Goal: Communication & Community: Answer question/provide support

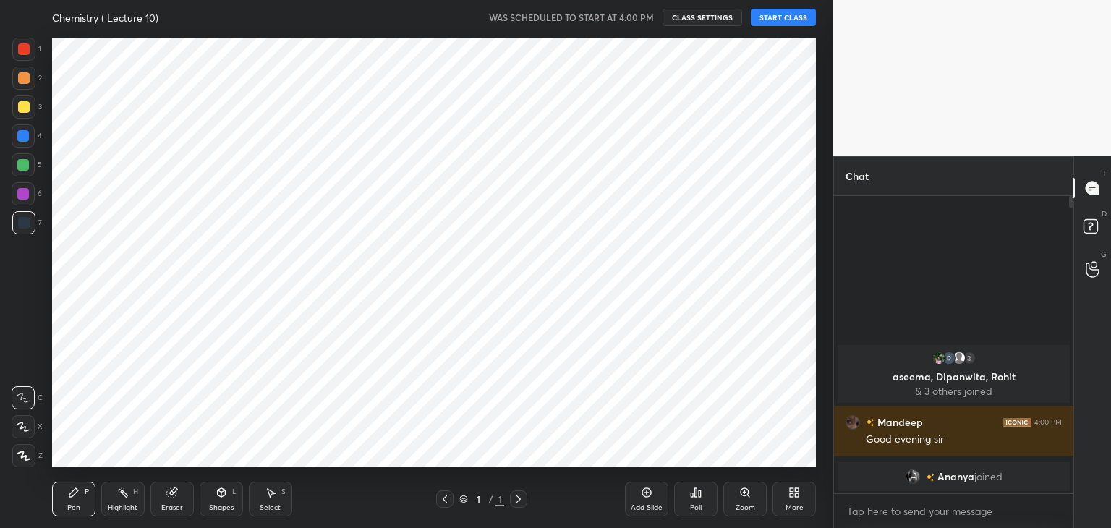
scroll to position [71903, 71564]
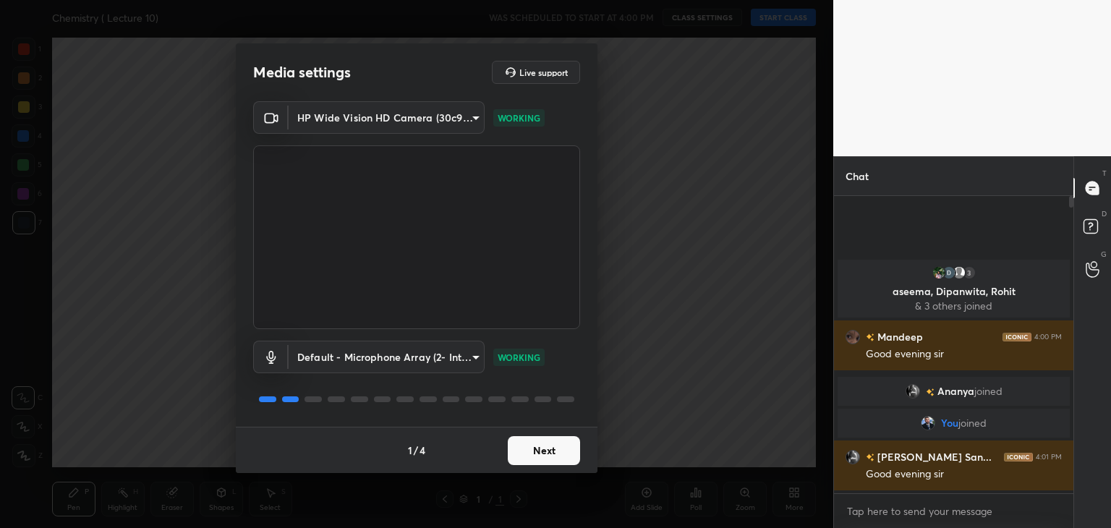
click at [522, 445] on button "Next" at bounding box center [544, 450] width 72 height 29
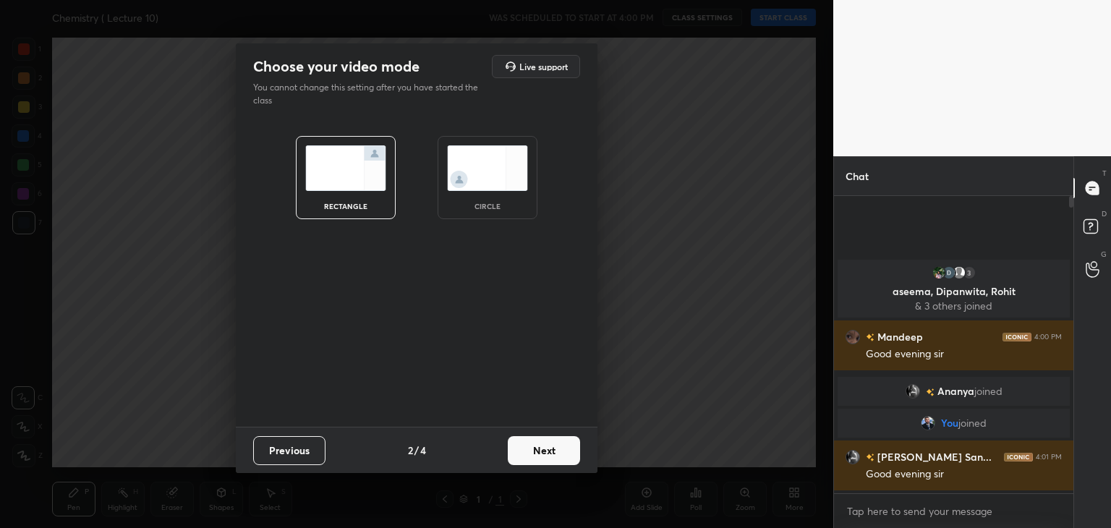
click at [522, 445] on button "Next" at bounding box center [544, 450] width 72 height 29
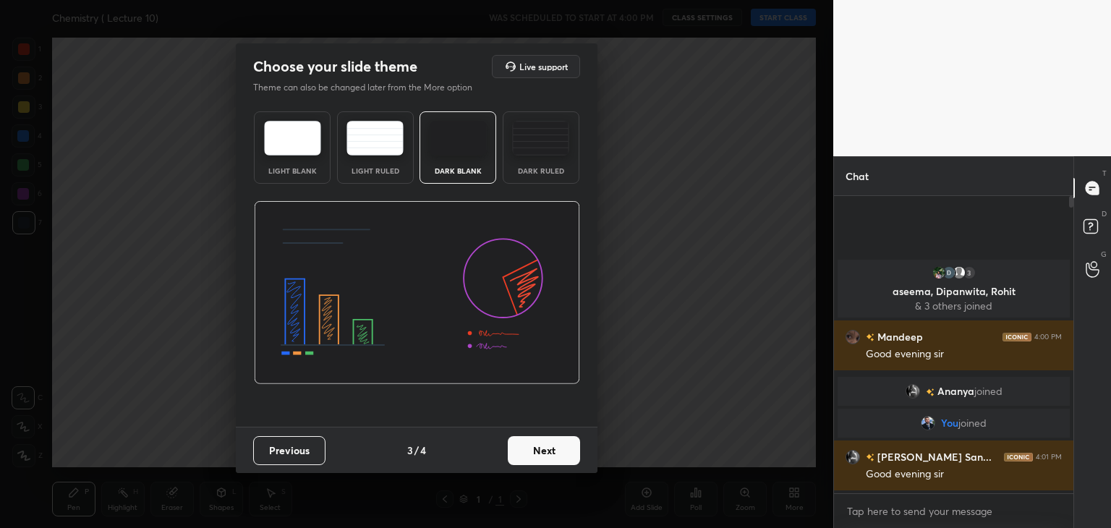
click at [522, 445] on button "Next" at bounding box center [544, 450] width 72 height 29
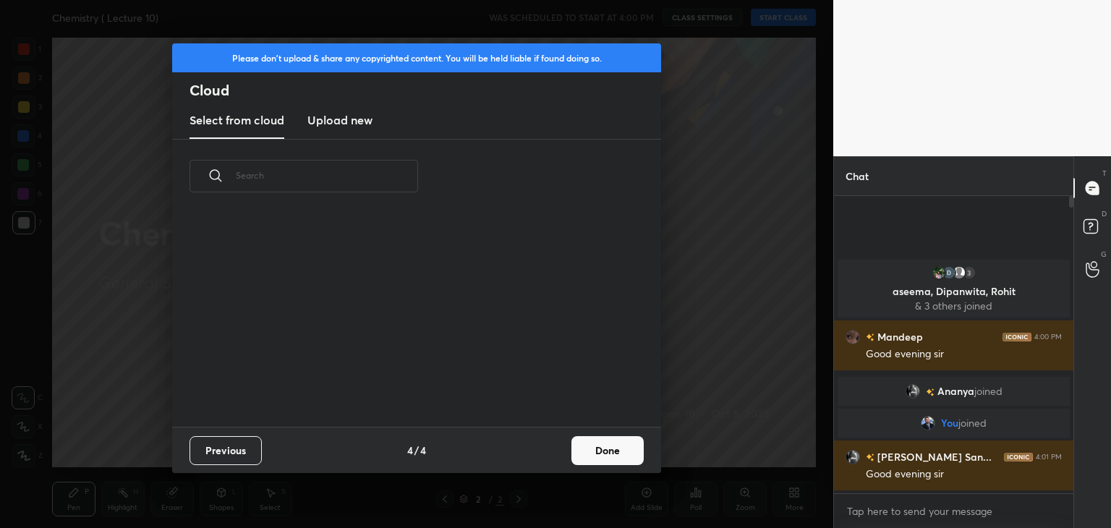
scroll to position [214, 464]
click at [596, 459] on button "Done" at bounding box center [607, 450] width 72 height 29
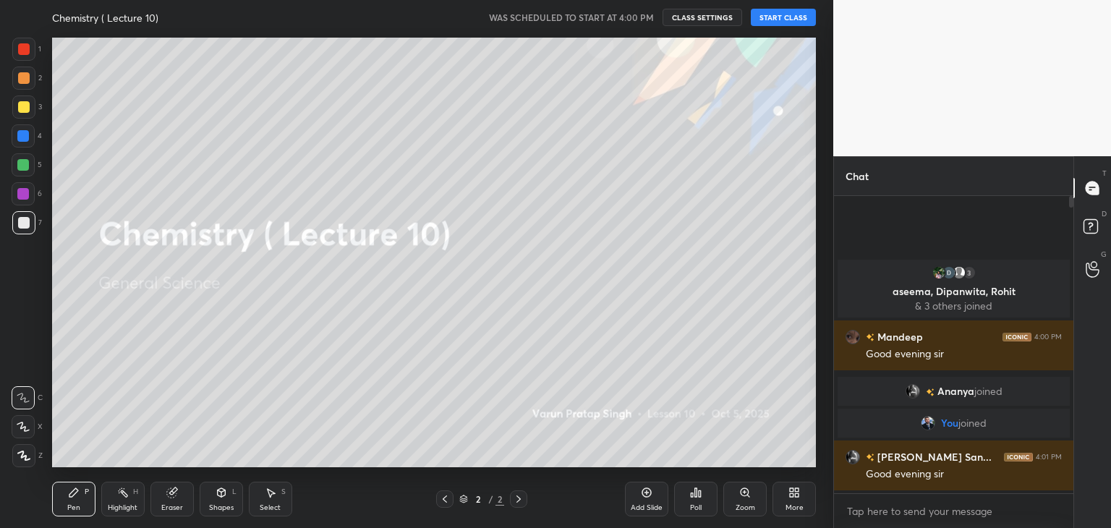
click at [776, 5] on div "Chemistry ( Lecture 10) WAS SCHEDULED TO START AT 4:00 PM CLASS SETTINGS START …" at bounding box center [434, 17] width 764 height 35
click at [776, 14] on button "START CLASS" at bounding box center [783, 17] width 65 height 17
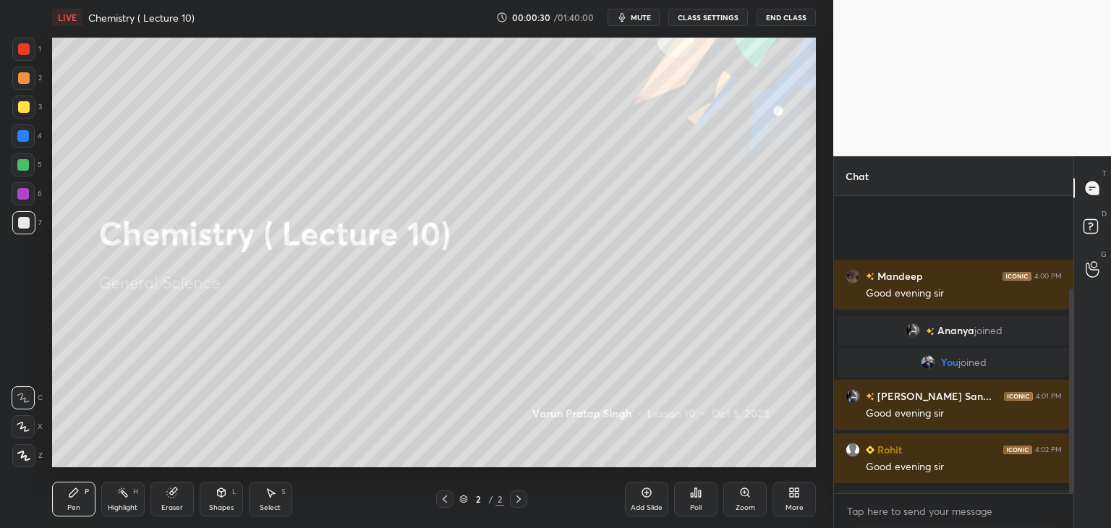
scroll to position [135, 0]
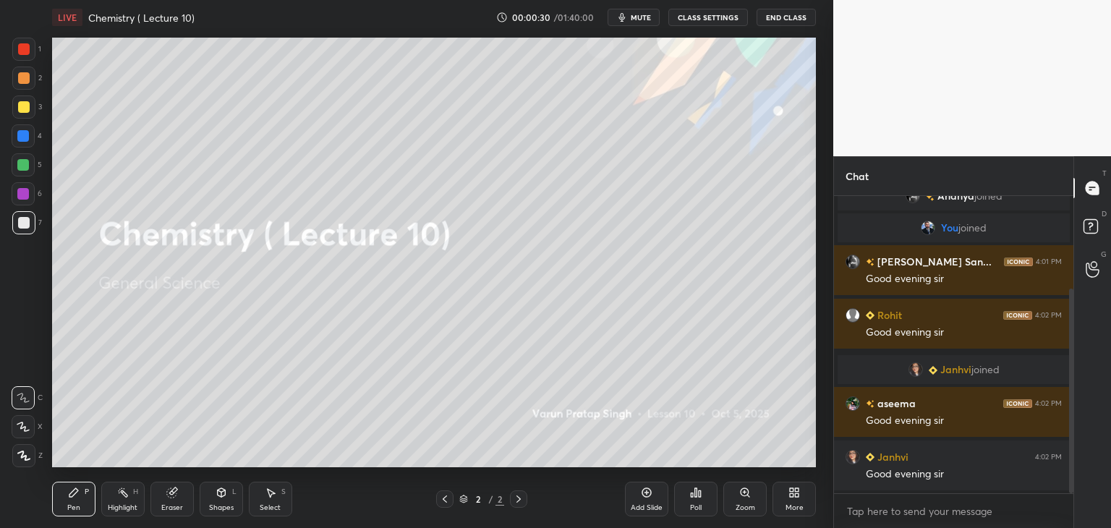
drag, startPoint x: 1071, startPoint y: 347, endPoint x: 1075, endPoint y: 425, distance: 78.2
click at [1075, 425] on div "Chat [PERSON_NAME] 4:00 PM Good evening [PERSON_NAME] joined You joined [PERSON…" at bounding box center [972, 342] width 278 height 372
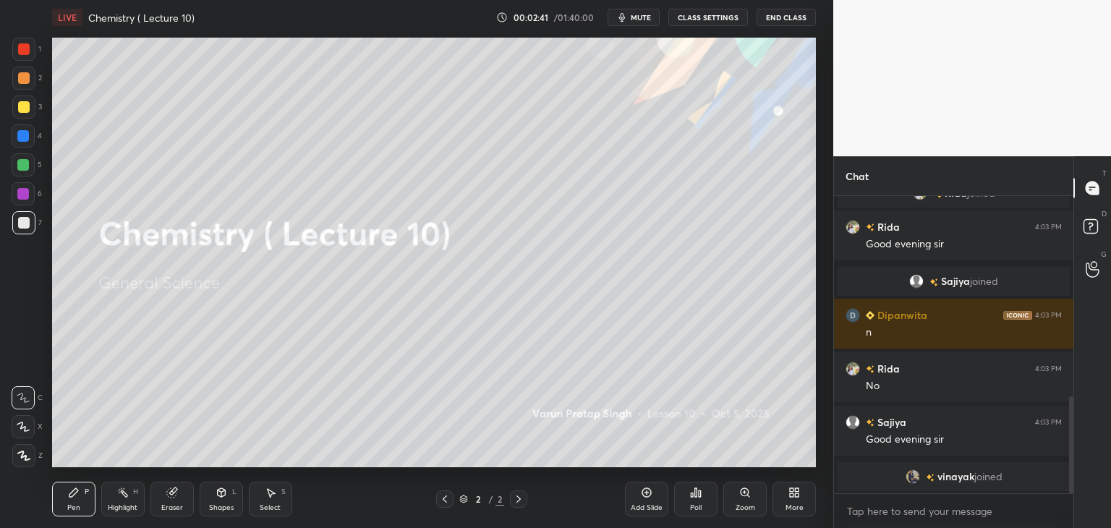
scroll to position [639, 0]
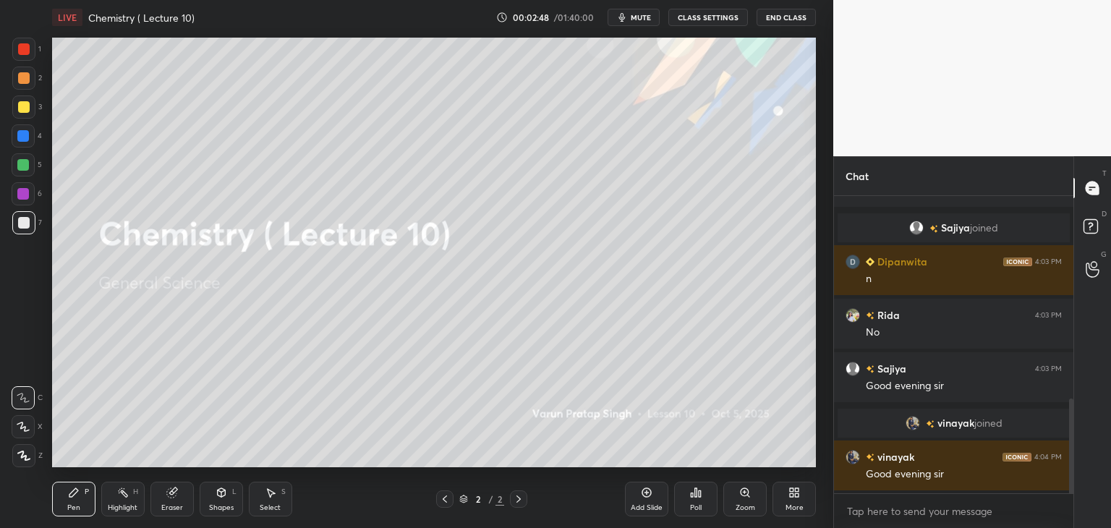
click at [642, 20] on span "mute" at bounding box center [641, 17] width 20 height 10
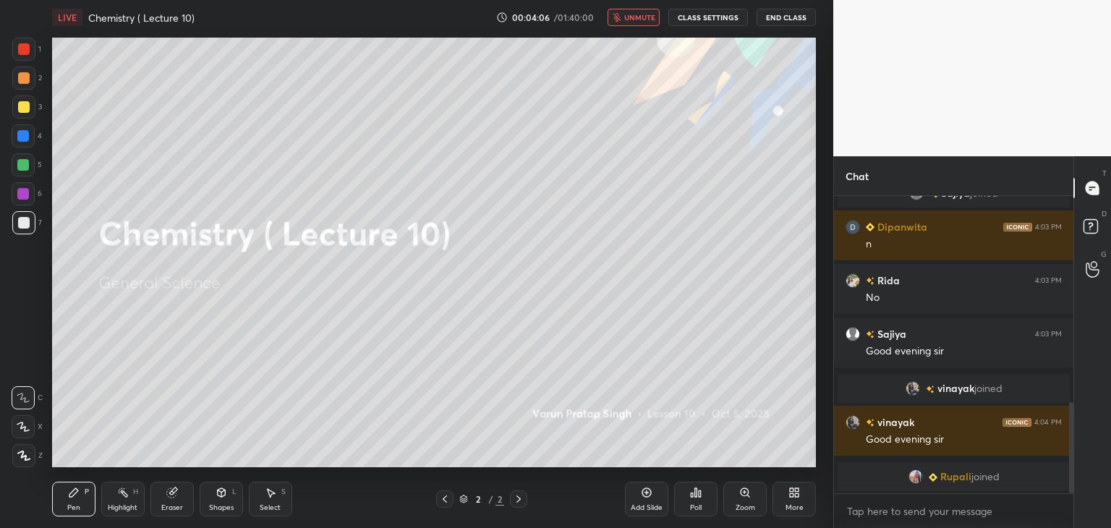
click at [640, 15] on span "unmute" at bounding box center [639, 17] width 31 height 10
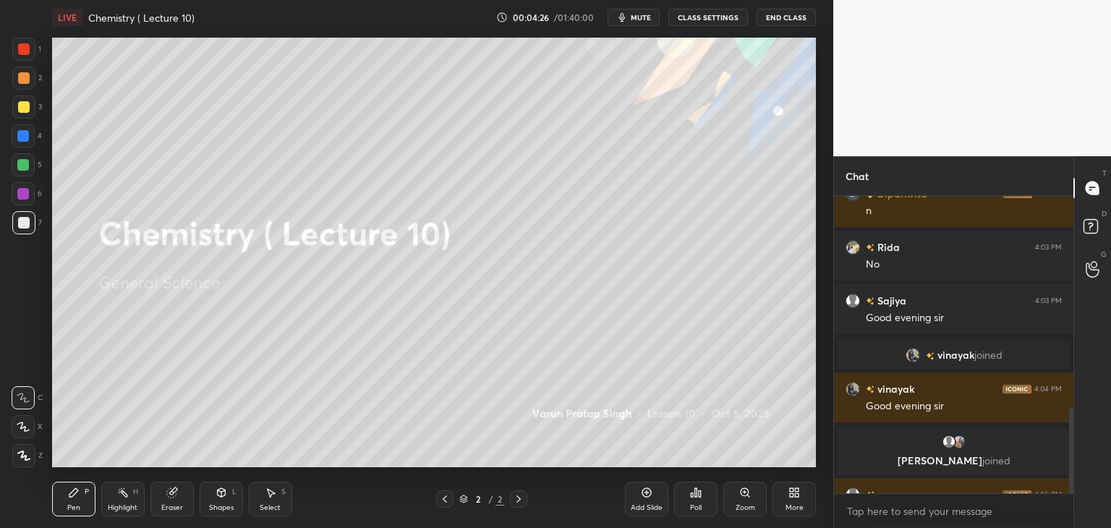
scroll to position [729, 0]
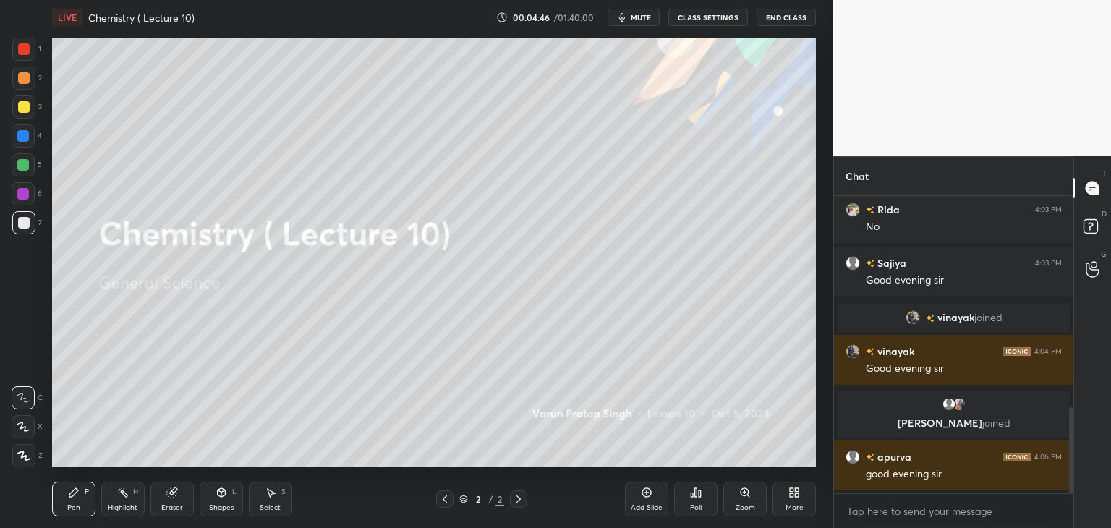
click at [654, 493] on div "Add Slide" at bounding box center [646, 499] width 43 height 35
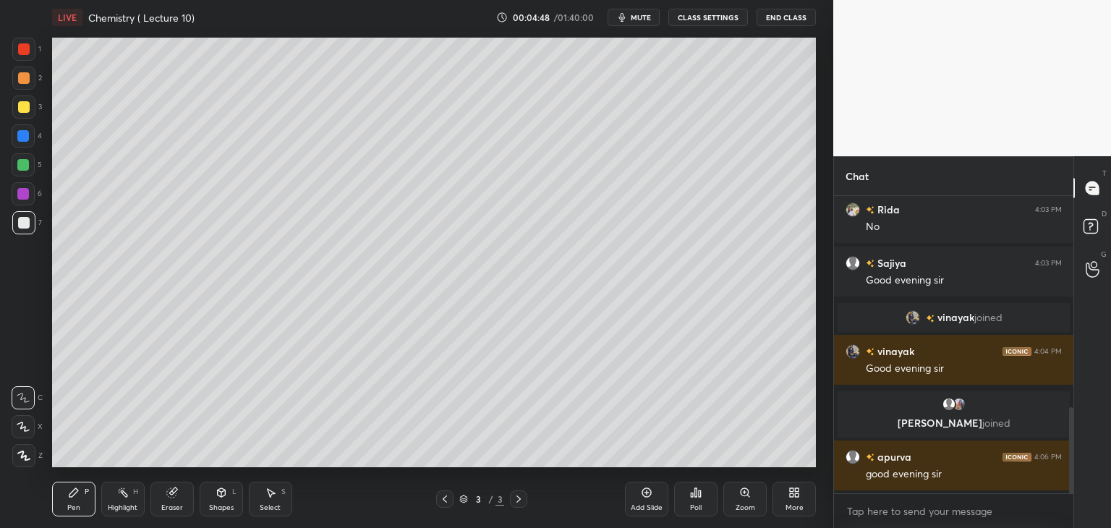
click at [23, 52] on div at bounding box center [24, 49] width 12 height 12
click at [23, 450] on div at bounding box center [23, 455] width 23 height 23
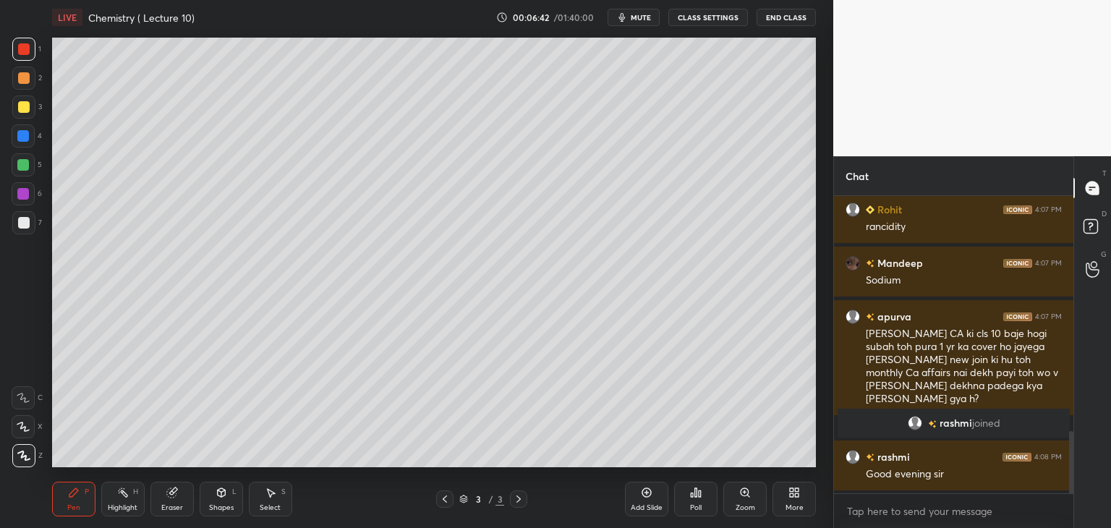
scroll to position [1181, 0]
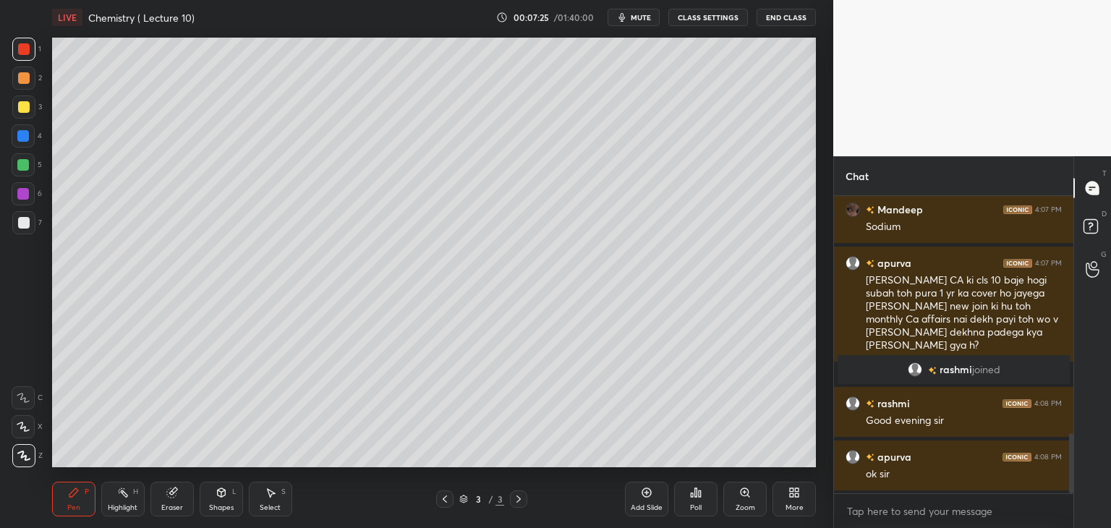
click at [27, 217] on div at bounding box center [24, 223] width 12 height 12
click at [645, 498] on div "Add Slide" at bounding box center [646, 499] width 43 height 35
click at [24, 43] on div at bounding box center [24, 49] width 12 height 12
click at [25, 223] on div at bounding box center [24, 223] width 12 height 12
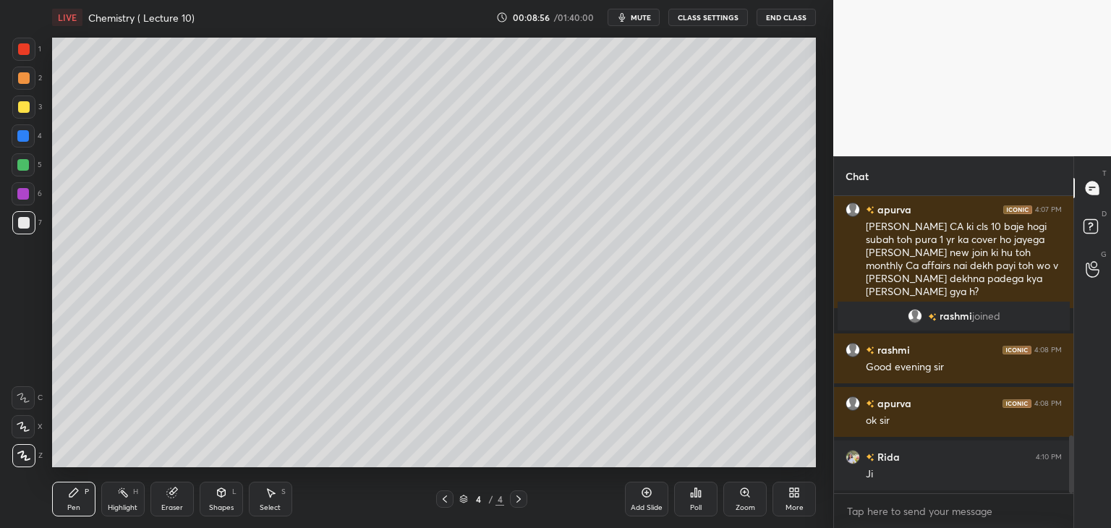
scroll to position [1269, 0]
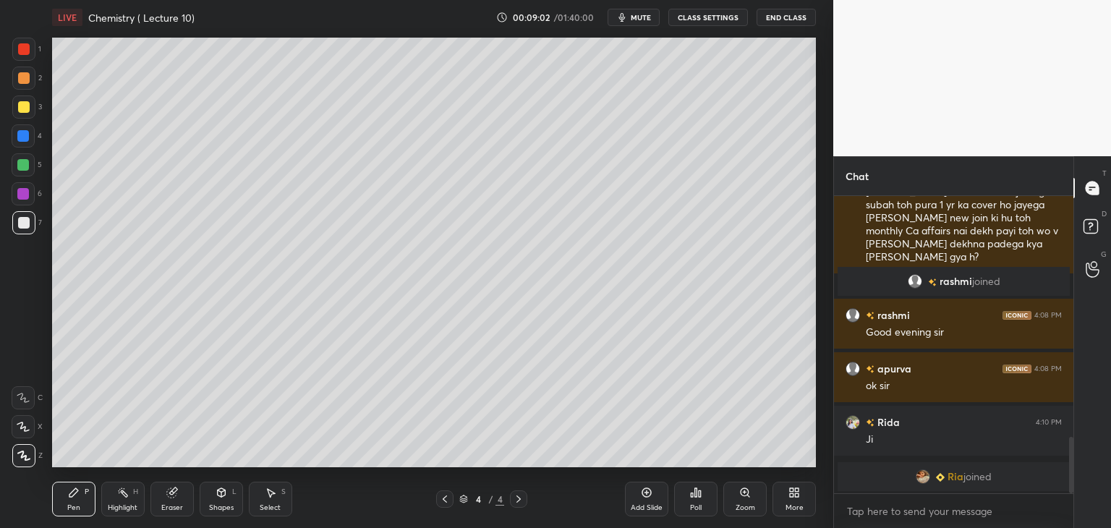
click at [25, 104] on div at bounding box center [24, 107] width 12 height 12
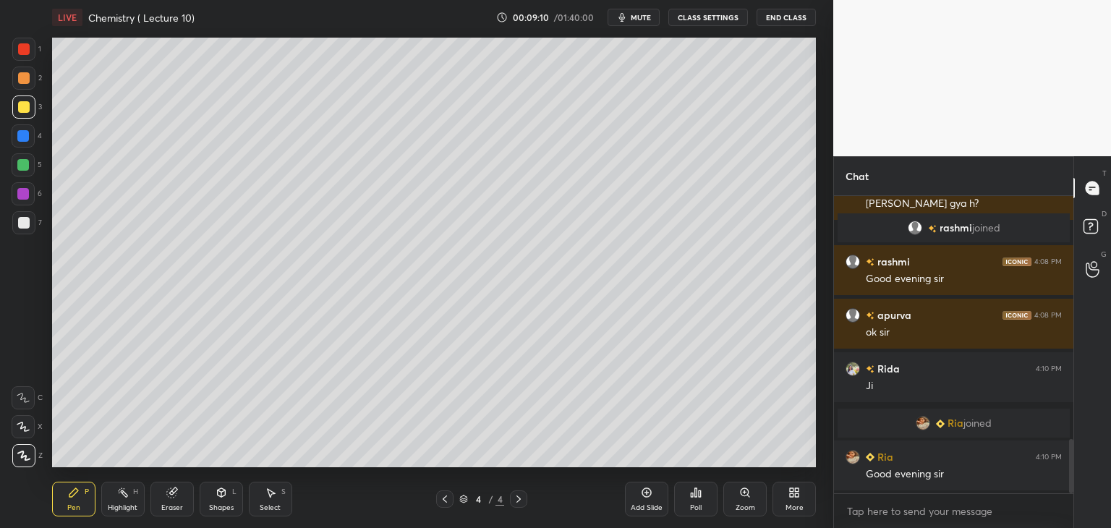
click at [162, 497] on div "Eraser" at bounding box center [171, 499] width 43 height 35
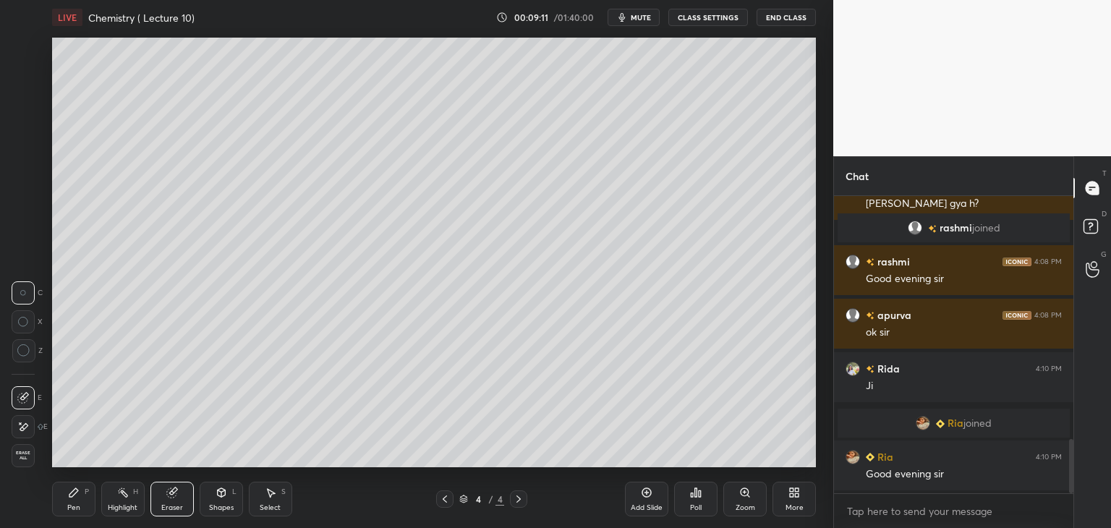
scroll to position [1338, 0]
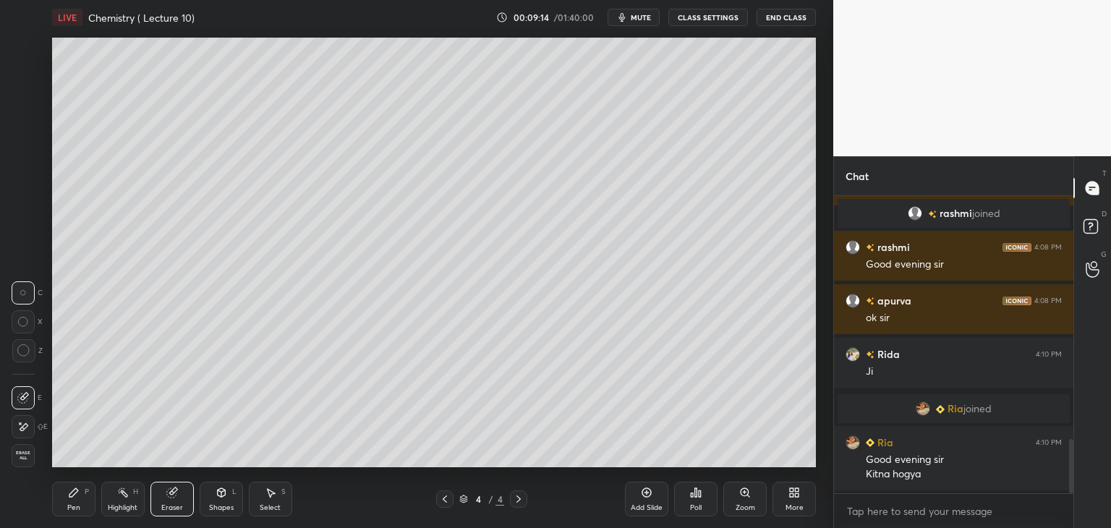
click at [66, 498] on div "Pen P" at bounding box center [73, 499] width 43 height 35
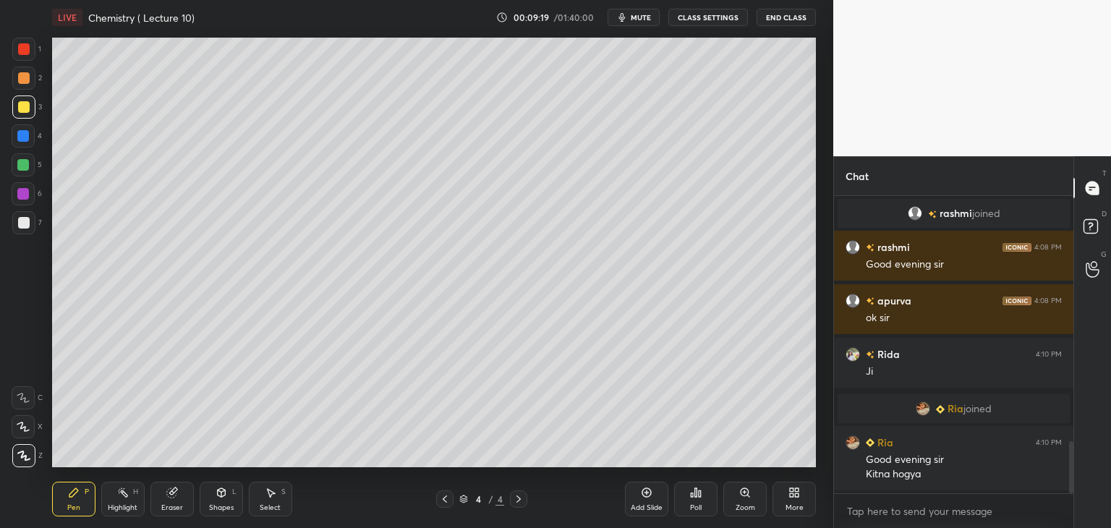
scroll to position [1392, 0]
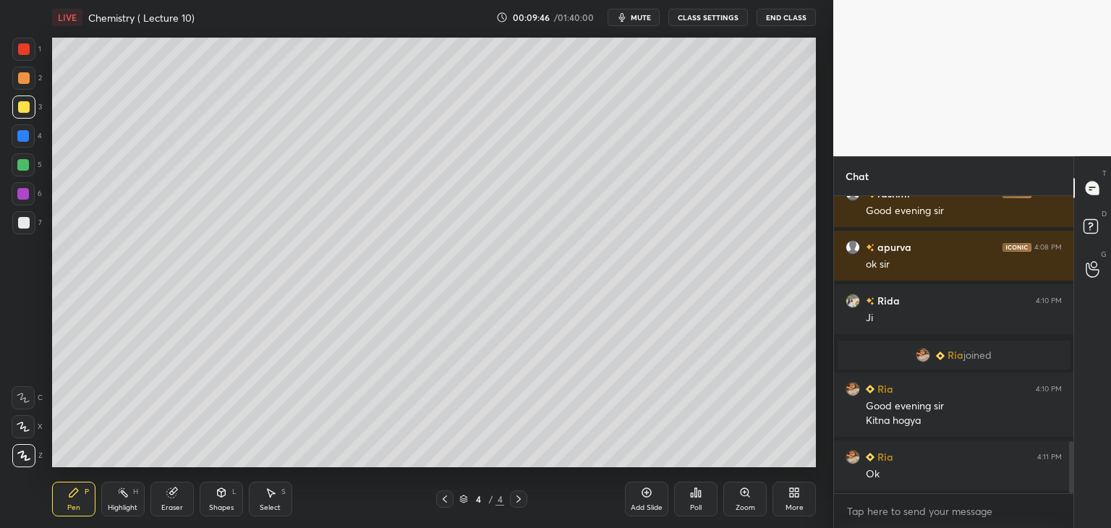
click at [635, 15] on span "mute" at bounding box center [641, 17] width 20 height 10
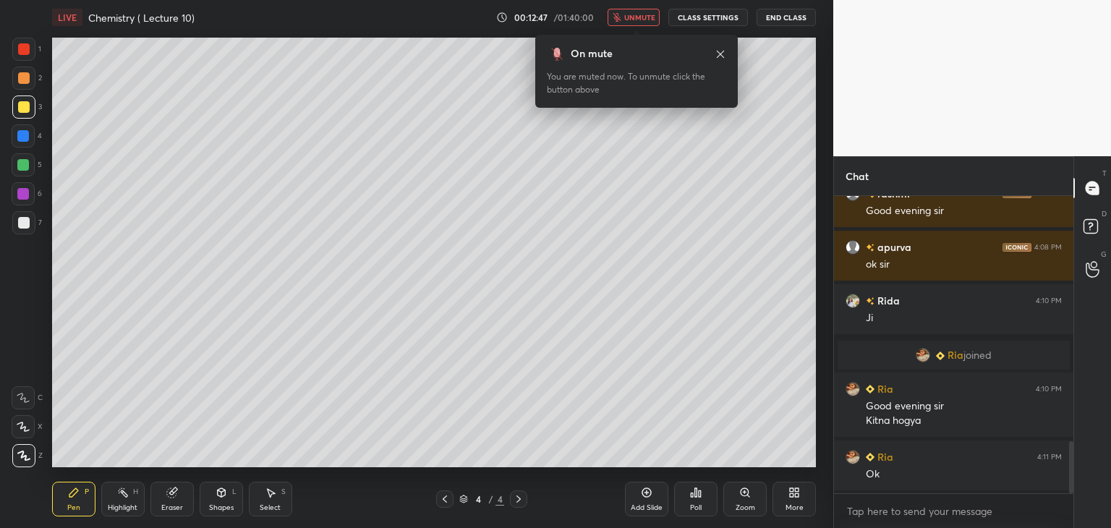
click at [647, 18] on span "unmute" at bounding box center [639, 17] width 31 height 10
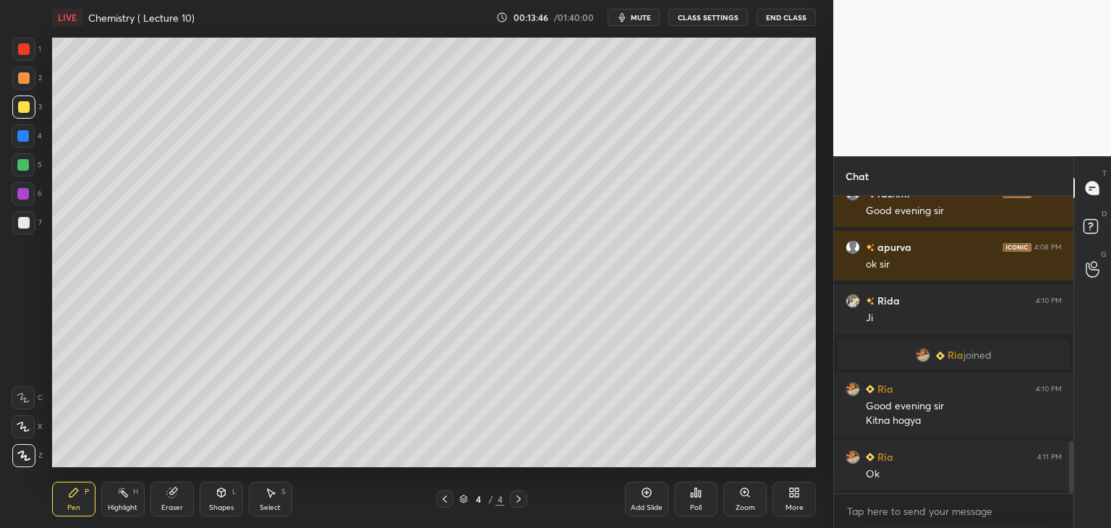
click at [817, 432] on div "Setting up your live class Poll for secs No correct answer Start poll" at bounding box center [433, 252] width 775 height 435
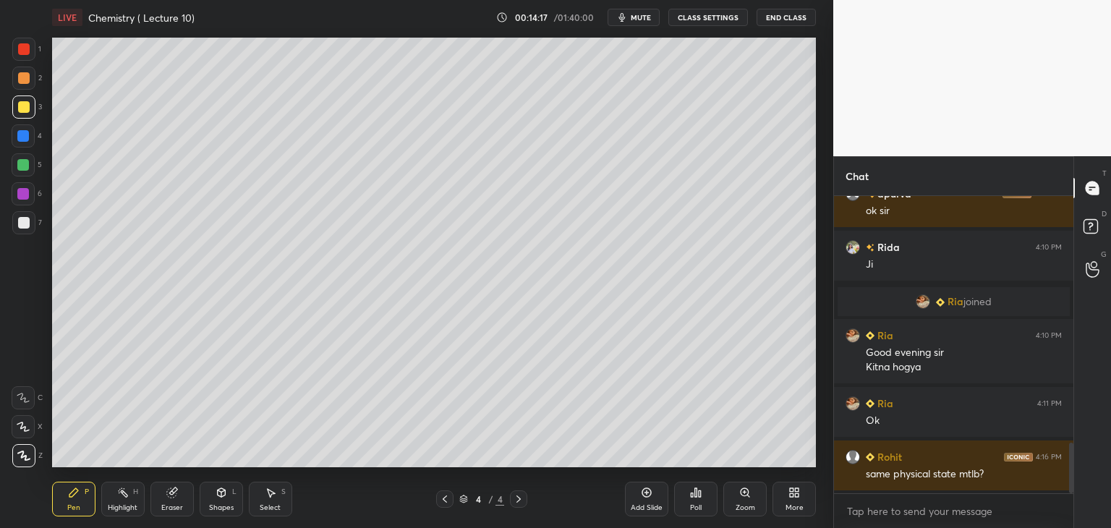
click at [647, 498] on icon at bounding box center [647, 493] width 12 height 12
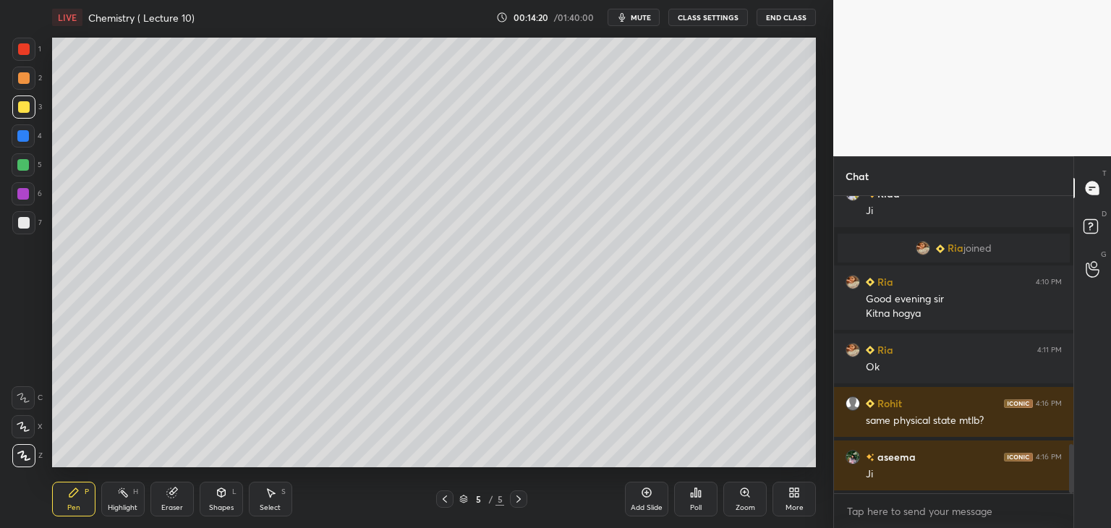
click at [443, 500] on icon at bounding box center [445, 499] width 4 height 7
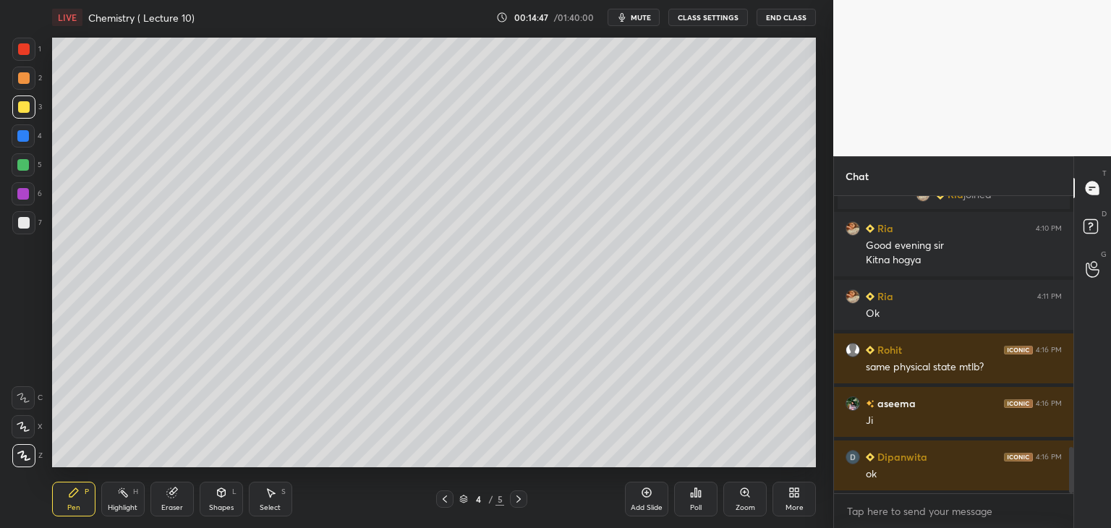
scroll to position [1606, 0]
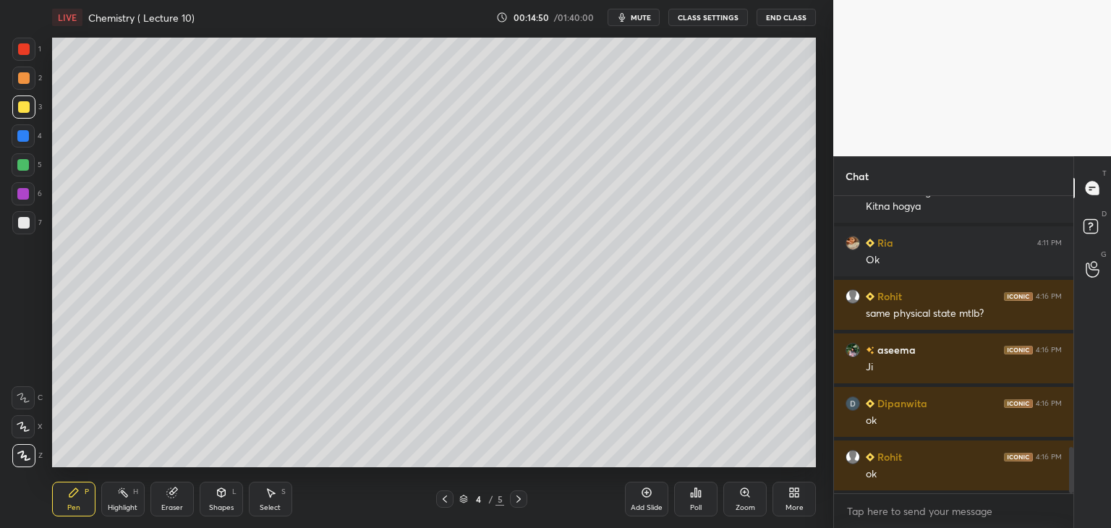
click at [519, 498] on icon at bounding box center [519, 499] width 4 height 7
click at [18, 220] on div at bounding box center [24, 223] width 12 height 12
click at [22, 161] on div at bounding box center [23, 165] width 12 height 12
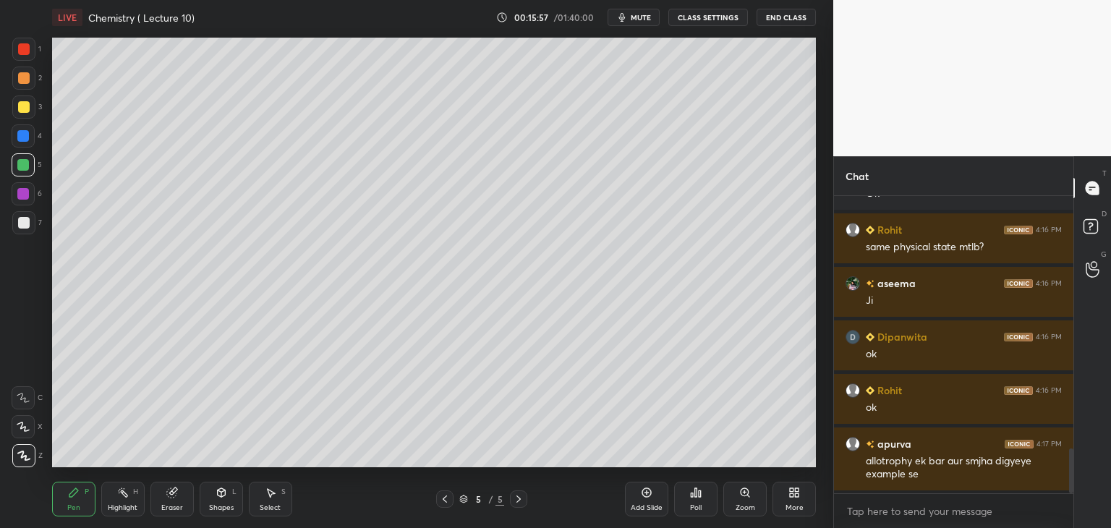
click at [446, 497] on icon at bounding box center [445, 499] width 4 height 7
click at [524, 498] on icon at bounding box center [519, 499] width 12 height 12
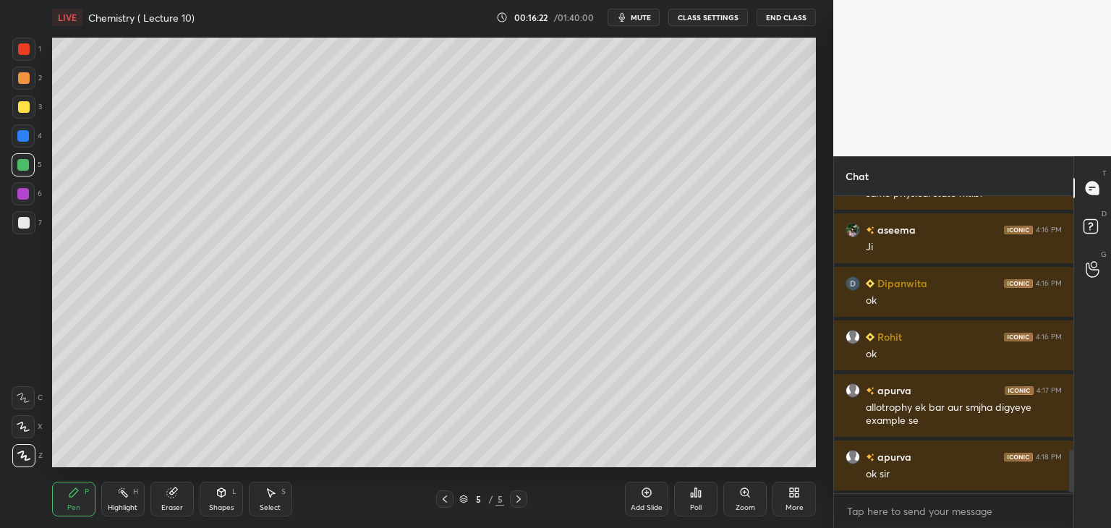
scroll to position [1780, 0]
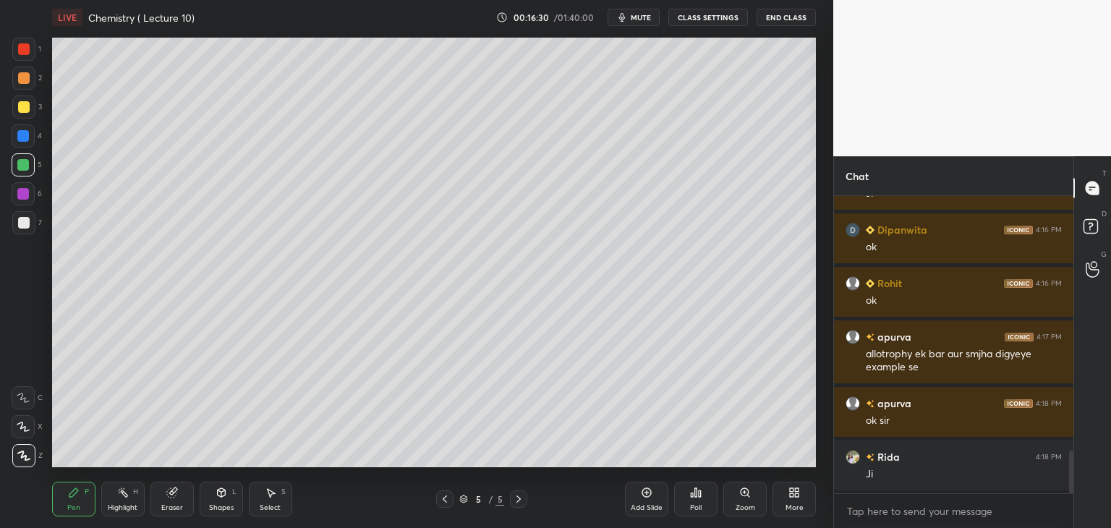
click at [24, 135] on div at bounding box center [23, 136] width 12 height 12
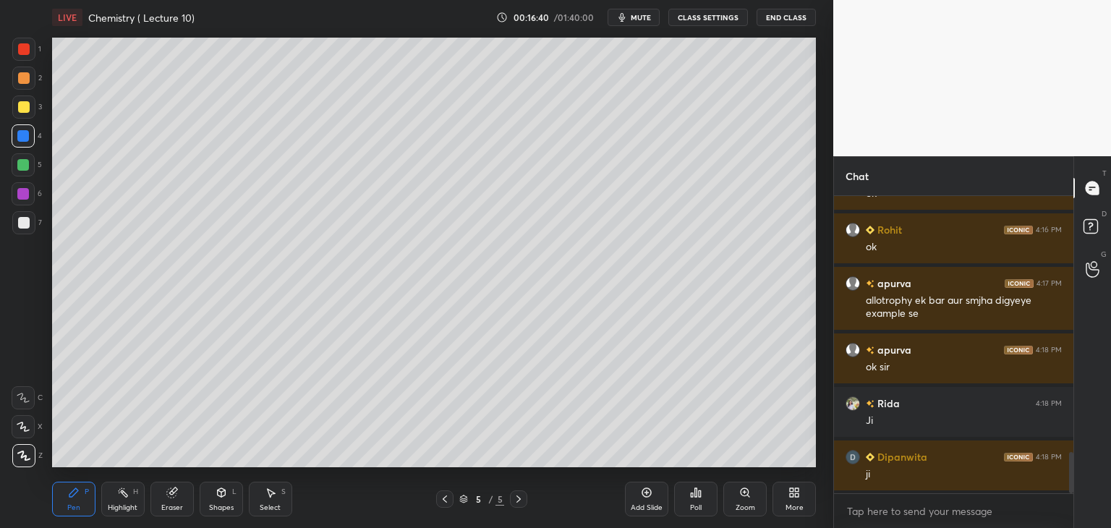
click at [20, 221] on div at bounding box center [24, 223] width 12 height 12
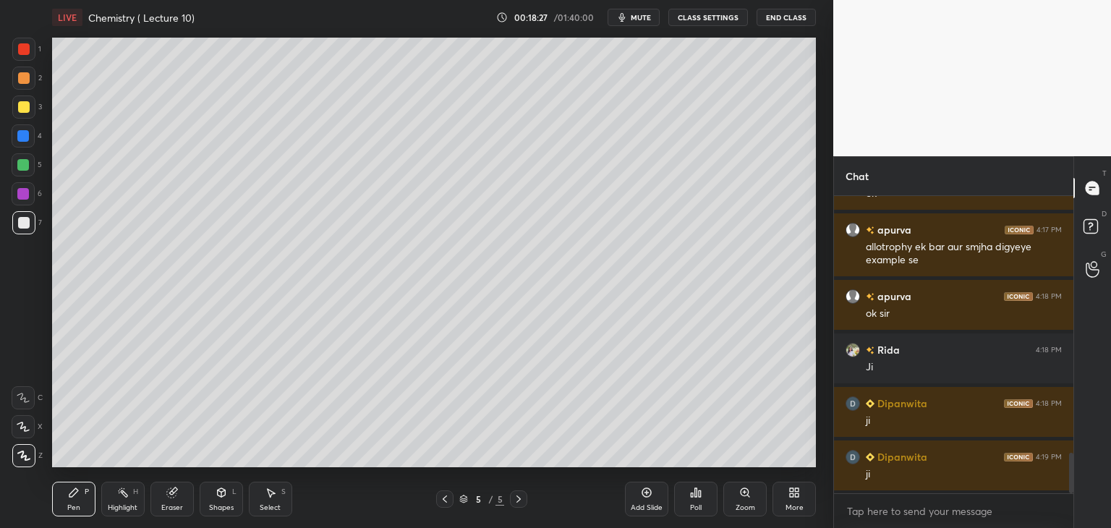
scroll to position [1940, 0]
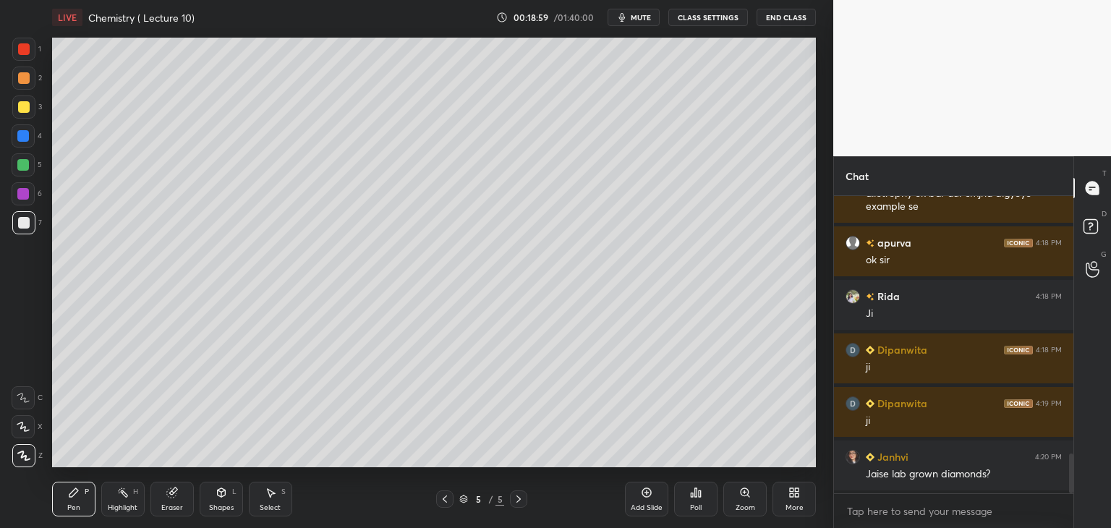
click at [646, 500] on div "Add Slide" at bounding box center [646, 499] width 43 height 35
click at [168, 493] on icon at bounding box center [171, 492] width 9 height 9
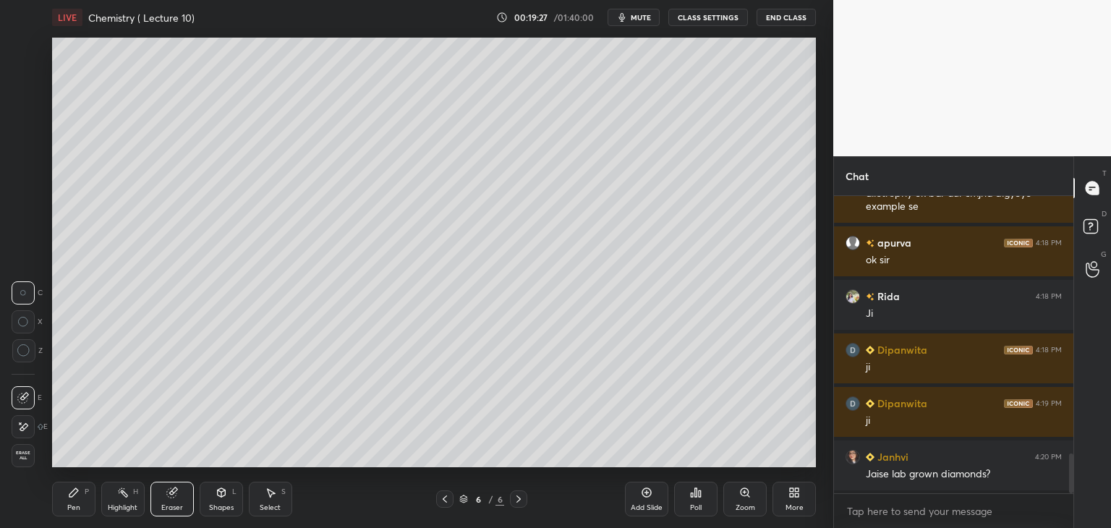
click at [64, 487] on div "Pen P" at bounding box center [73, 499] width 43 height 35
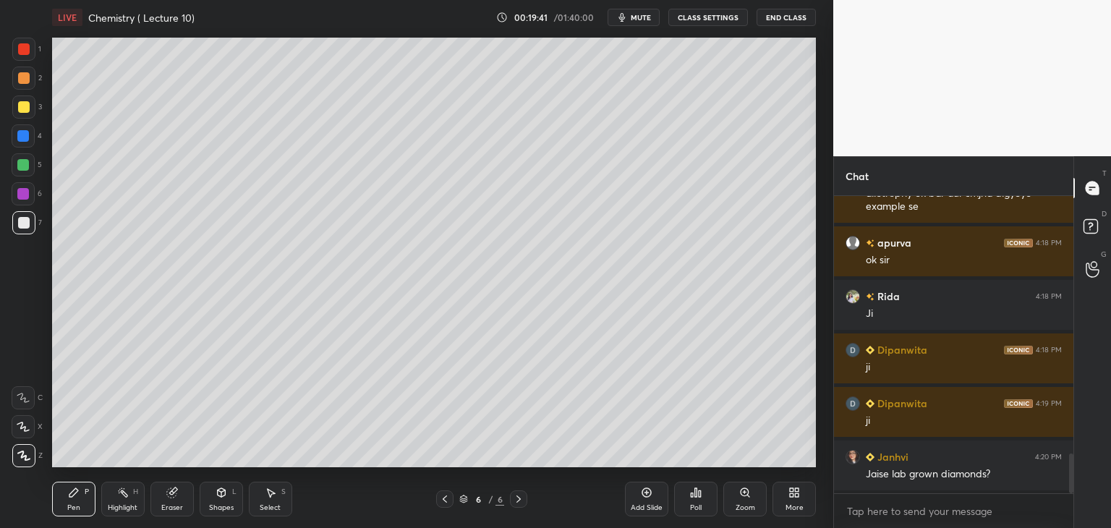
click at [167, 481] on div "Pen P Highlight H Eraser Shapes L Select S 6 / 6 Add Slide Poll Zoom More" at bounding box center [434, 499] width 764 height 58
click at [177, 493] on icon at bounding box center [172, 493] width 12 height 12
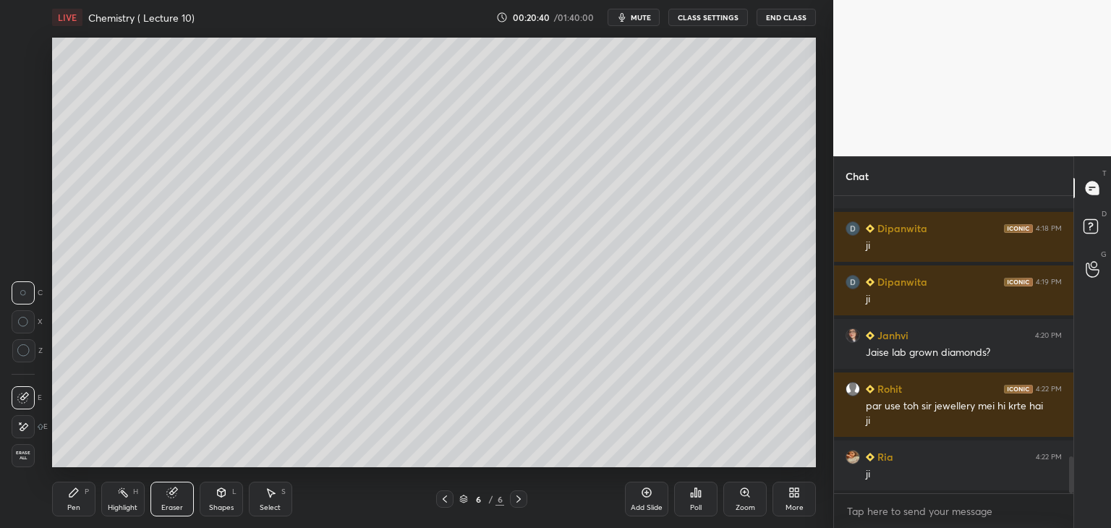
scroll to position [2115, 0]
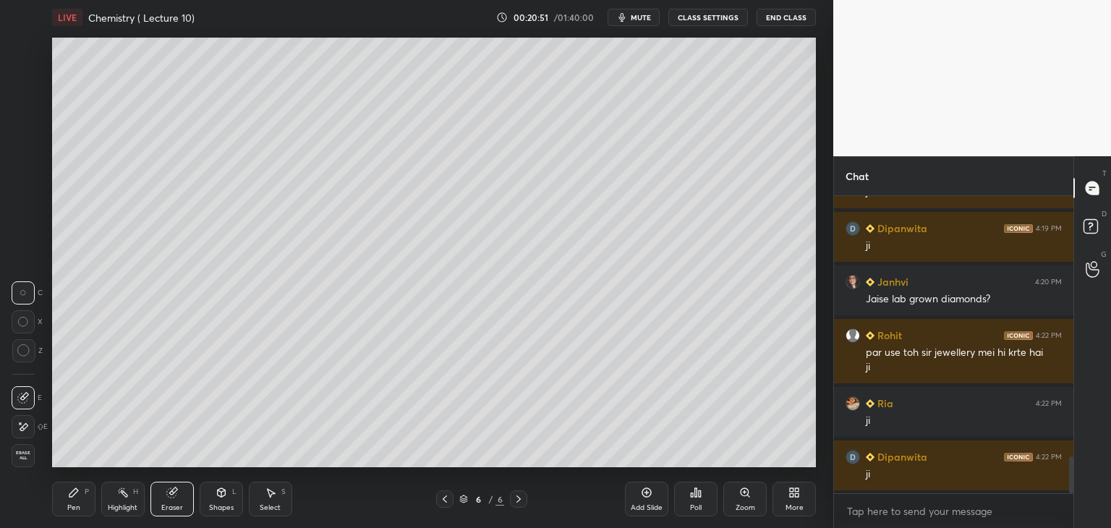
click at [70, 490] on icon at bounding box center [74, 493] width 12 height 12
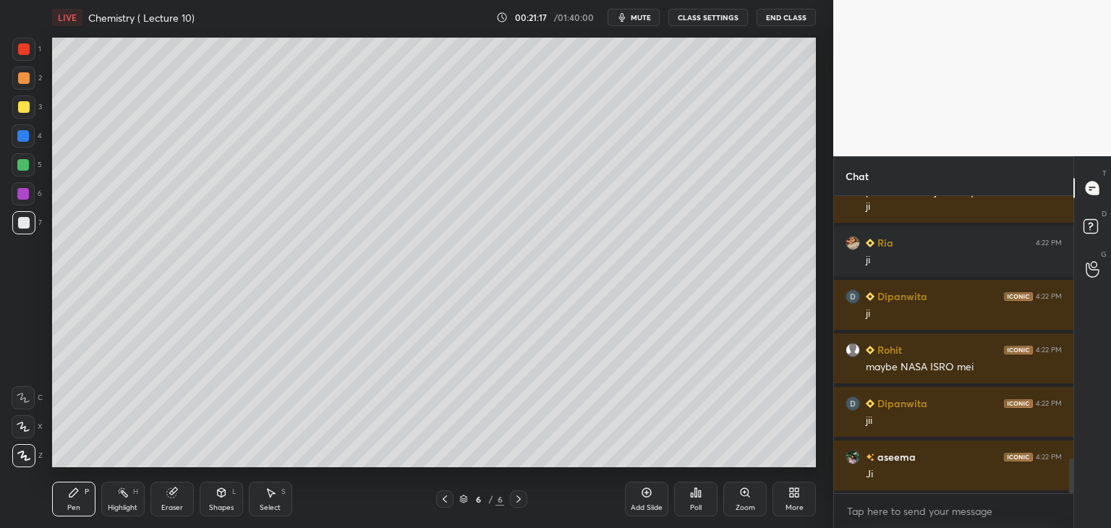
scroll to position [2329, 0]
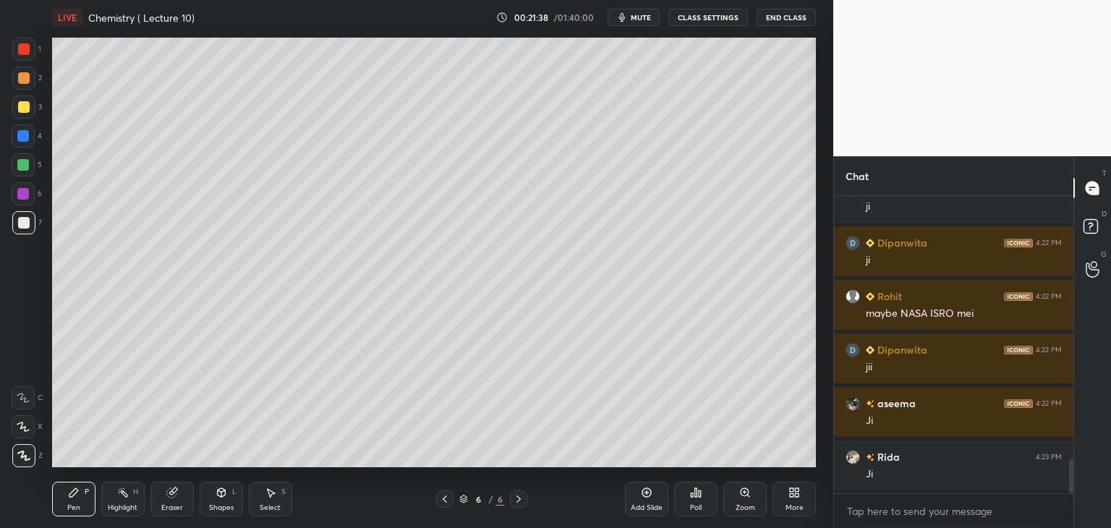
click at [441, 498] on icon at bounding box center [445, 499] width 12 height 12
click at [518, 498] on icon at bounding box center [519, 499] width 12 height 12
click at [519, 500] on icon at bounding box center [519, 499] width 4 height 7
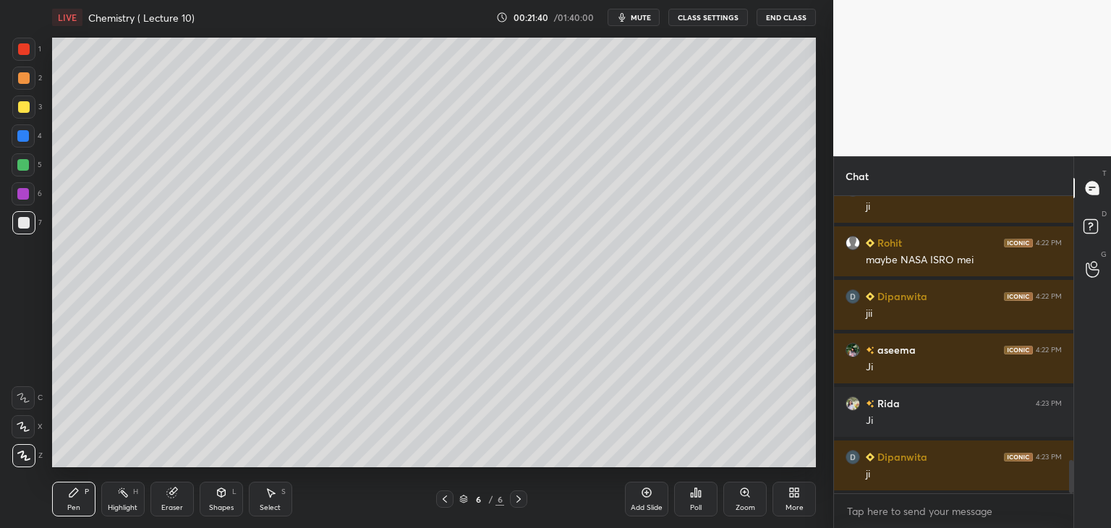
click at [647, 502] on div "Add Slide" at bounding box center [646, 499] width 43 height 35
click at [32, 42] on div at bounding box center [23, 49] width 23 height 23
click at [26, 220] on div at bounding box center [24, 223] width 12 height 12
click at [19, 132] on div at bounding box center [23, 136] width 12 height 12
click at [23, 221] on div at bounding box center [24, 223] width 12 height 12
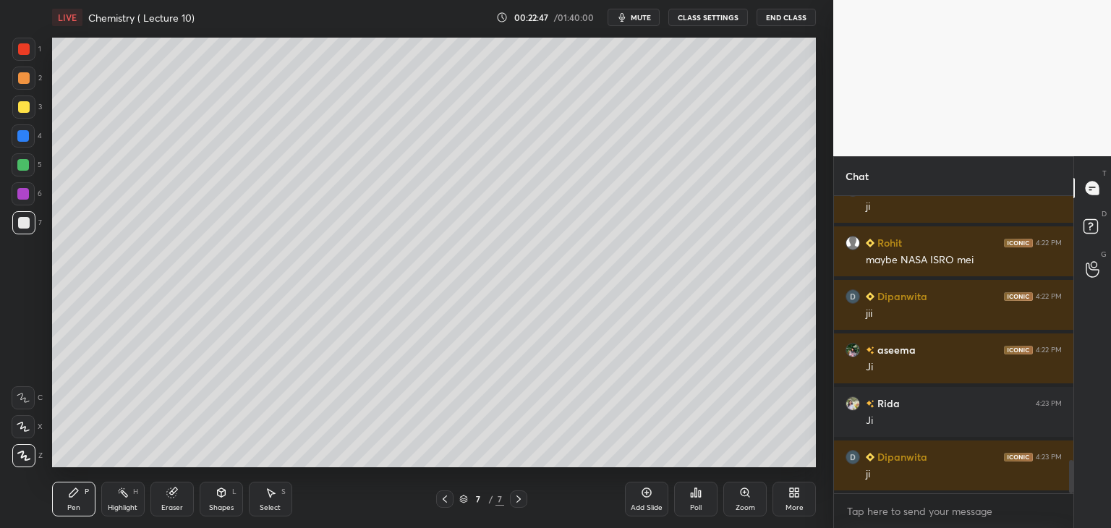
click at [23, 193] on div at bounding box center [23, 194] width 12 height 12
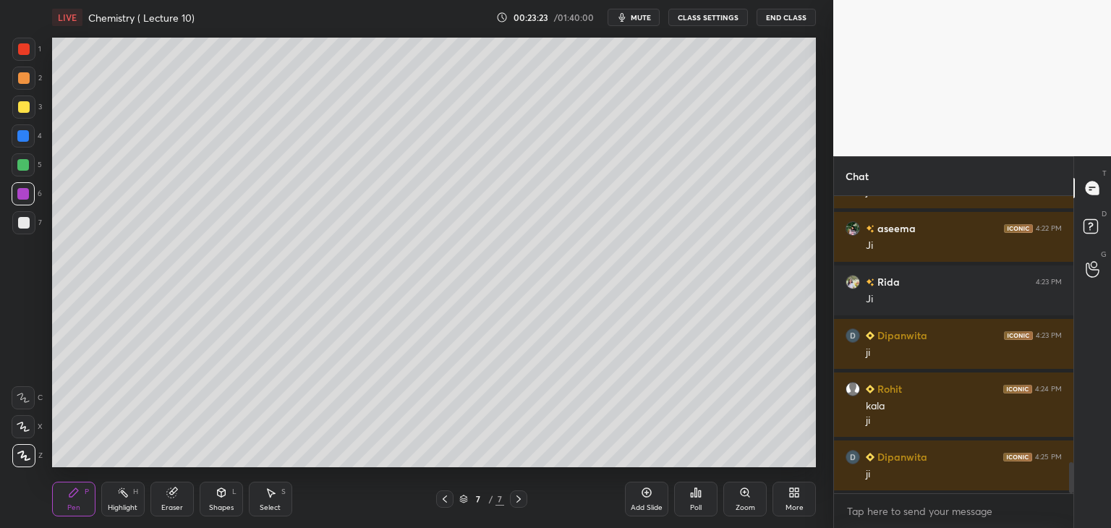
scroll to position [2558, 0]
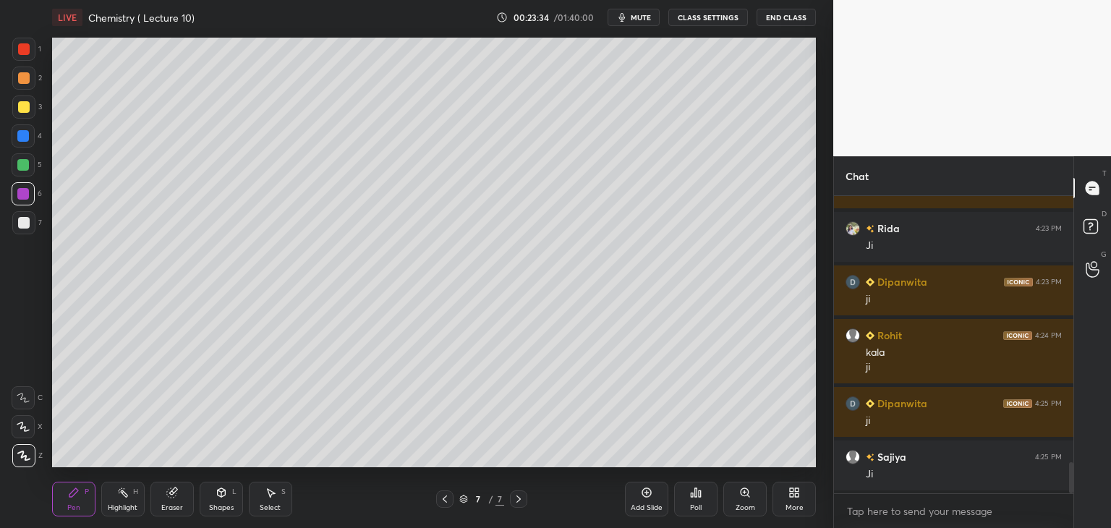
click at [30, 221] on div at bounding box center [23, 222] width 23 height 23
click at [25, 147] on div at bounding box center [23, 135] width 23 height 23
click at [23, 166] on div at bounding box center [23, 165] width 12 height 12
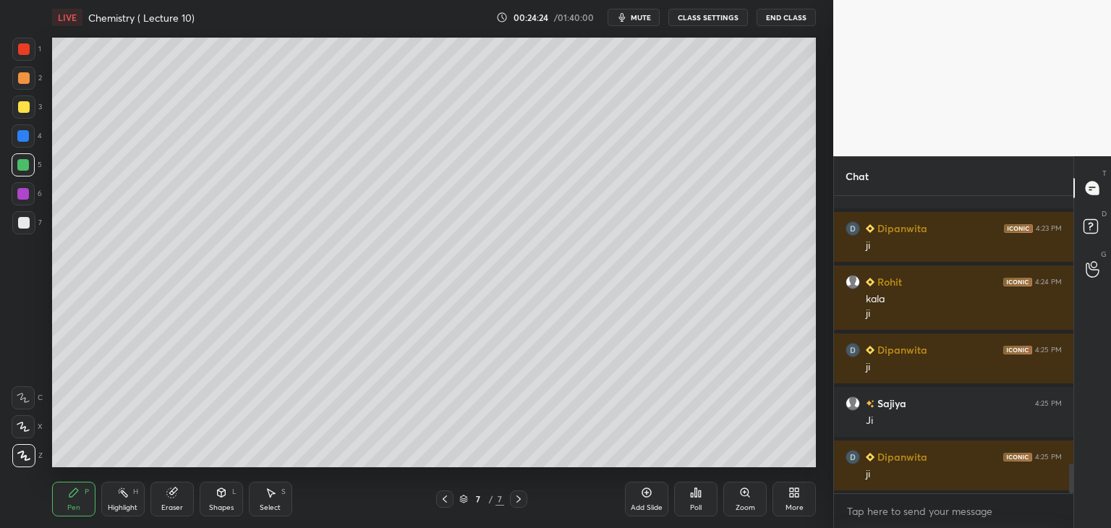
scroll to position [2665, 0]
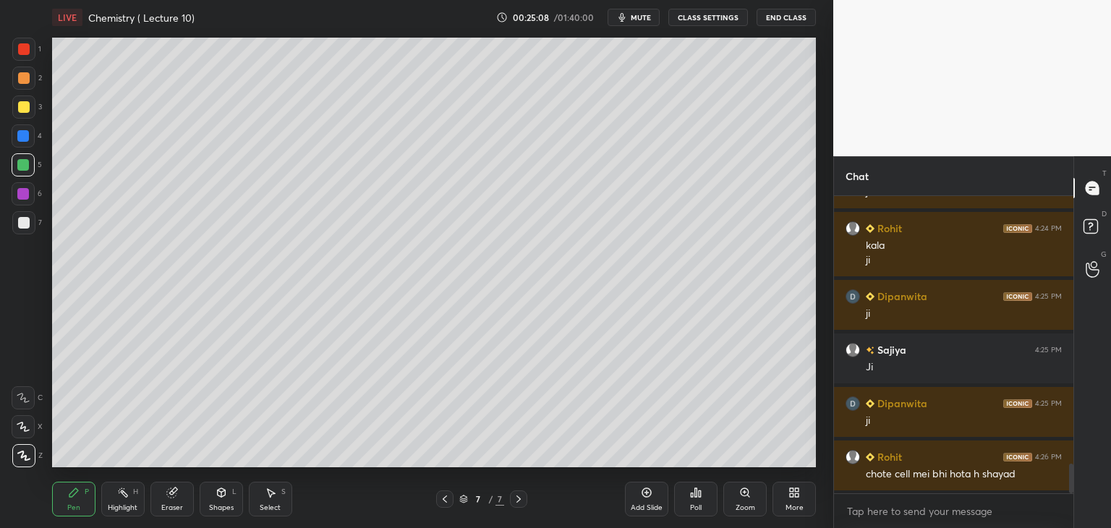
click at [22, 217] on div at bounding box center [24, 223] width 12 height 12
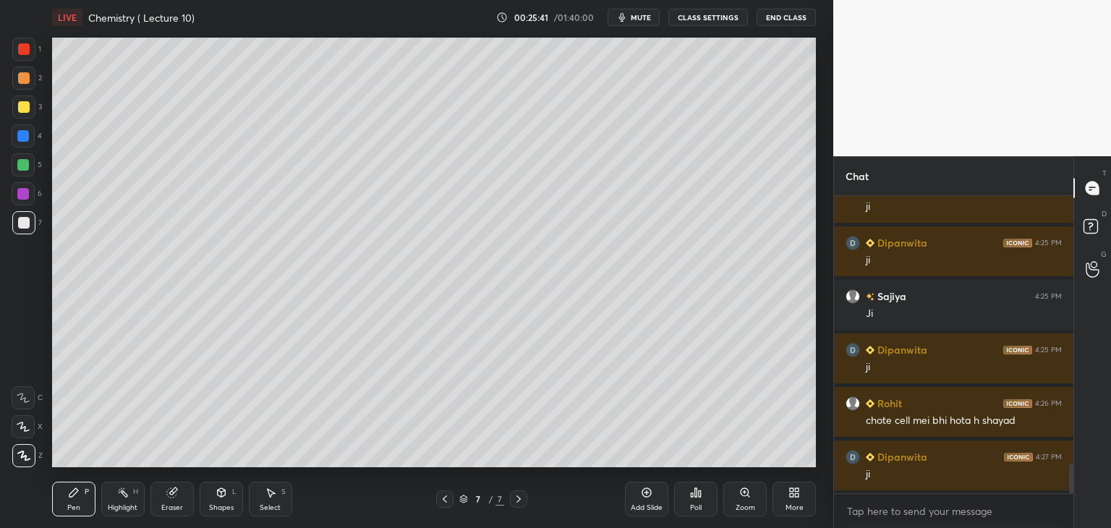
click at [643, 501] on div "Add Slide" at bounding box center [646, 499] width 43 height 35
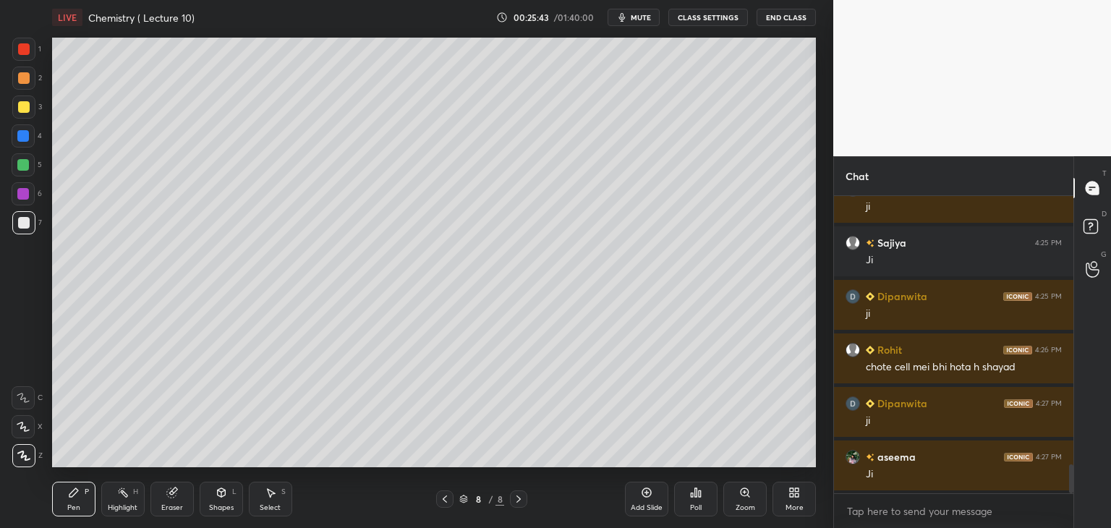
click at [27, 47] on div at bounding box center [24, 49] width 12 height 12
click at [25, 223] on div at bounding box center [24, 223] width 12 height 12
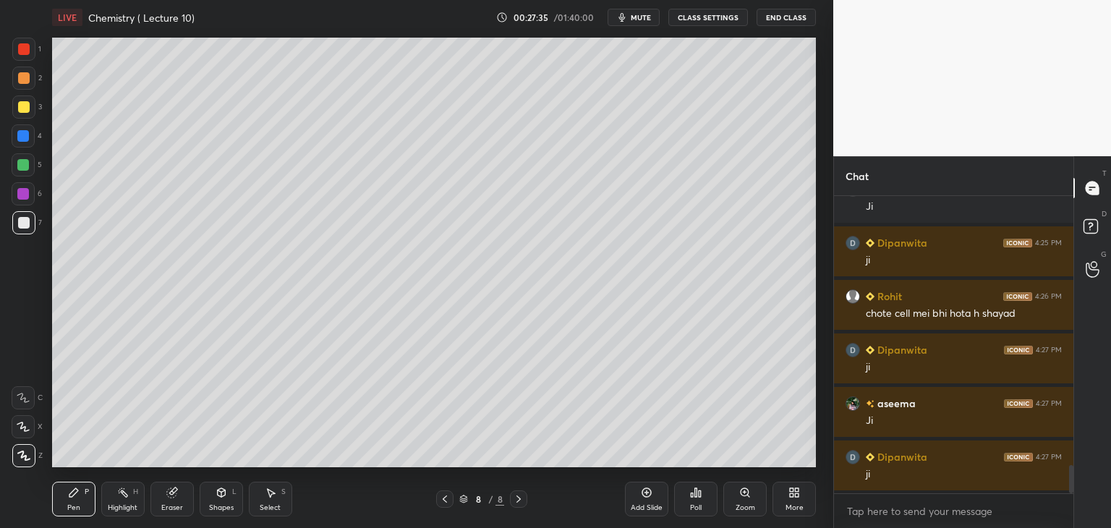
click at [634, 498] on div "Add Slide" at bounding box center [646, 499] width 43 height 35
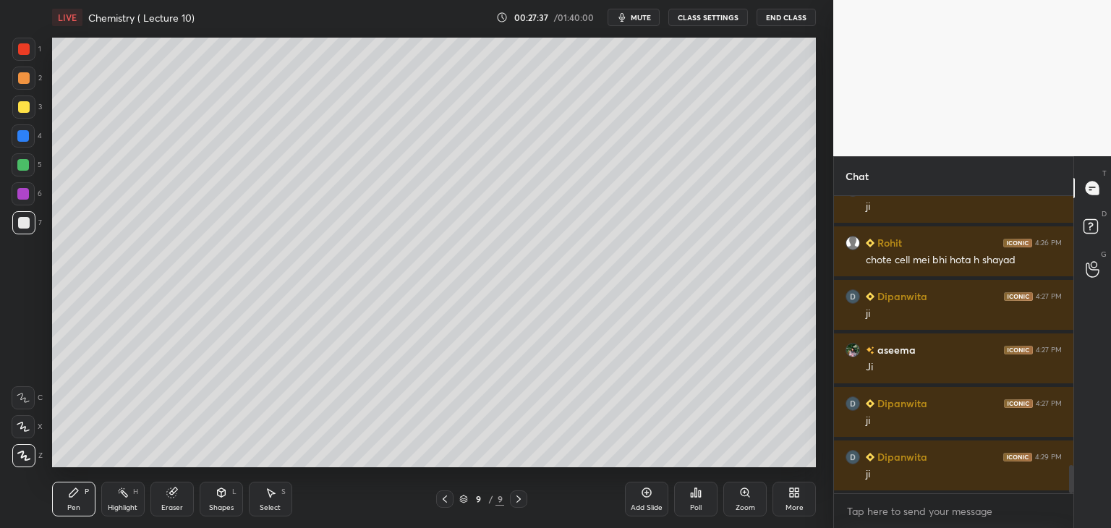
click at [27, 50] on div at bounding box center [24, 49] width 12 height 12
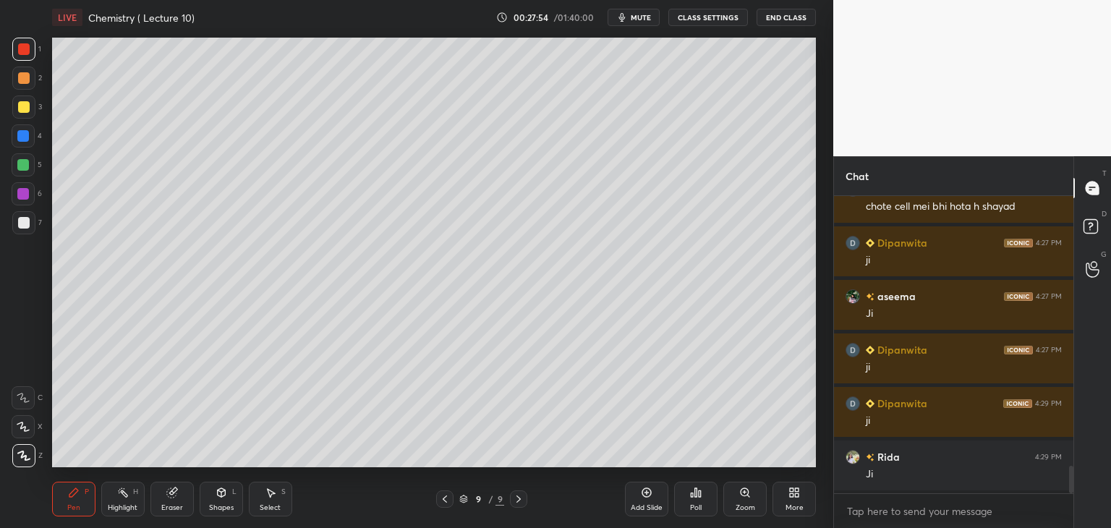
click at [31, 222] on div at bounding box center [23, 222] width 23 height 23
click at [820, 122] on div "Setting up your live class Poll for secs No correct answer Start poll" at bounding box center [433, 252] width 775 height 435
click at [650, 492] on icon at bounding box center [647, 493] width 12 height 12
click at [25, 197] on div at bounding box center [23, 194] width 12 height 12
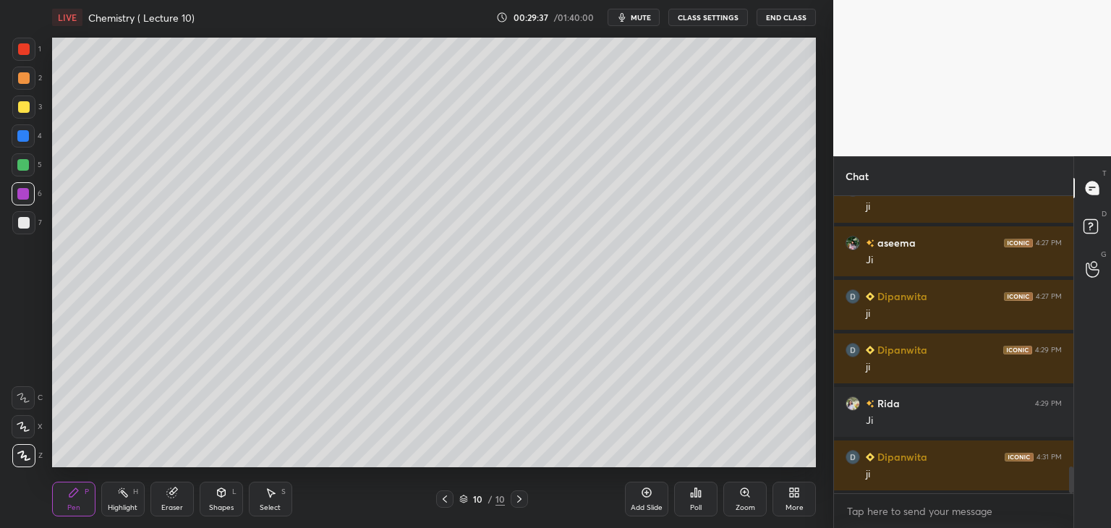
click at [648, 496] on icon at bounding box center [647, 493] width 12 height 12
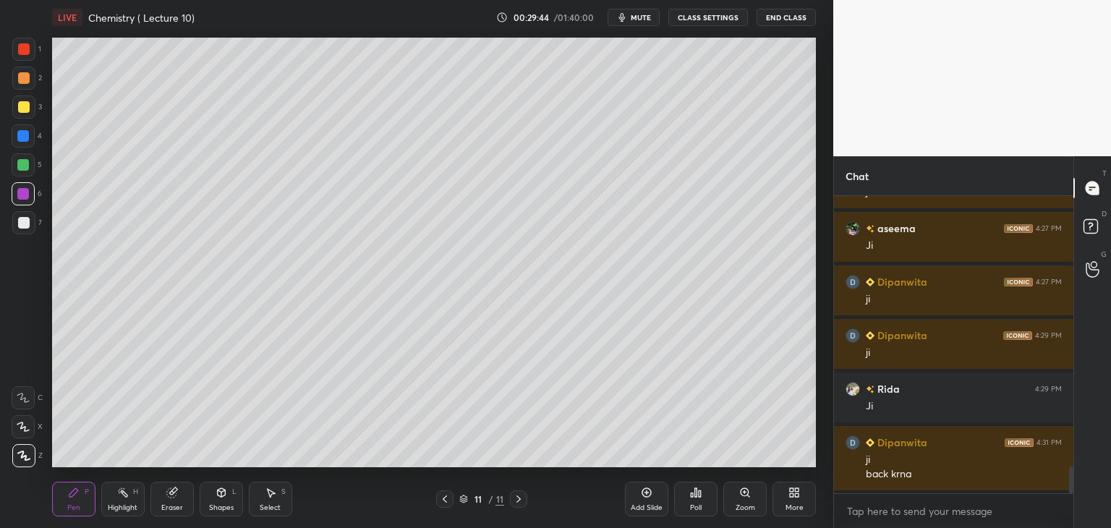
click at [446, 499] on icon at bounding box center [445, 499] width 12 height 12
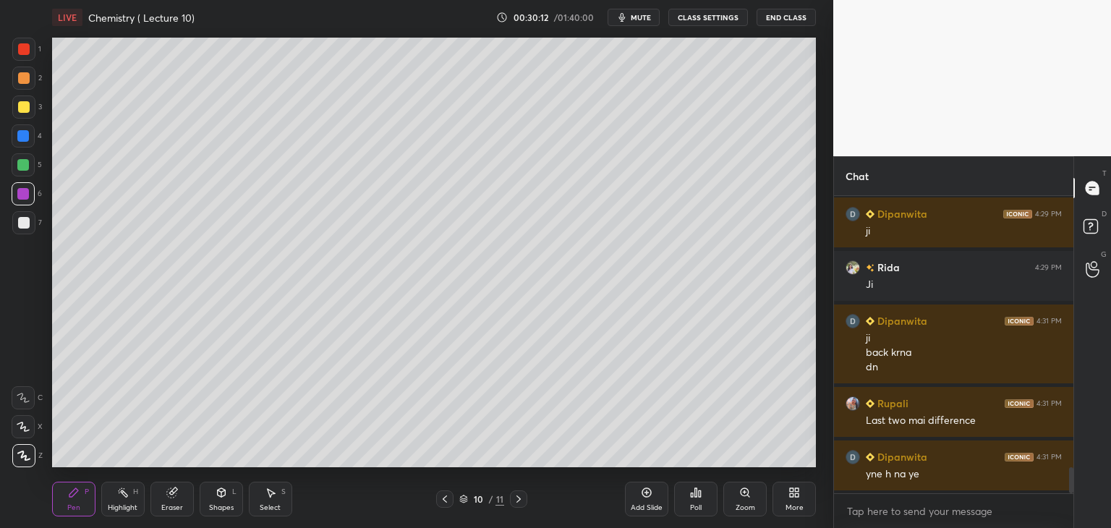
scroll to position [3176, 0]
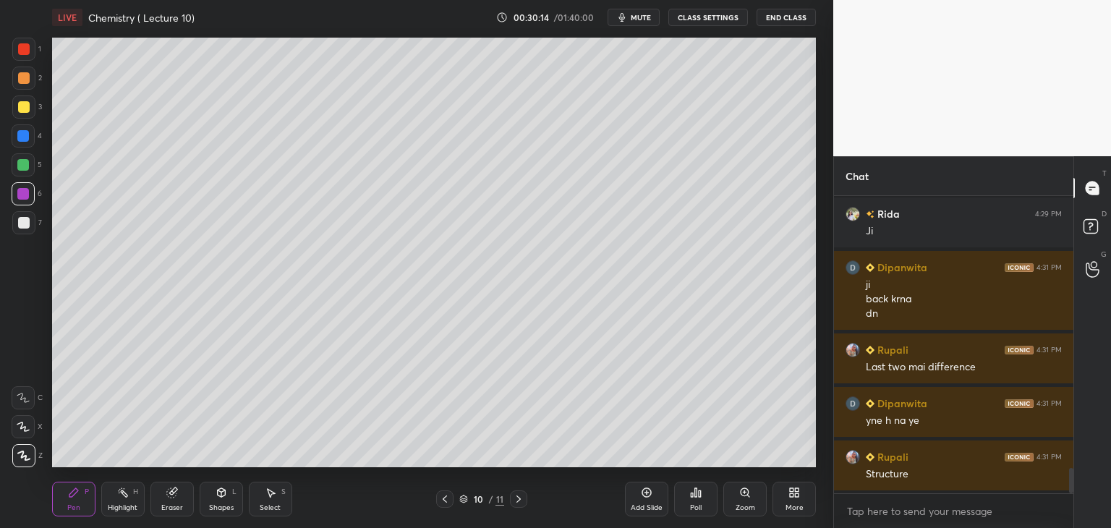
click at [645, 499] on div "Add Slide" at bounding box center [646, 499] width 43 height 35
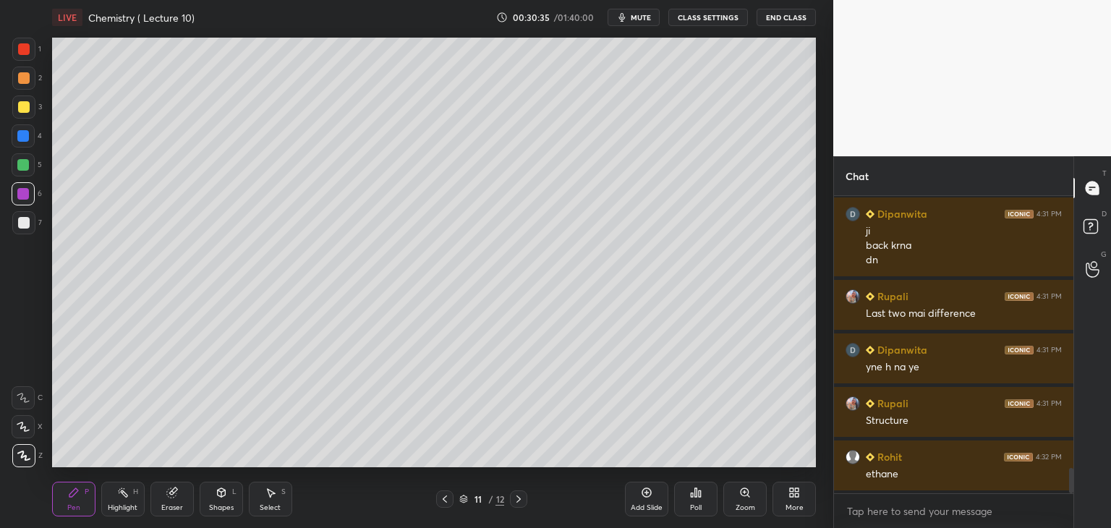
click at [24, 231] on div at bounding box center [23, 222] width 23 height 23
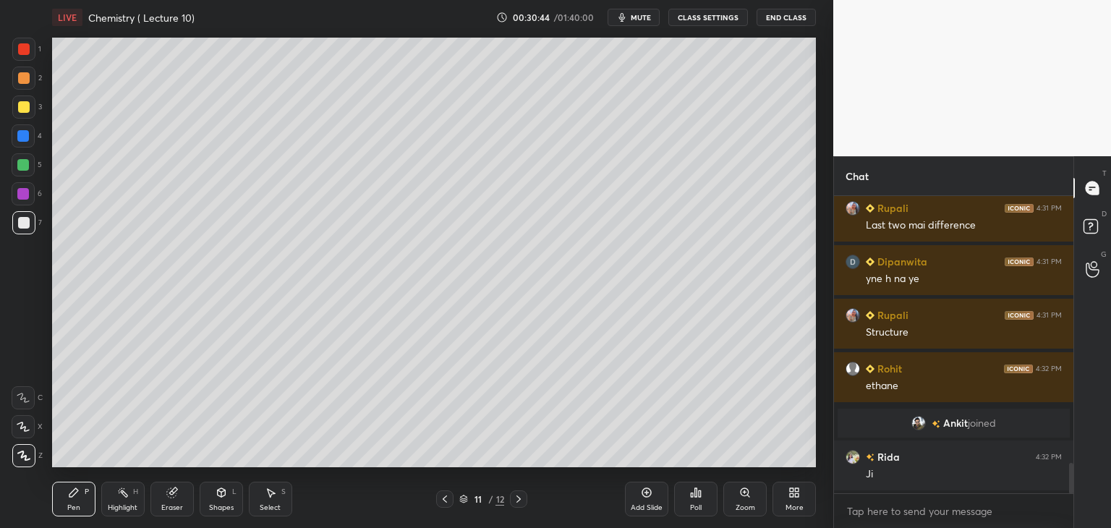
scroll to position [2624, 0]
click at [443, 501] on icon at bounding box center [445, 499] width 12 height 12
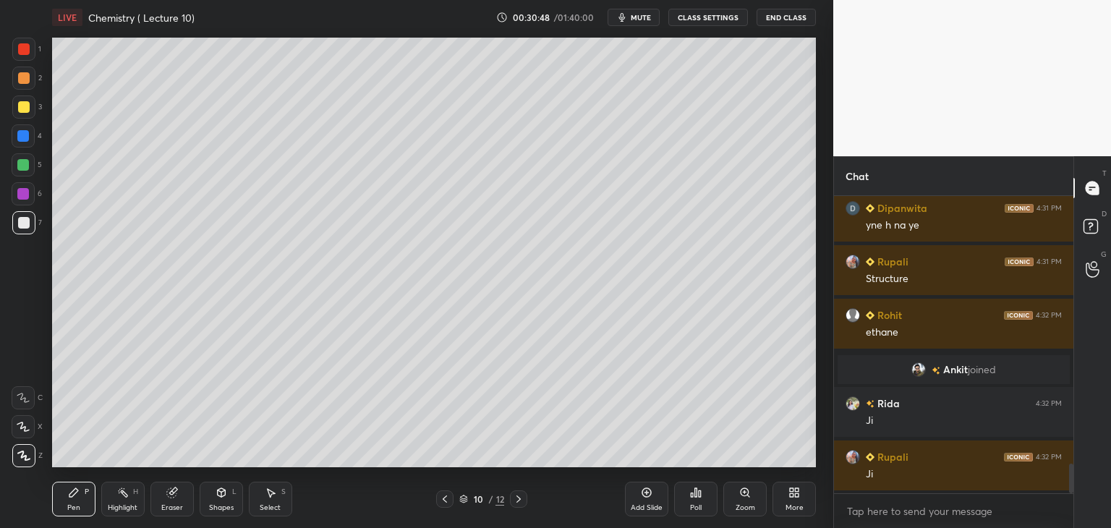
scroll to position [2732, 0]
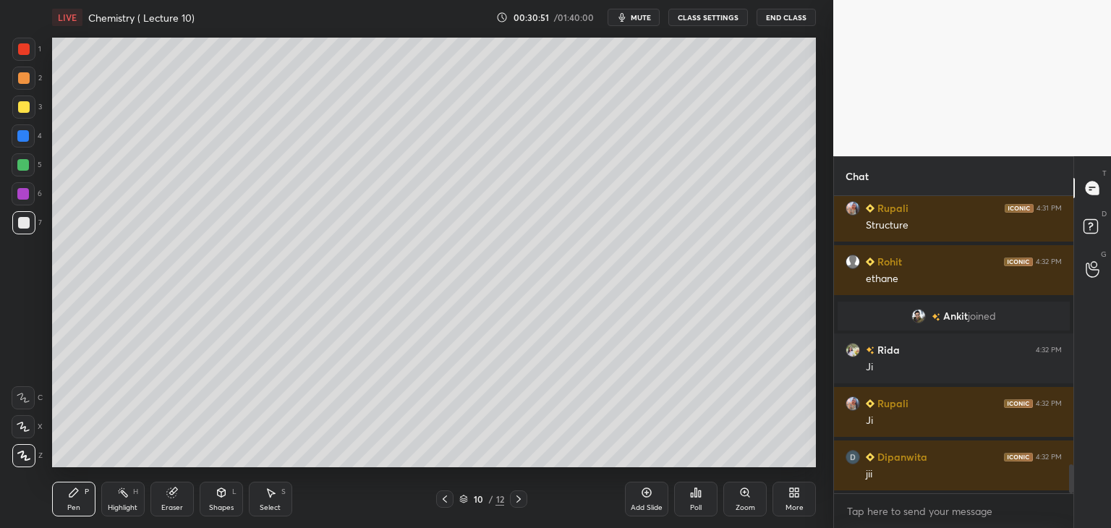
click at [519, 501] on icon at bounding box center [519, 499] width 4 height 7
click at [523, 498] on icon at bounding box center [519, 499] width 12 height 12
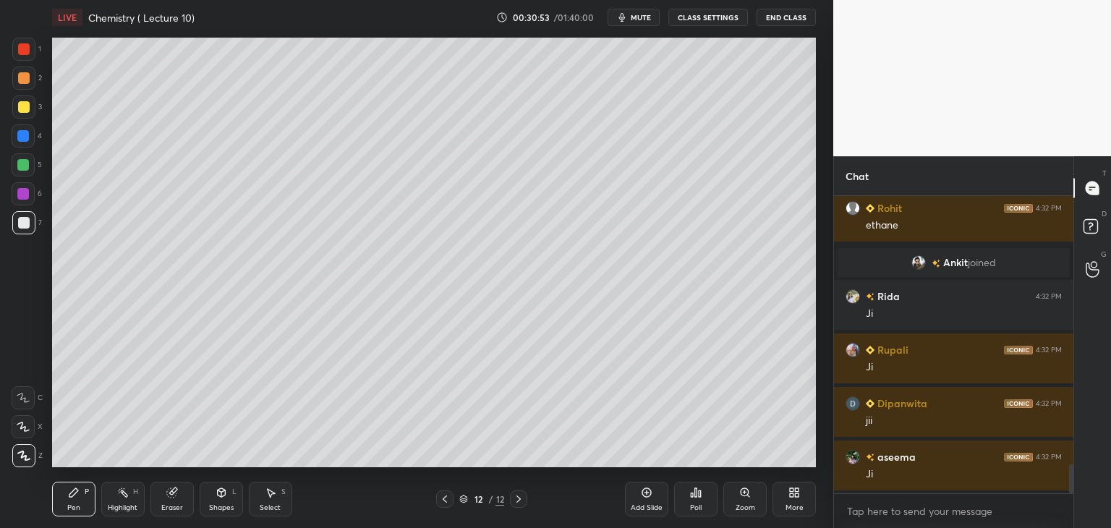
click at [441, 498] on icon at bounding box center [445, 499] width 12 height 12
click at [646, 500] on div "Add Slide" at bounding box center [646, 499] width 43 height 35
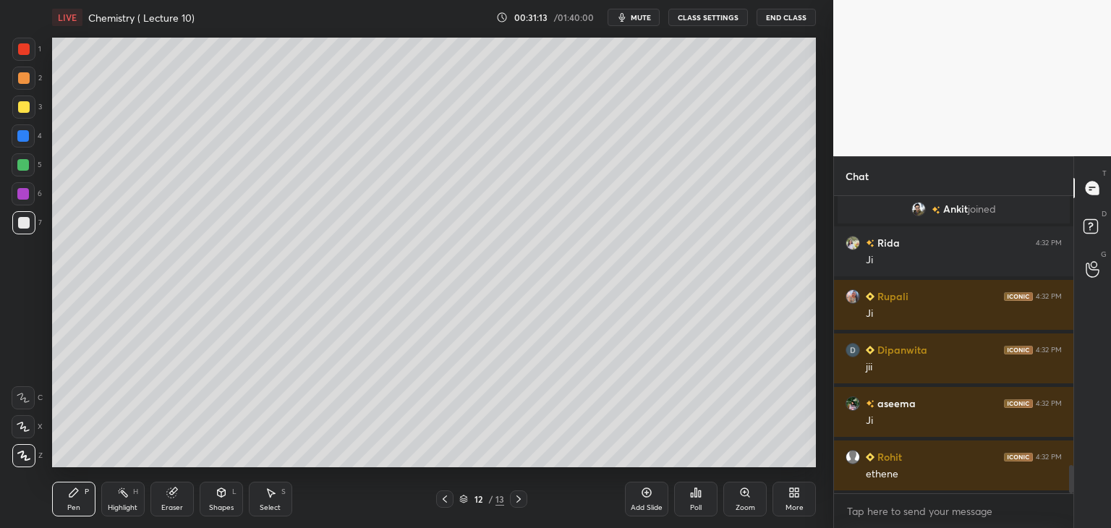
click at [438, 501] on div at bounding box center [444, 498] width 17 height 17
click at [442, 498] on icon at bounding box center [445, 499] width 12 height 12
click at [519, 496] on icon at bounding box center [519, 499] width 12 height 12
click at [648, 496] on icon at bounding box center [646, 492] width 9 height 9
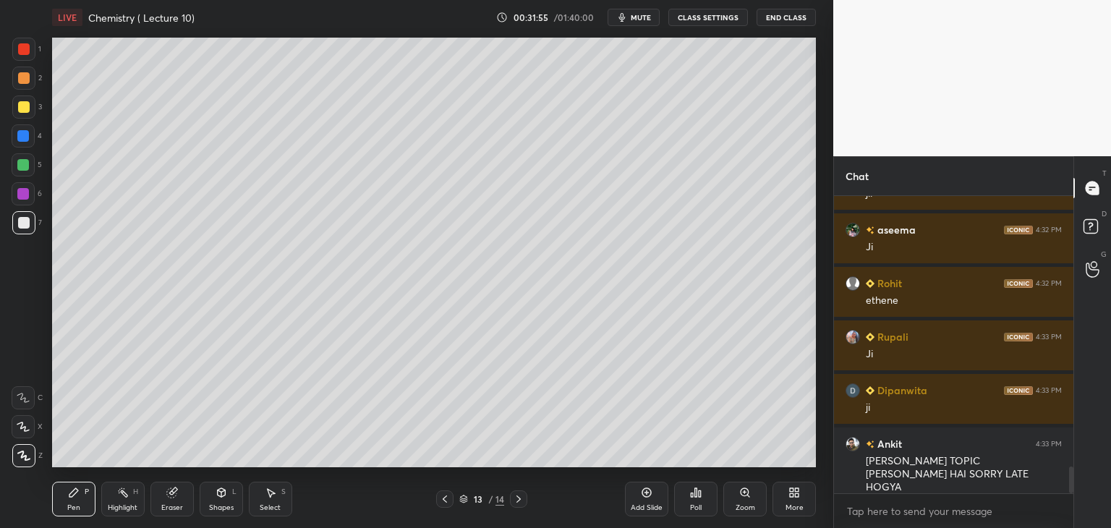
scroll to position [3066, 0]
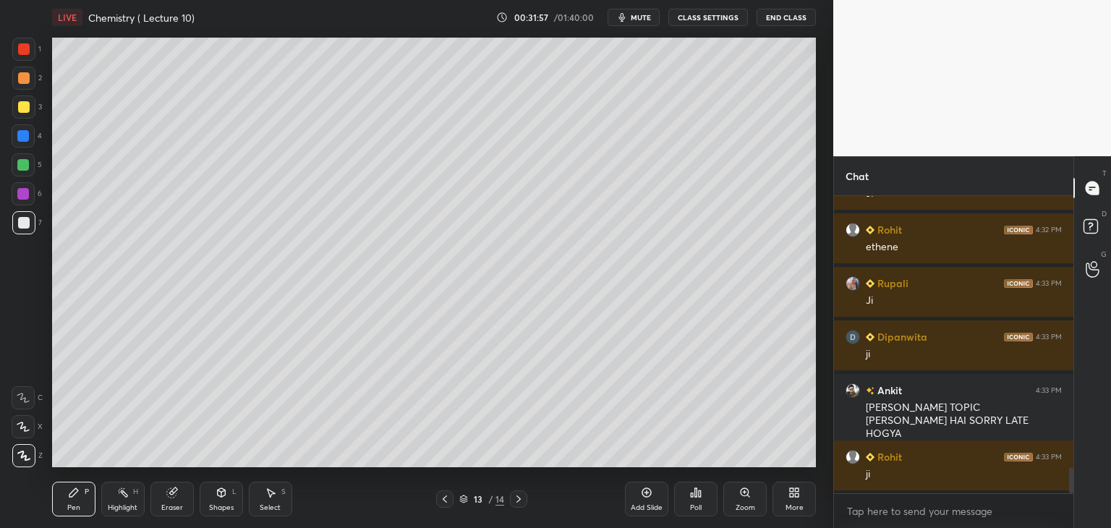
click at [443, 498] on icon at bounding box center [445, 499] width 12 height 12
click at [446, 498] on icon at bounding box center [445, 499] width 12 height 12
click at [448, 497] on icon at bounding box center [445, 499] width 12 height 12
click at [446, 496] on icon at bounding box center [445, 499] width 4 height 7
click at [448, 497] on icon at bounding box center [445, 499] width 12 height 12
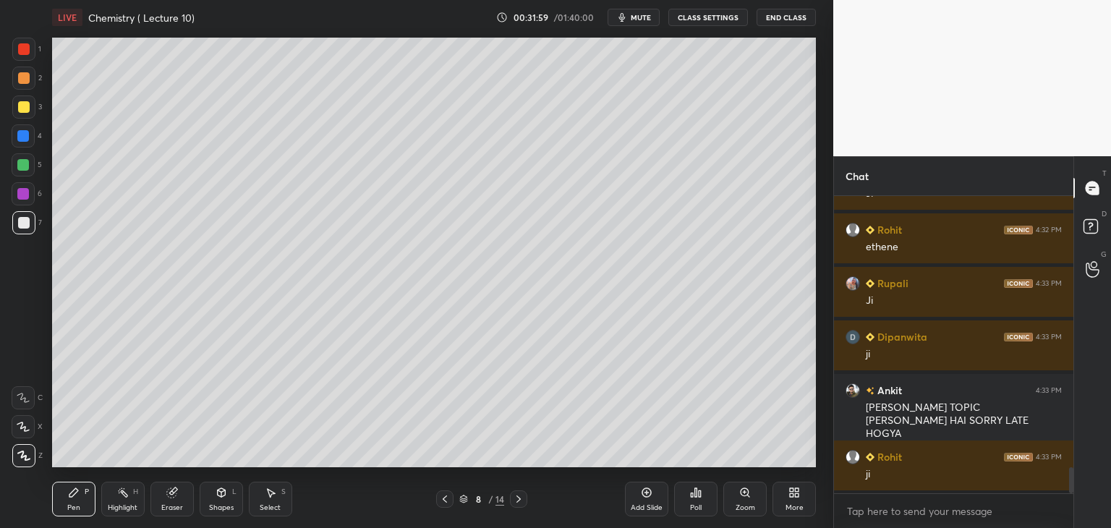
click at [449, 496] on icon at bounding box center [445, 499] width 12 height 12
click at [448, 496] on icon at bounding box center [445, 499] width 12 height 12
click at [448, 495] on icon at bounding box center [445, 499] width 12 height 12
click at [449, 494] on icon at bounding box center [445, 499] width 12 height 12
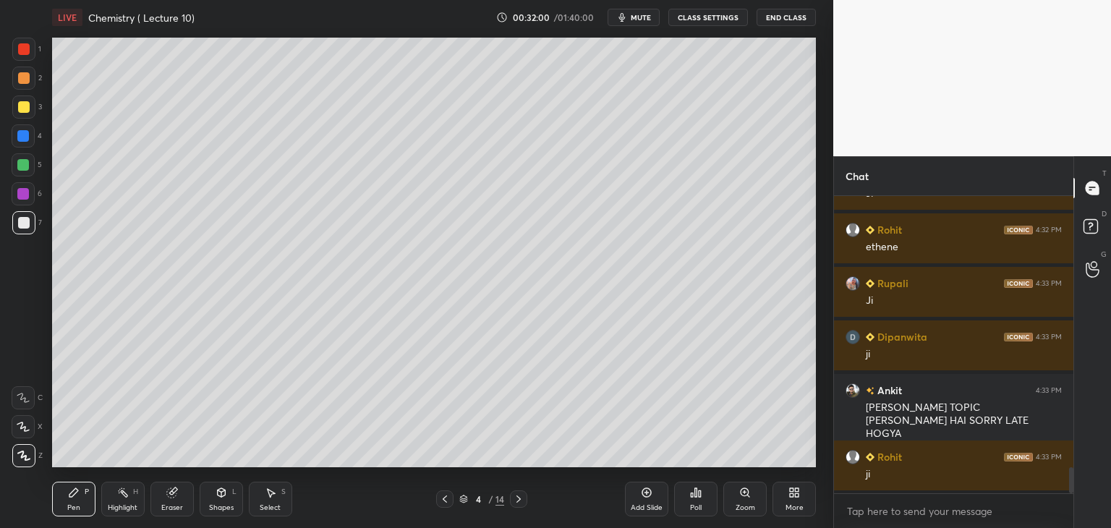
click at [449, 495] on icon at bounding box center [445, 499] width 12 height 12
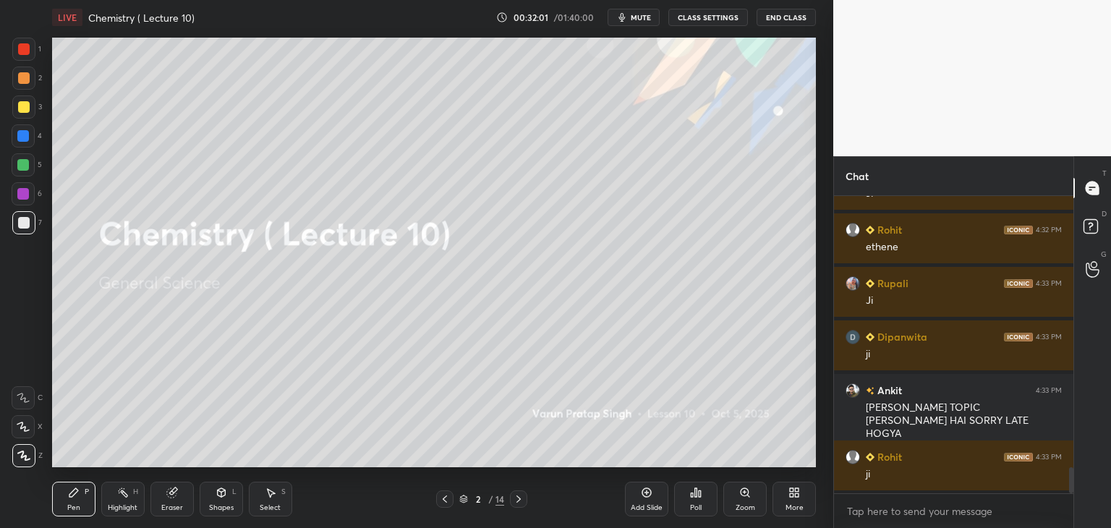
click at [518, 500] on icon at bounding box center [519, 499] width 12 height 12
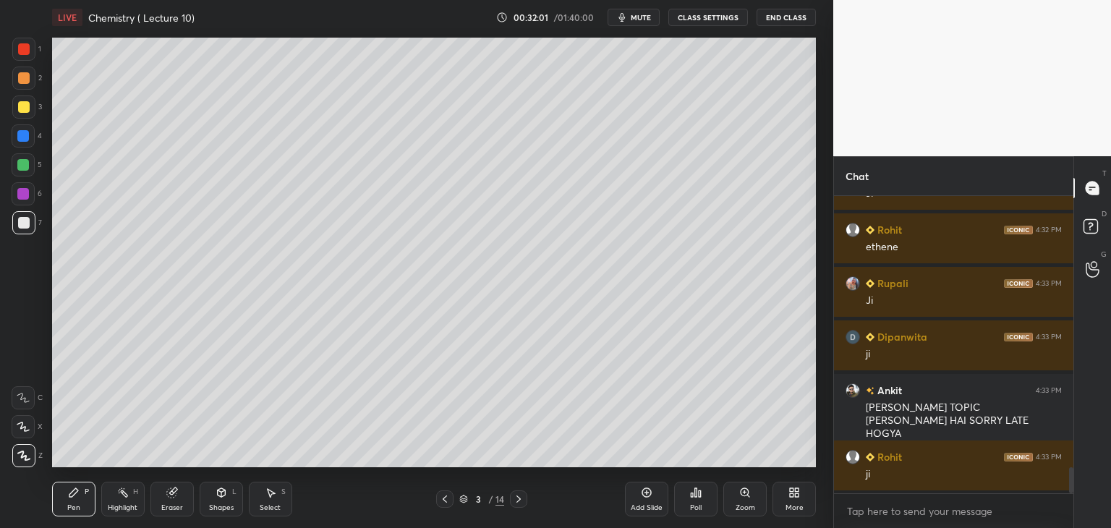
click at [517, 499] on icon at bounding box center [519, 499] width 12 height 12
click at [519, 497] on icon at bounding box center [519, 499] width 12 height 12
click at [521, 494] on icon at bounding box center [519, 499] width 12 height 12
click at [522, 494] on icon at bounding box center [519, 499] width 12 height 12
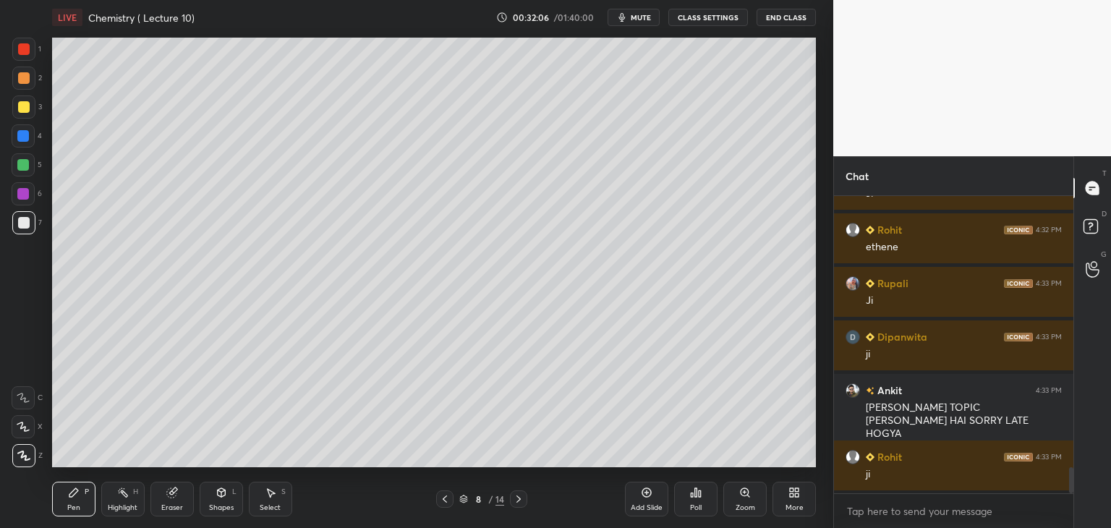
click at [521, 496] on icon at bounding box center [519, 499] width 12 height 12
click at [523, 496] on icon at bounding box center [519, 499] width 12 height 12
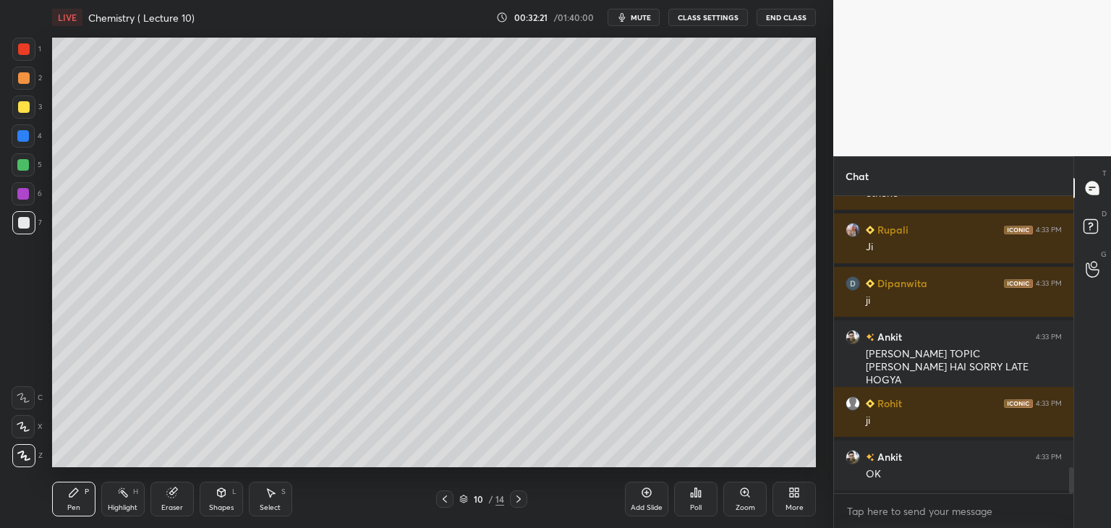
click at [519, 496] on icon at bounding box center [519, 499] width 12 height 12
click at [519, 498] on icon at bounding box center [519, 499] width 12 height 12
click at [519, 496] on icon at bounding box center [519, 499] width 12 height 12
click at [172, 498] on icon at bounding box center [171, 492] width 9 height 9
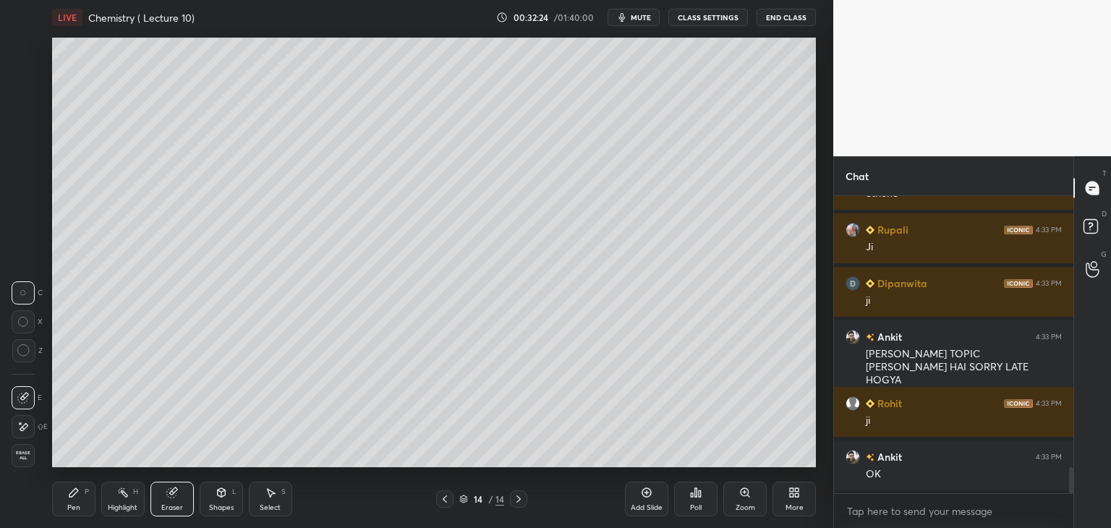
click at [27, 446] on div "Erase all" at bounding box center [23, 455] width 23 height 23
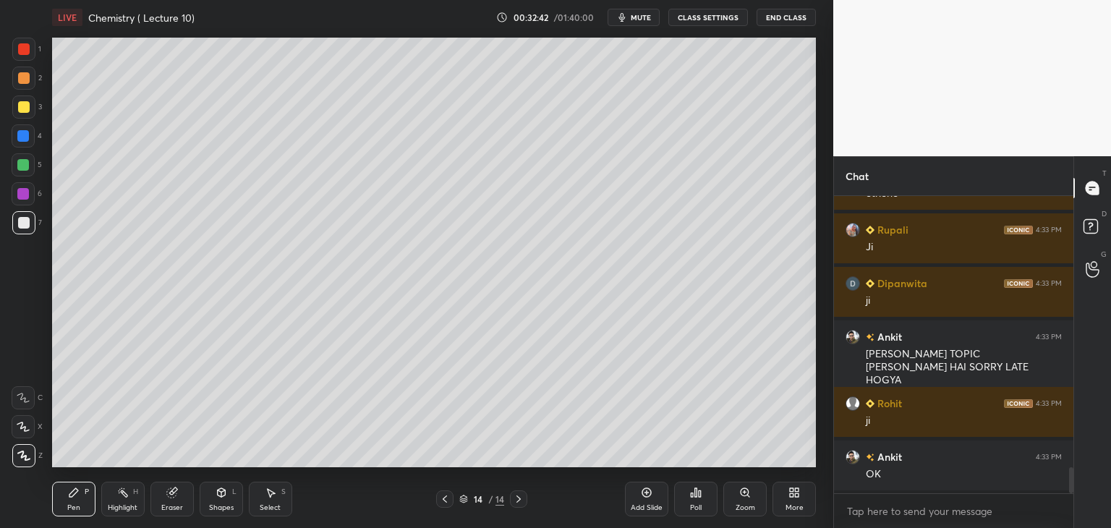
click at [23, 192] on div at bounding box center [23, 194] width 12 height 12
click at [446, 498] on icon at bounding box center [445, 499] width 4 height 7
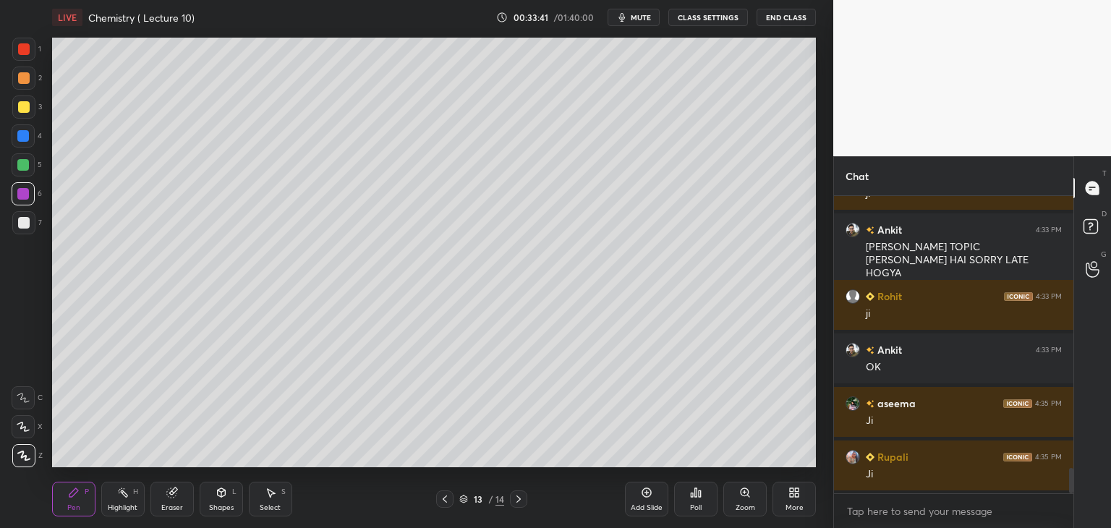
click at [517, 501] on icon at bounding box center [519, 499] width 4 height 7
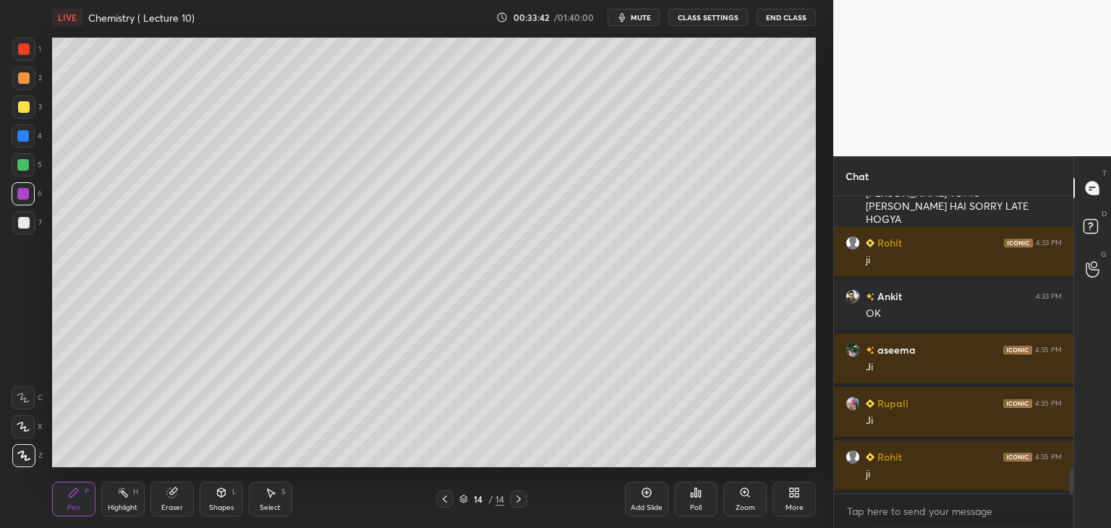
scroll to position [3333, 0]
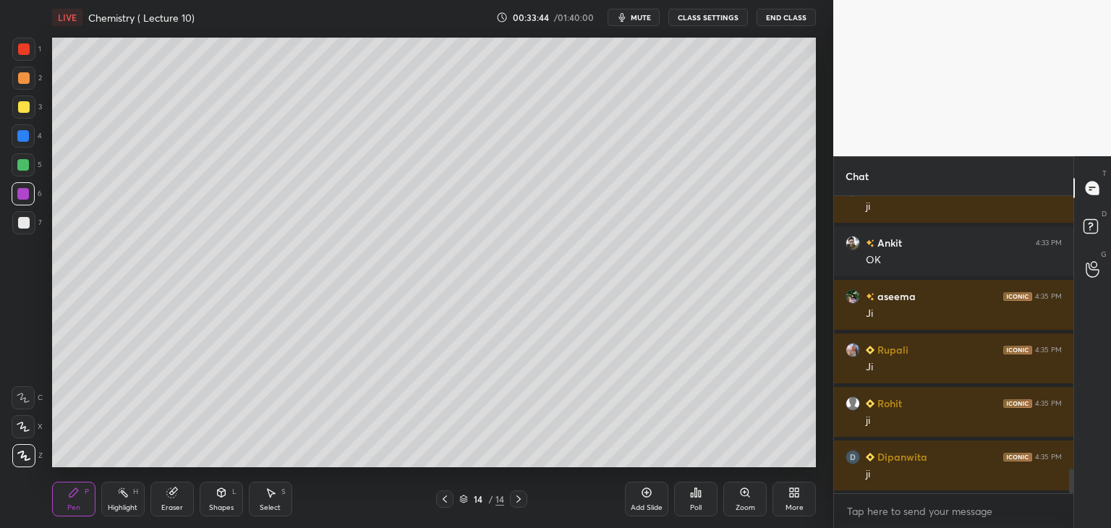
click at [15, 222] on div at bounding box center [23, 222] width 23 height 23
click at [443, 498] on icon at bounding box center [445, 499] width 12 height 12
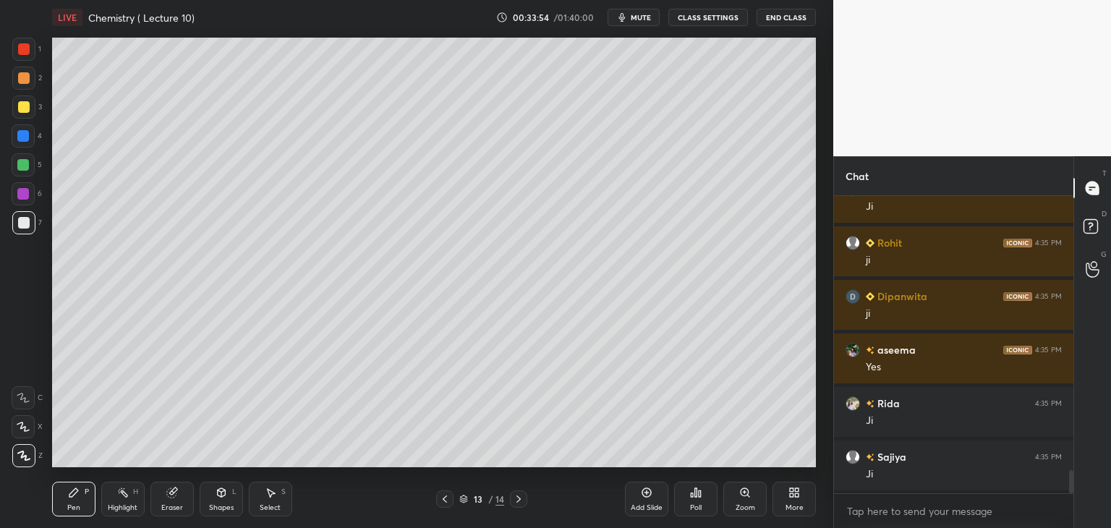
scroll to position [3548, 0]
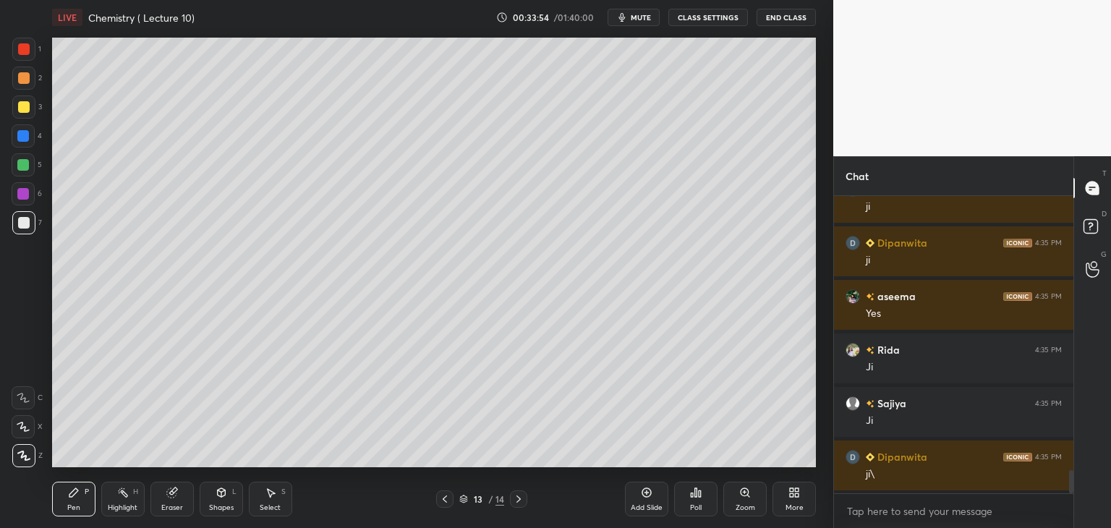
click at [520, 498] on icon at bounding box center [519, 499] width 12 height 12
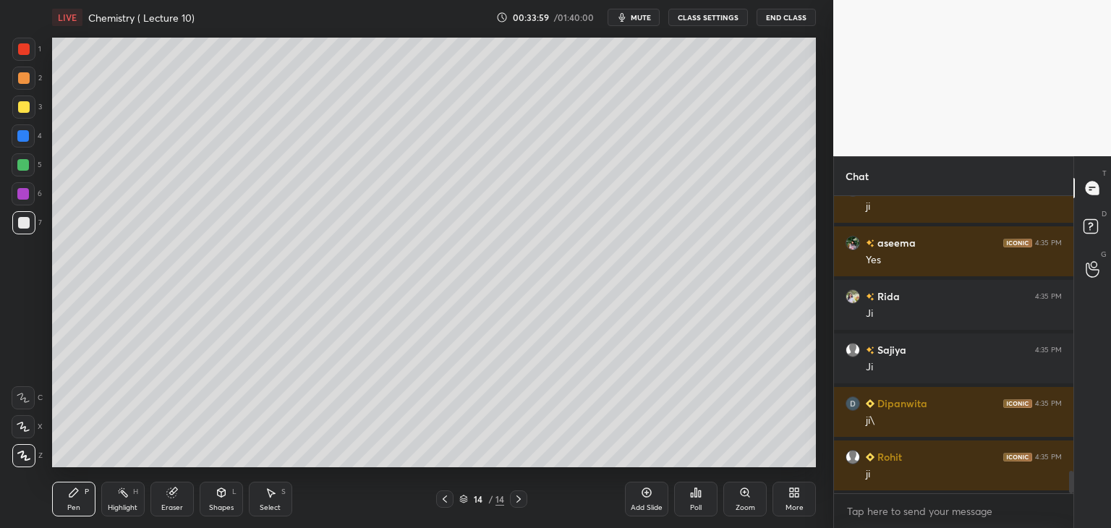
click at [639, 509] on div "Add Slide" at bounding box center [647, 507] width 32 height 7
click at [445, 500] on icon at bounding box center [445, 499] width 12 height 12
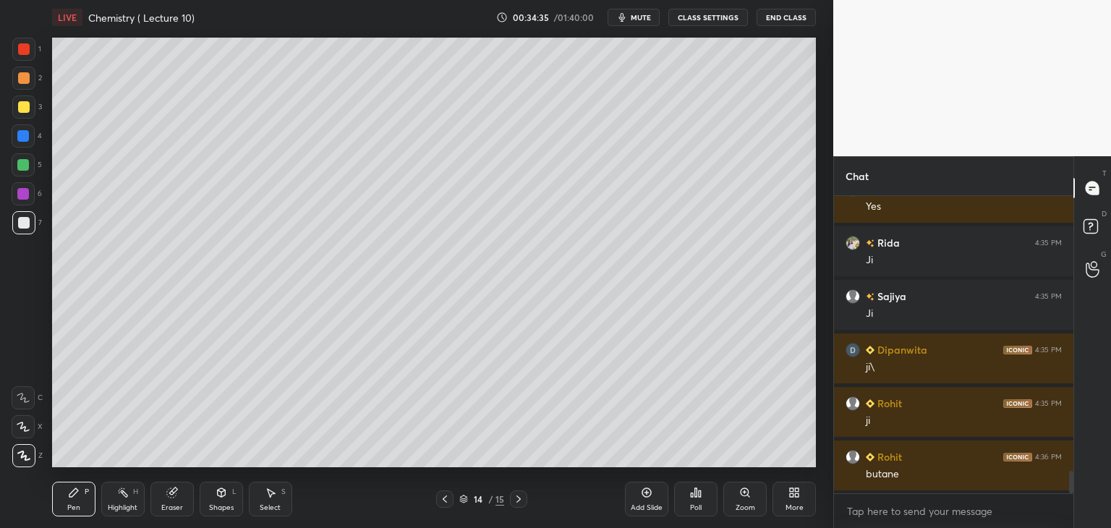
scroll to position [3669, 0]
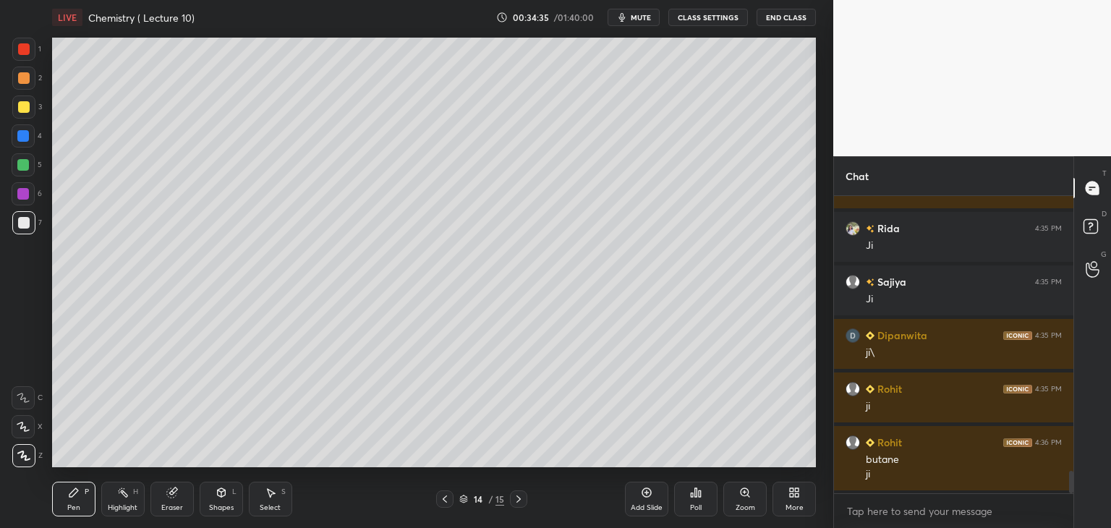
click at [521, 498] on icon at bounding box center [519, 499] width 12 height 12
click at [522, 498] on icon at bounding box center [519, 499] width 12 height 12
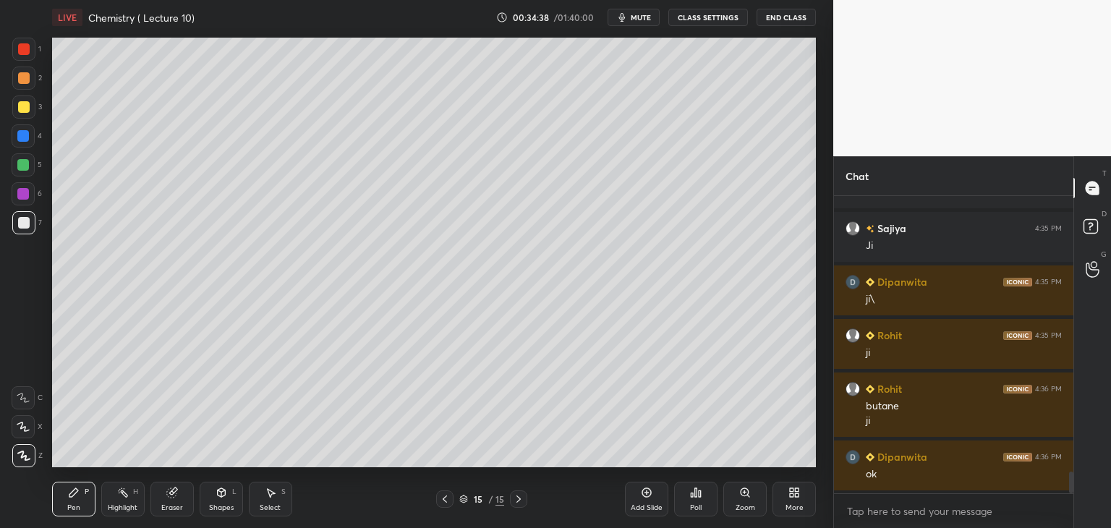
click at [647, 496] on icon at bounding box center [647, 493] width 12 height 12
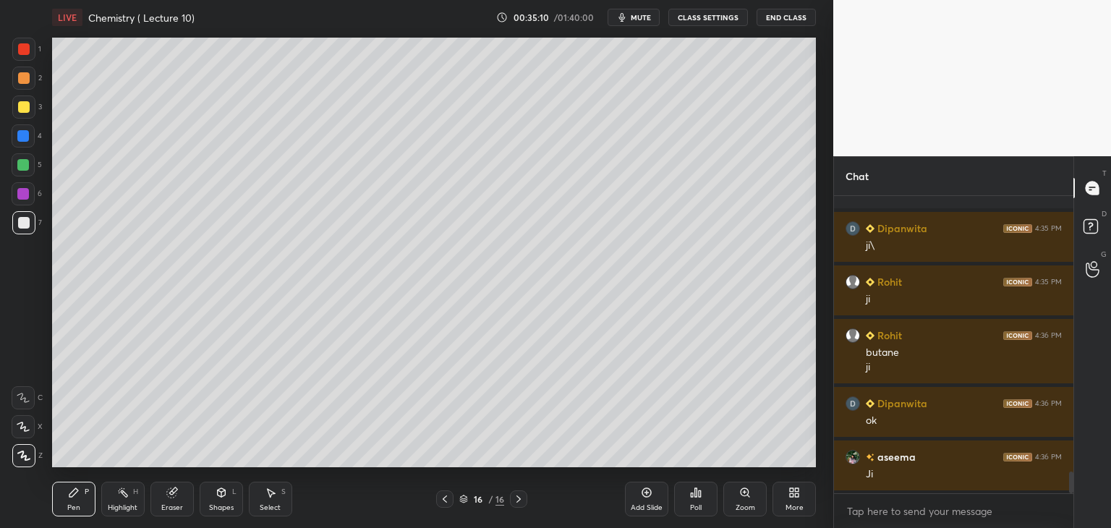
click at [32, 197] on div at bounding box center [23, 193] width 23 height 23
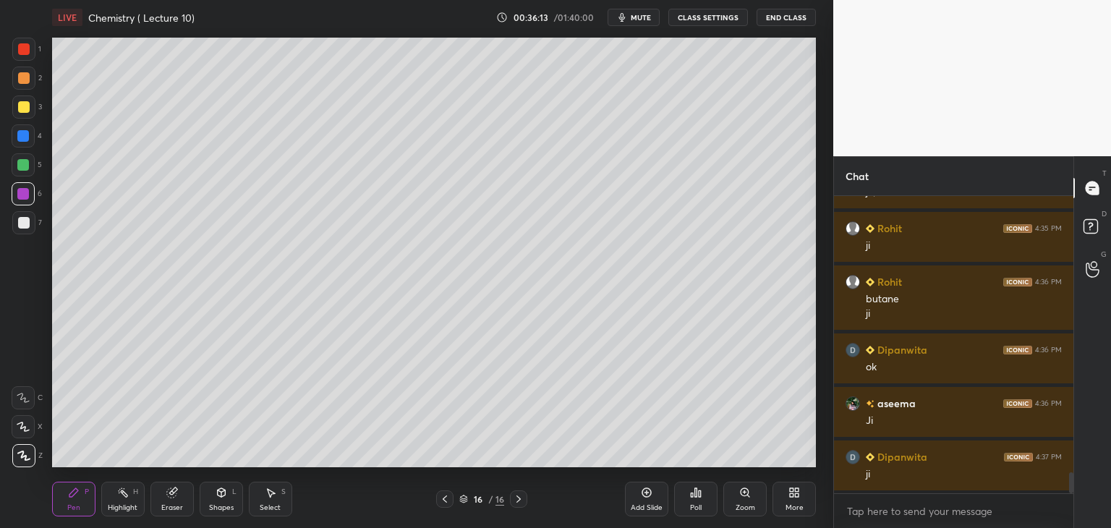
scroll to position [3883, 0]
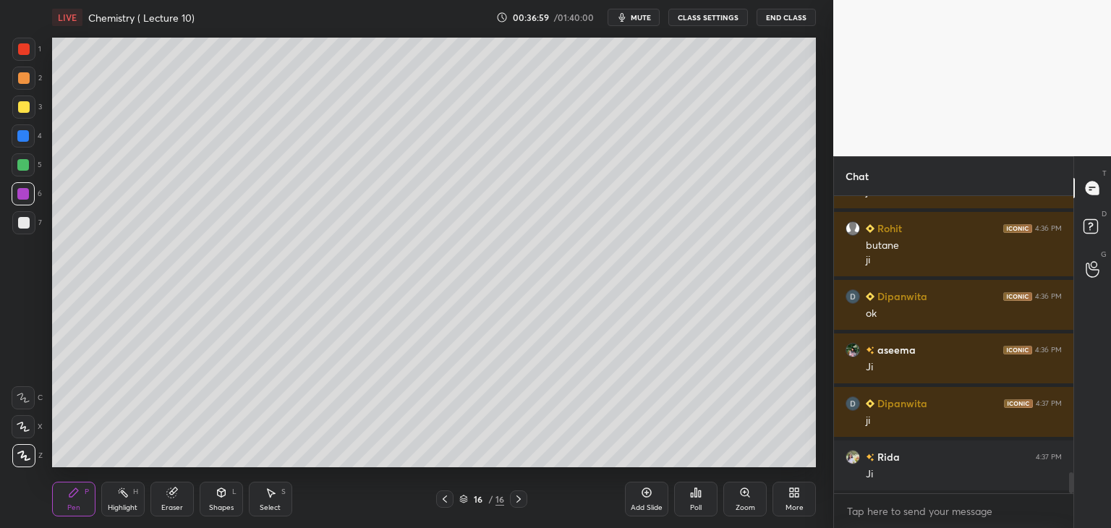
click at [645, 498] on icon at bounding box center [647, 493] width 12 height 12
click at [450, 498] on icon at bounding box center [445, 499] width 12 height 12
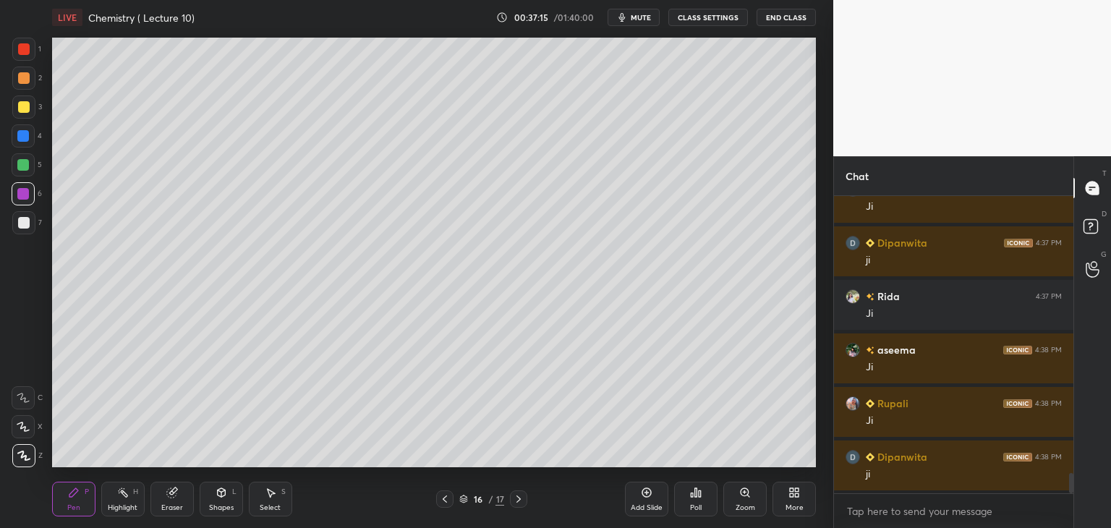
scroll to position [4097, 0]
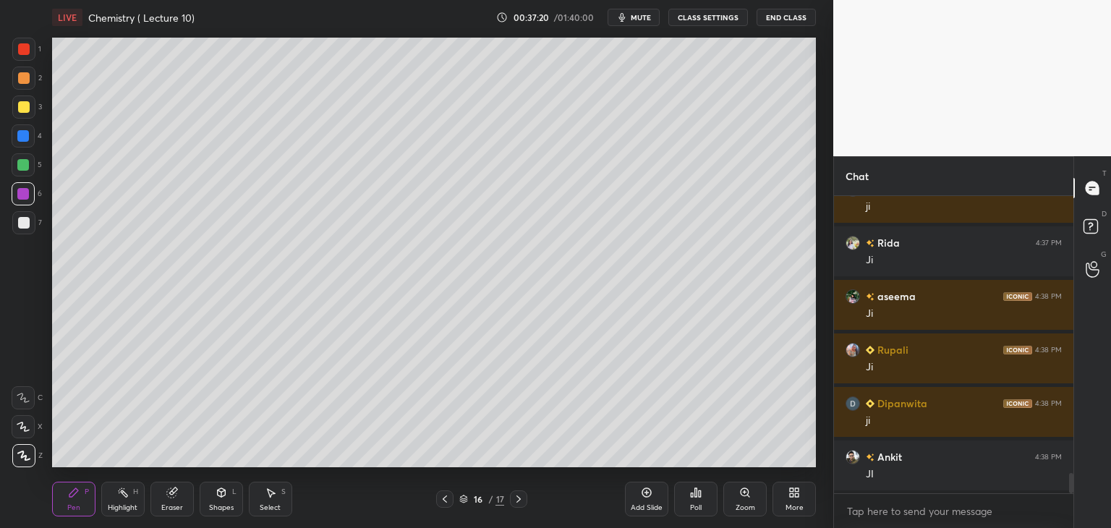
click at [639, 498] on div "Add Slide" at bounding box center [646, 499] width 43 height 35
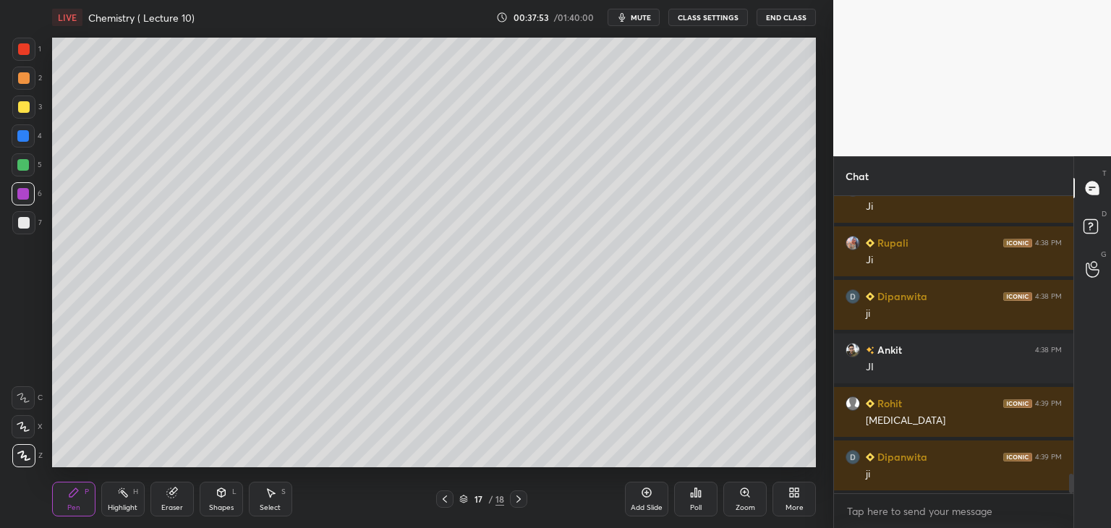
scroll to position [4258, 0]
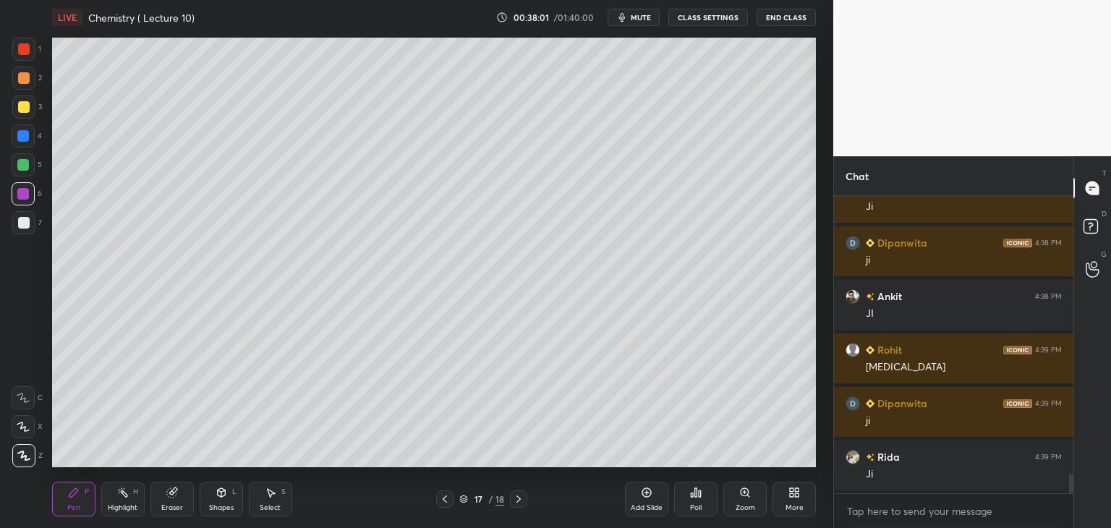
click at [30, 220] on div at bounding box center [23, 222] width 23 height 23
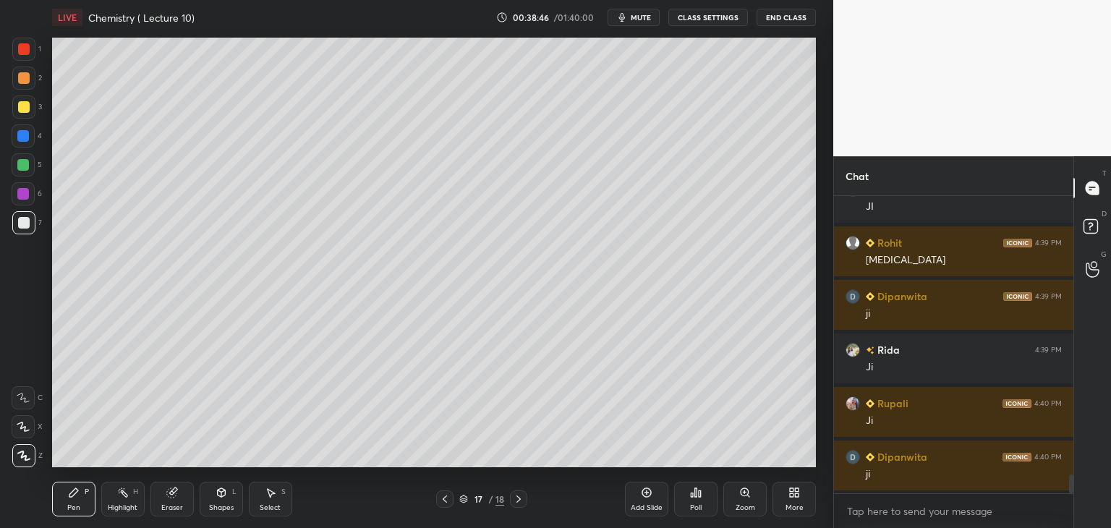
scroll to position [4418, 0]
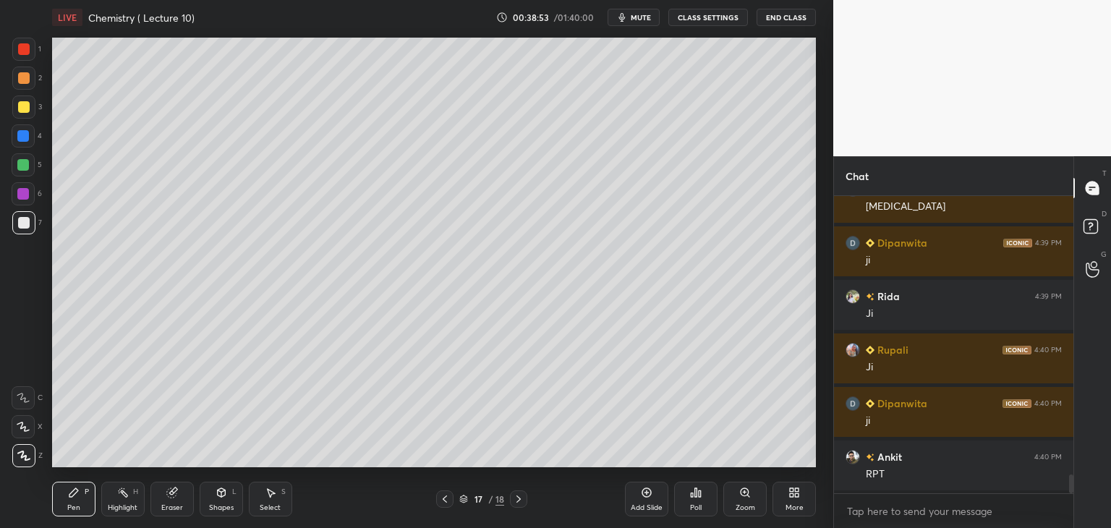
click at [651, 500] on div "Add Slide" at bounding box center [646, 499] width 43 height 35
click at [22, 194] on div at bounding box center [23, 194] width 12 height 12
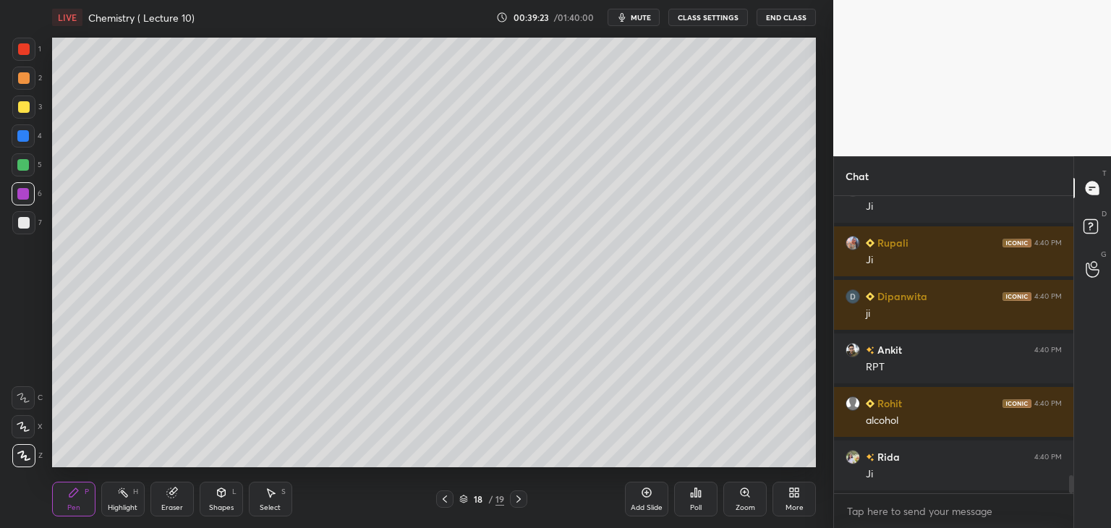
scroll to position [4579, 0]
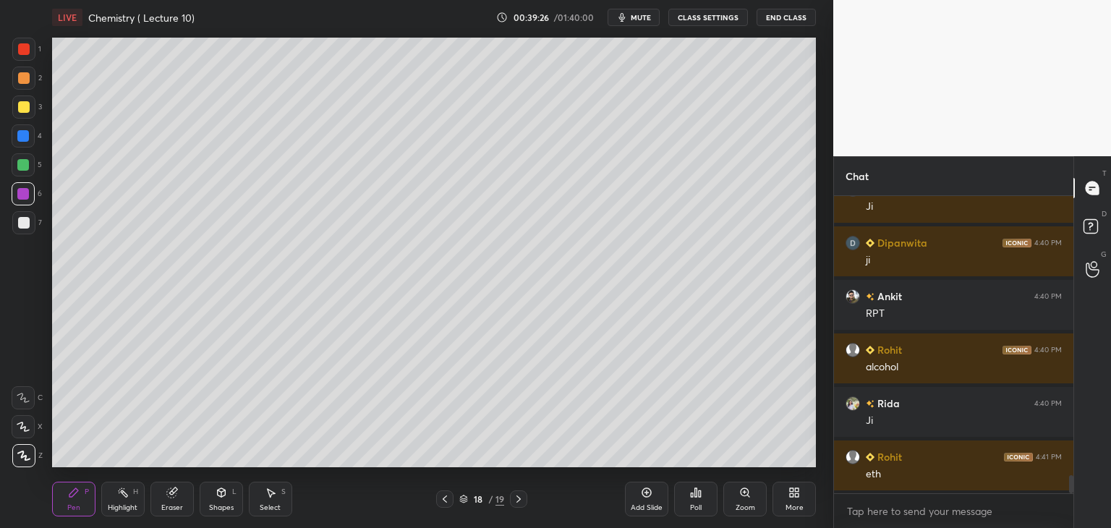
click at [443, 498] on icon at bounding box center [445, 499] width 12 height 12
click at [445, 497] on icon at bounding box center [445, 499] width 12 height 12
click at [446, 498] on icon at bounding box center [445, 499] width 12 height 12
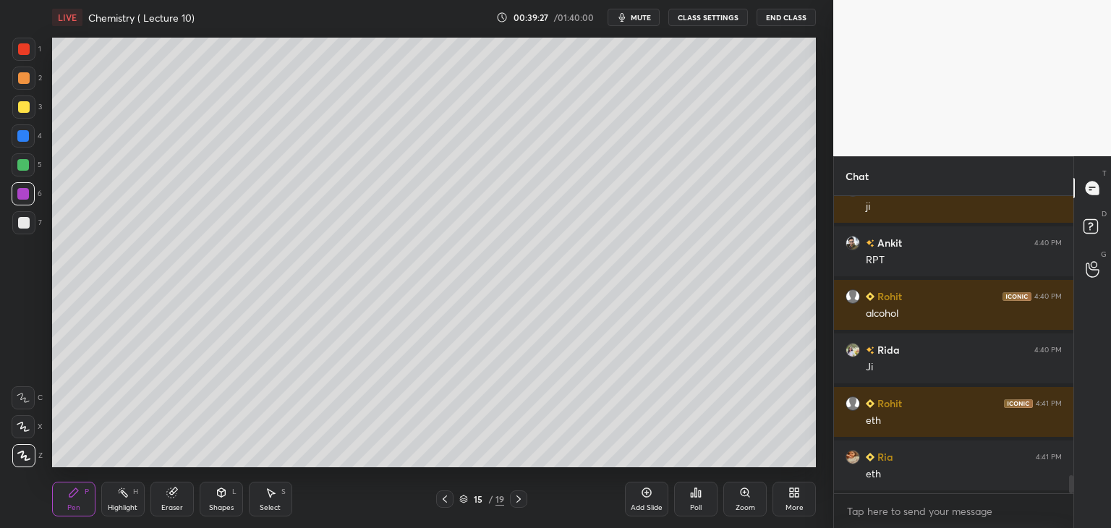
click at [446, 496] on icon at bounding box center [445, 499] width 12 height 12
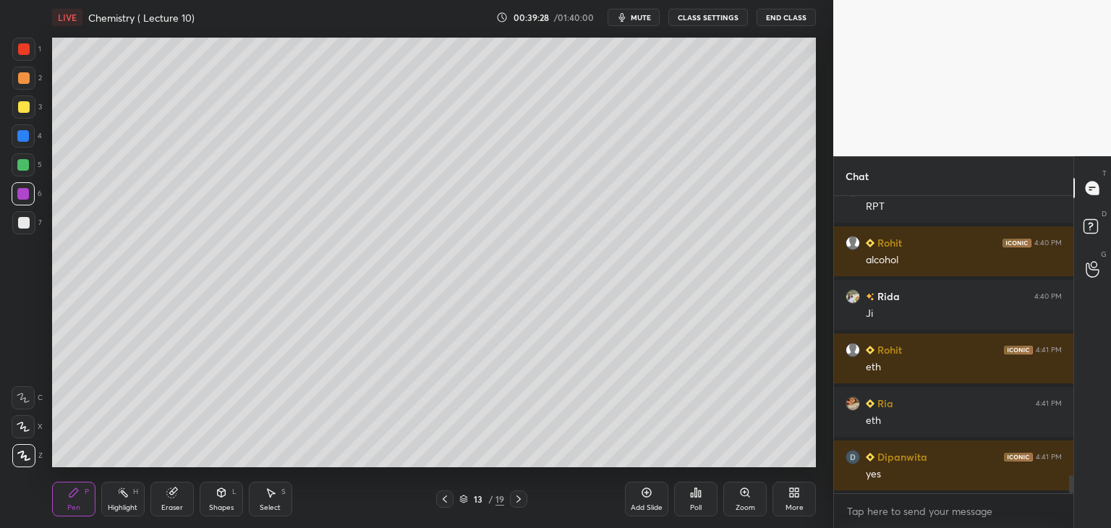
click at [520, 496] on icon at bounding box center [519, 499] width 12 height 12
click at [520, 497] on icon at bounding box center [519, 499] width 12 height 12
click at [521, 497] on icon at bounding box center [519, 499] width 12 height 12
click at [522, 496] on icon at bounding box center [519, 499] width 12 height 12
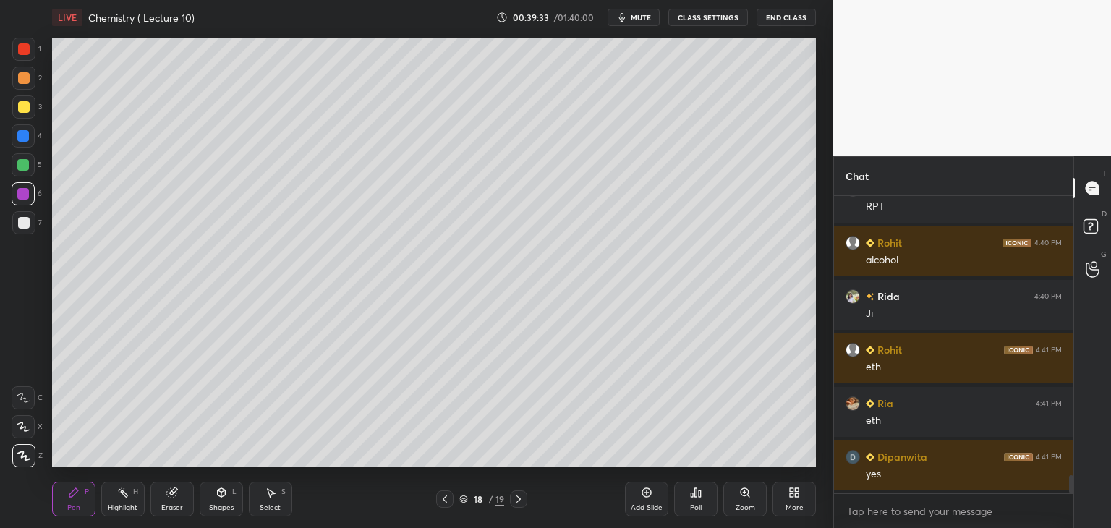
click at [524, 496] on icon at bounding box center [519, 499] width 12 height 12
click at [444, 495] on icon at bounding box center [445, 499] width 12 height 12
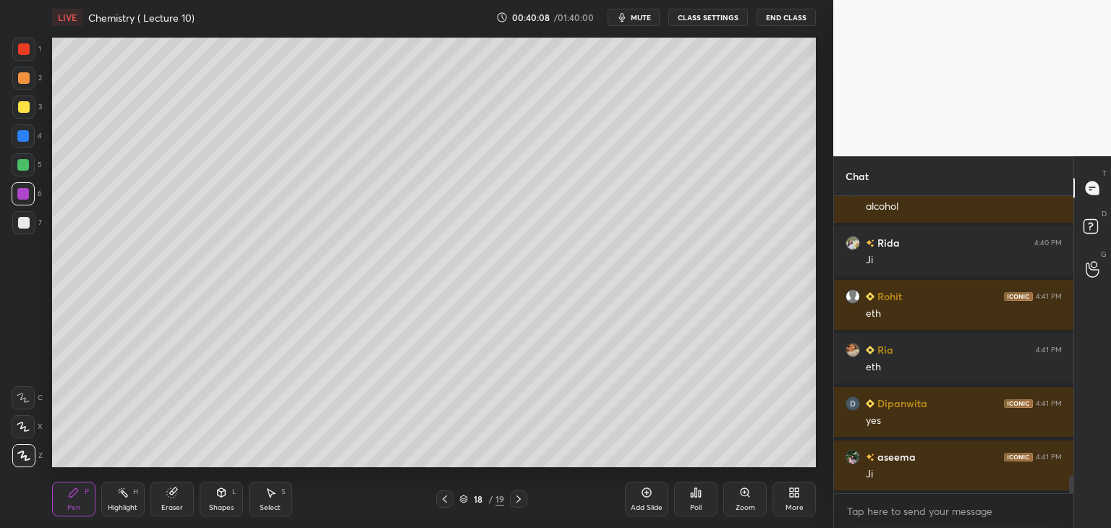
click at [25, 219] on div at bounding box center [24, 223] width 12 height 12
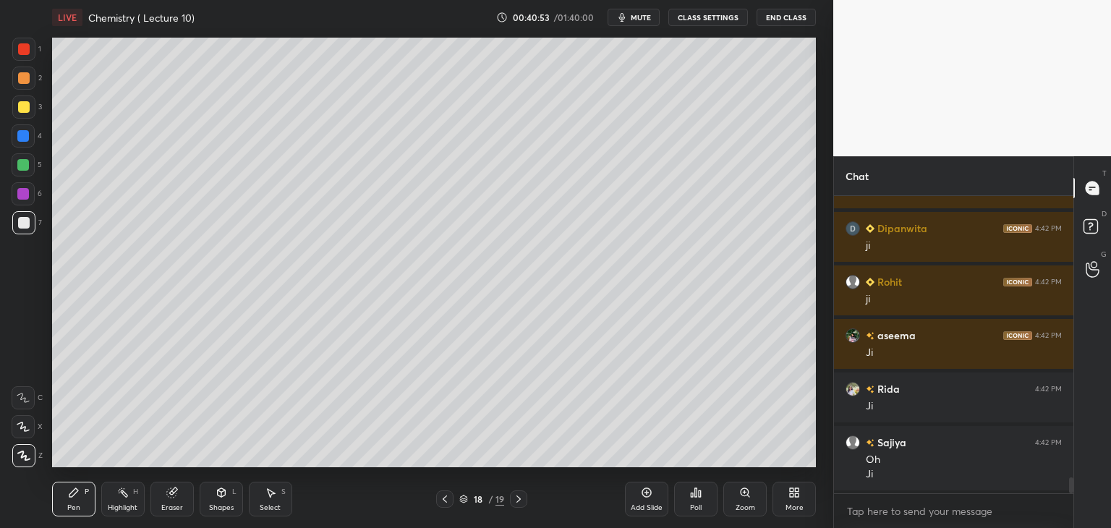
scroll to position [5236, 0]
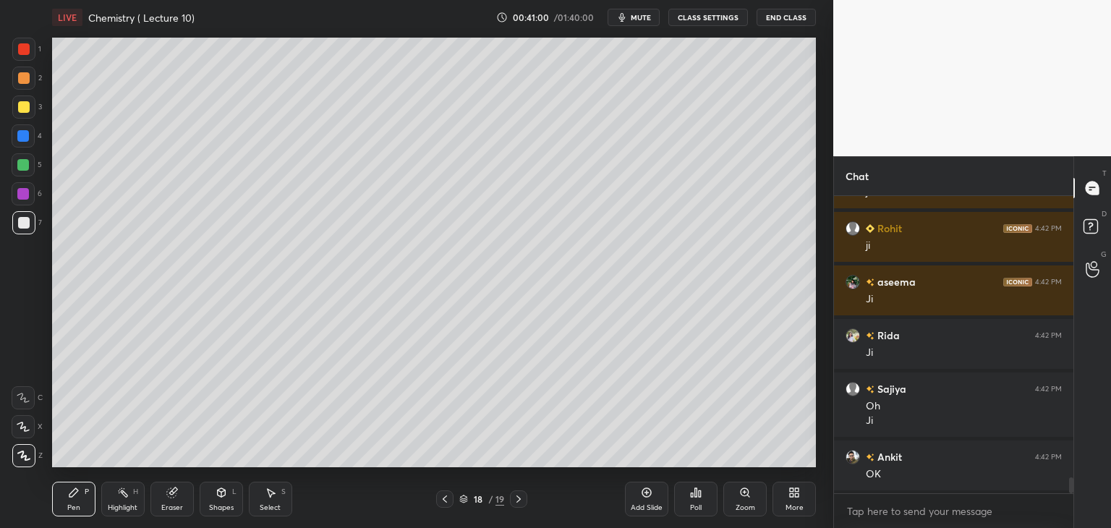
click at [176, 493] on icon at bounding box center [172, 493] width 12 height 12
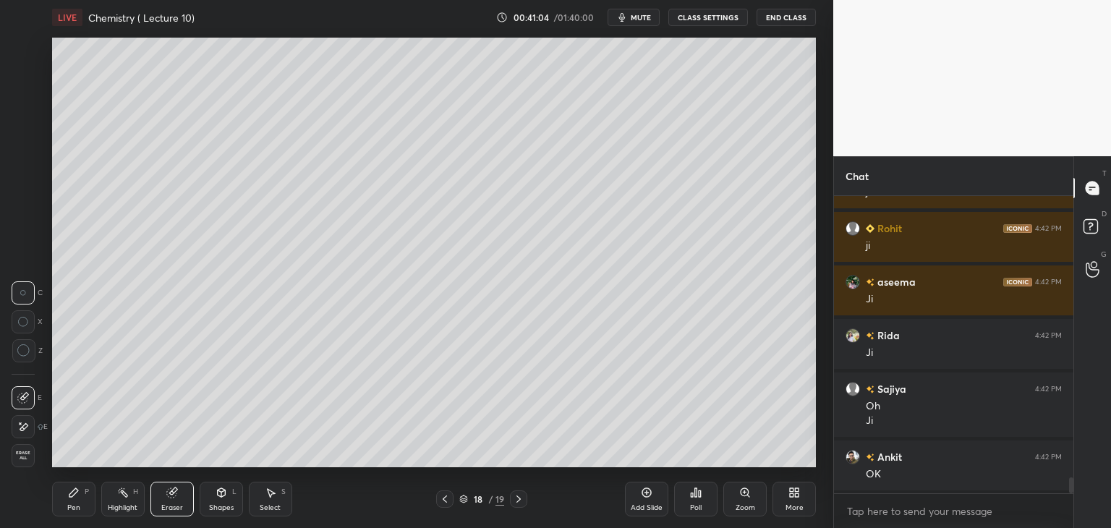
click at [66, 493] on div "Pen P" at bounding box center [73, 499] width 43 height 35
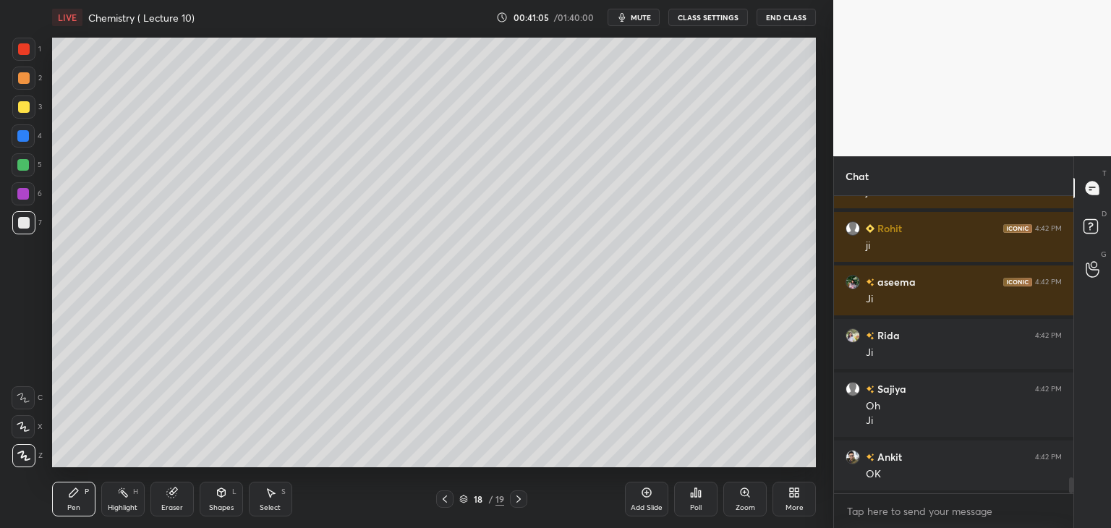
scroll to position [5289, 0]
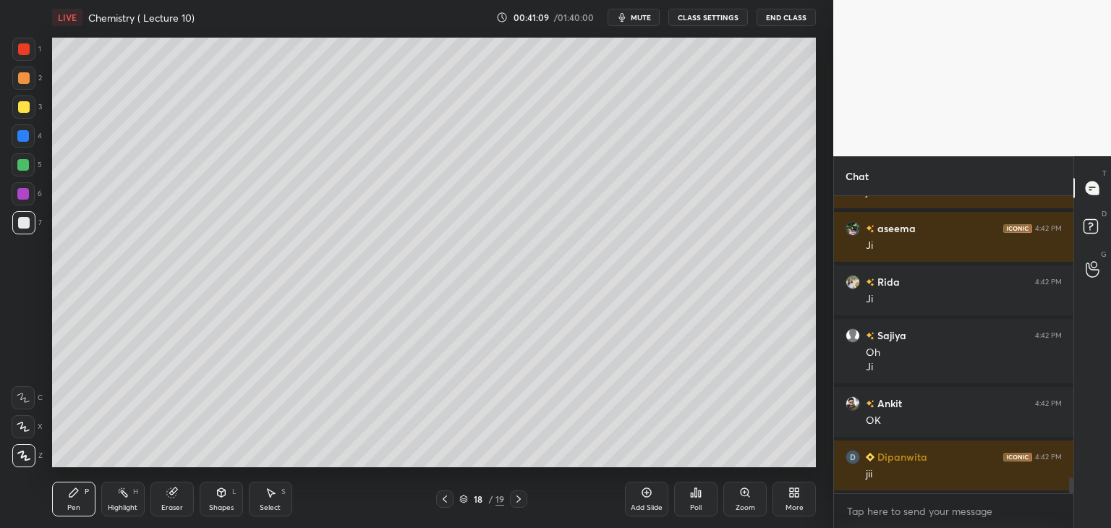
click at [443, 498] on icon at bounding box center [445, 499] width 12 height 12
click at [514, 501] on icon at bounding box center [519, 499] width 12 height 12
click at [642, 501] on div "Add Slide" at bounding box center [646, 499] width 43 height 35
click at [443, 496] on icon at bounding box center [444, 499] width 12 height 12
click at [444, 496] on icon at bounding box center [444, 499] width 12 height 12
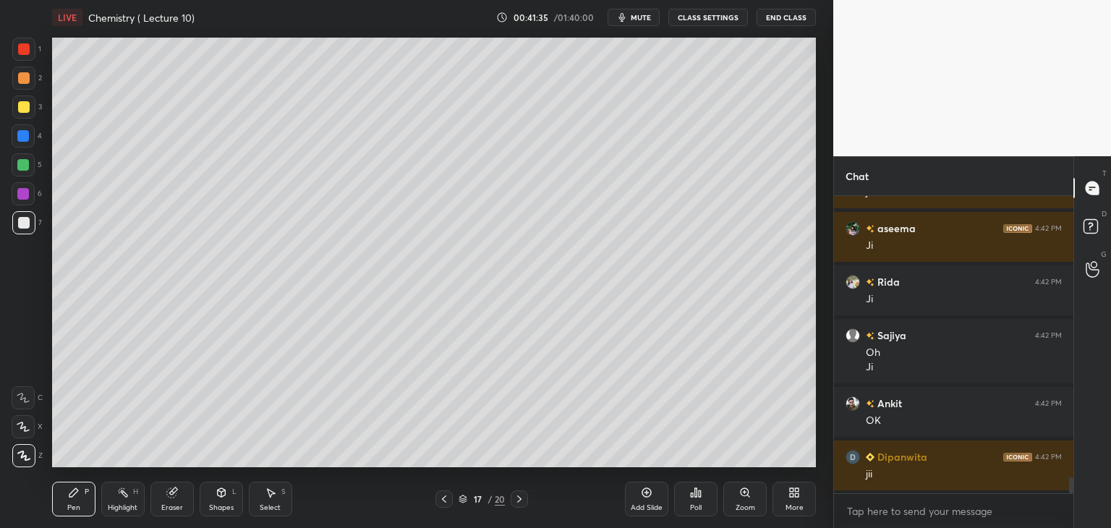
click at [443, 498] on icon at bounding box center [444, 499] width 12 height 12
click at [518, 496] on icon at bounding box center [520, 499] width 12 height 12
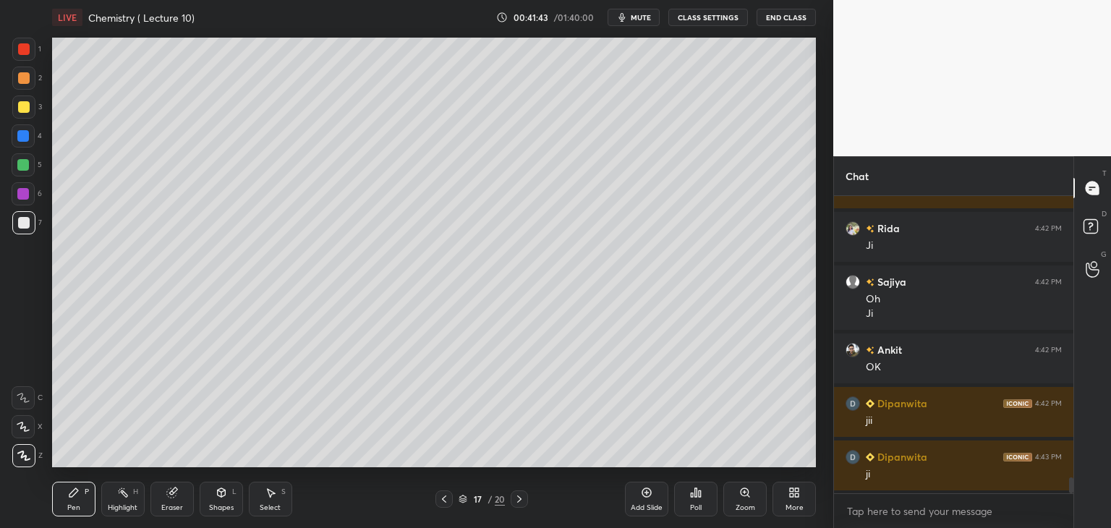
click at [444, 497] on icon at bounding box center [444, 499] width 12 height 12
click at [648, 501] on div "Add Slide" at bounding box center [646, 499] width 43 height 35
click at [163, 497] on div "Eraser" at bounding box center [171, 499] width 43 height 35
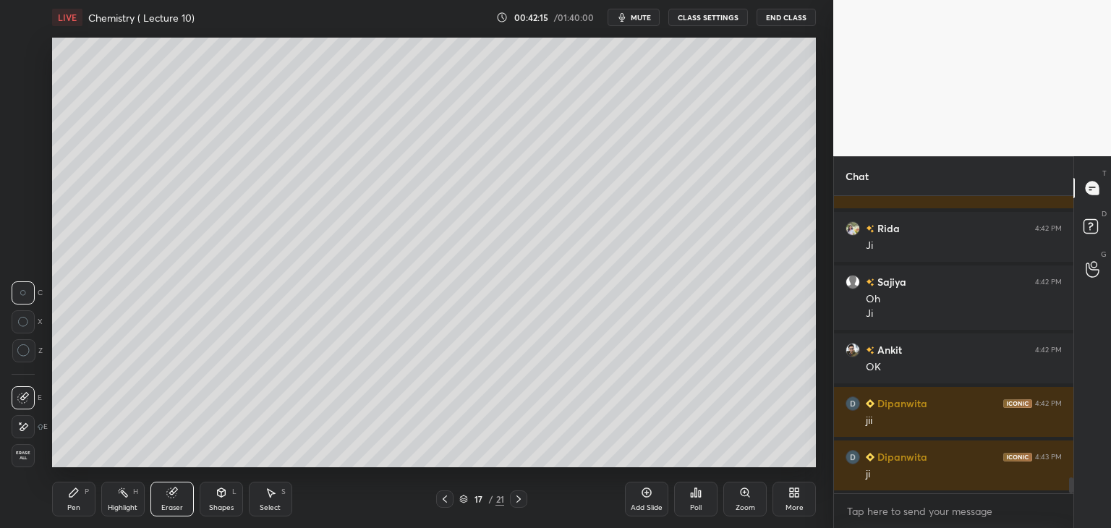
click at [27, 449] on div "Erase all" at bounding box center [23, 455] width 23 height 23
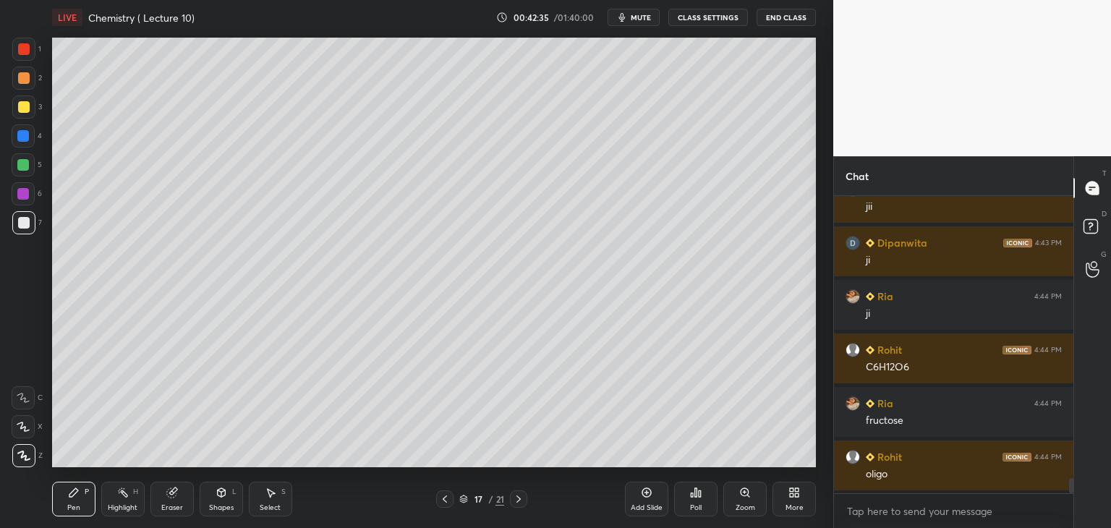
scroll to position [5611, 0]
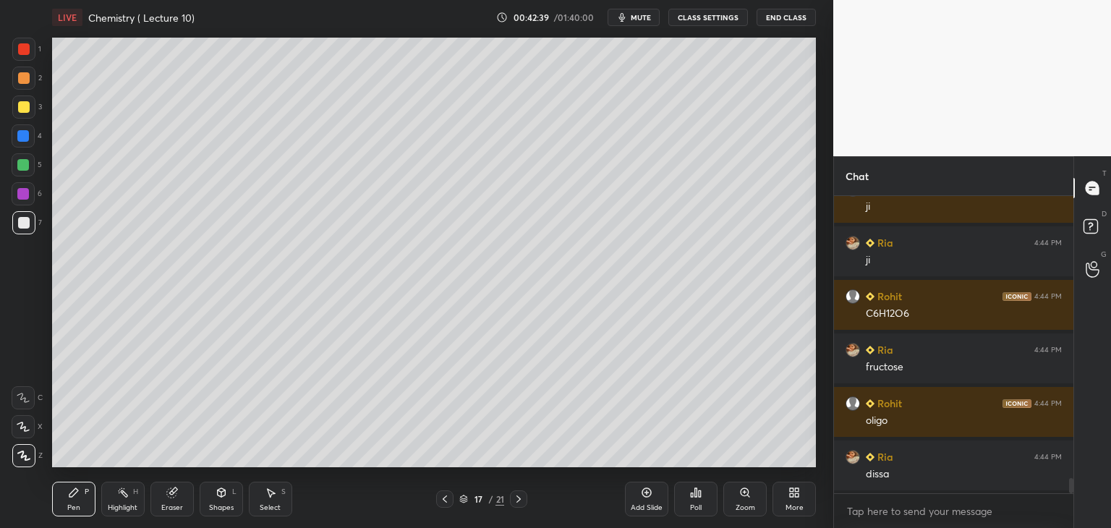
click at [25, 200] on div at bounding box center [23, 193] width 23 height 23
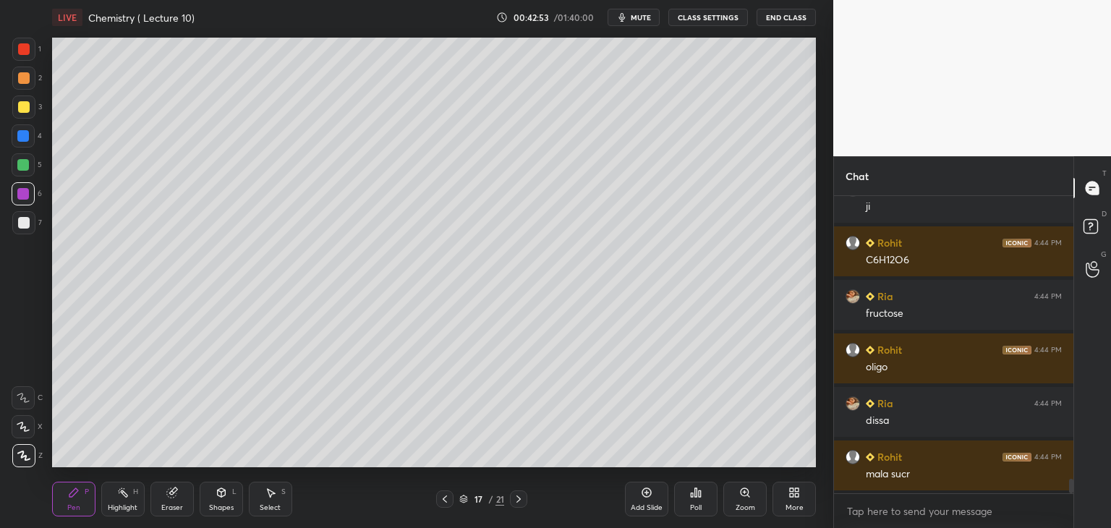
scroll to position [5718, 0]
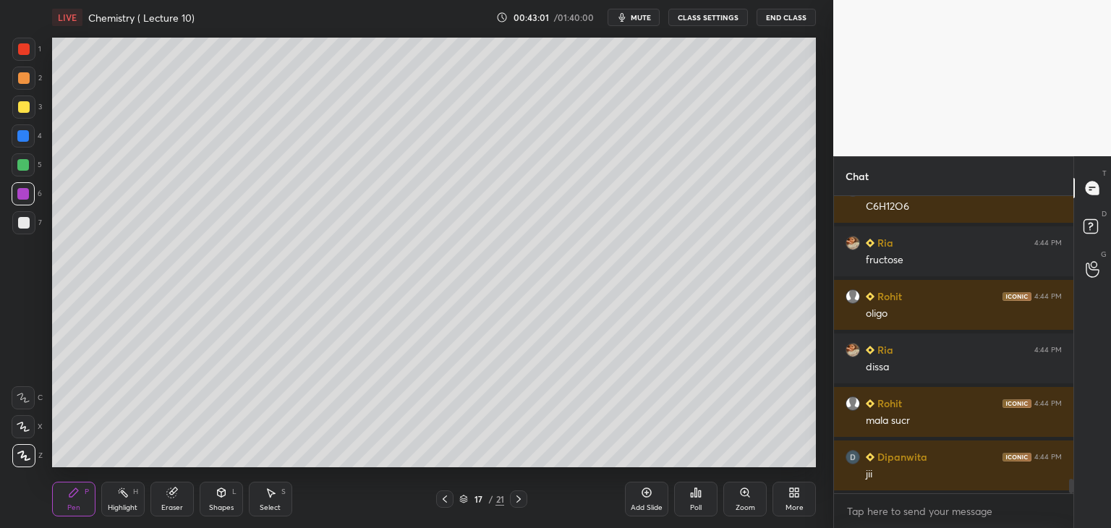
click at [19, 224] on div at bounding box center [24, 223] width 12 height 12
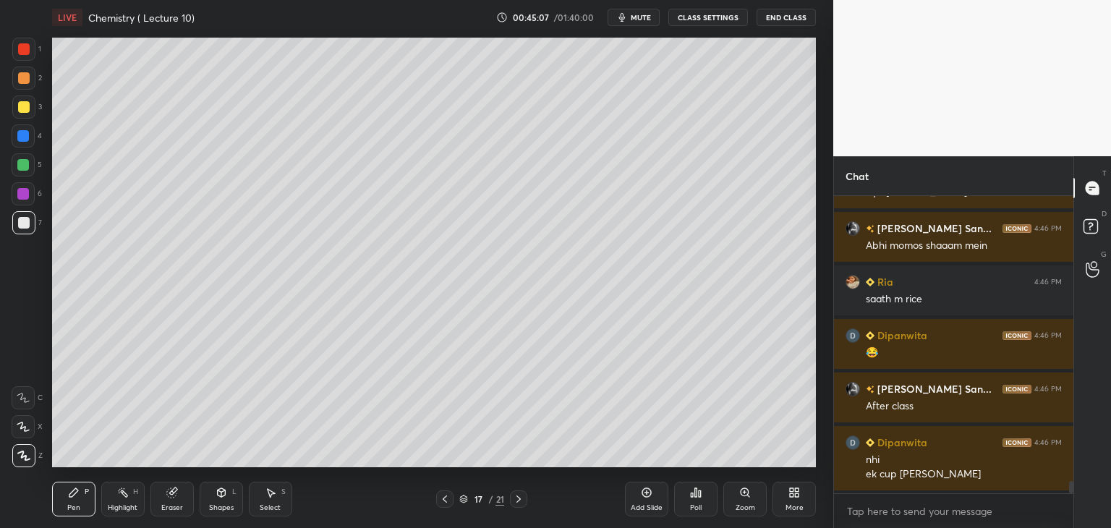
scroll to position [6871, 0]
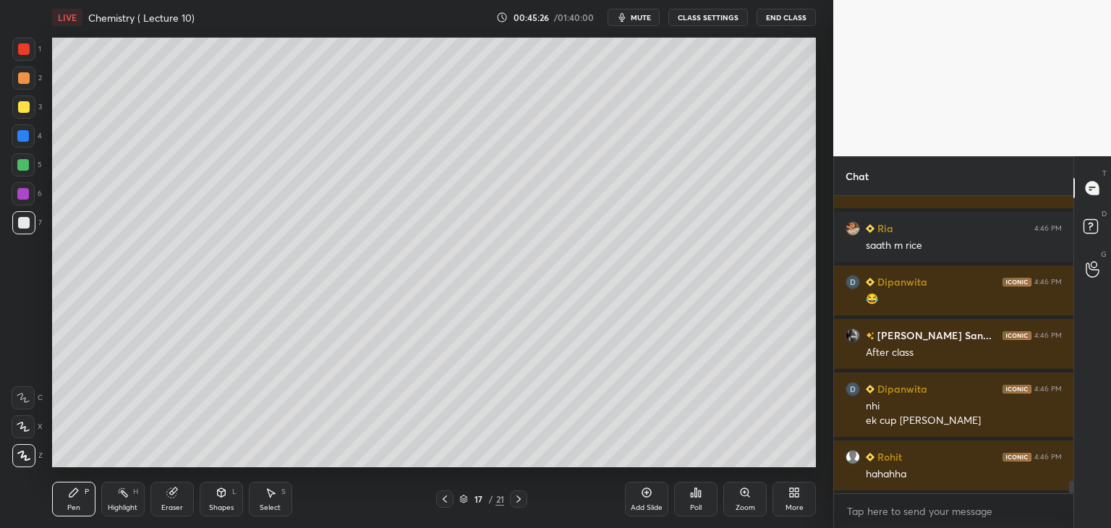
click at [644, 503] on div "Add Slide" at bounding box center [646, 499] width 43 height 35
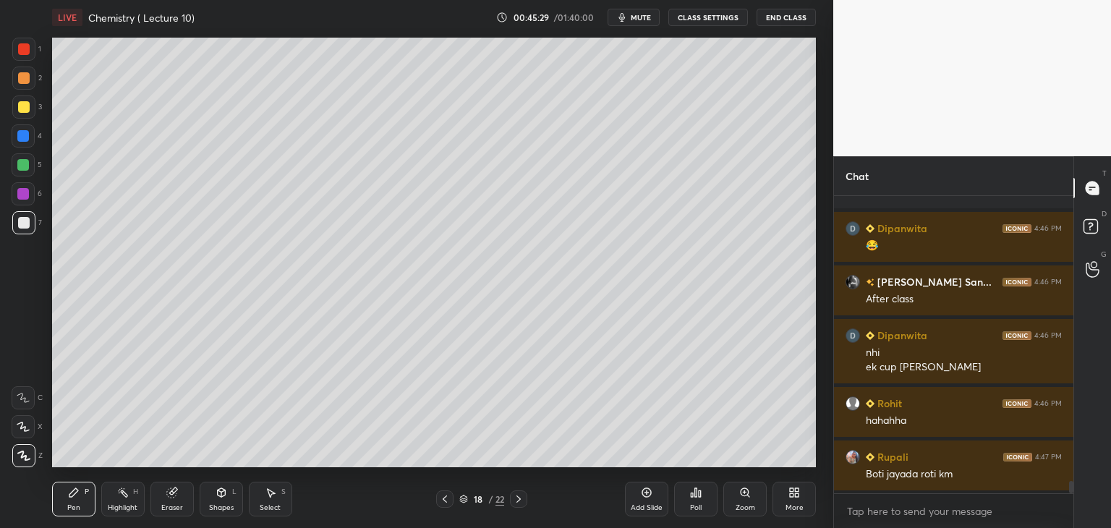
click at [446, 499] on icon at bounding box center [445, 499] width 12 height 12
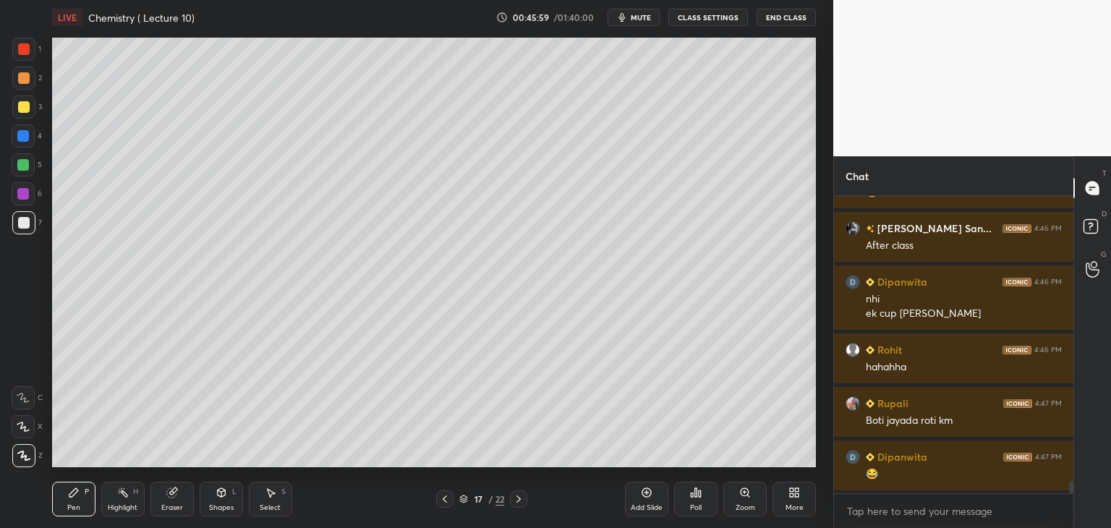
click at [643, 501] on div "Add Slide" at bounding box center [646, 499] width 43 height 35
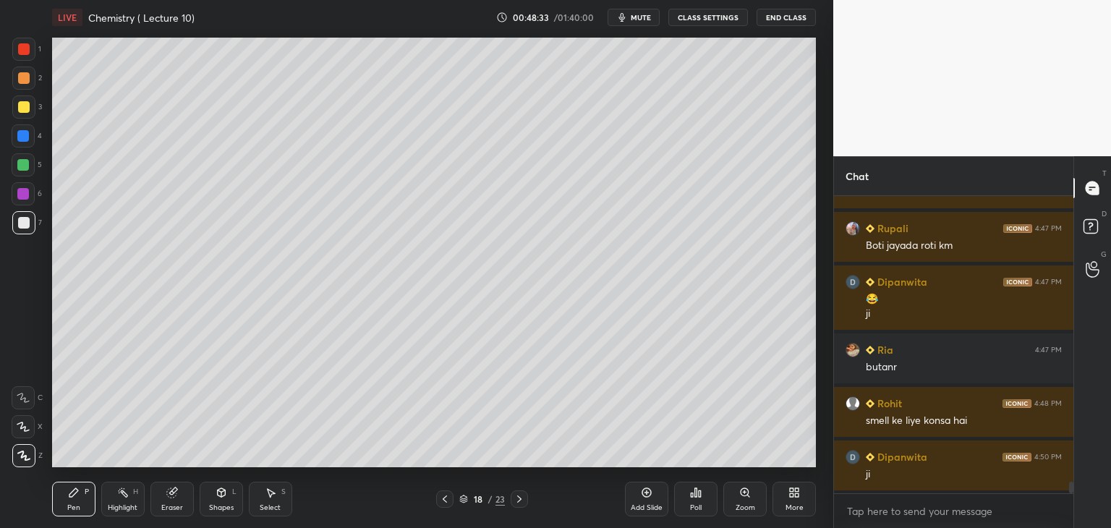
scroll to position [7206, 0]
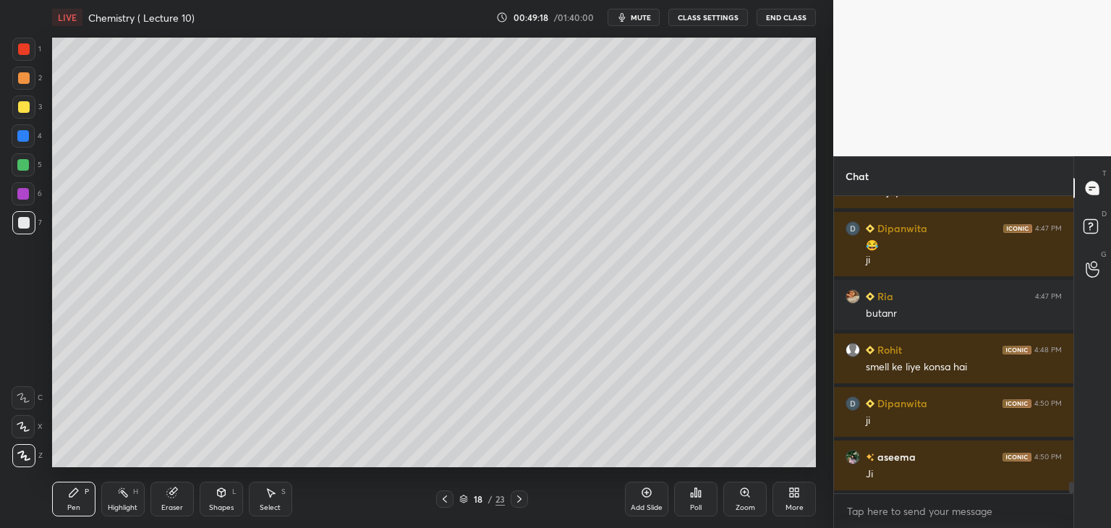
click at [653, 507] on div "Add Slide" at bounding box center [647, 507] width 32 height 7
click at [31, 53] on div at bounding box center [23, 49] width 23 height 23
click at [32, 61] on div "1" at bounding box center [26, 49] width 29 height 23
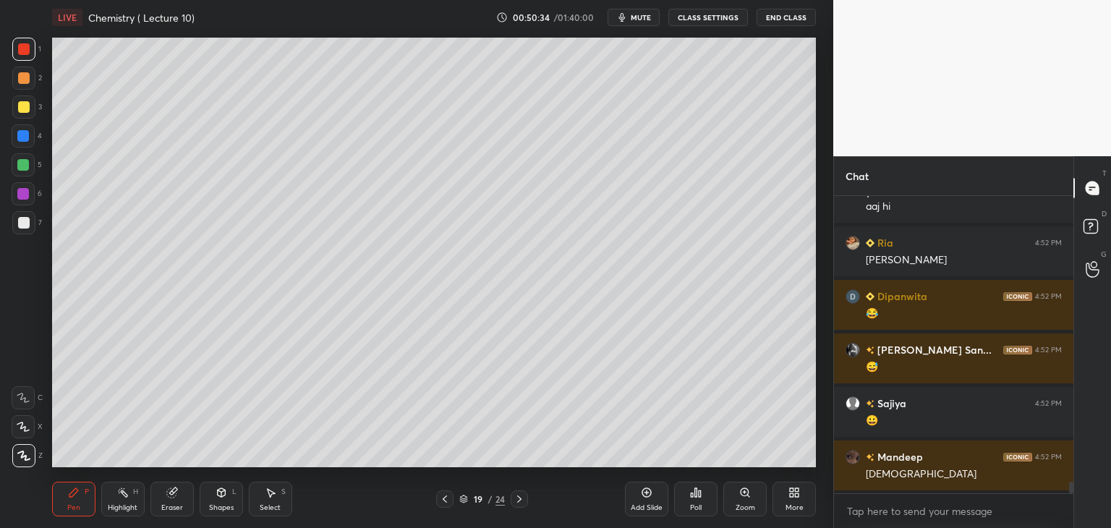
scroll to position [7649, 0]
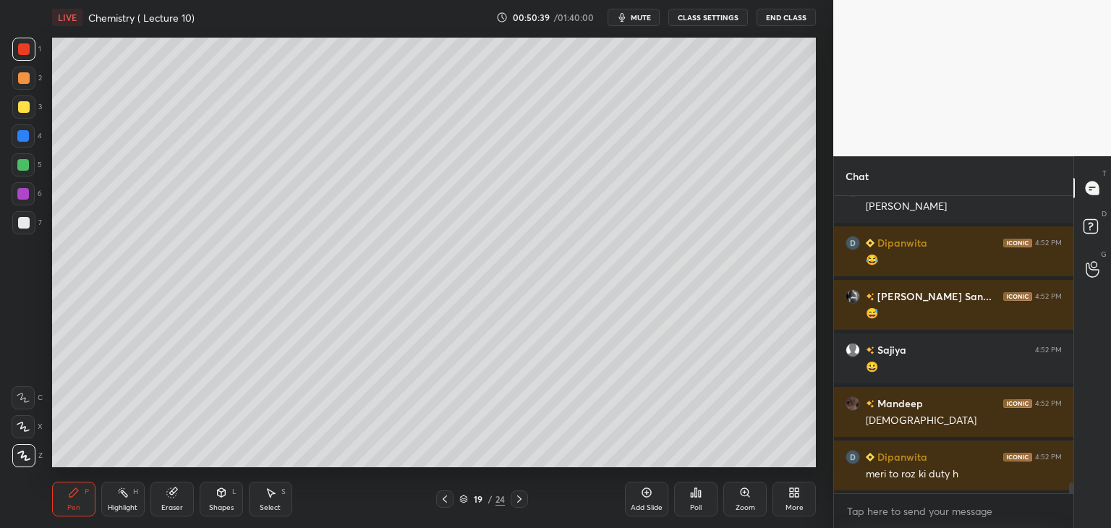
click at [23, 222] on div at bounding box center [24, 223] width 12 height 12
click at [168, 498] on icon at bounding box center [172, 493] width 12 height 12
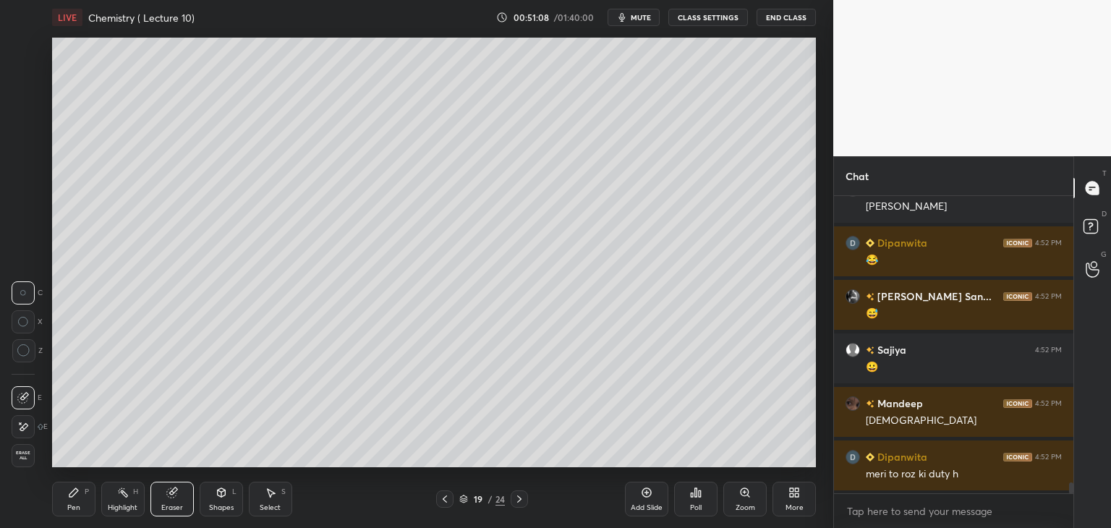
click at [69, 489] on icon at bounding box center [74, 493] width 12 height 12
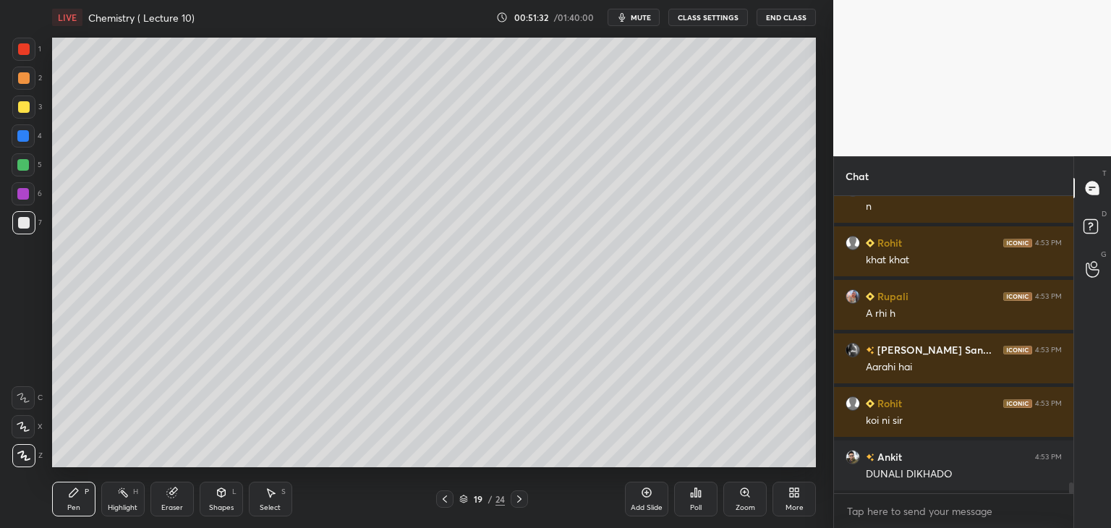
scroll to position [8131, 0]
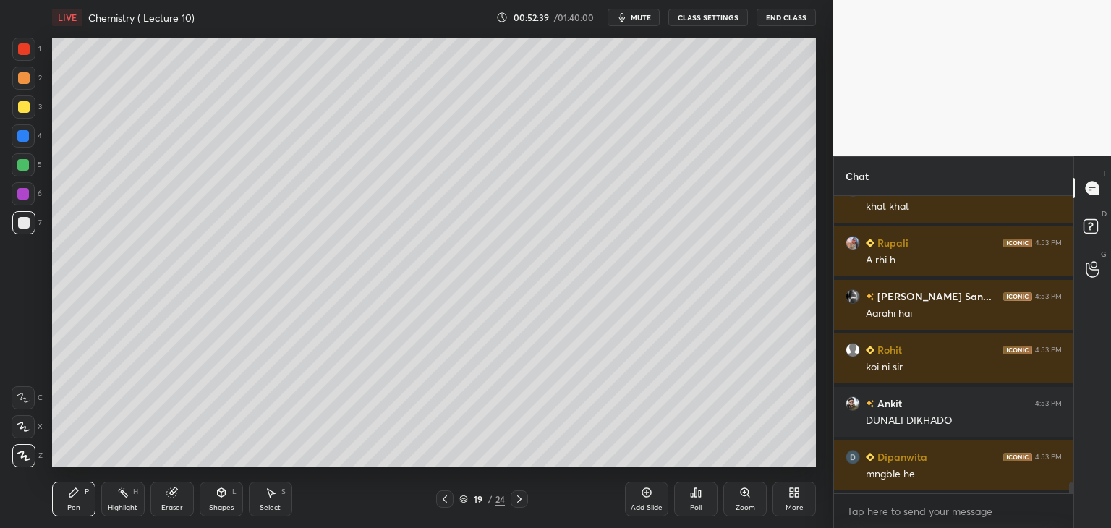
click at [653, 496] on div "Add Slide" at bounding box center [646, 499] width 43 height 35
click at [446, 497] on icon at bounding box center [445, 499] width 12 height 12
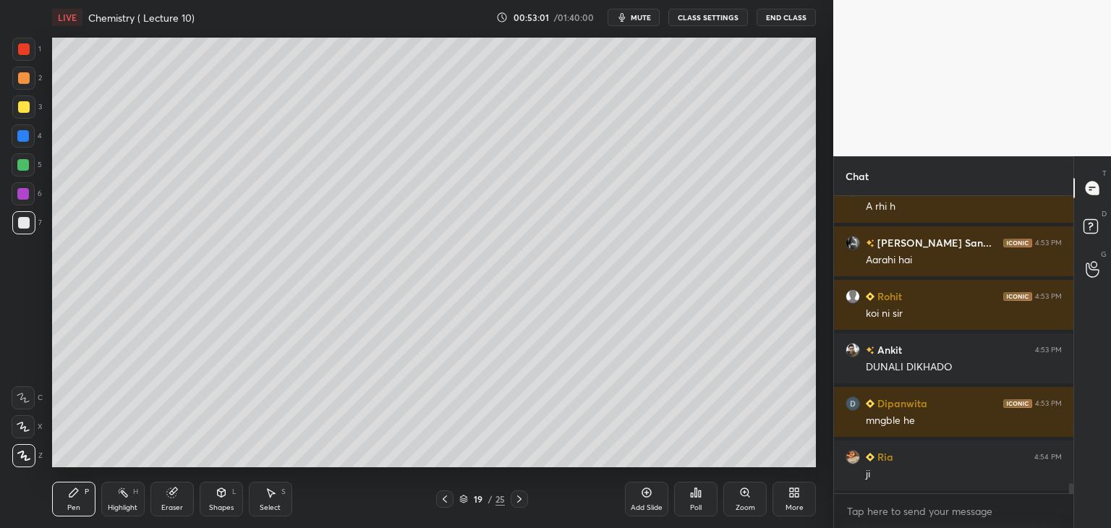
click at [645, 498] on div "Add Slide" at bounding box center [646, 499] width 43 height 35
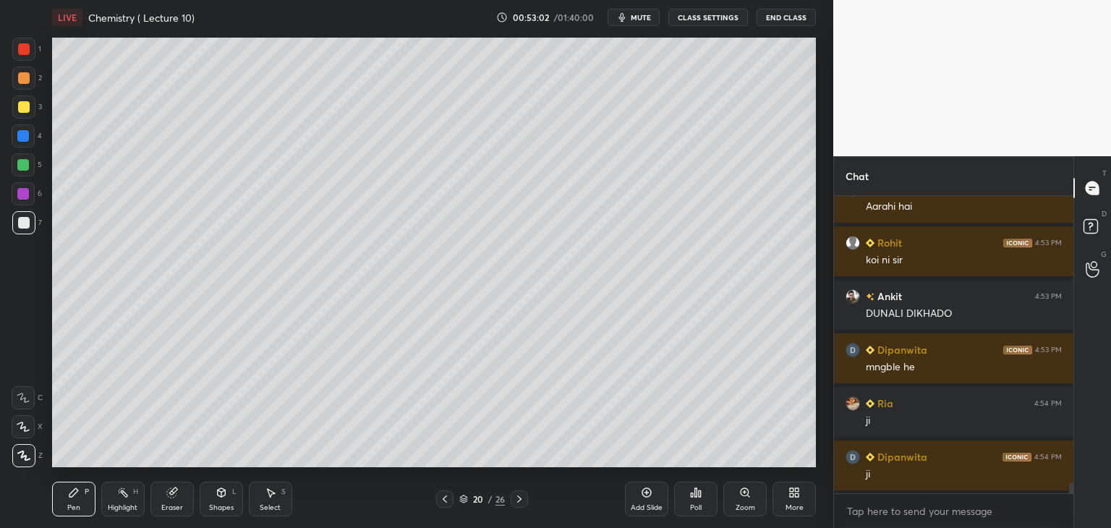
scroll to position [8292, 0]
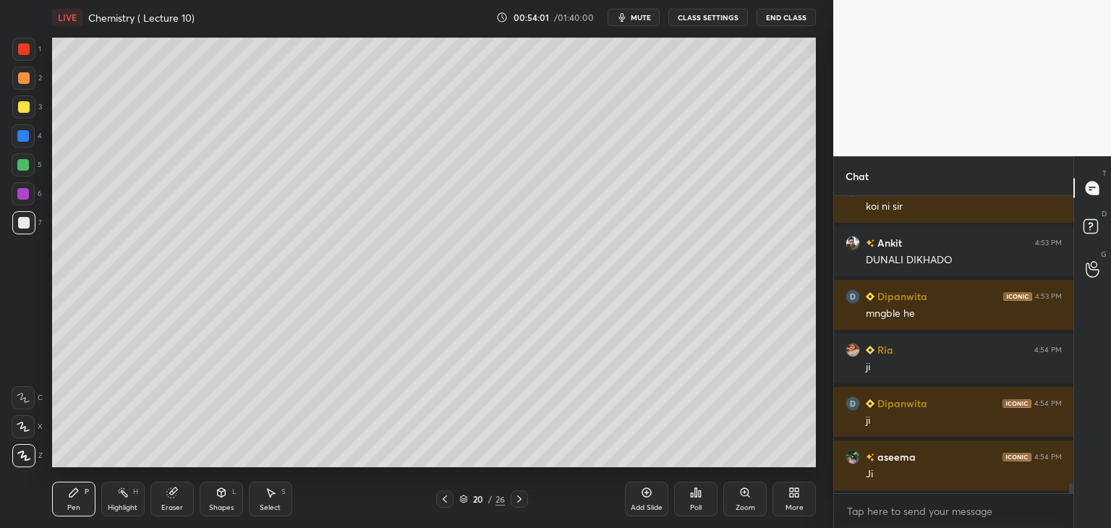
click at [20, 190] on div at bounding box center [23, 194] width 12 height 12
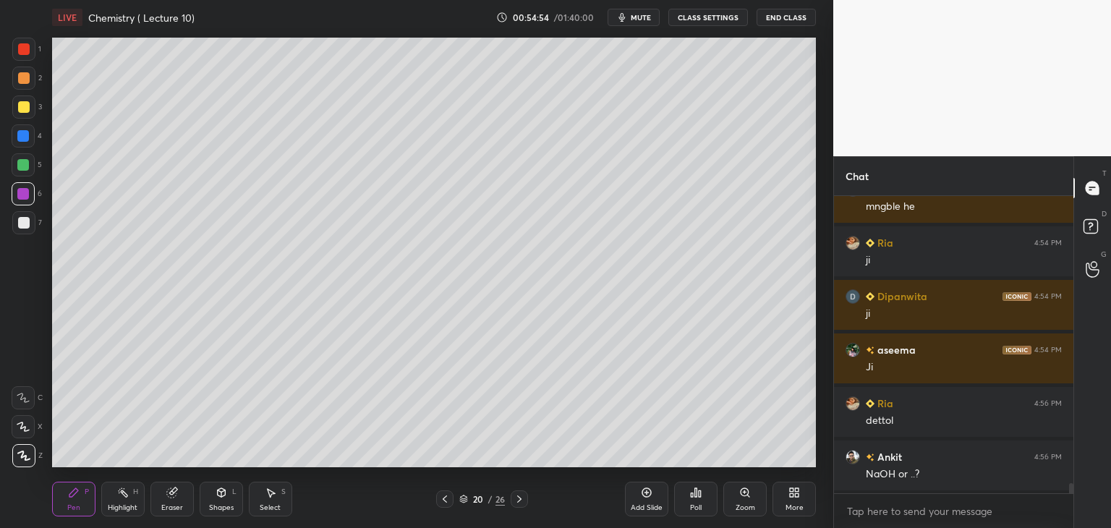
scroll to position [8452, 0]
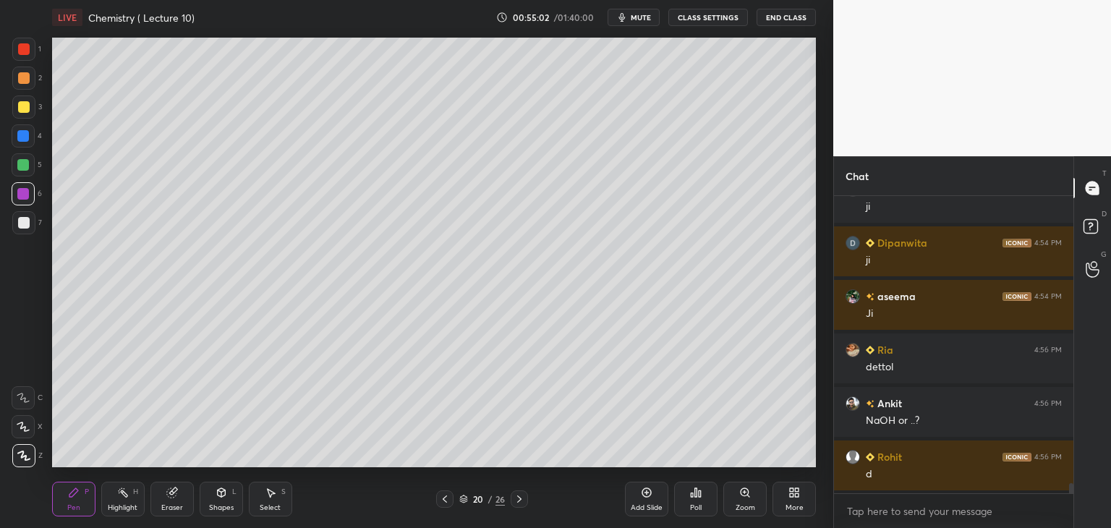
click at [647, 497] on icon at bounding box center [646, 492] width 9 height 9
click at [23, 164] on div at bounding box center [23, 165] width 12 height 12
click at [27, 218] on div at bounding box center [24, 223] width 12 height 12
click at [17, 195] on div at bounding box center [23, 194] width 12 height 12
click at [651, 490] on icon at bounding box center [647, 493] width 12 height 12
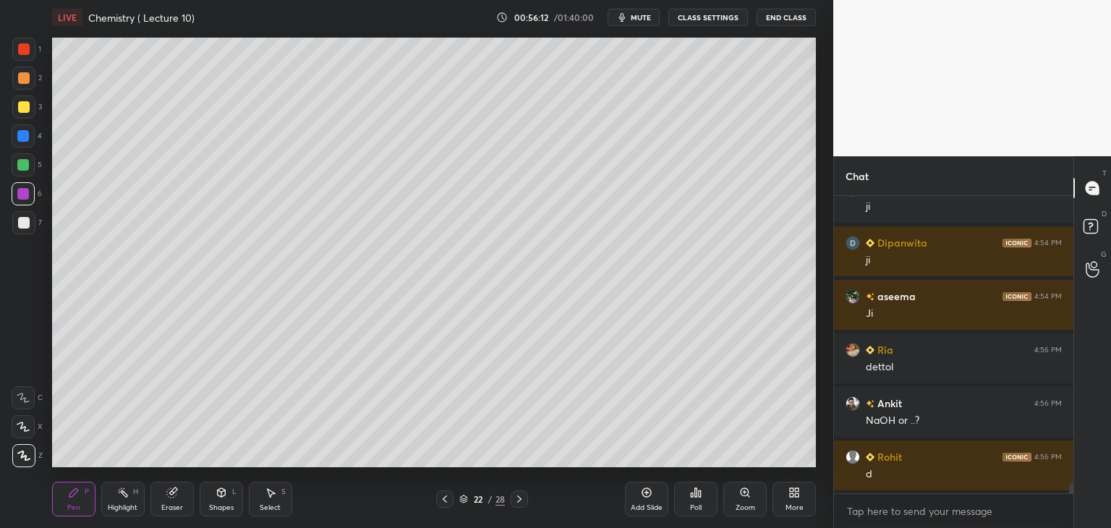
click at [25, 219] on div at bounding box center [24, 223] width 12 height 12
click at [22, 166] on div at bounding box center [23, 165] width 12 height 12
click at [27, 129] on div at bounding box center [23, 135] width 23 height 23
click at [29, 96] on div at bounding box center [23, 106] width 23 height 23
click at [9, 53] on div "1 2 3 4 5 6 7 C X Z C X Z E E Erase all H H" at bounding box center [23, 253] width 46 height 430
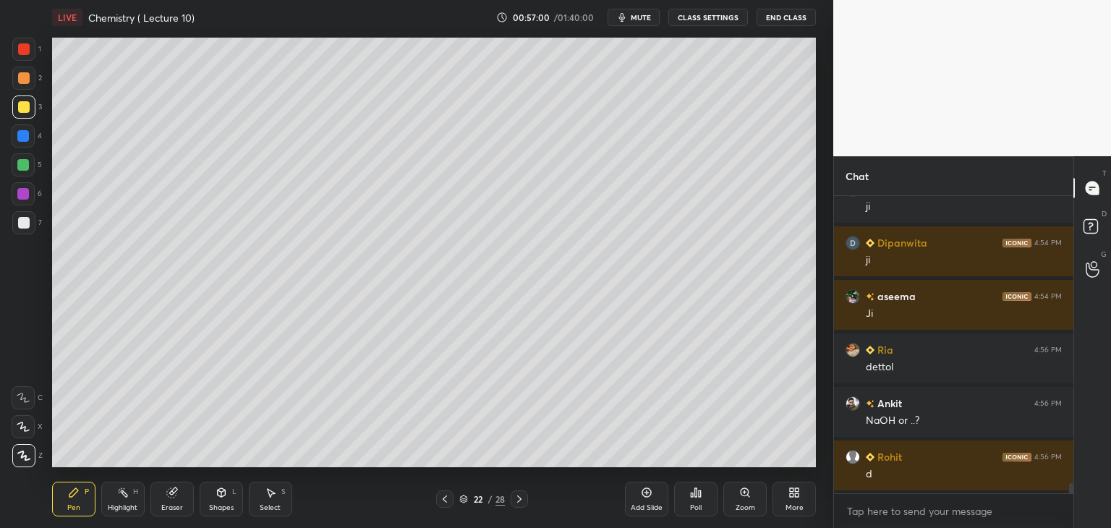
click at [20, 53] on div at bounding box center [24, 49] width 12 height 12
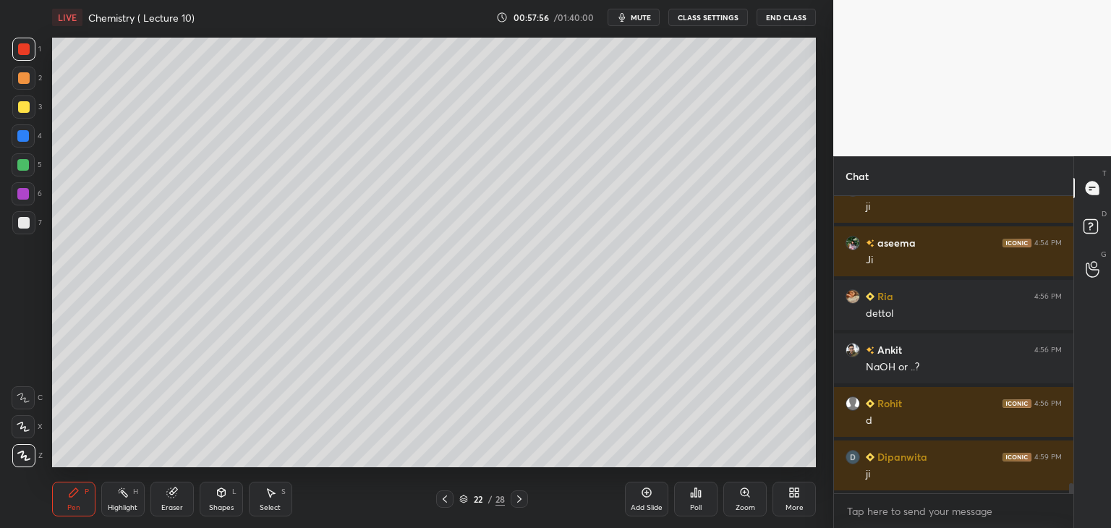
click at [650, 501] on div "Add Slide" at bounding box center [646, 499] width 43 height 35
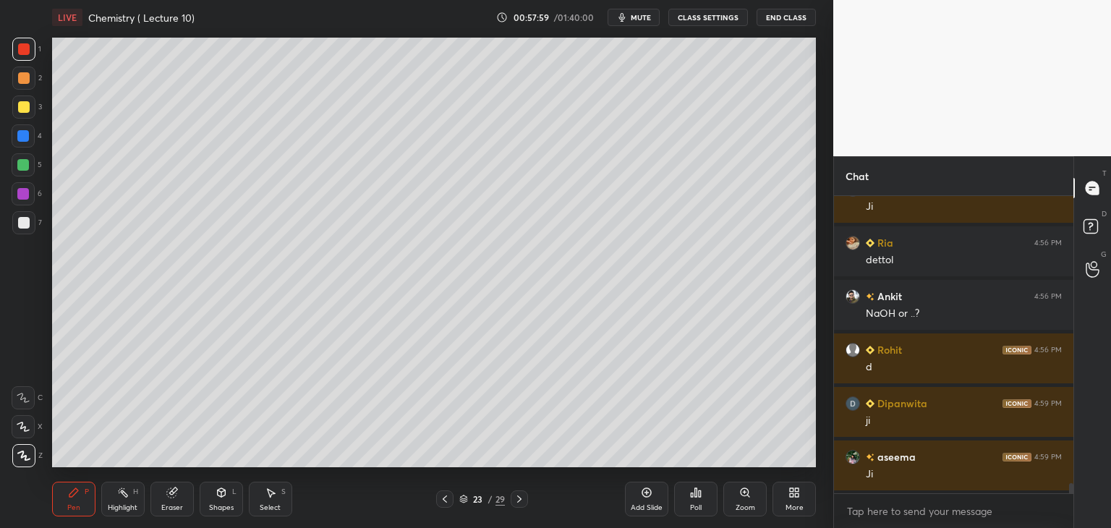
scroll to position [8613, 0]
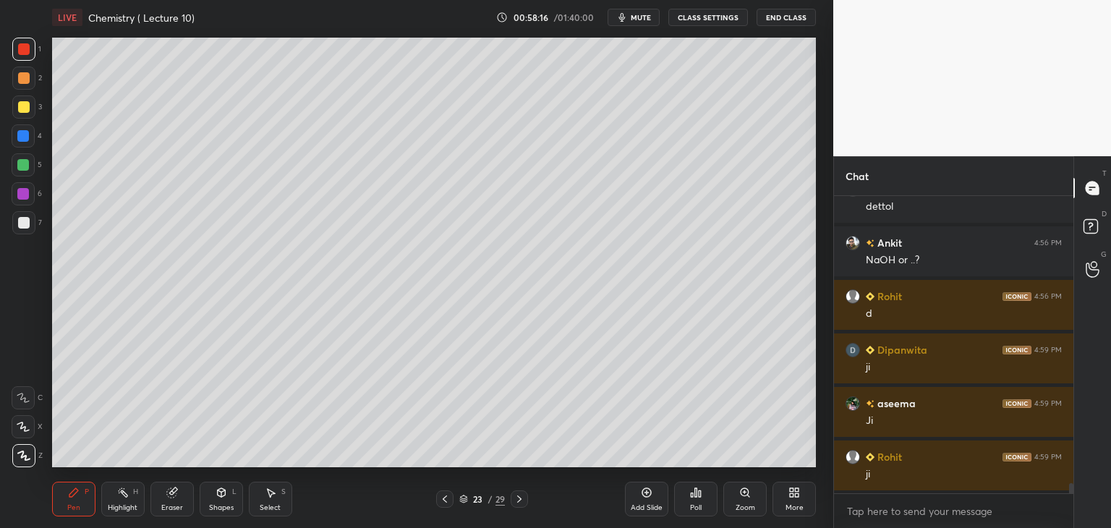
click at [25, 215] on div at bounding box center [23, 222] width 23 height 23
click at [24, 199] on div at bounding box center [23, 194] width 12 height 12
click at [25, 224] on div at bounding box center [24, 223] width 12 height 12
click at [648, 493] on icon at bounding box center [647, 492] width 4 height 4
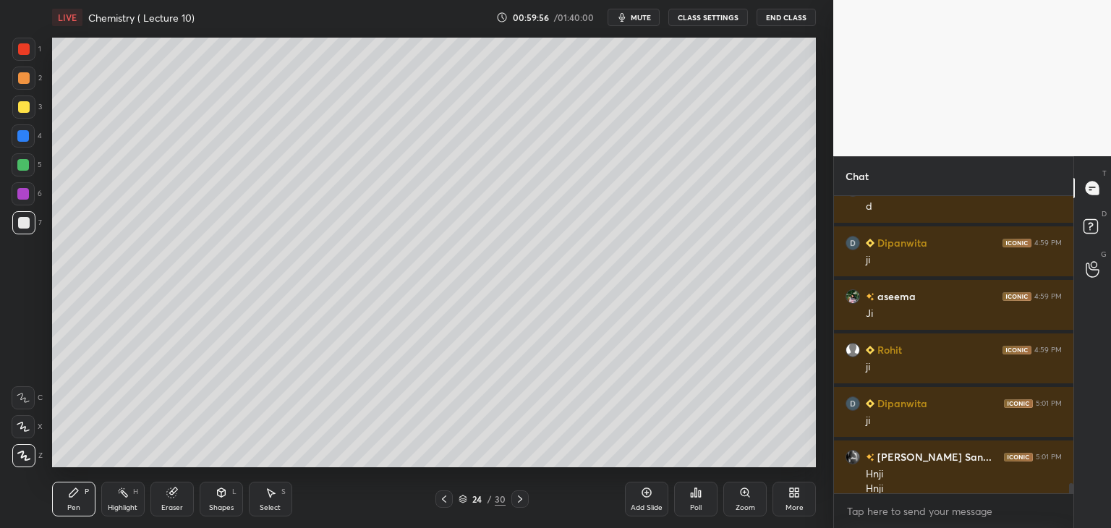
scroll to position [8734, 0]
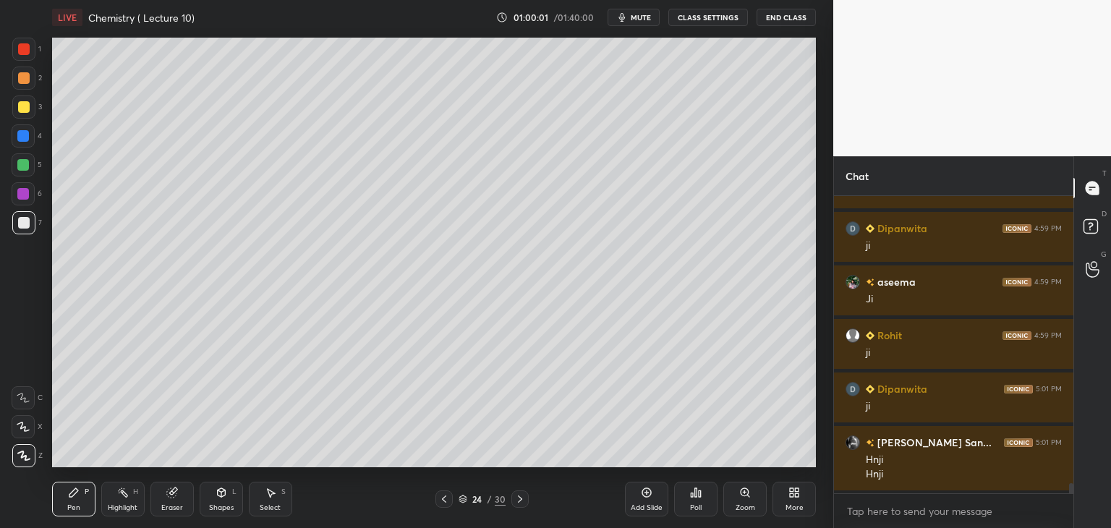
click at [23, 199] on div at bounding box center [23, 194] width 12 height 12
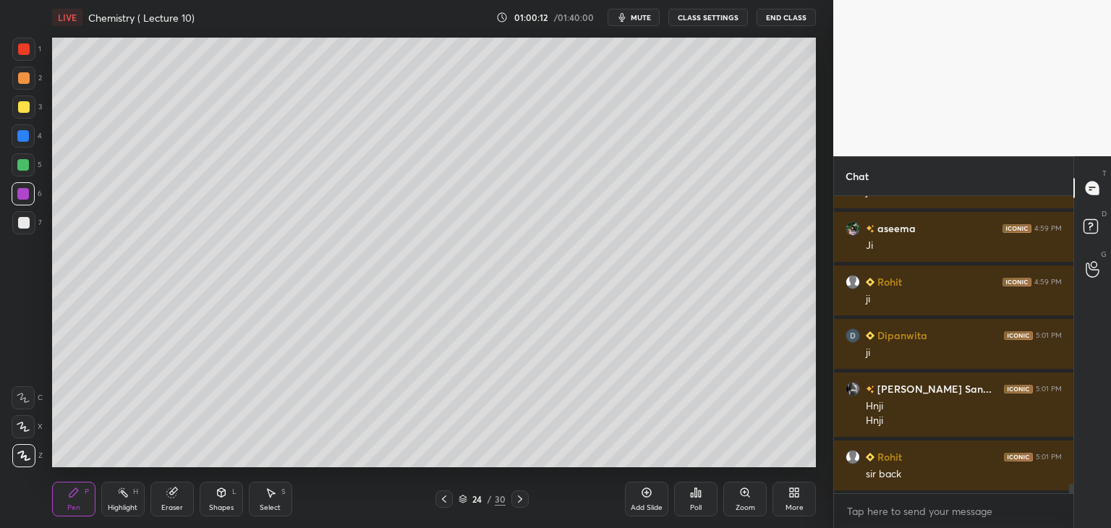
click at [443, 496] on icon at bounding box center [444, 499] width 12 height 12
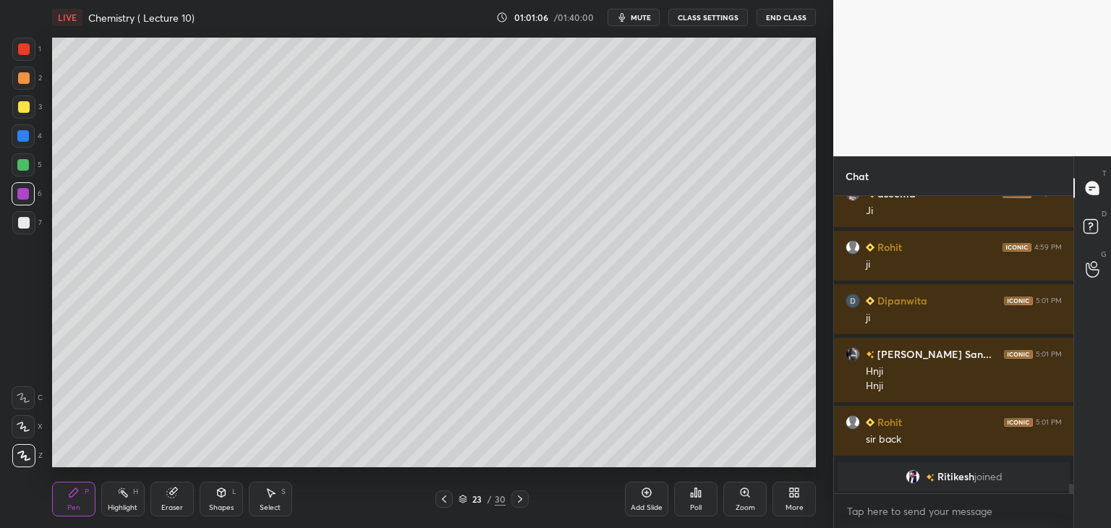
scroll to position [6755, 0]
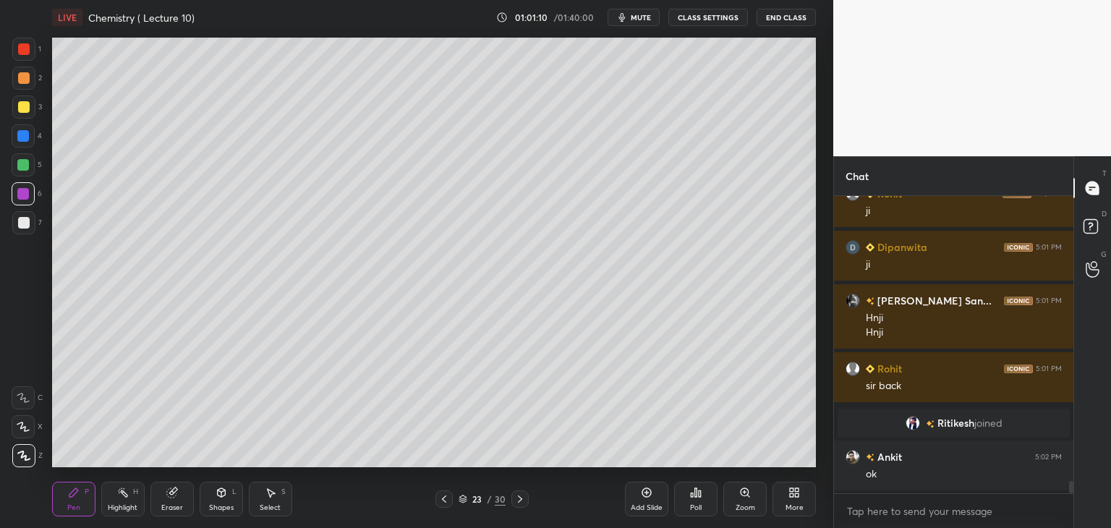
click at [524, 498] on icon at bounding box center [520, 499] width 12 height 12
click at [25, 222] on div at bounding box center [24, 223] width 12 height 12
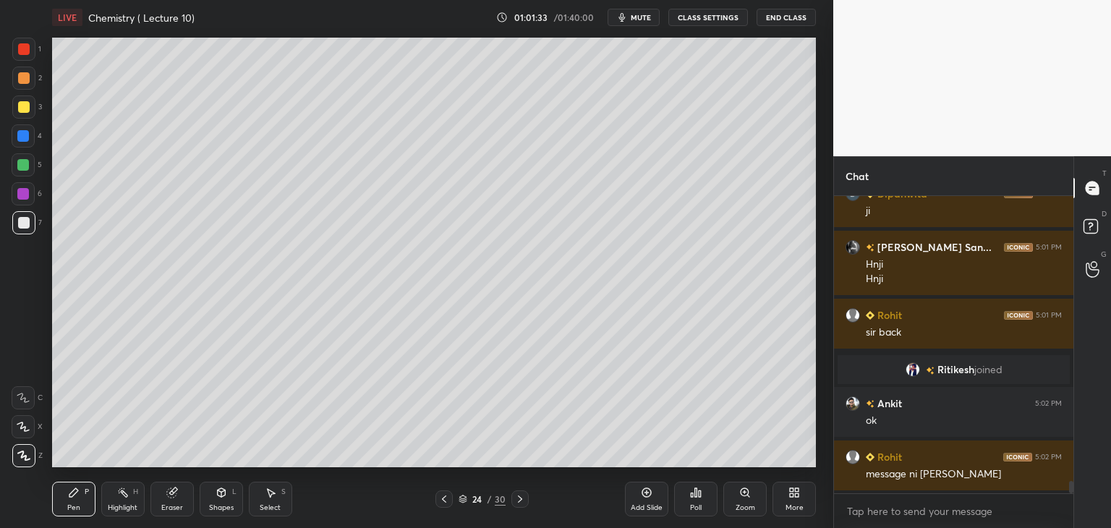
click at [25, 195] on div at bounding box center [23, 194] width 12 height 12
click at [20, 218] on div at bounding box center [24, 223] width 12 height 12
click at [648, 495] on icon at bounding box center [647, 493] width 12 height 12
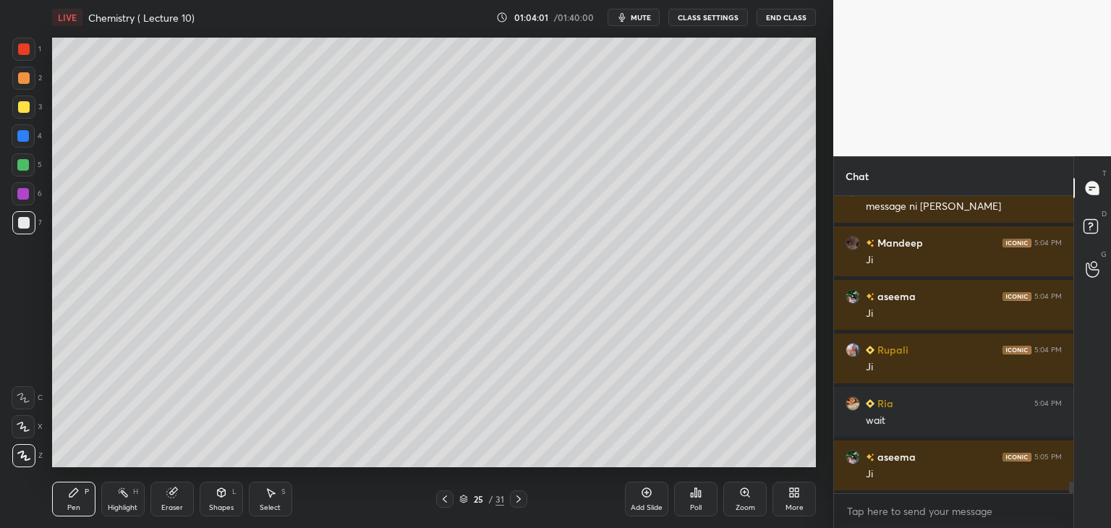
scroll to position [7130, 0]
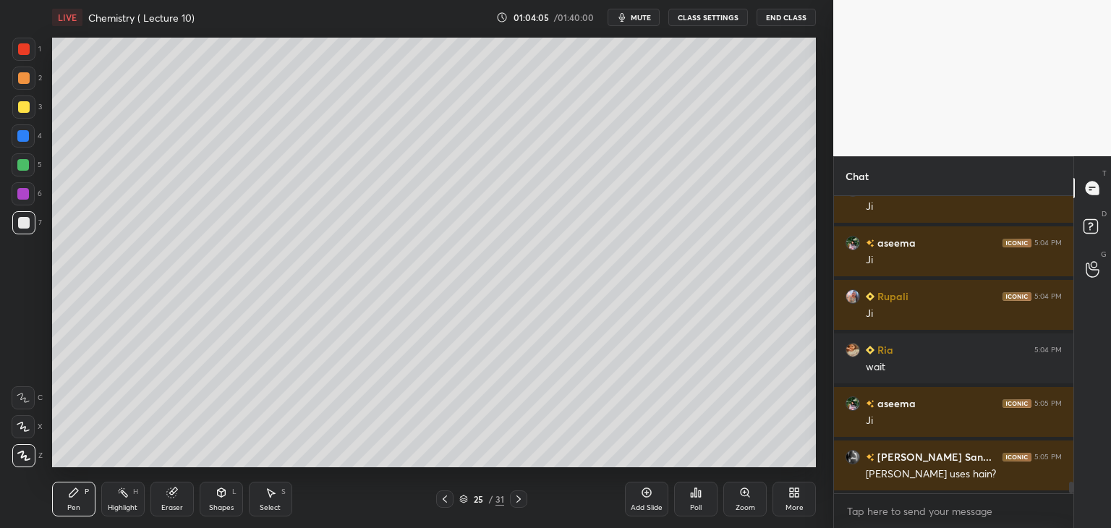
click at [637, 501] on div "Add Slide" at bounding box center [646, 499] width 43 height 35
click at [447, 498] on icon at bounding box center [445, 499] width 12 height 12
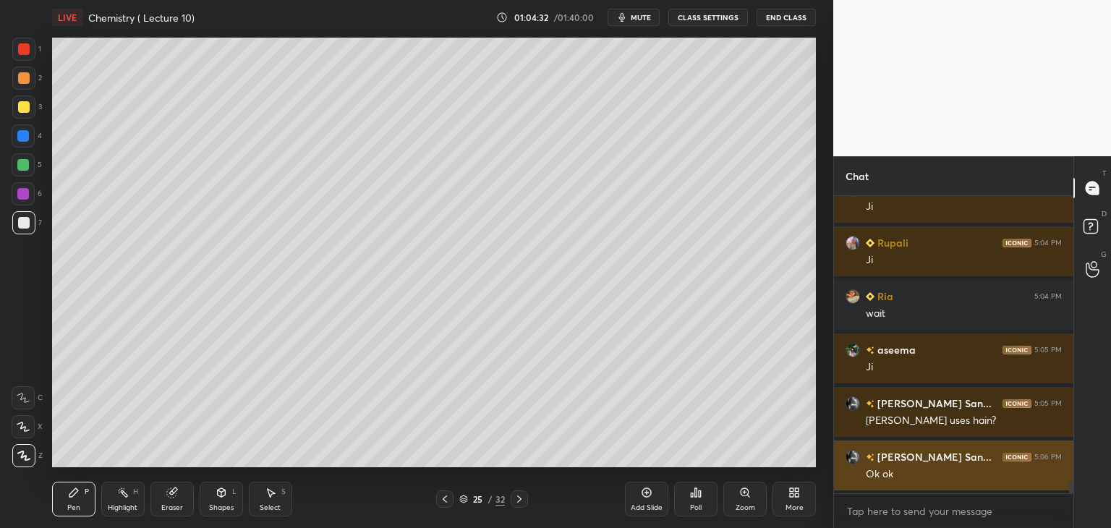
click at [853, 458] on img "grid" at bounding box center [853, 457] width 14 height 14
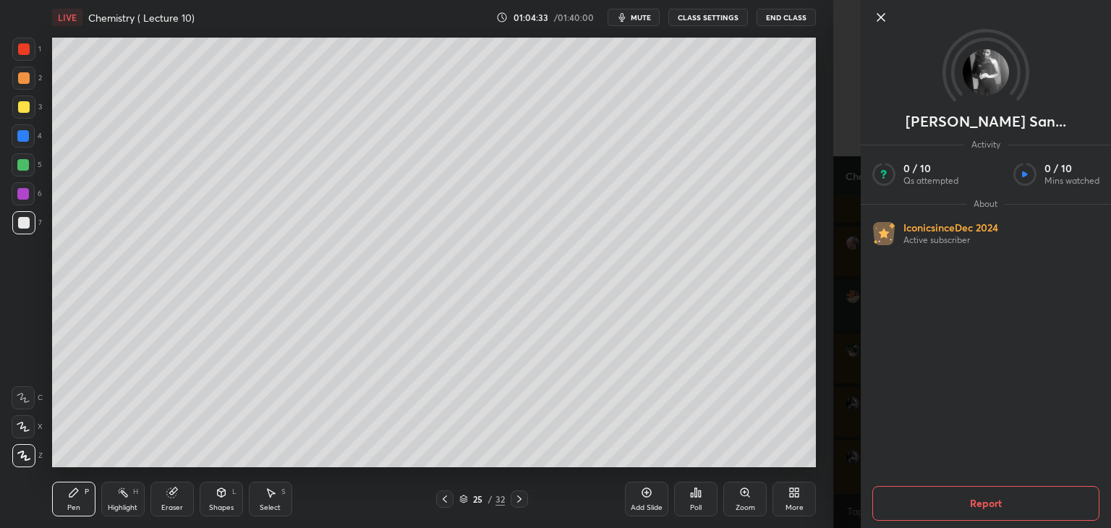
scroll to position [7198, 0]
click at [880, 9] on icon at bounding box center [880, 17] width 17 height 17
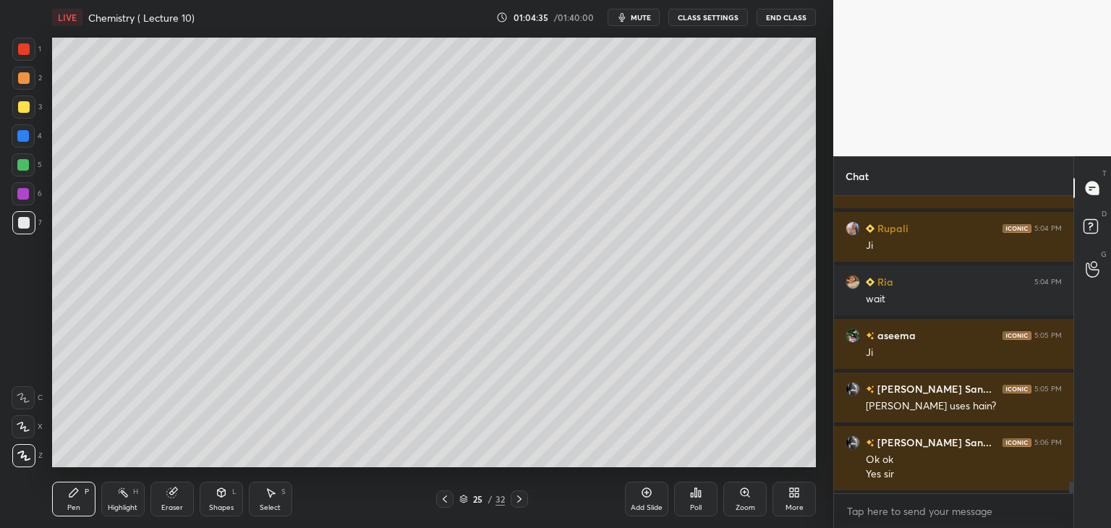
click at [649, 496] on icon at bounding box center [646, 492] width 9 height 9
click at [17, 197] on div at bounding box center [23, 194] width 12 height 12
click at [23, 223] on div at bounding box center [24, 223] width 12 height 12
click at [18, 165] on div at bounding box center [23, 165] width 12 height 12
click at [639, 490] on div "Add Slide" at bounding box center [646, 499] width 43 height 35
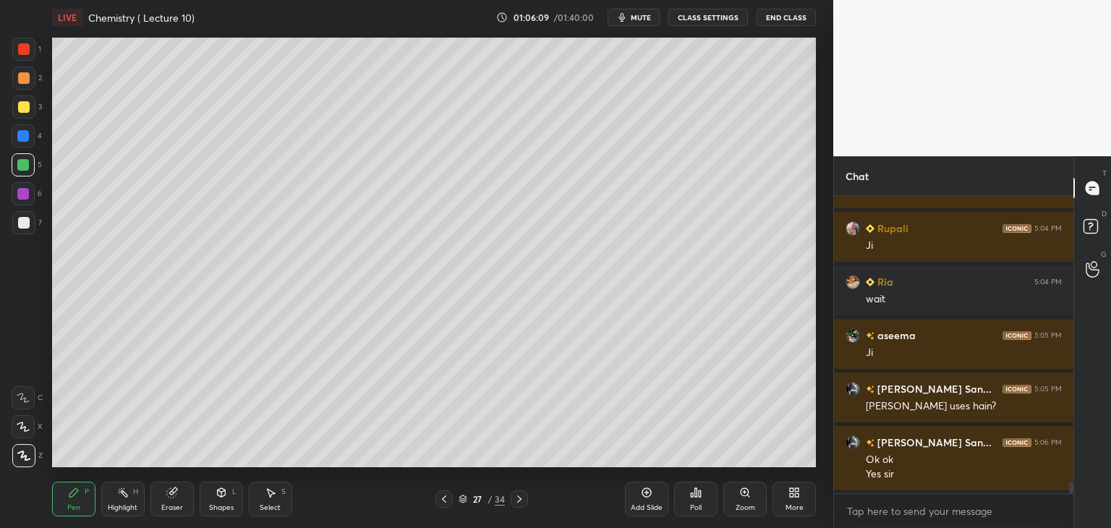
scroll to position [7251, 0]
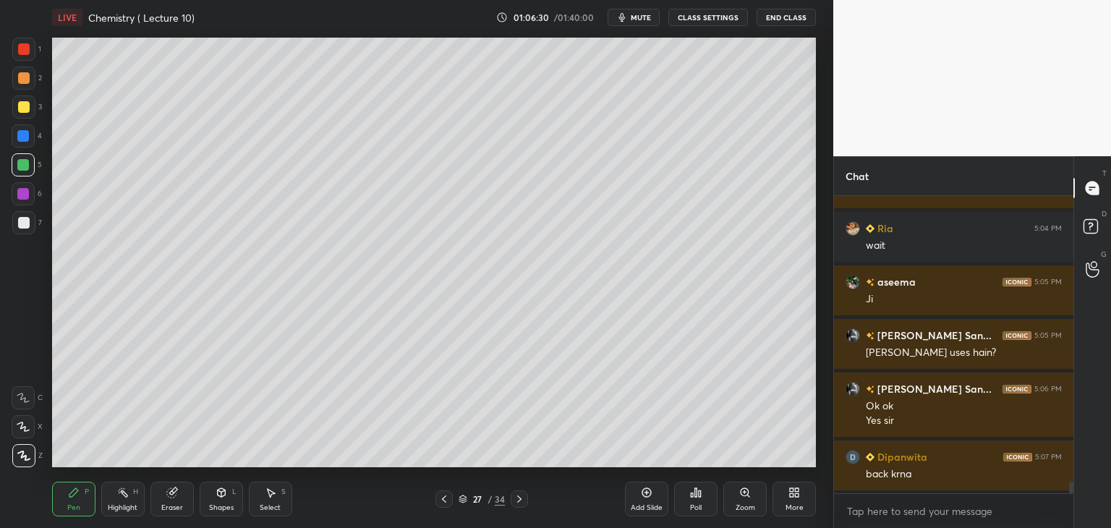
click at [443, 496] on icon at bounding box center [444, 499] width 12 height 12
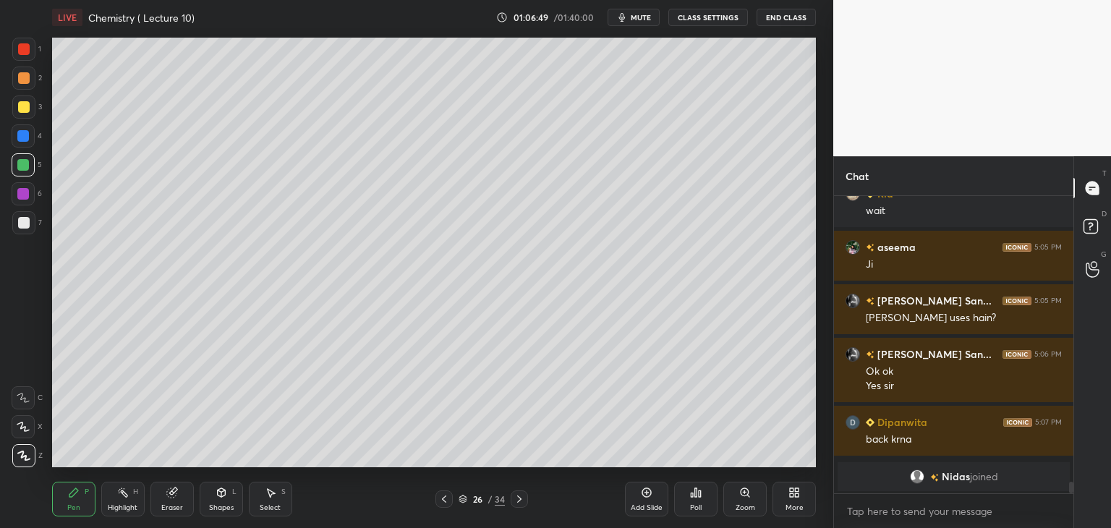
click at [519, 498] on icon at bounding box center [519, 499] width 4 height 7
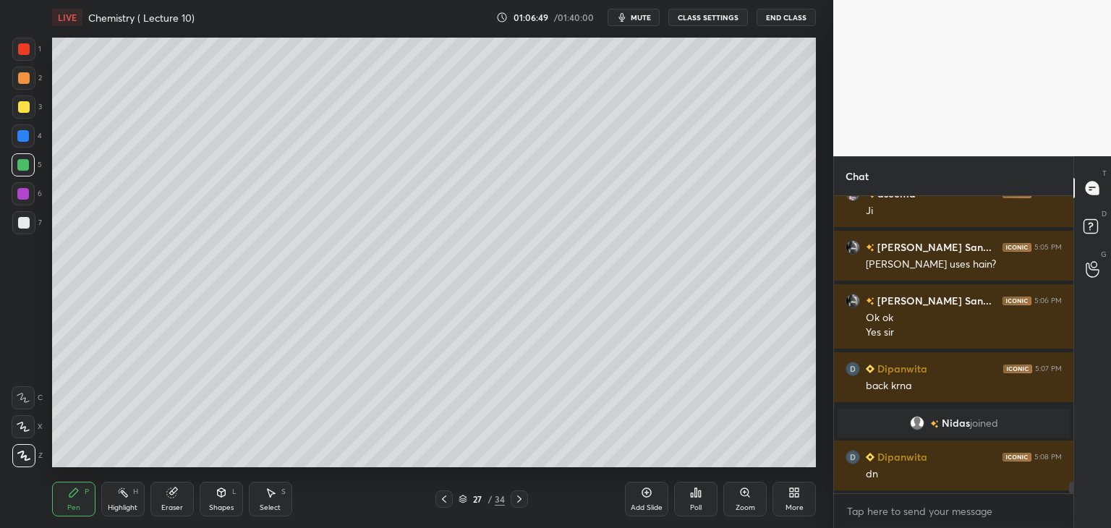
scroll to position [7149, 0]
click at [647, 498] on div "Add Slide" at bounding box center [646, 499] width 43 height 35
click at [25, 218] on div at bounding box center [24, 223] width 12 height 12
click at [644, 498] on icon at bounding box center [647, 493] width 12 height 12
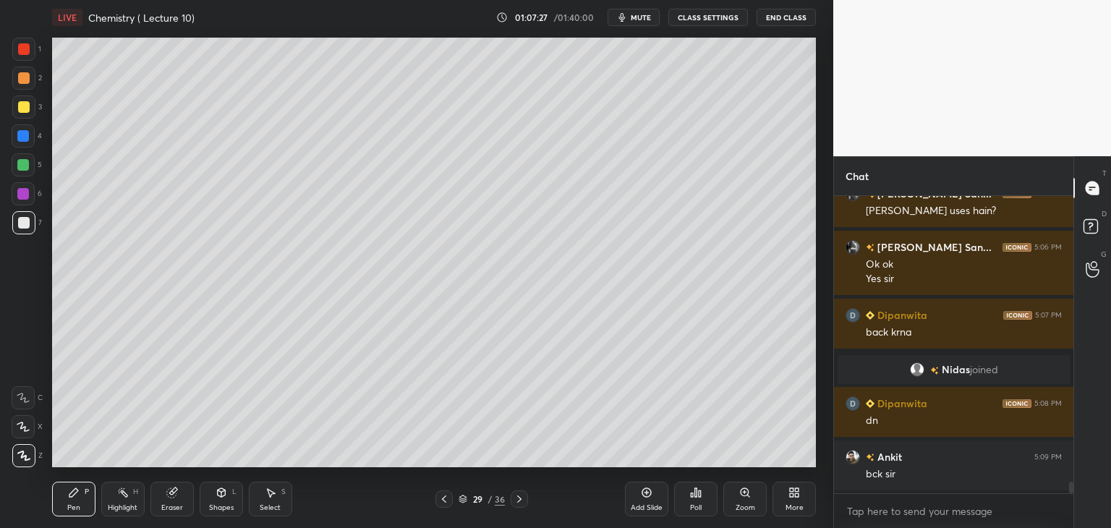
click at [441, 496] on icon at bounding box center [444, 499] width 12 height 12
click at [442, 493] on icon at bounding box center [444, 499] width 12 height 12
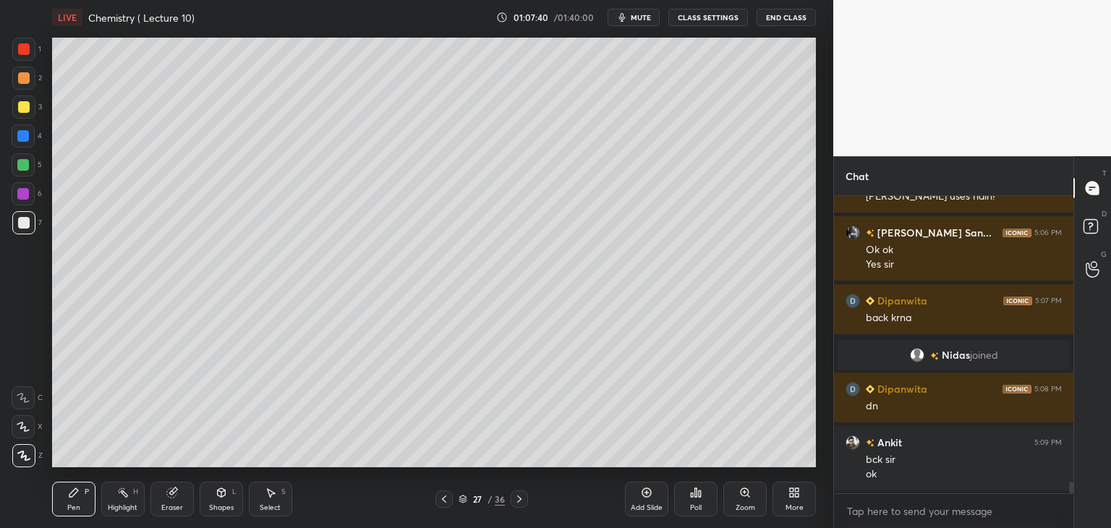
click at [520, 498] on icon at bounding box center [519, 499] width 4 height 7
click at [519, 499] on icon at bounding box center [520, 499] width 12 height 12
click at [25, 193] on div at bounding box center [23, 194] width 12 height 12
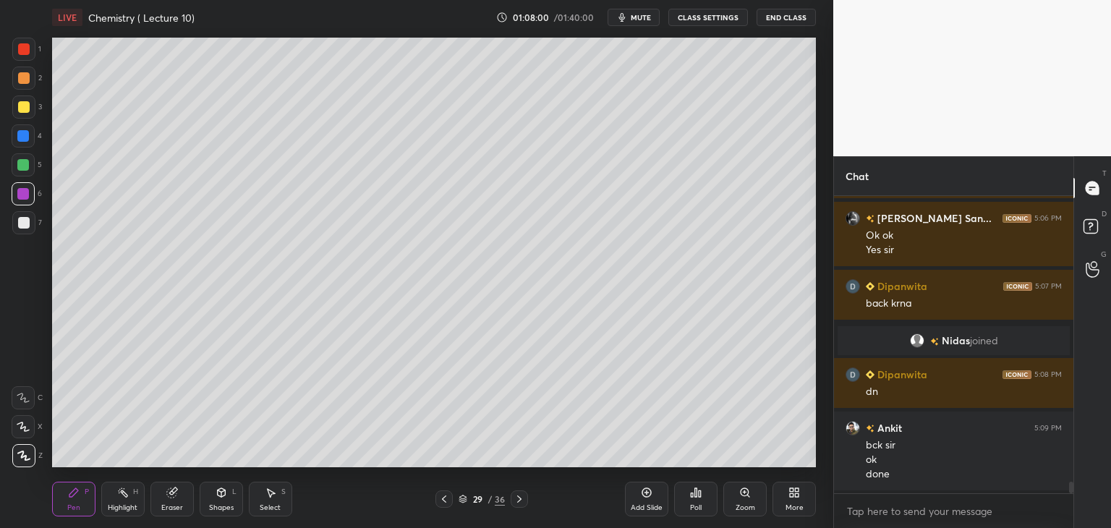
click at [23, 225] on div at bounding box center [24, 223] width 12 height 12
click at [23, 163] on div at bounding box center [23, 165] width 12 height 12
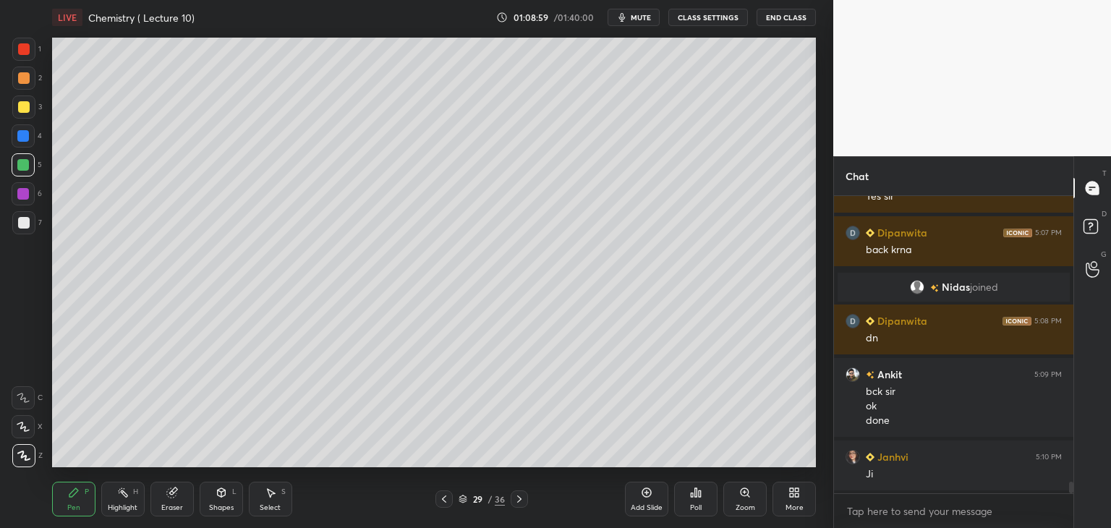
click at [20, 218] on div at bounding box center [24, 223] width 12 height 12
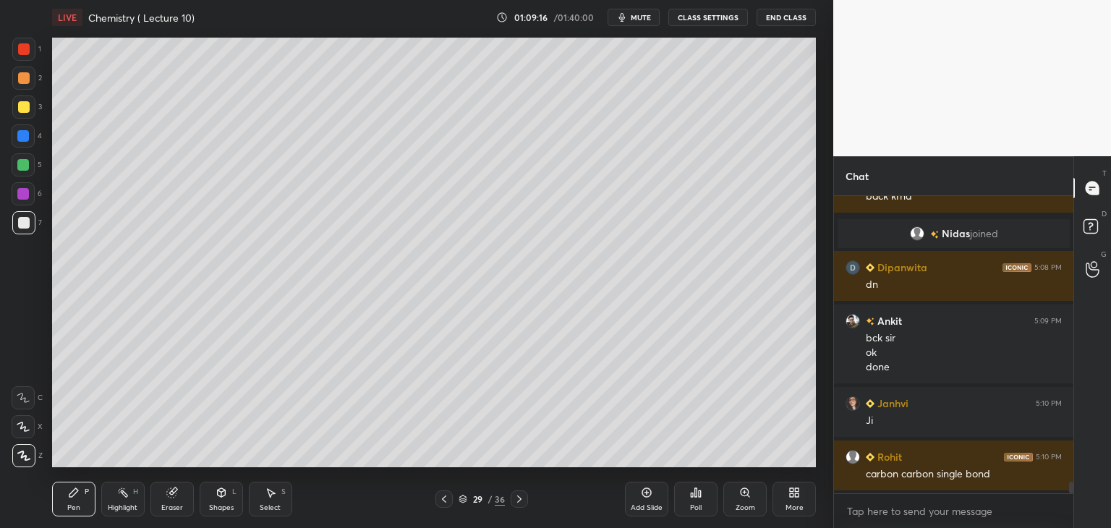
scroll to position [7392, 0]
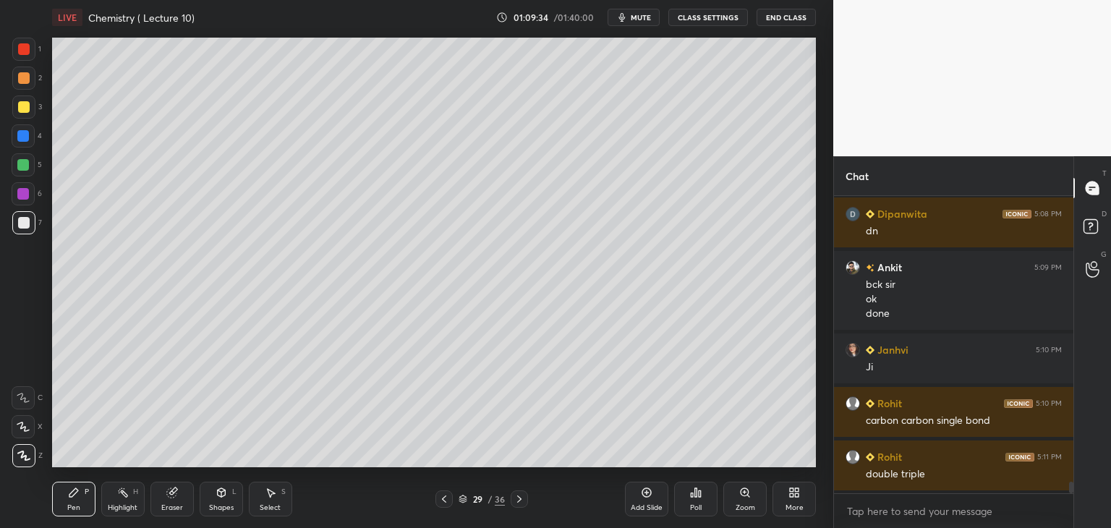
click at [22, 163] on div at bounding box center [23, 165] width 12 height 12
click at [20, 224] on div at bounding box center [24, 223] width 12 height 12
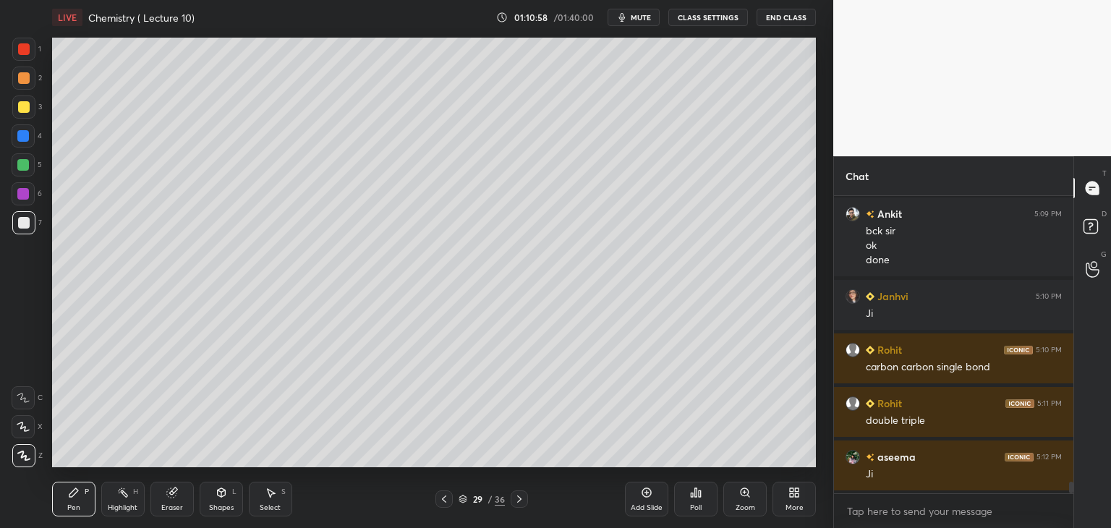
click at [645, 500] on div "Add Slide" at bounding box center [646, 499] width 43 height 35
click at [22, 191] on div at bounding box center [23, 194] width 12 height 12
click at [32, 226] on div at bounding box center [23, 222] width 23 height 23
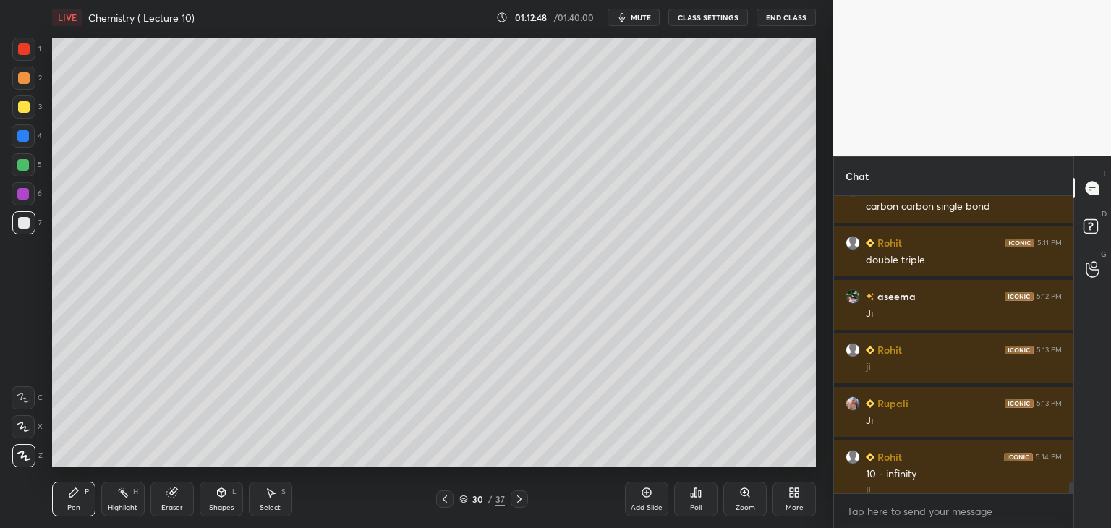
scroll to position [7620, 0]
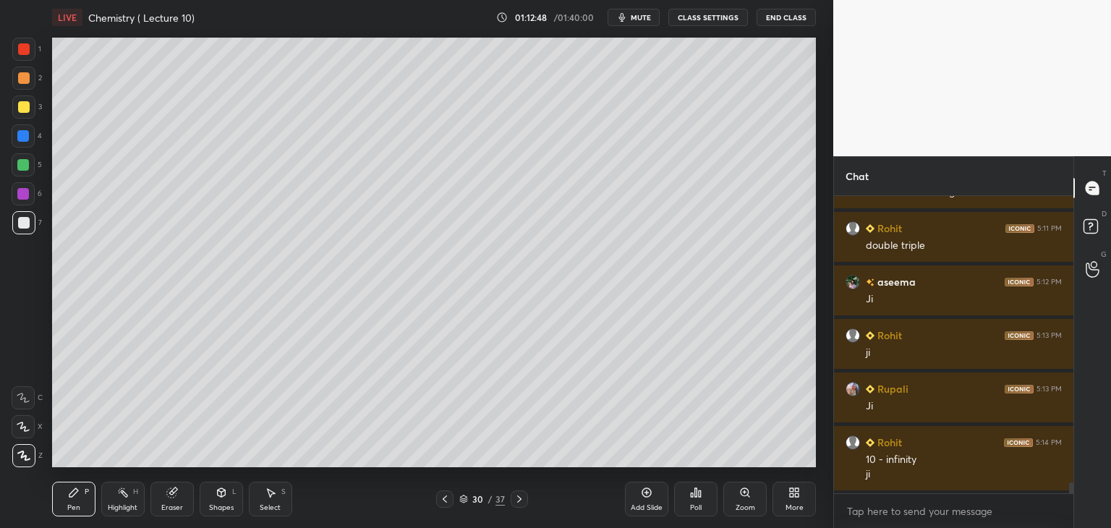
click at [645, 499] on div "Add Slide" at bounding box center [646, 499] width 43 height 35
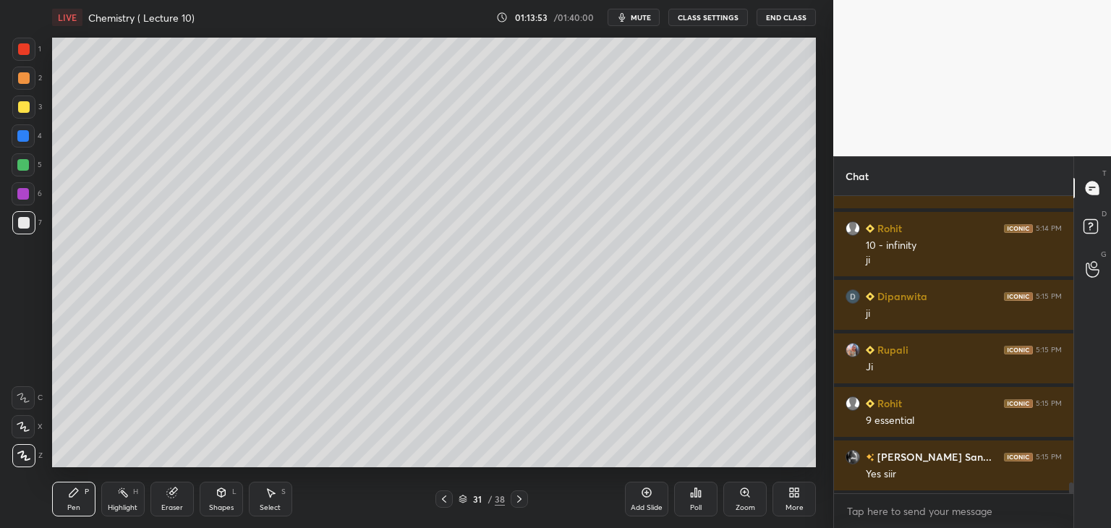
scroll to position [7888, 0]
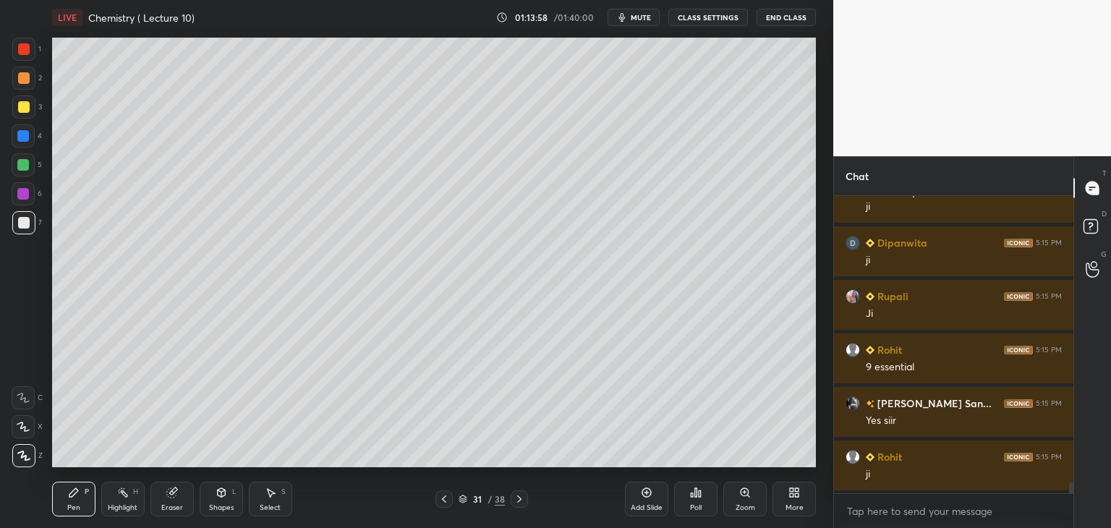
click at [649, 498] on icon at bounding box center [647, 493] width 12 height 12
click at [174, 499] on div "Eraser" at bounding box center [171, 499] width 43 height 35
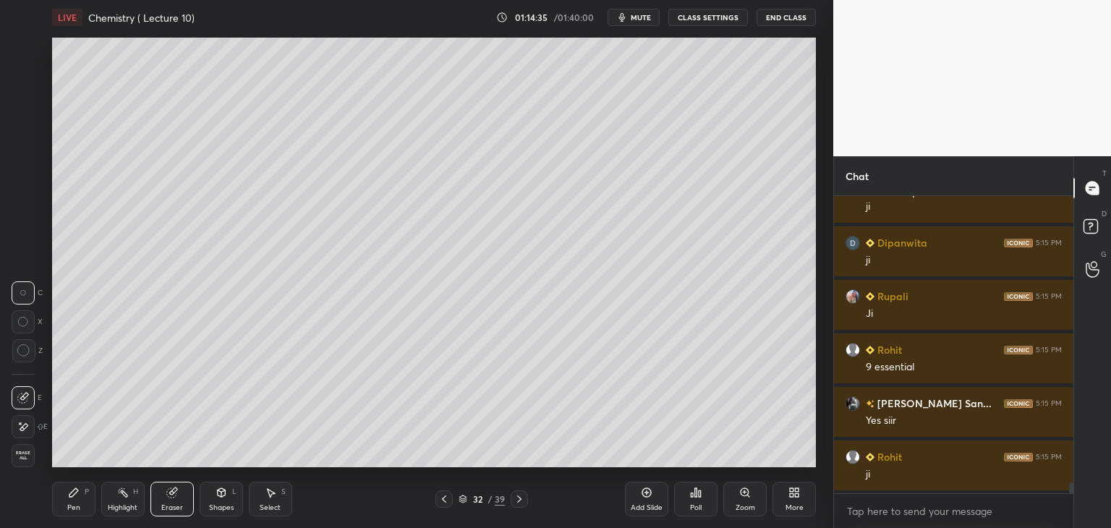
click at [75, 496] on icon at bounding box center [74, 493] width 12 height 12
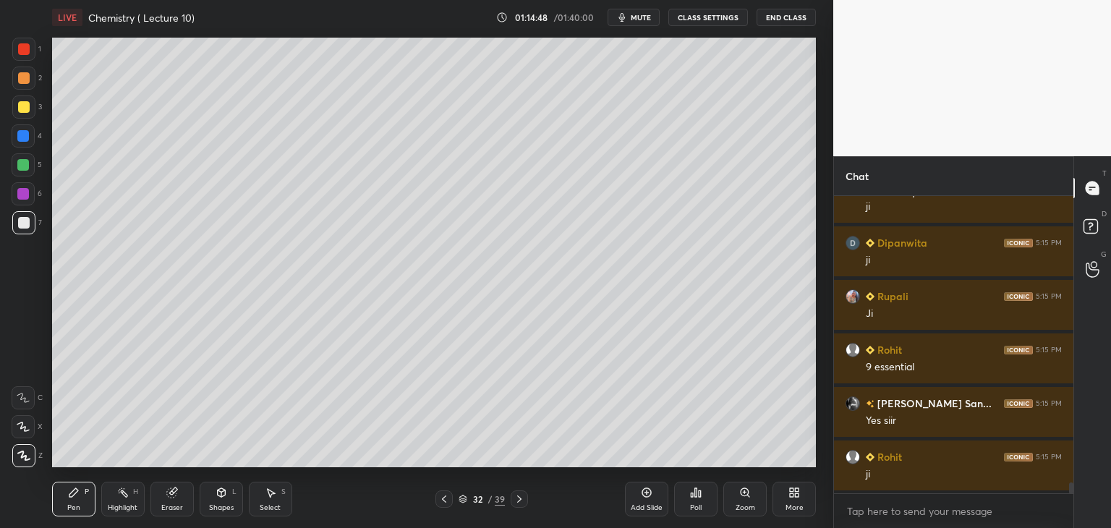
click at [23, 193] on div at bounding box center [23, 194] width 12 height 12
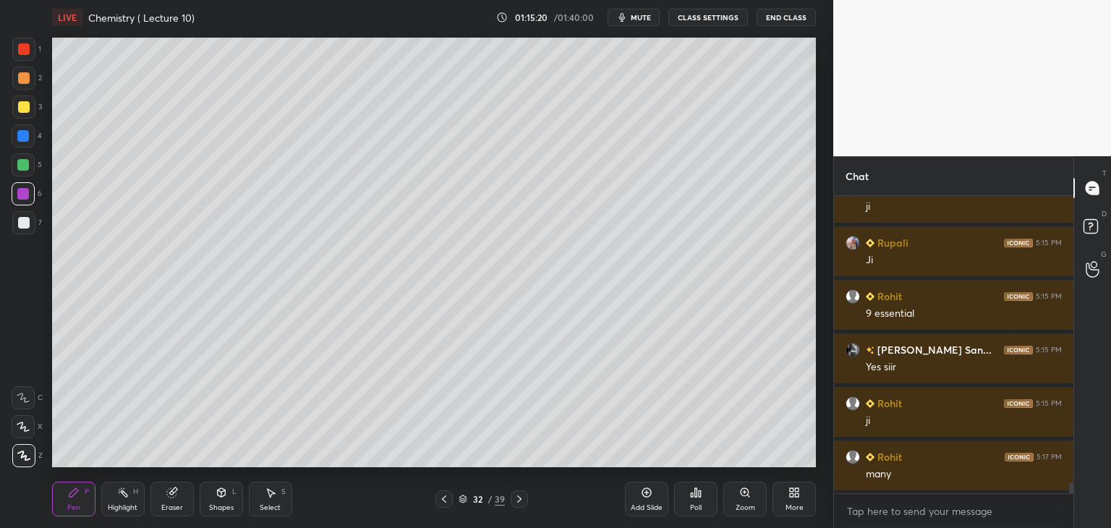
scroll to position [7995, 0]
click at [26, 224] on div at bounding box center [24, 223] width 12 height 12
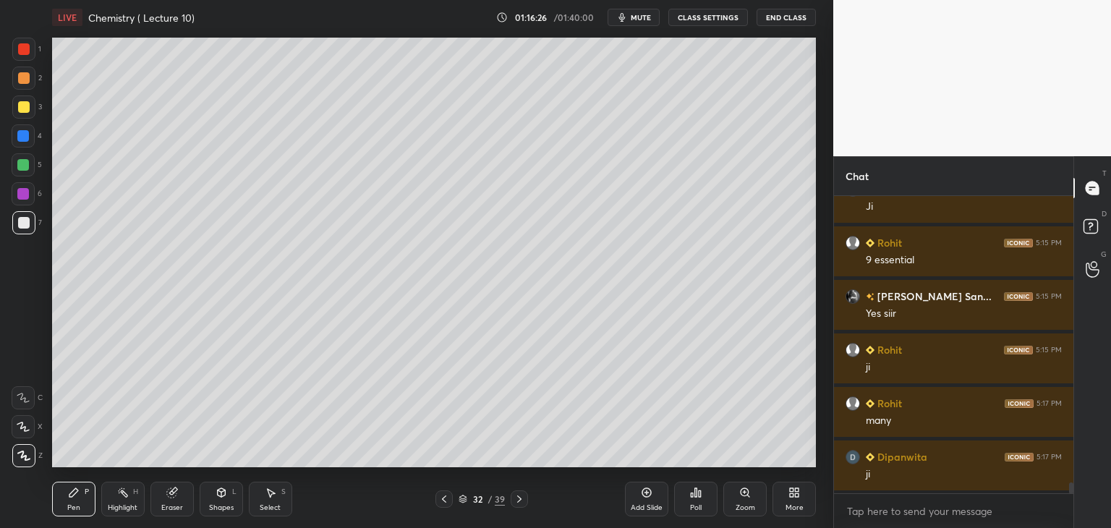
click at [174, 496] on icon at bounding box center [171, 492] width 9 height 9
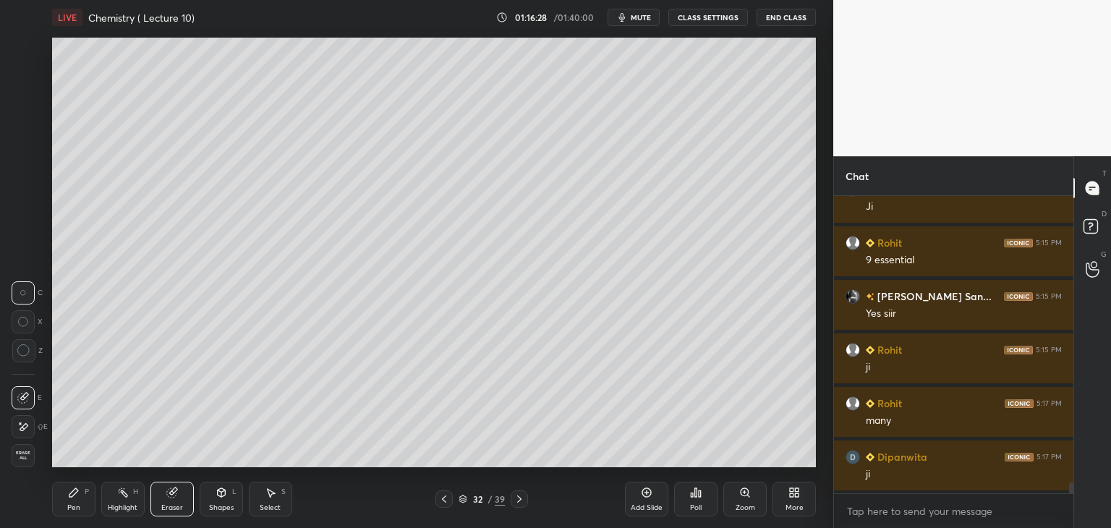
click at [75, 489] on icon at bounding box center [73, 492] width 9 height 9
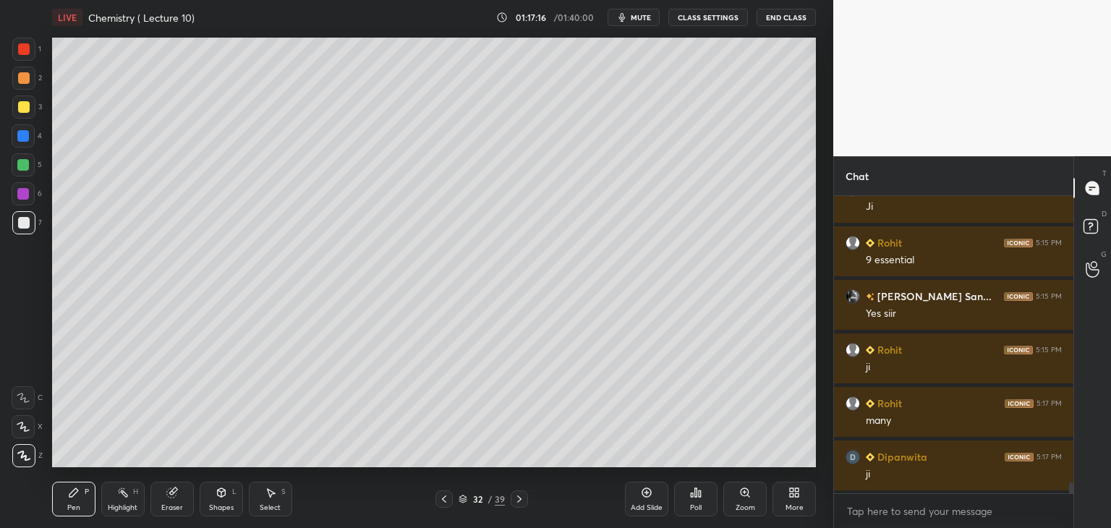
click at [643, 506] on div "Add Slide" at bounding box center [647, 507] width 32 height 7
click at [22, 195] on div at bounding box center [23, 194] width 12 height 12
click at [645, 496] on icon at bounding box center [647, 493] width 12 height 12
click at [21, 222] on div at bounding box center [24, 223] width 12 height 12
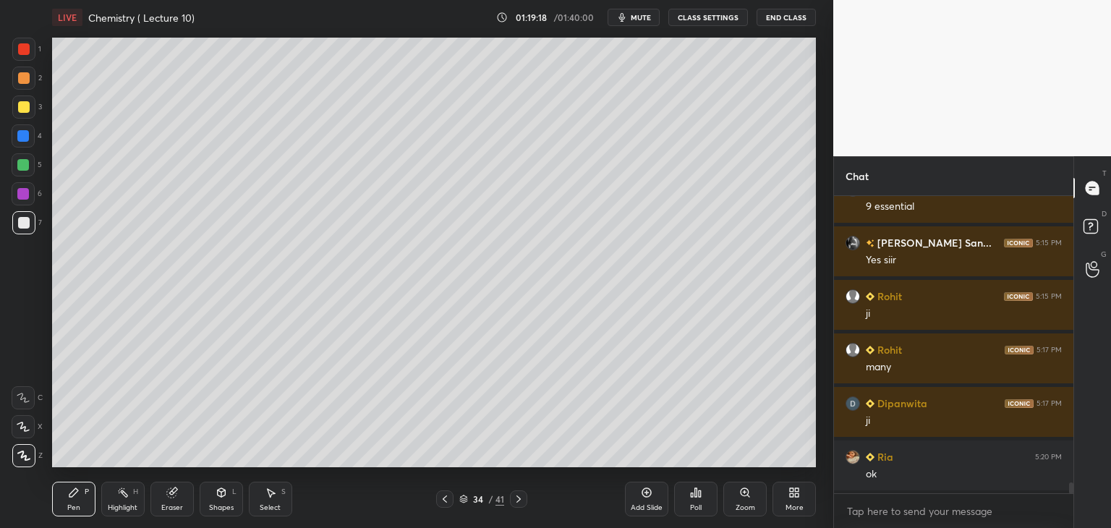
scroll to position [8102, 0]
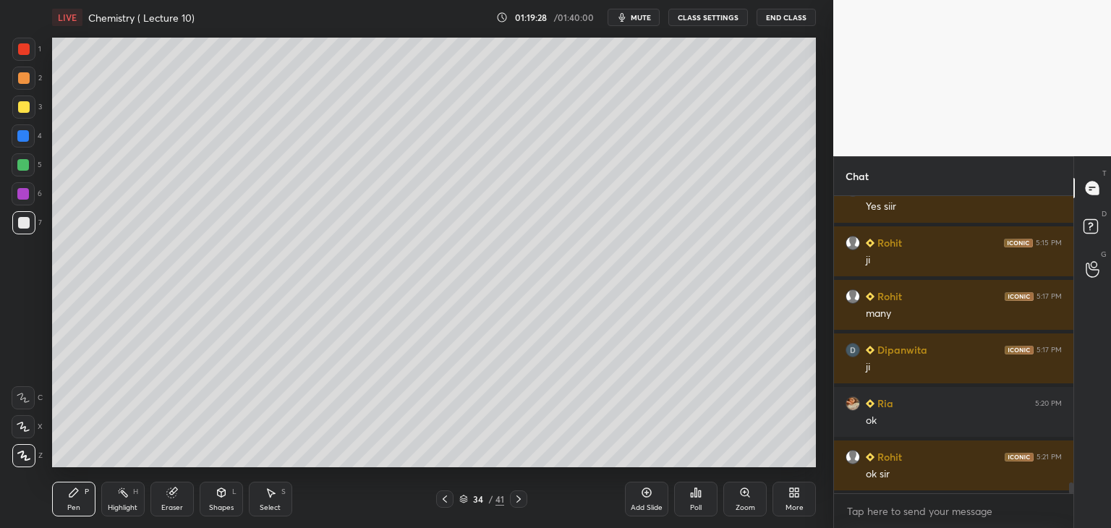
click at [26, 161] on div at bounding box center [23, 165] width 12 height 12
click at [25, 130] on div at bounding box center [23, 136] width 12 height 12
click at [25, 224] on div at bounding box center [24, 223] width 12 height 12
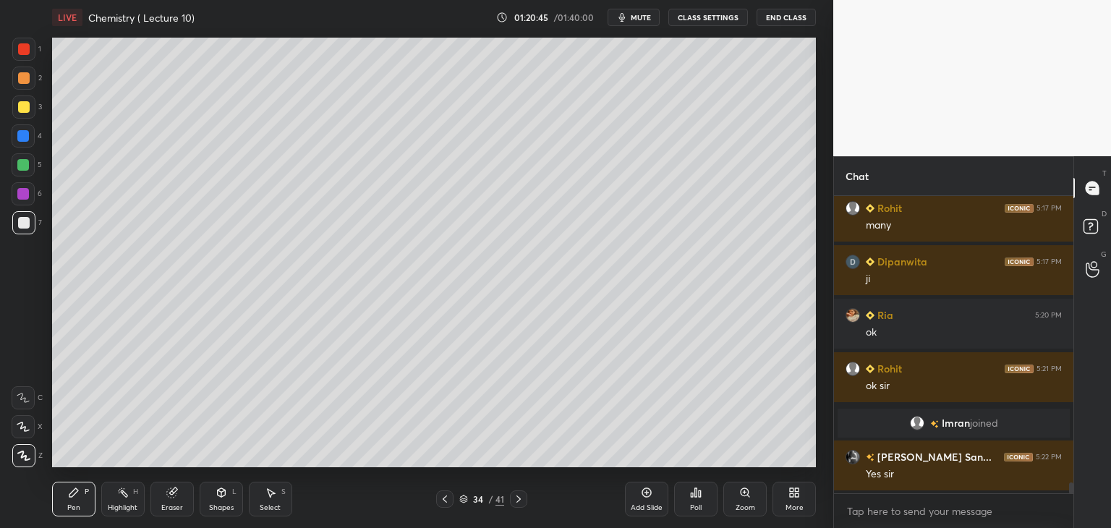
scroll to position [7939, 0]
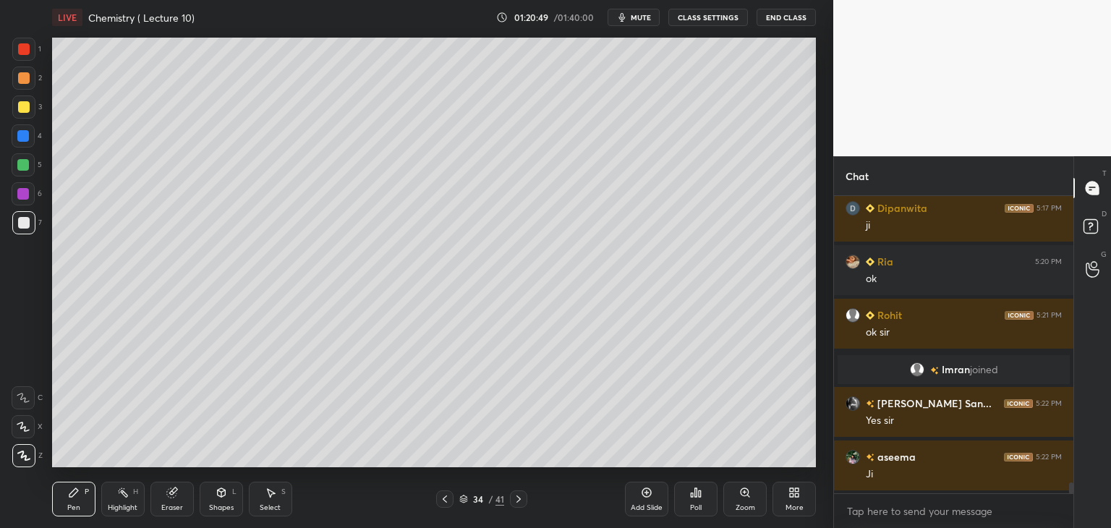
click at [639, 490] on div "Add Slide" at bounding box center [646, 499] width 43 height 35
click at [26, 196] on div at bounding box center [23, 194] width 12 height 12
click at [23, 218] on div at bounding box center [24, 223] width 12 height 12
click at [651, 496] on icon at bounding box center [647, 493] width 12 height 12
click at [22, 193] on div at bounding box center [23, 194] width 12 height 12
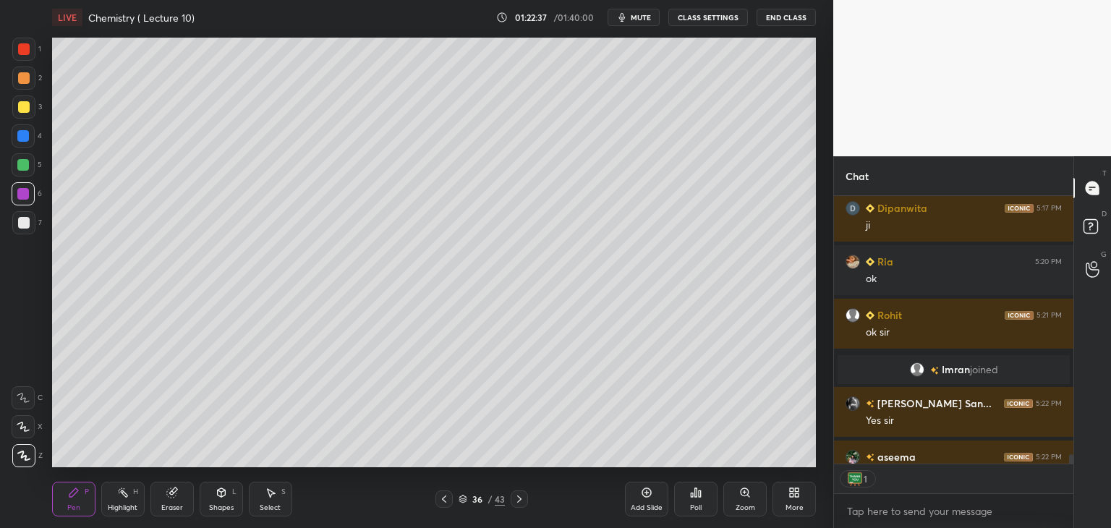
scroll to position [264, 235]
click at [27, 223] on div at bounding box center [24, 223] width 12 height 12
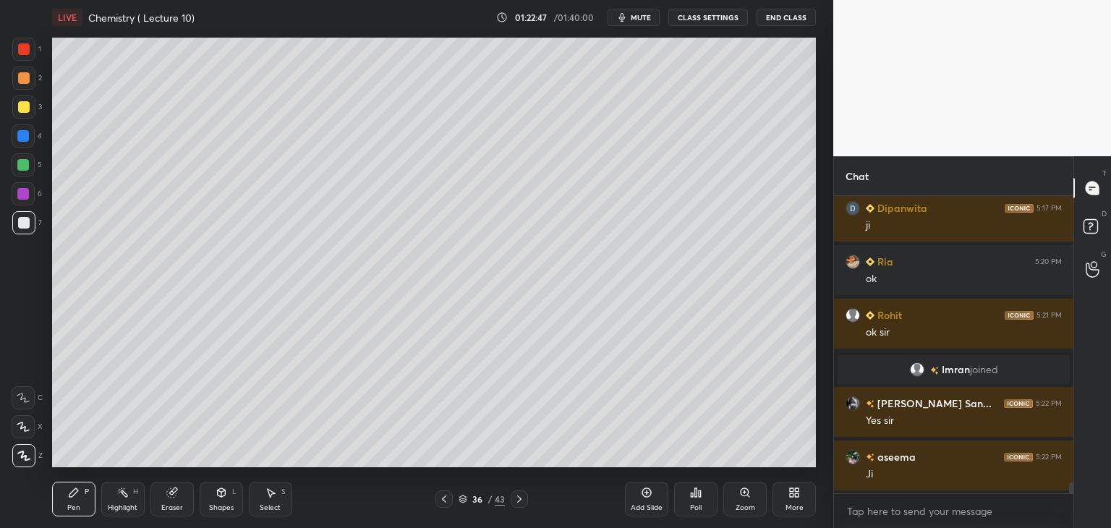
scroll to position [7939, 0]
click at [25, 194] on div at bounding box center [23, 194] width 12 height 12
click at [24, 167] on div at bounding box center [23, 165] width 12 height 12
click at [19, 224] on div at bounding box center [24, 223] width 12 height 12
click at [18, 162] on div at bounding box center [23, 165] width 12 height 12
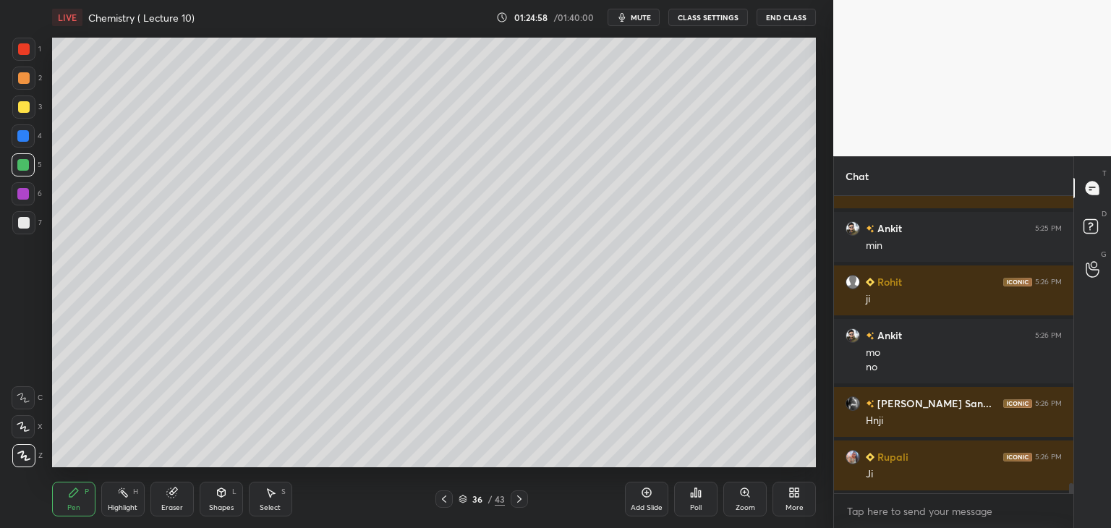
scroll to position [8274, 0]
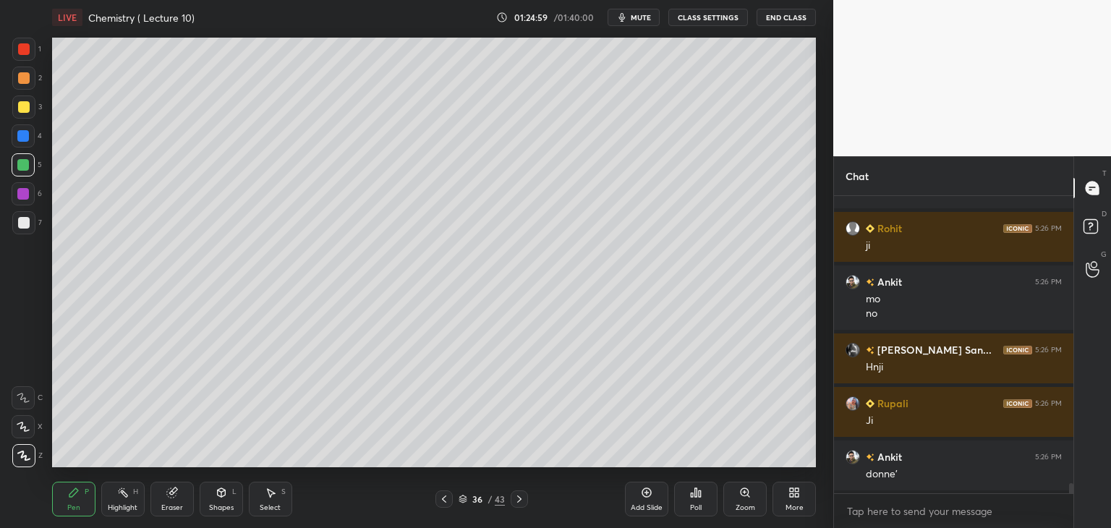
click at [643, 495] on icon at bounding box center [647, 493] width 12 height 12
click at [22, 224] on div at bounding box center [24, 223] width 12 height 12
click at [20, 187] on div at bounding box center [23, 193] width 23 height 23
click at [26, 224] on div at bounding box center [24, 223] width 12 height 12
click at [647, 487] on icon at bounding box center [647, 493] width 12 height 12
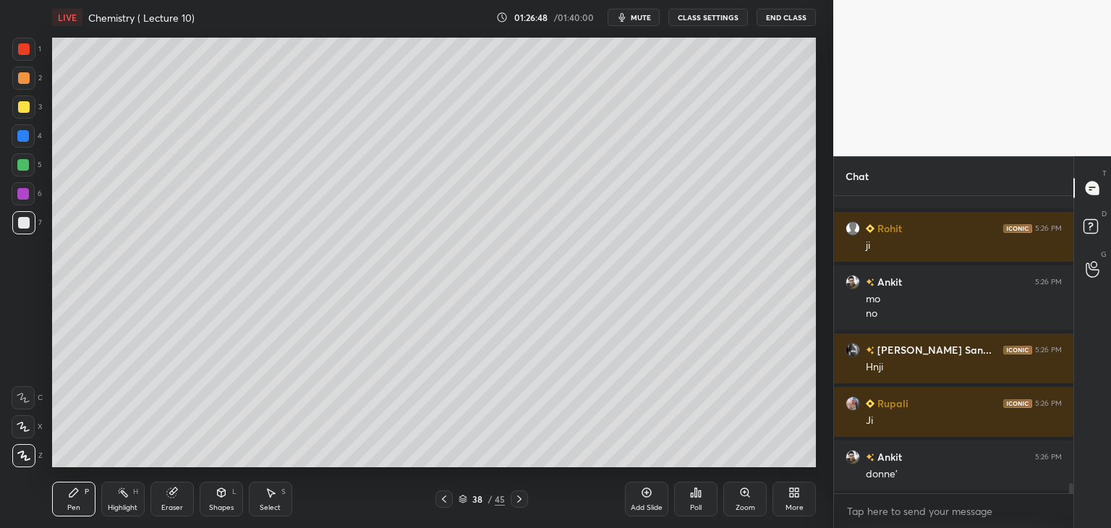
click at [443, 492] on div at bounding box center [443, 498] width 17 height 17
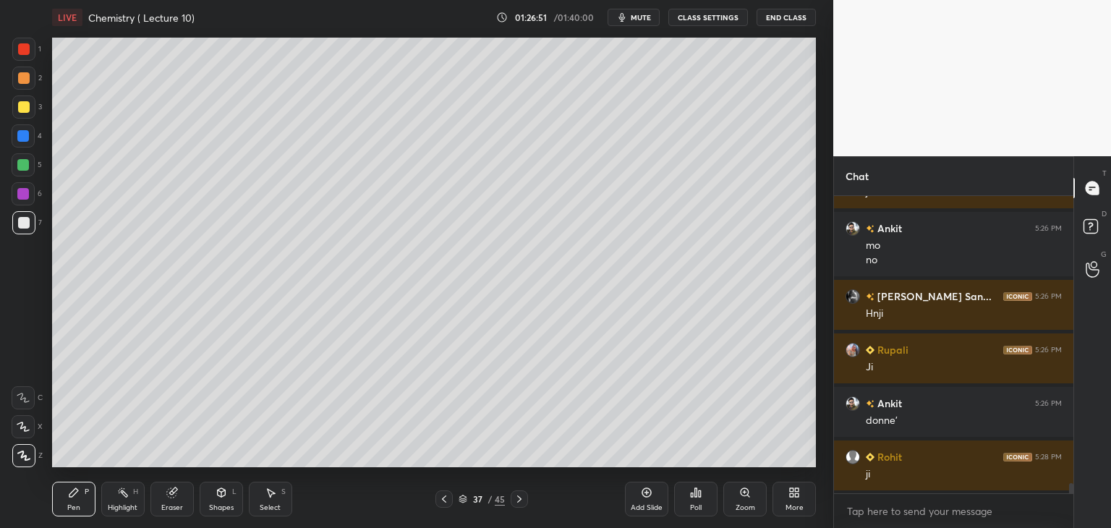
scroll to position [8381, 0]
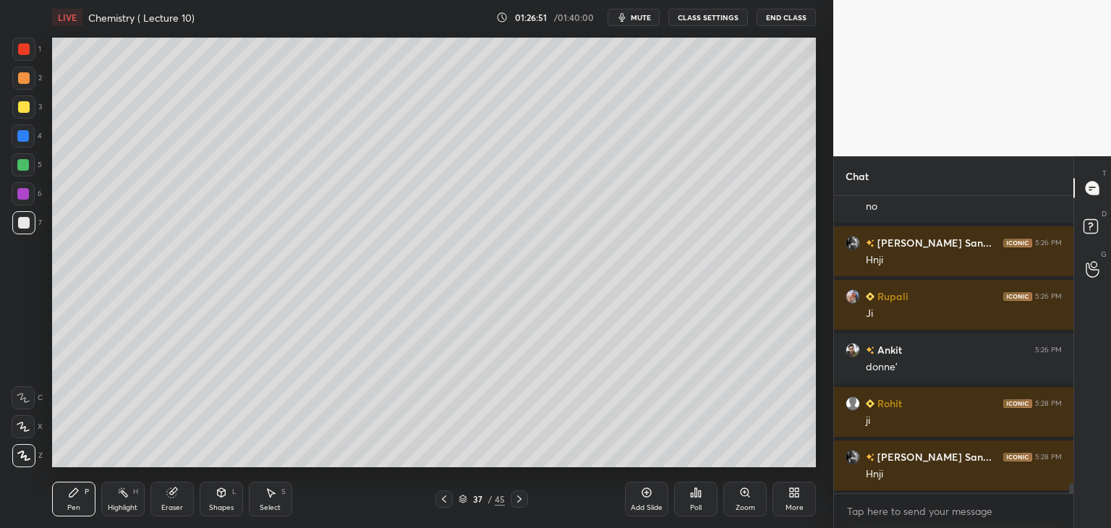
click at [517, 496] on icon at bounding box center [519, 499] width 4 height 7
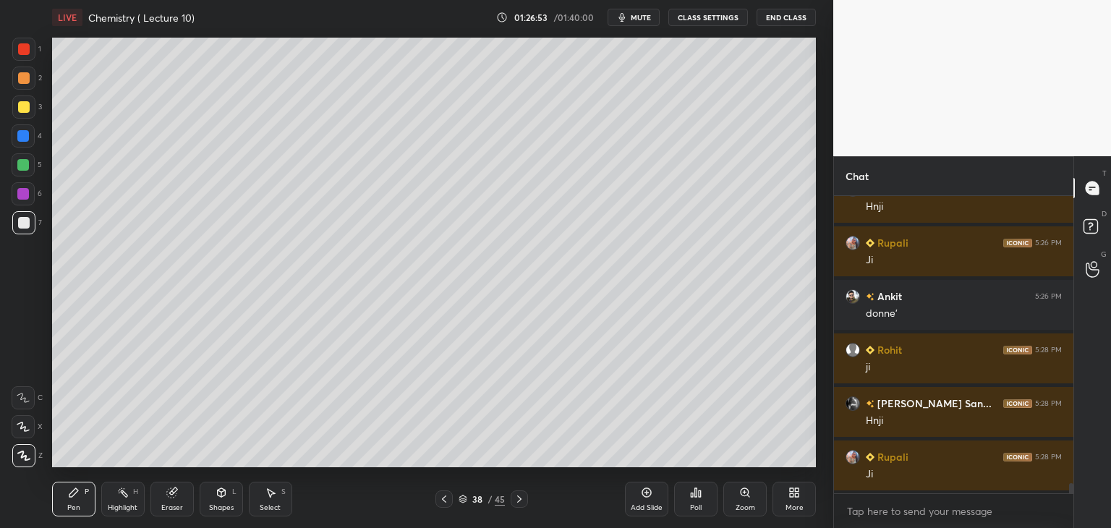
click at [23, 195] on div at bounding box center [23, 194] width 12 height 12
click at [28, 161] on div at bounding box center [23, 165] width 12 height 12
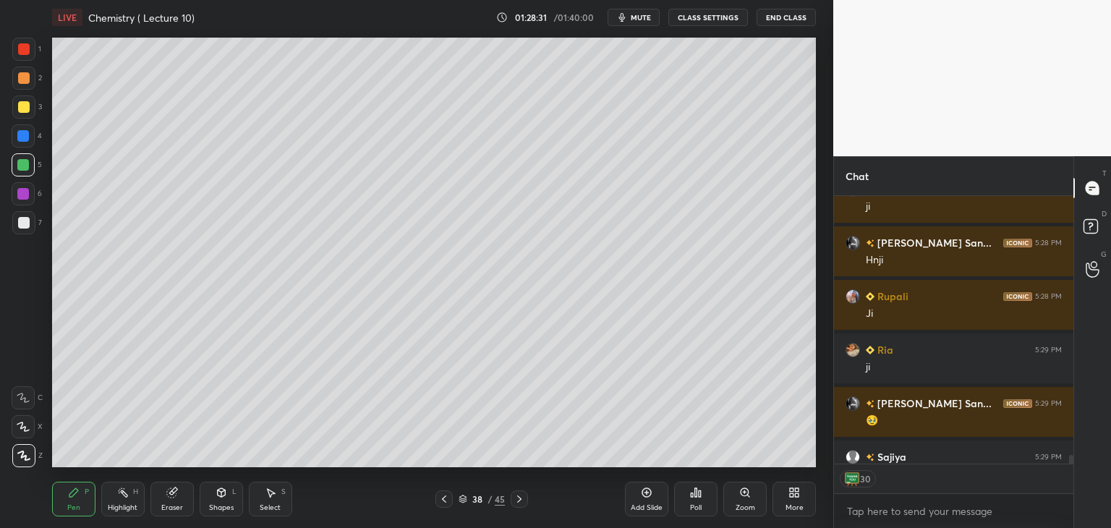
scroll to position [8678, 0]
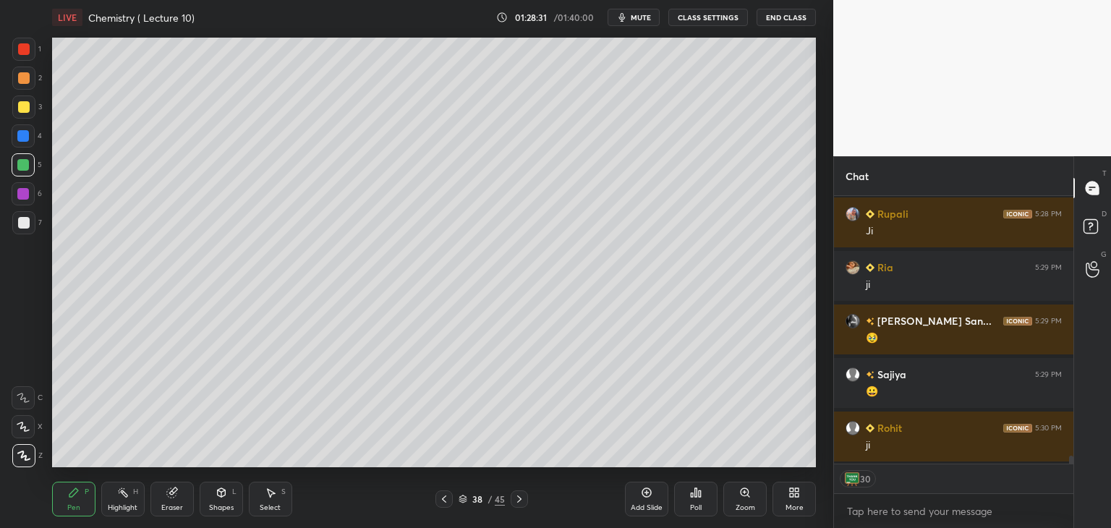
click at [22, 220] on div at bounding box center [24, 223] width 12 height 12
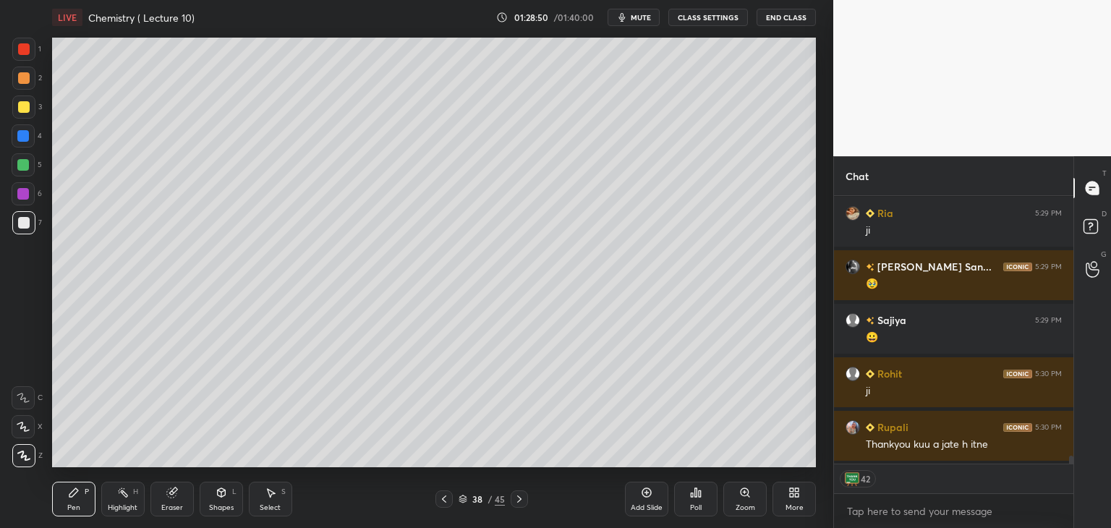
click at [25, 192] on div at bounding box center [23, 194] width 12 height 12
click at [27, 134] on div at bounding box center [23, 136] width 12 height 12
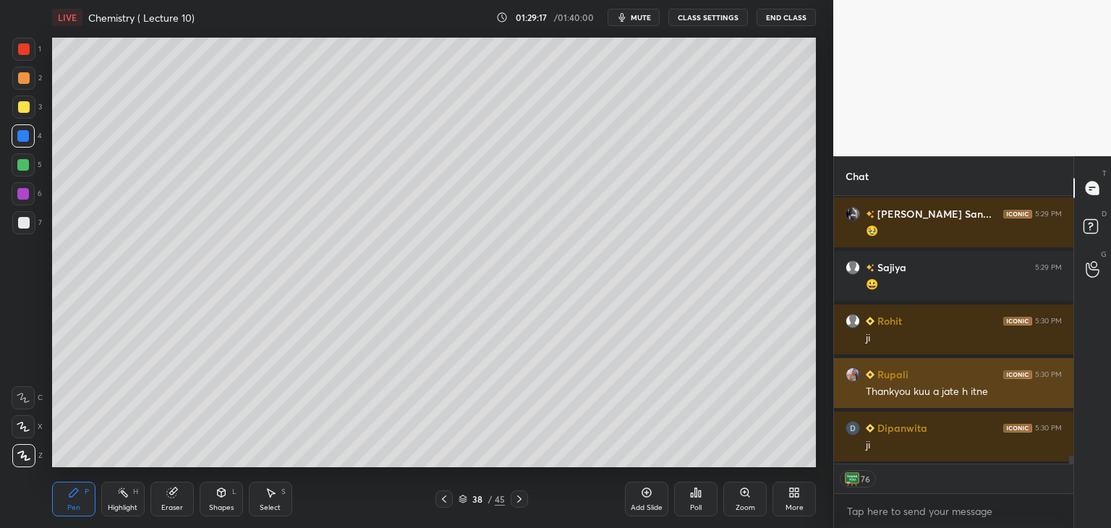
click at [851, 381] on img "grid" at bounding box center [853, 374] width 14 height 14
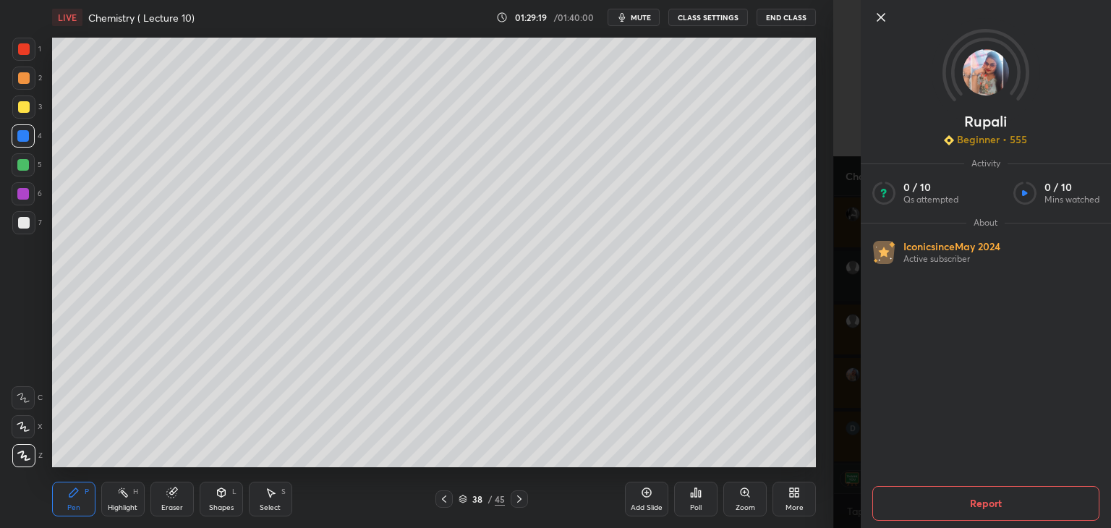
click at [877, 15] on icon at bounding box center [880, 17] width 17 height 17
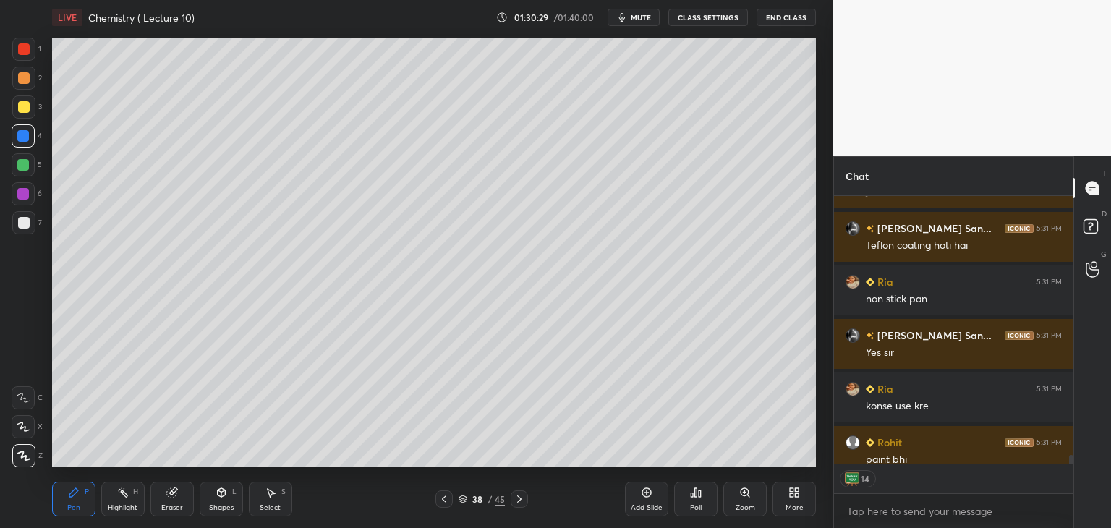
scroll to position [9134, 0]
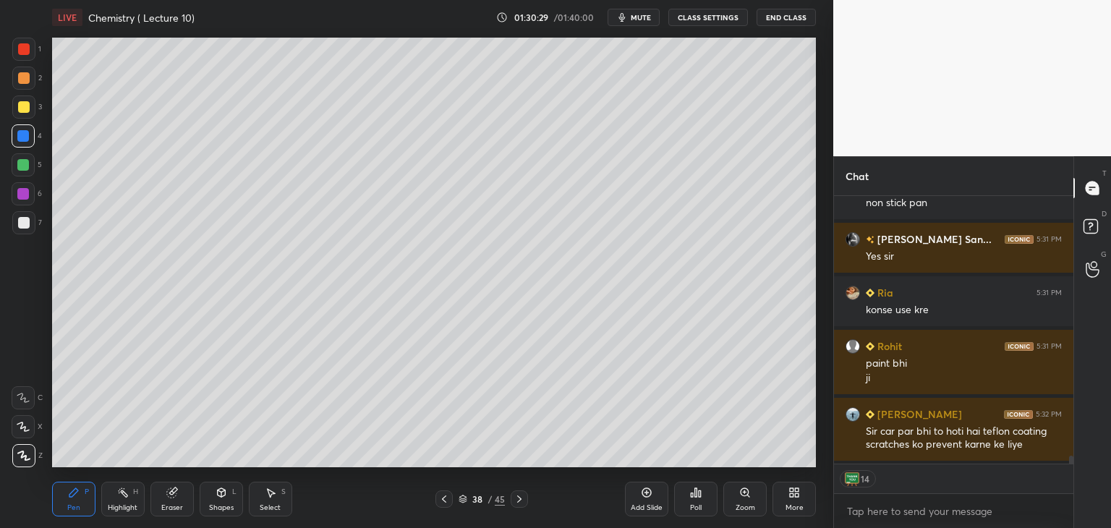
click at [649, 498] on div "Add Slide" at bounding box center [646, 499] width 43 height 35
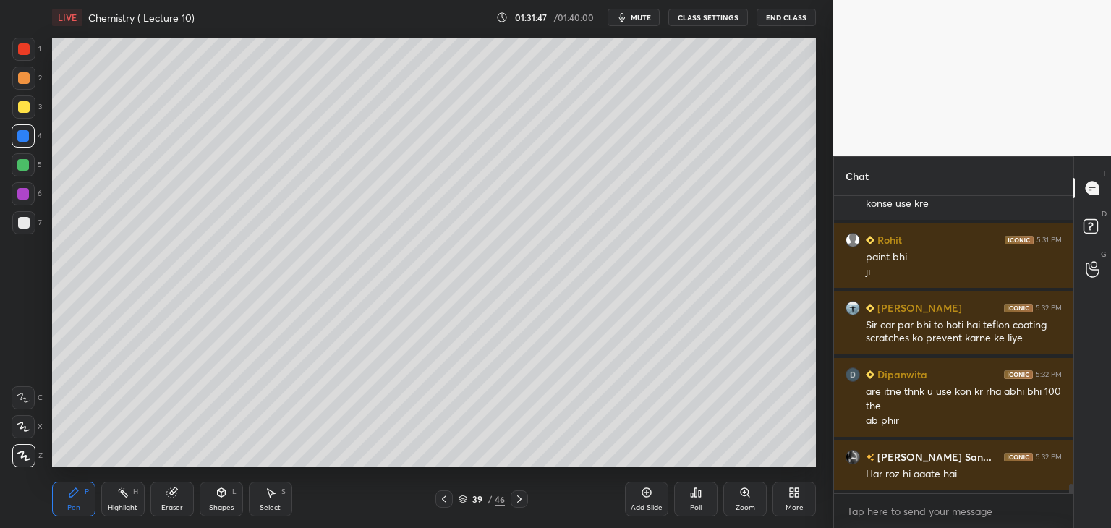
scroll to position [9356, 0]
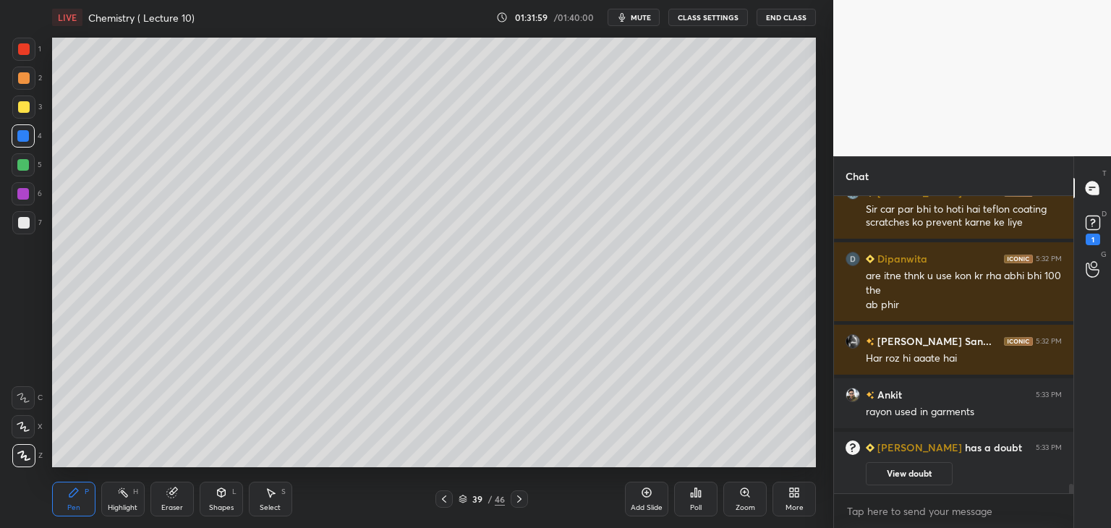
click at [887, 475] on button "View doubt" at bounding box center [909, 473] width 87 height 23
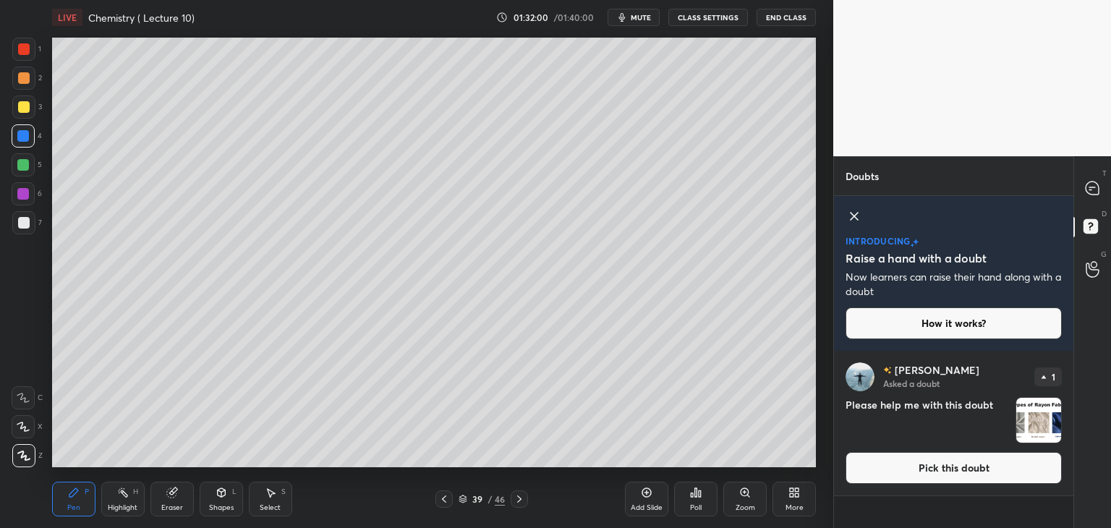
click at [1033, 422] on img "grid" at bounding box center [1038, 420] width 45 height 45
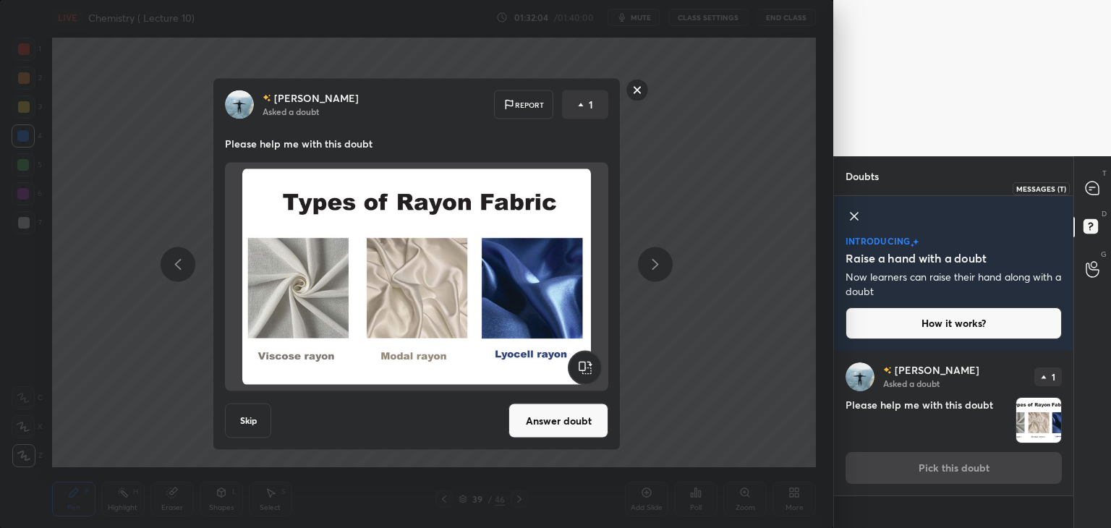
click at [1088, 188] on icon at bounding box center [1092, 188] width 13 height 13
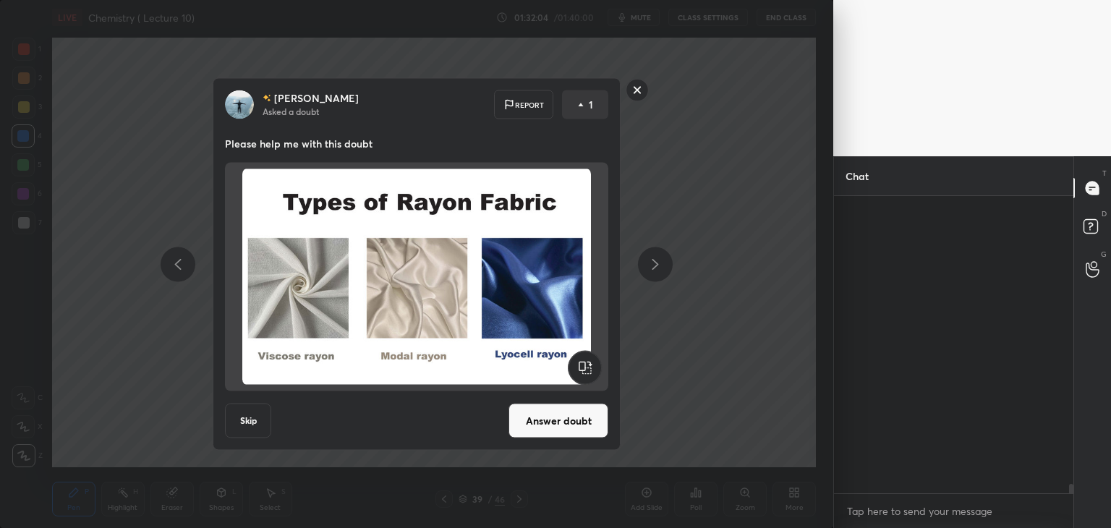
scroll to position [293, 235]
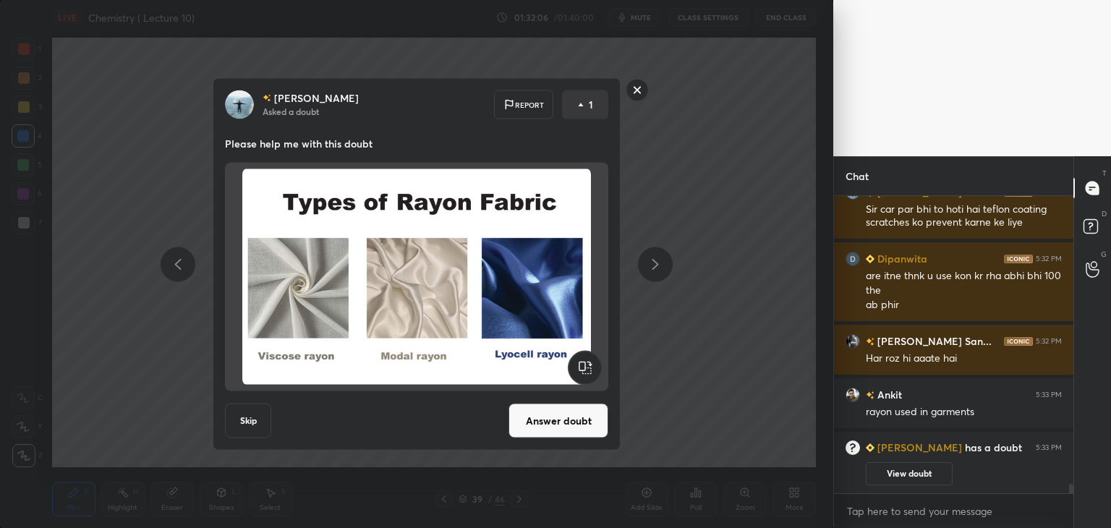
click at [550, 412] on button "Answer doubt" at bounding box center [559, 421] width 100 height 35
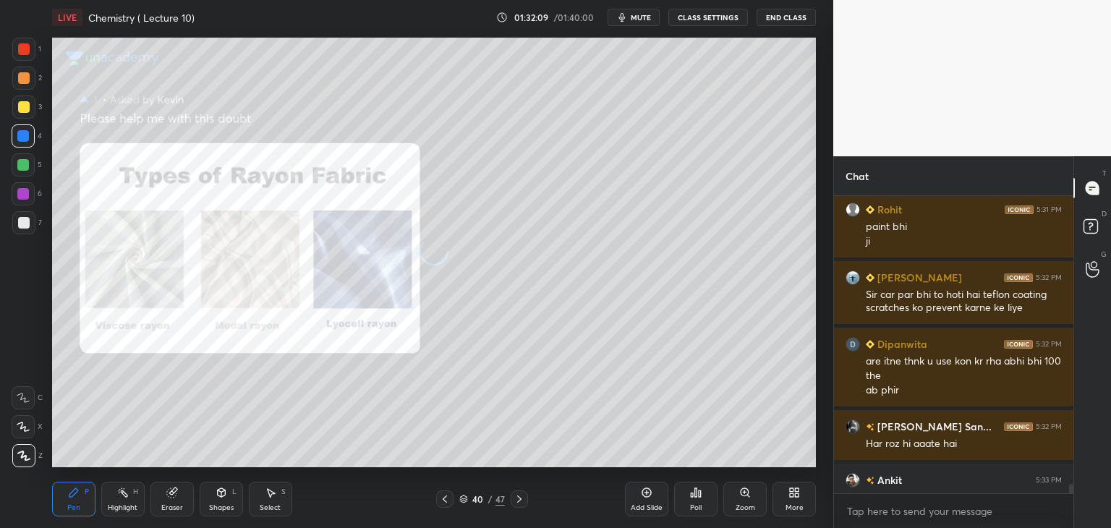
scroll to position [8889, 0]
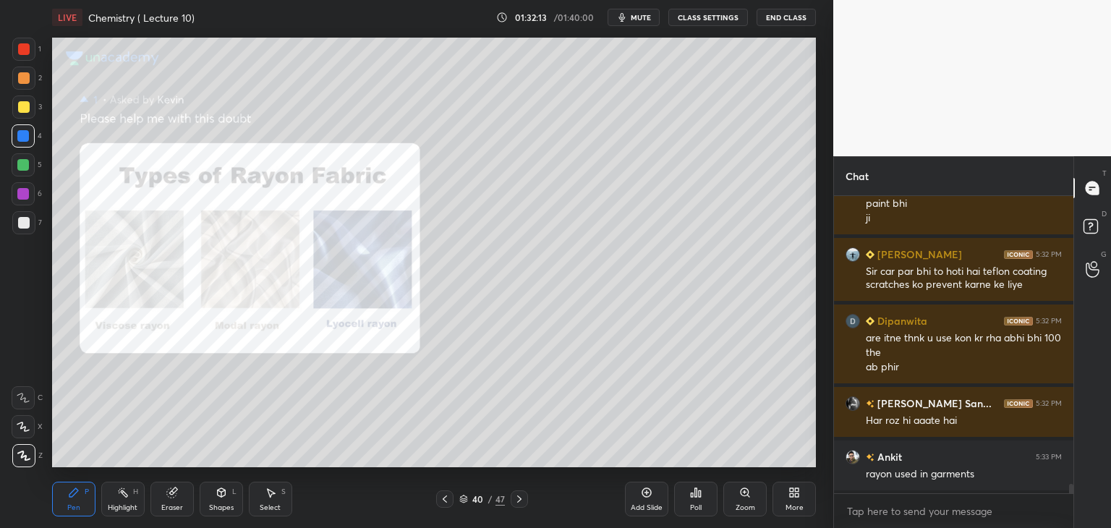
click at [747, 498] on div "Zoom" at bounding box center [744, 499] width 43 height 35
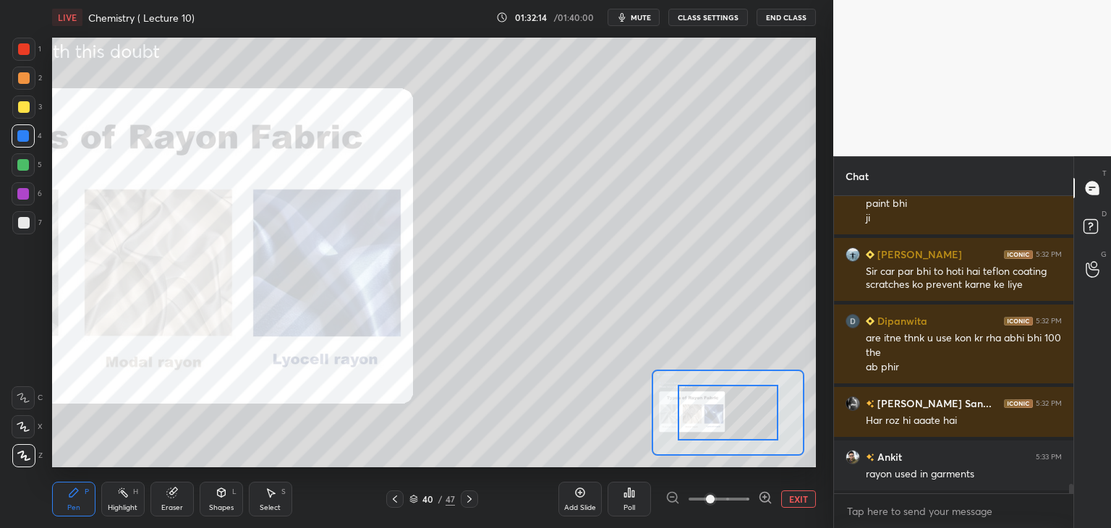
click at [766, 496] on icon at bounding box center [765, 497] width 14 height 14
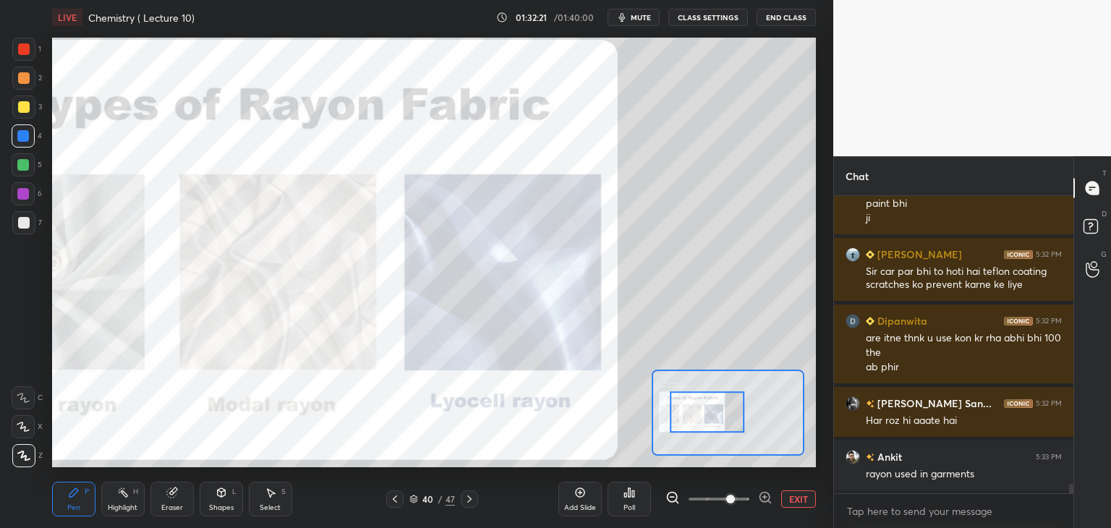
click at [585, 498] on icon at bounding box center [580, 493] width 12 height 12
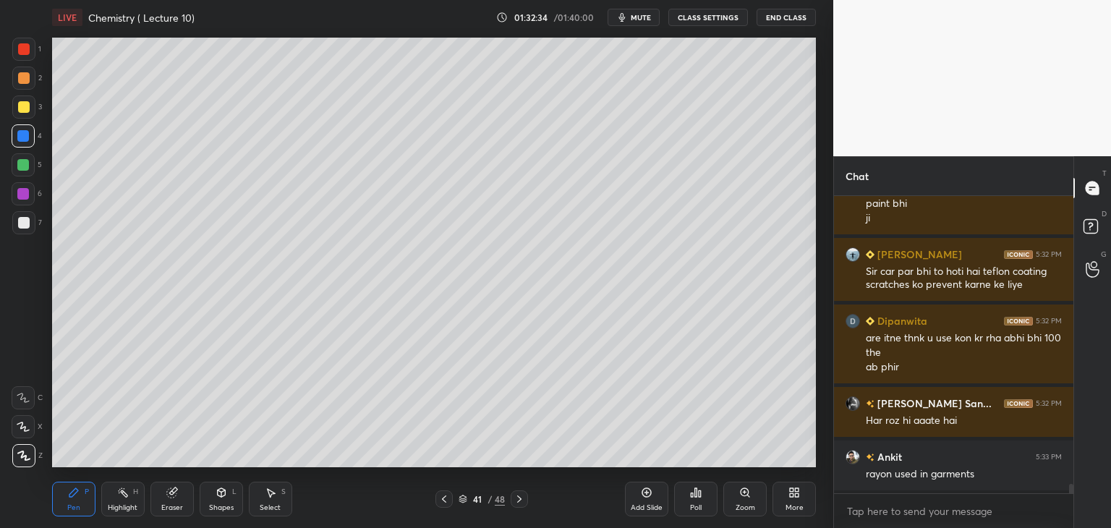
scroll to position [8943, 0]
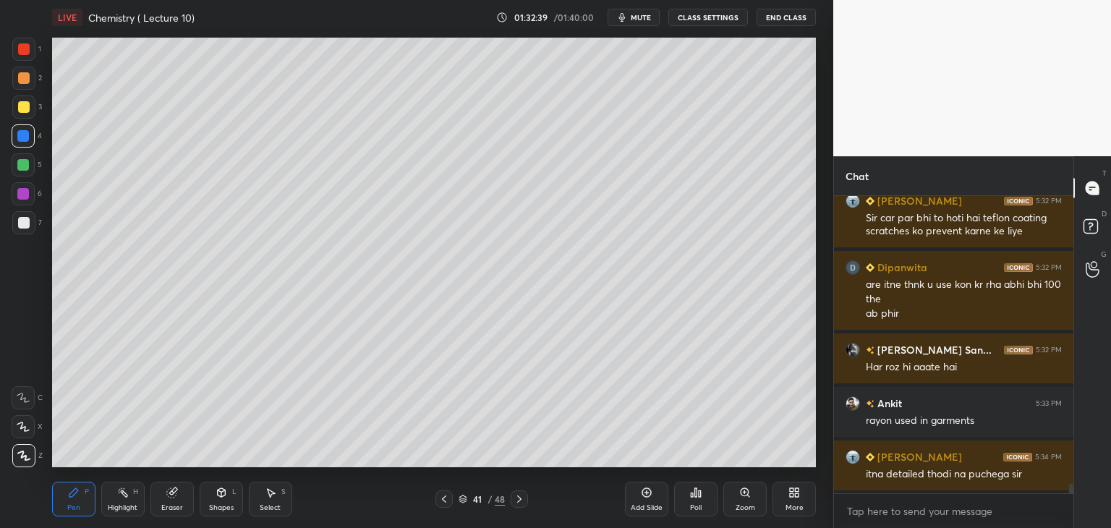
click at [443, 498] on icon at bounding box center [444, 499] width 4 height 7
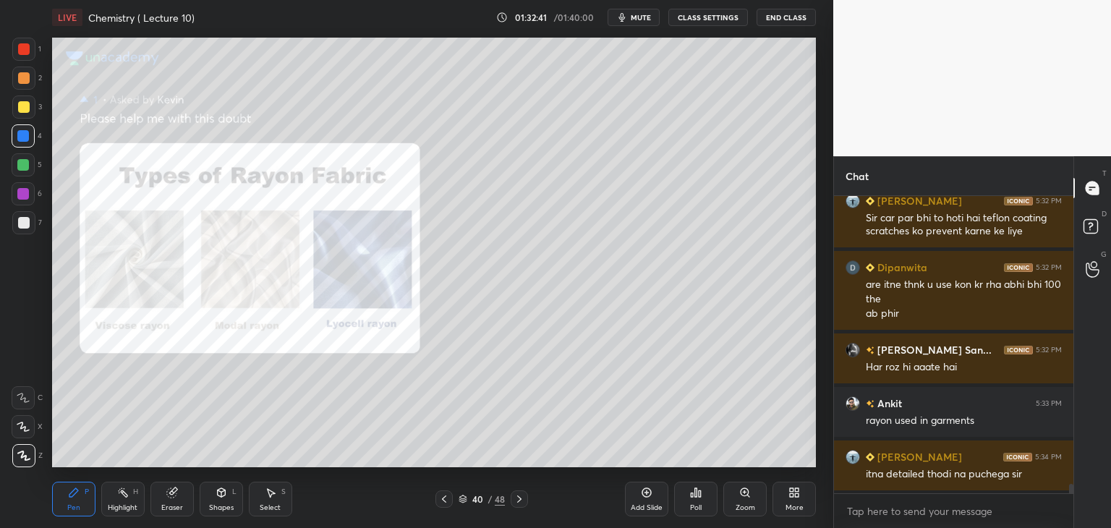
click at [449, 501] on icon at bounding box center [444, 499] width 12 height 12
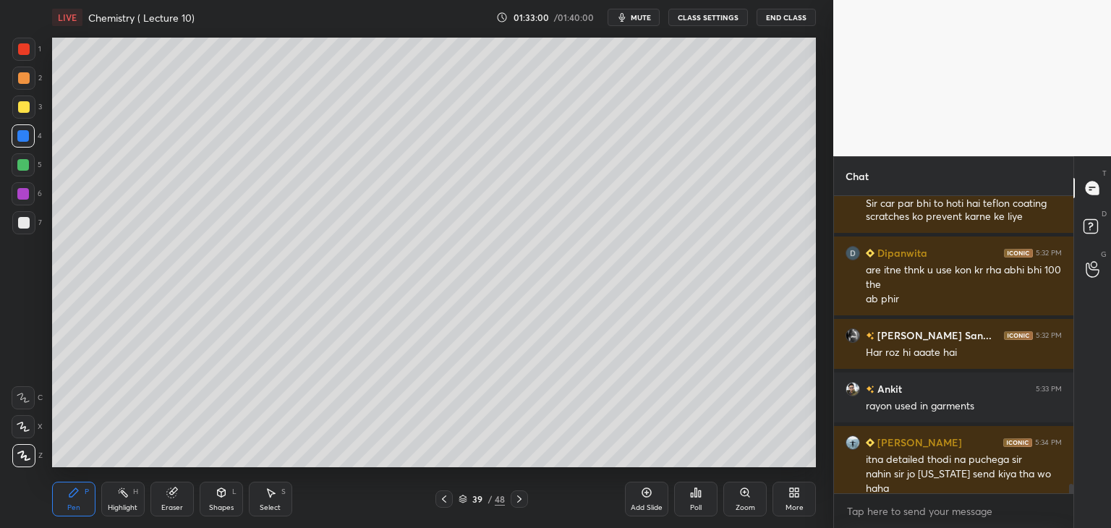
scroll to position [8972, 0]
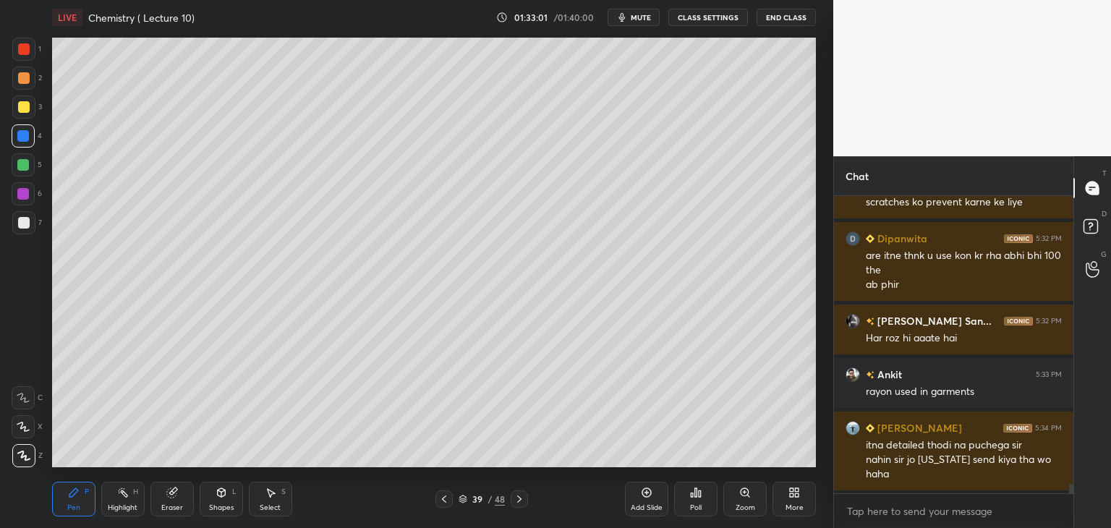
click at [517, 498] on icon at bounding box center [520, 499] width 12 height 12
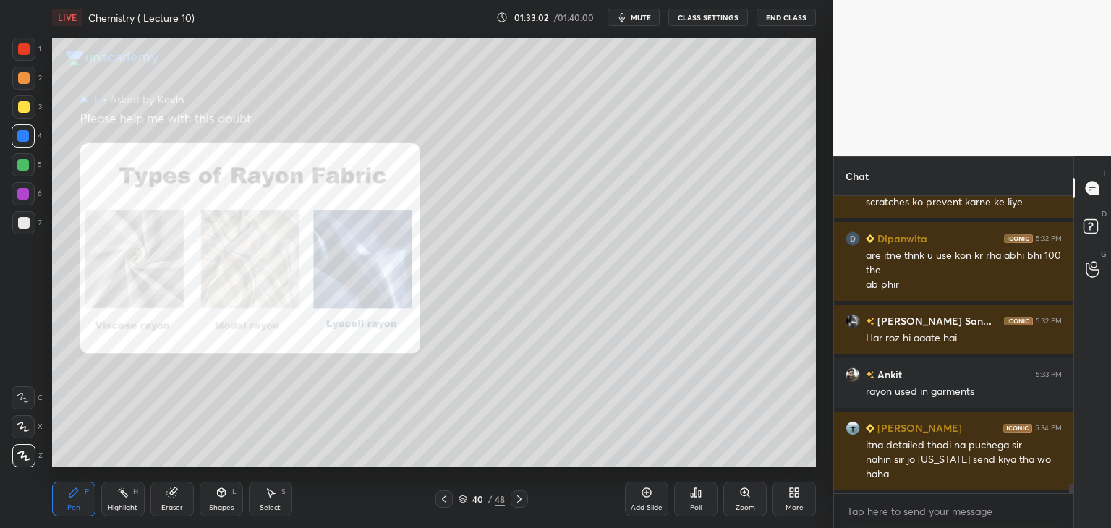
click at [519, 498] on icon at bounding box center [519, 499] width 4 height 7
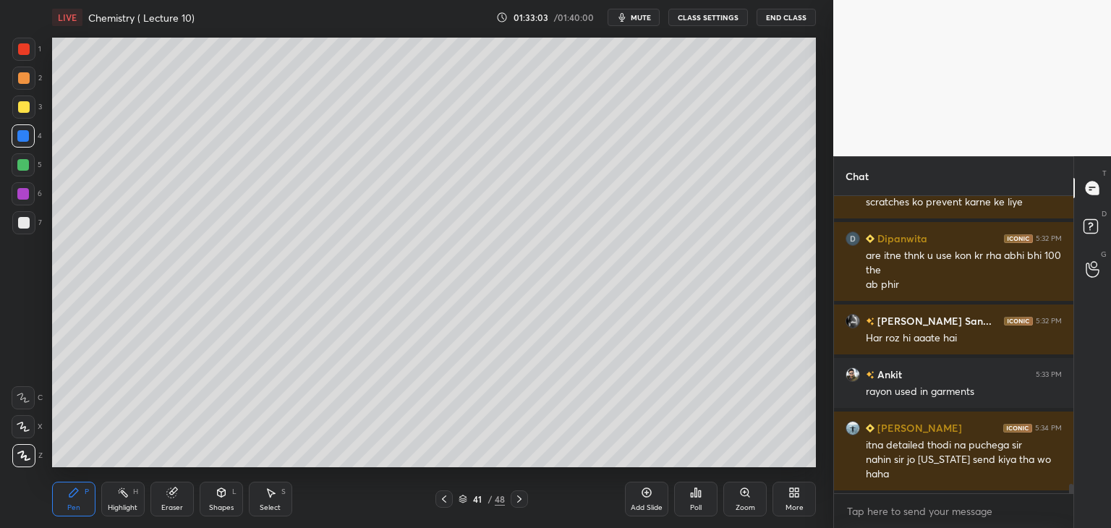
click at [443, 494] on icon at bounding box center [444, 499] width 12 height 12
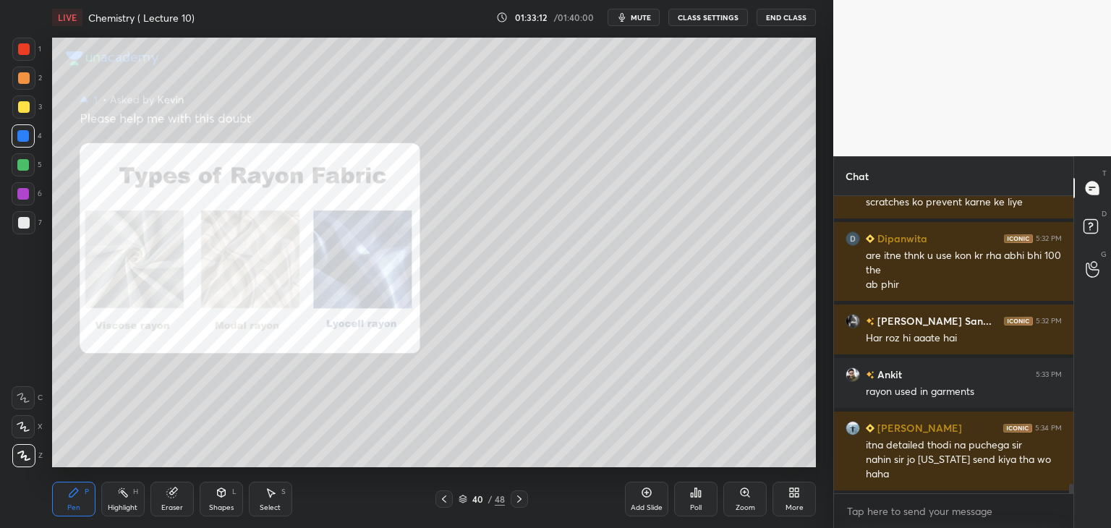
click at [520, 499] on icon at bounding box center [520, 499] width 12 height 12
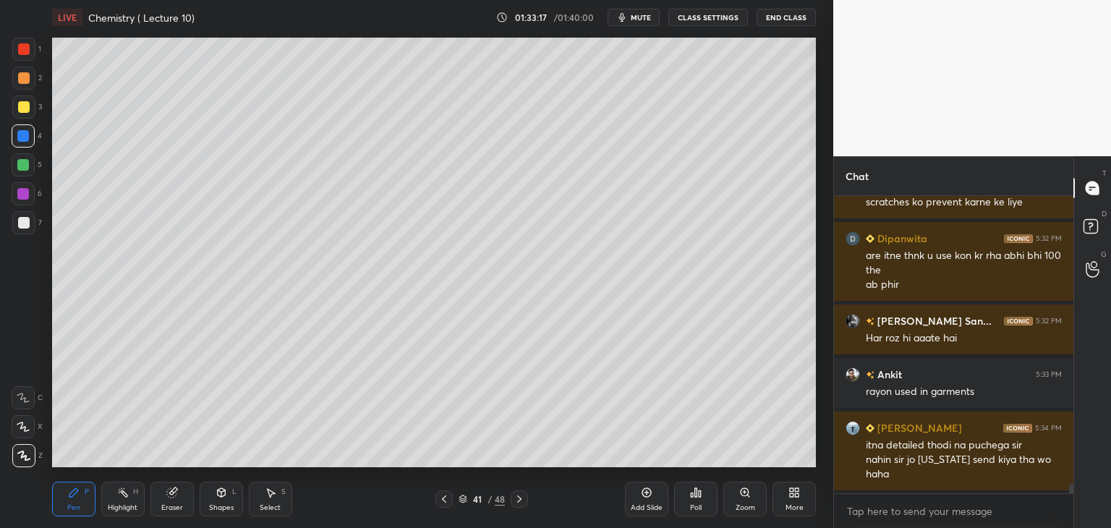
click at [443, 496] on icon at bounding box center [444, 499] width 12 height 12
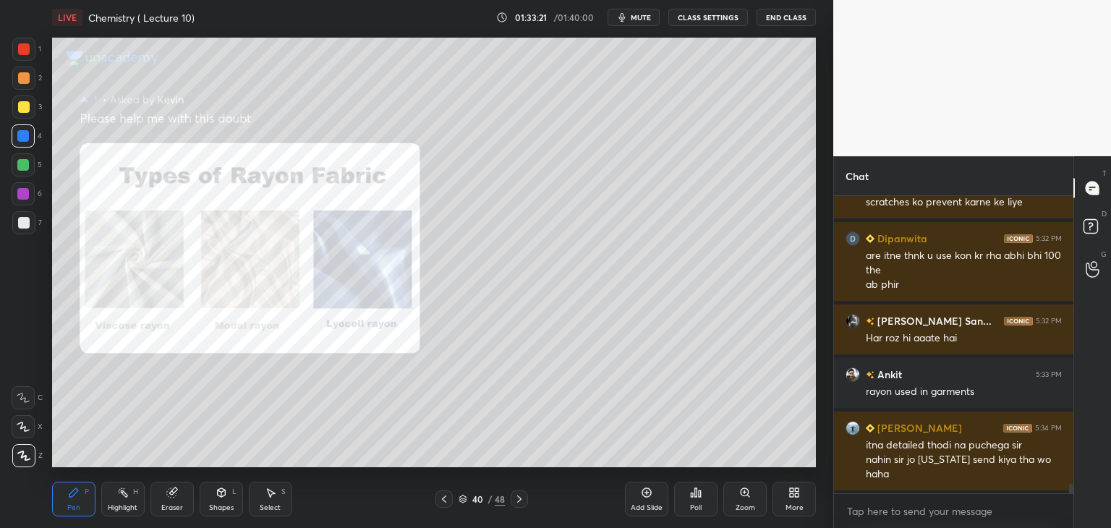
click at [514, 498] on icon at bounding box center [520, 499] width 12 height 12
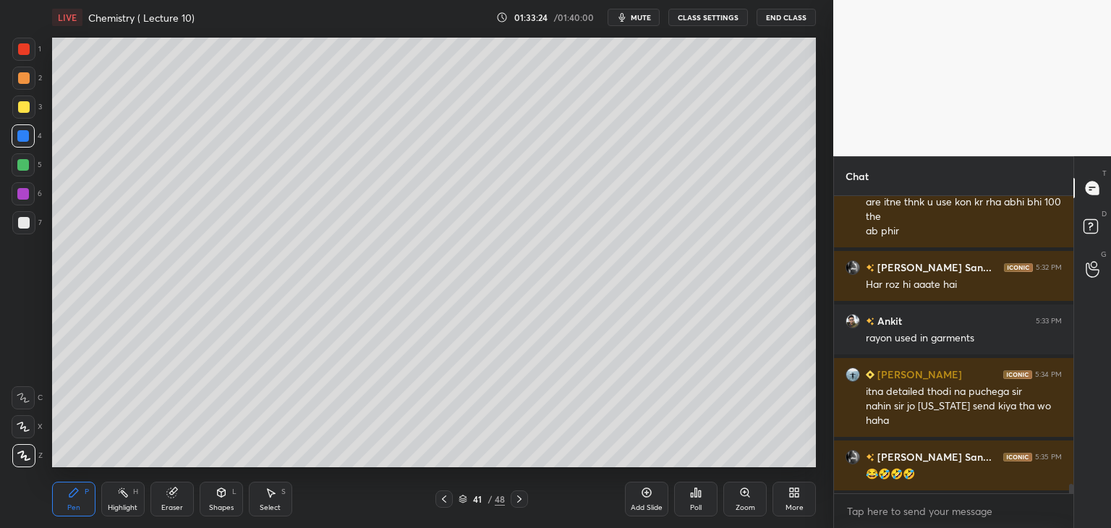
click at [23, 218] on div at bounding box center [24, 223] width 12 height 12
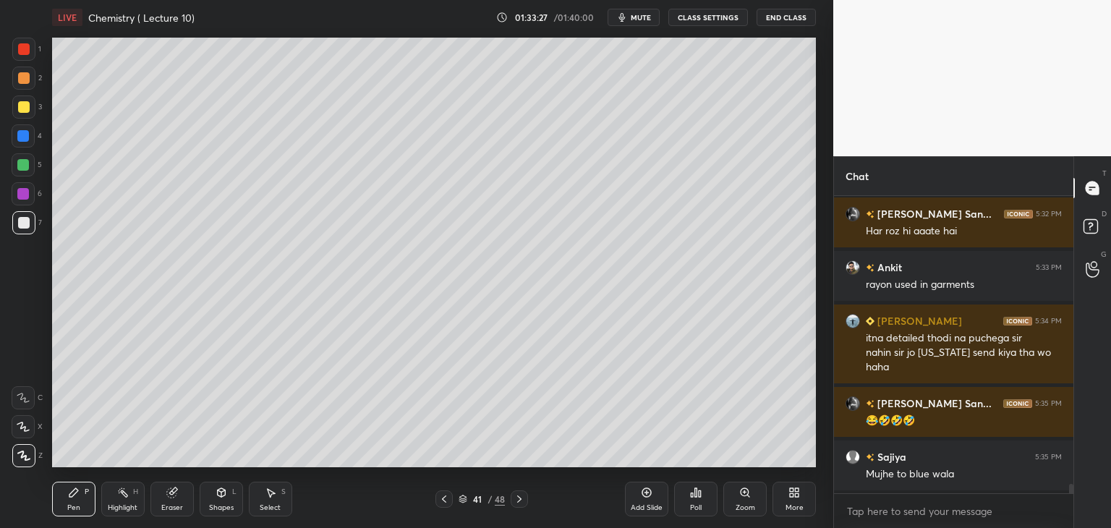
click at [446, 501] on icon at bounding box center [444, 499] width 4 height 7
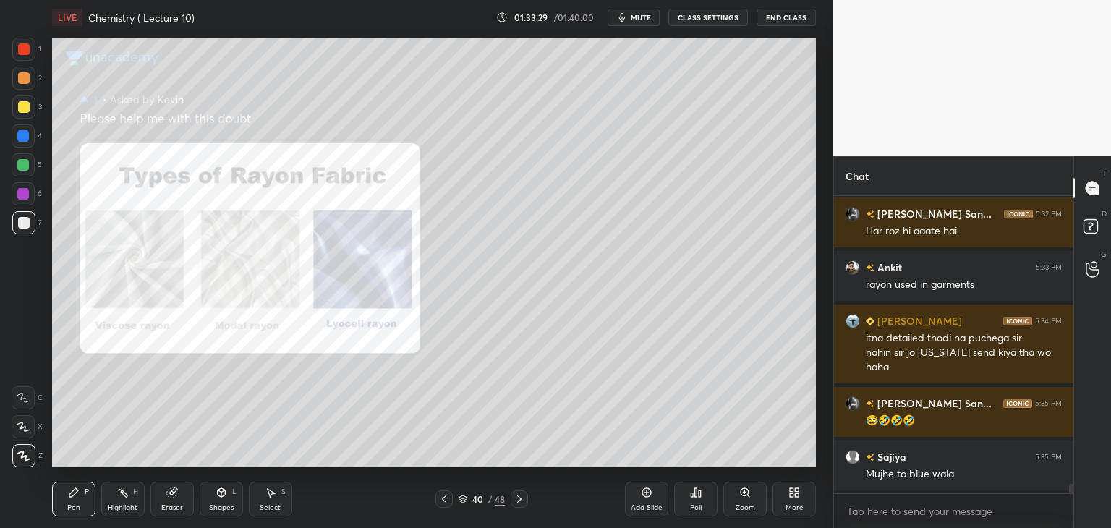
click at [166, 501] on div "Eraser" at bounding box center [171, 499] width 43 height 35
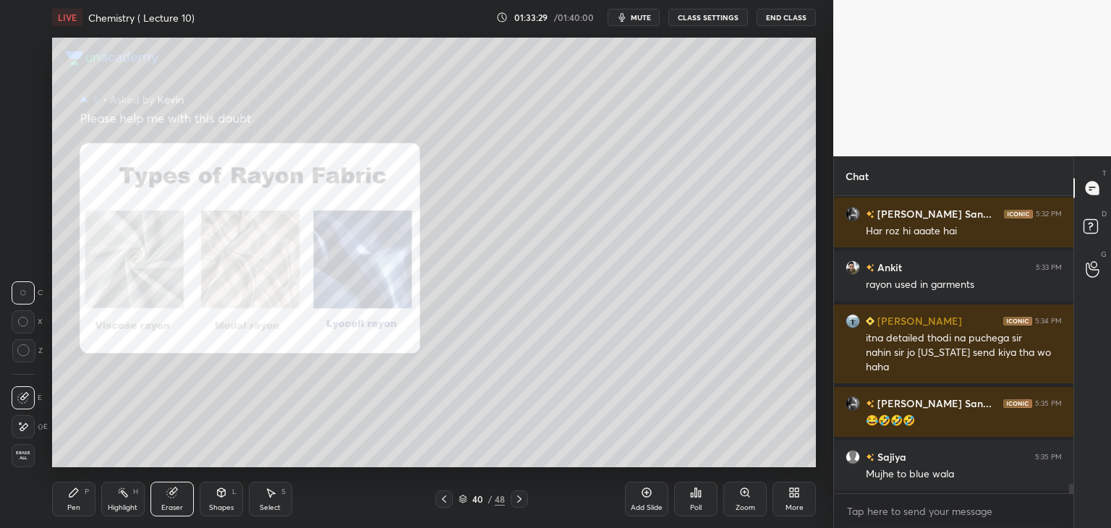
scroll to position [9132, 0]
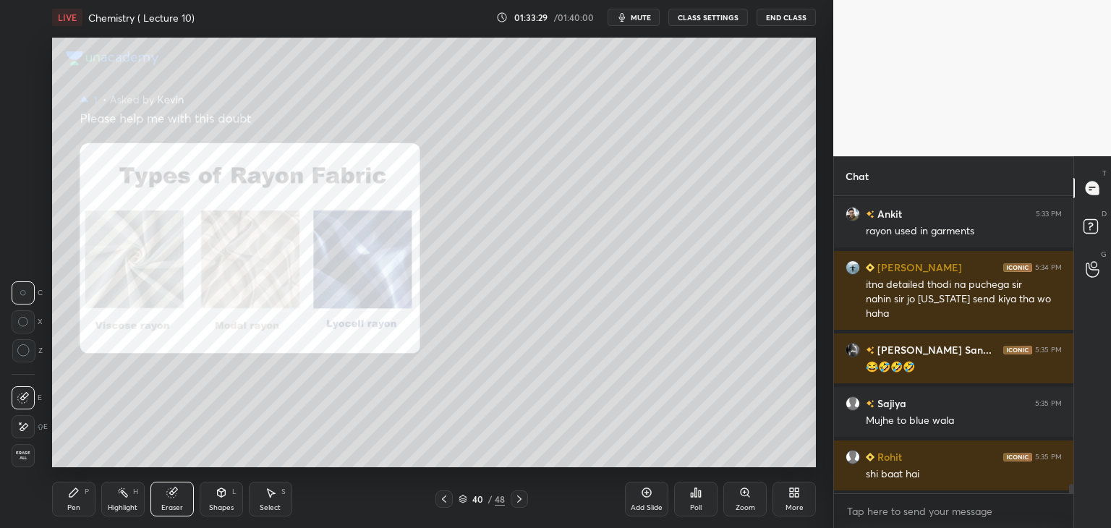
click at [12, 446] on div "Erase all" at bounding box center [23, 455] width 23 height 23
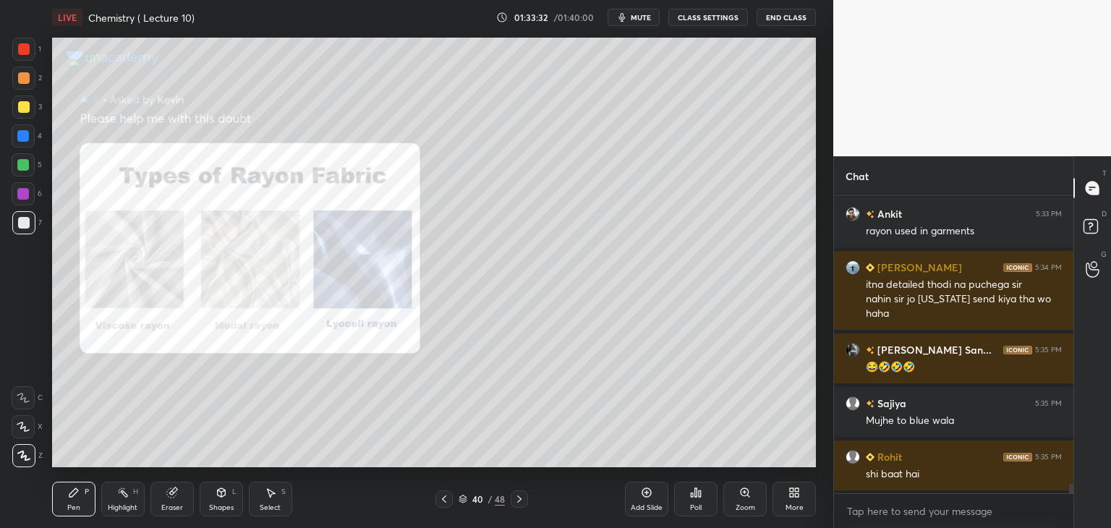
click at [21, 134] on div at bounding box center [23, 136] width 12 height 12
click at [523, 502] on icon at bounding box center [520, 499] width 12 height 12
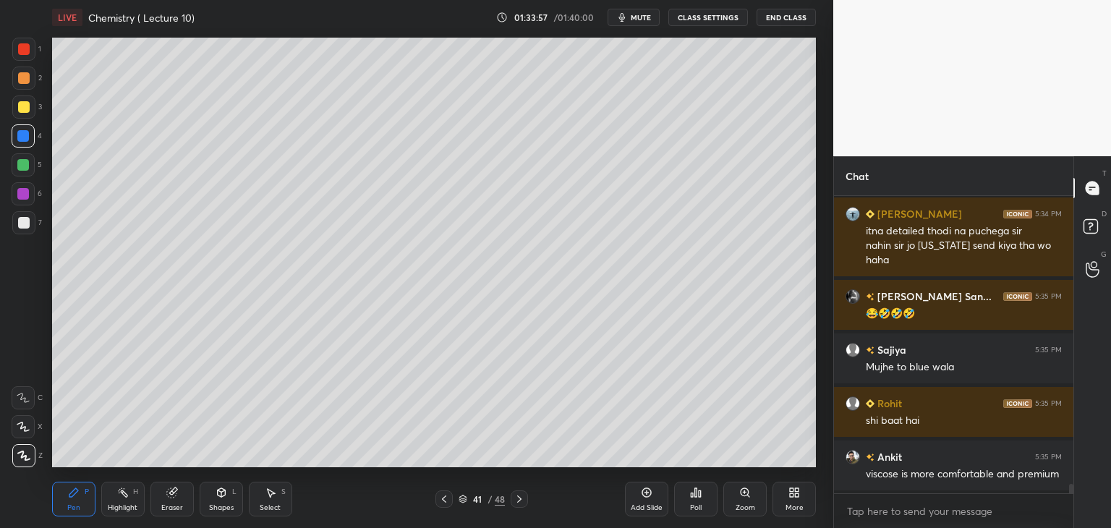
scroll to position [9239, 0]
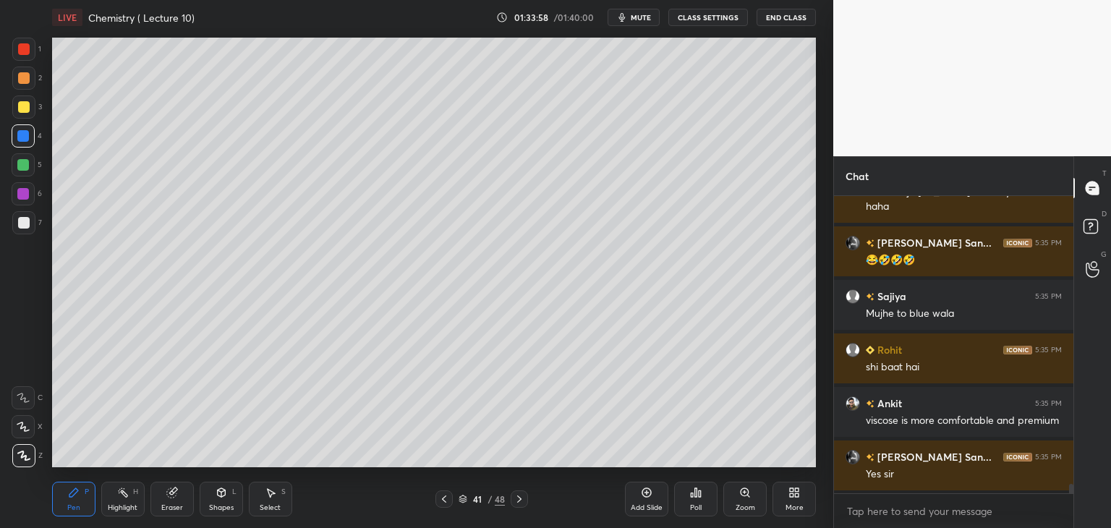
click at [449, 496] on icon at bounding box center [444, 499] width 12 height 12
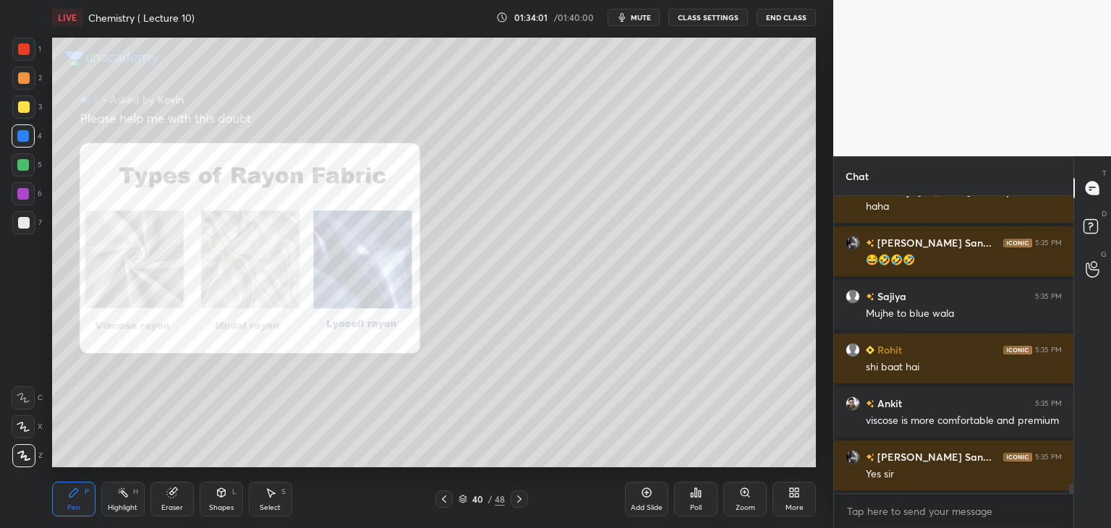
click at [522, 497] on icon at bounding box center [520, 499] width 12 height 12
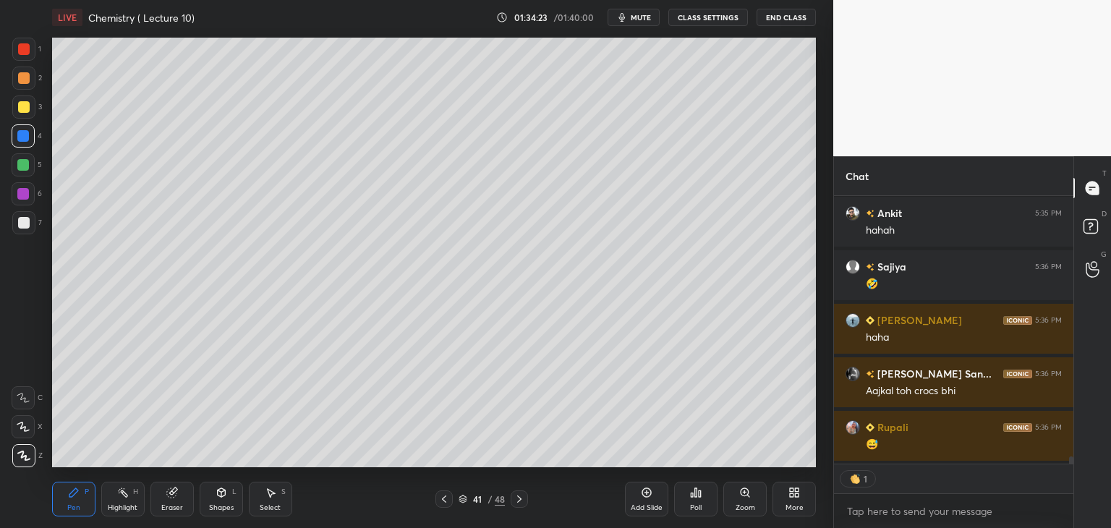
scroll to position [9803, 0]
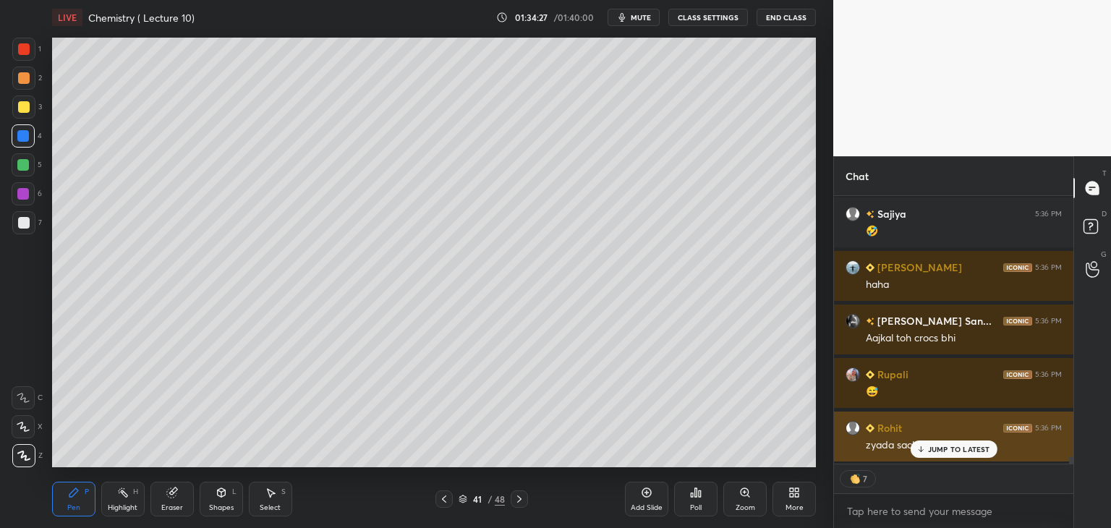
click at [928, 450] on p "JUMP TO LATEST" at bounding box center [959, 449] width 62 height 9
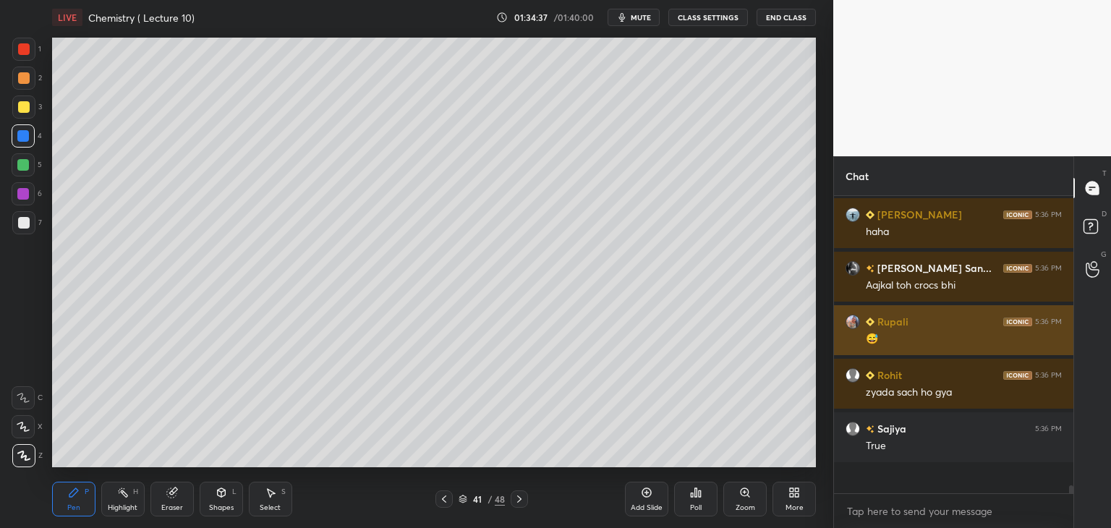
scroll to position [9828, 0]
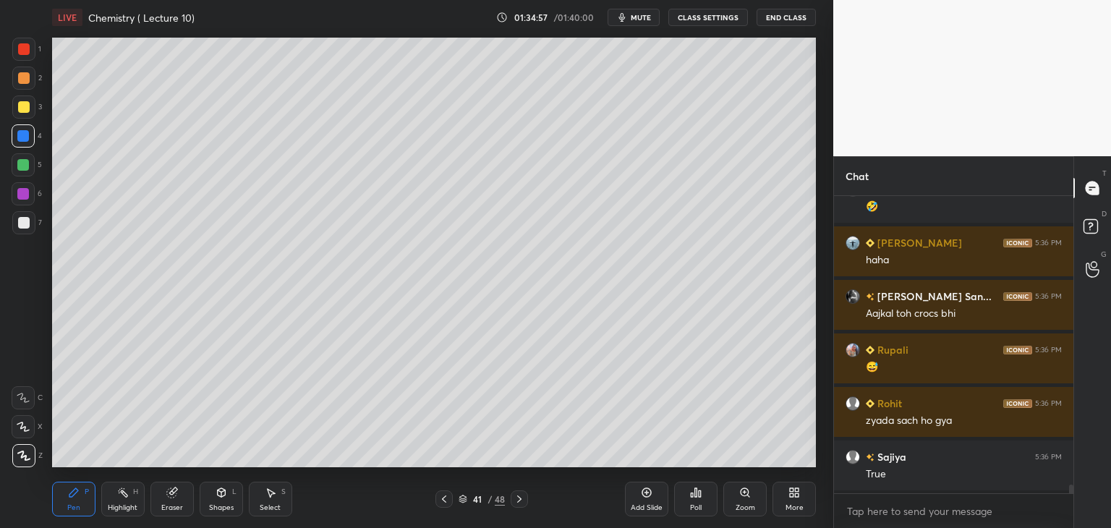
click at [24, 222] on div at bounding box center [24, 223] width 12 height 12
click at [167, 496] on icon at bounding box center [171, 492] width 9 height 9
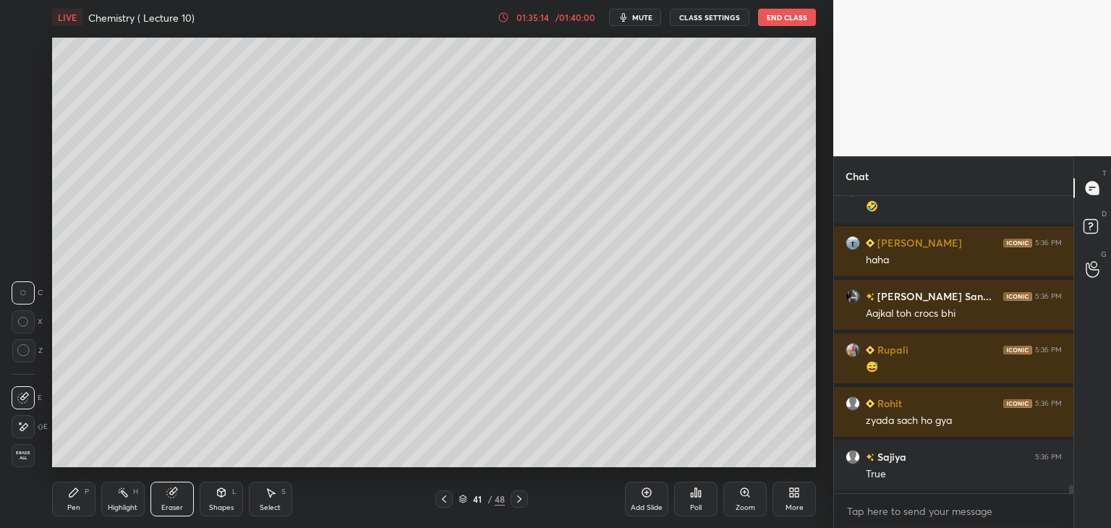
click at [74, 497] on icon at bounding box center [74, 493] width 12 height 12
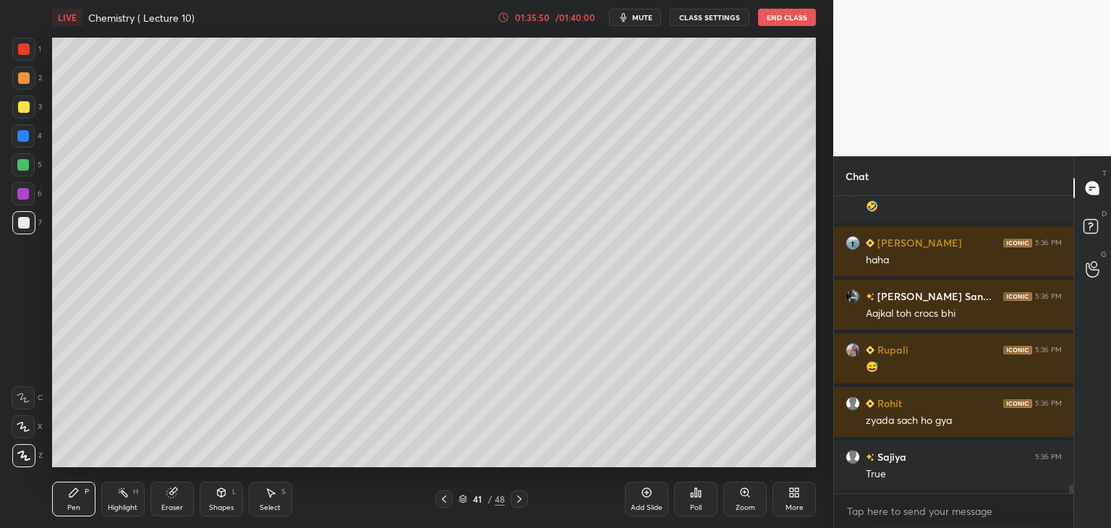
scroll to position [5, 4]
click at [644, 501] on div "Add Slide" at bounding box center [646, 499] width 43 height 35
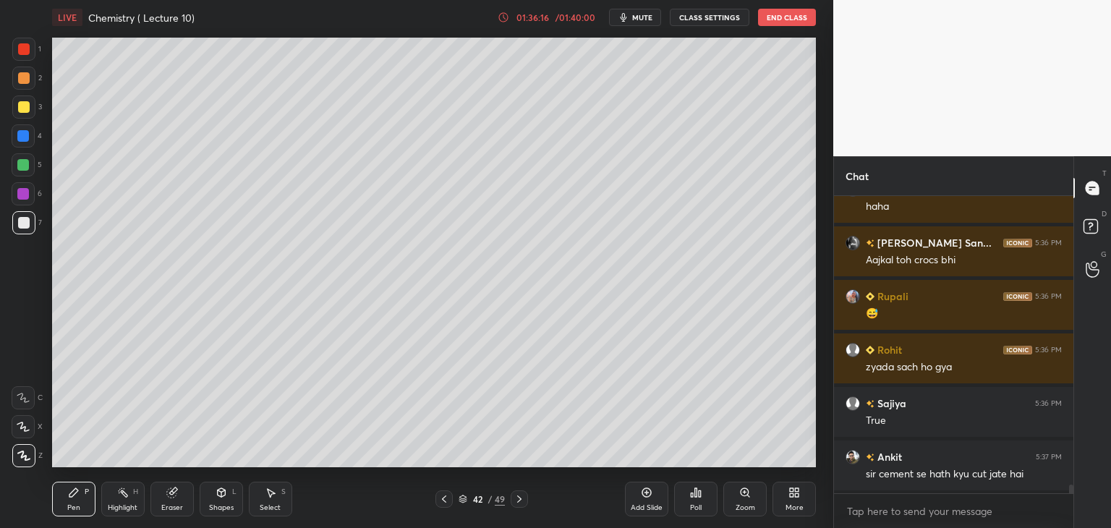
click at [20, 167] on div at bounding box center [23, 165] width 12 height 12
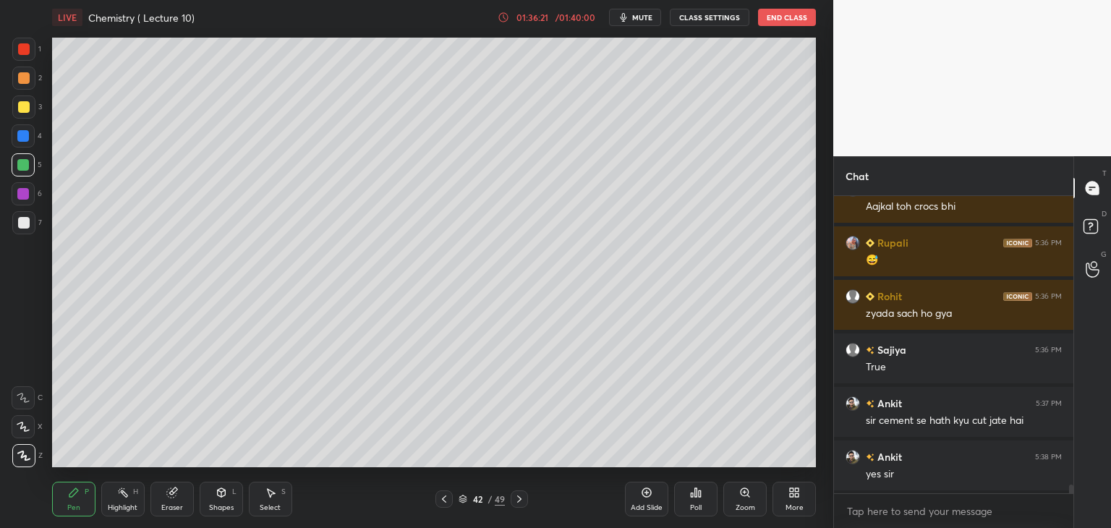
scroll to position [10002, 0]
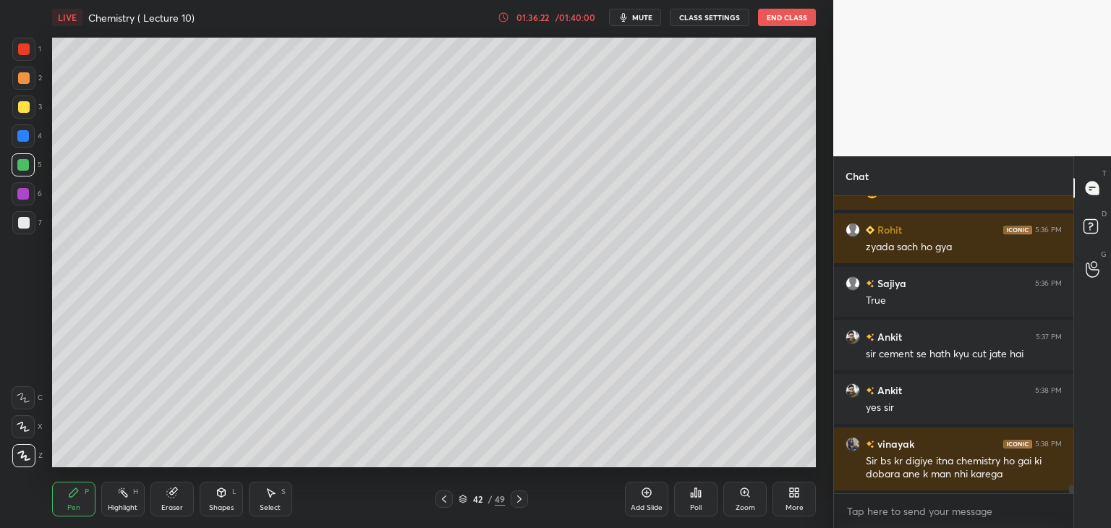
click at [443, 498] on icon at bounding box center [444, 499] width 4 height 7
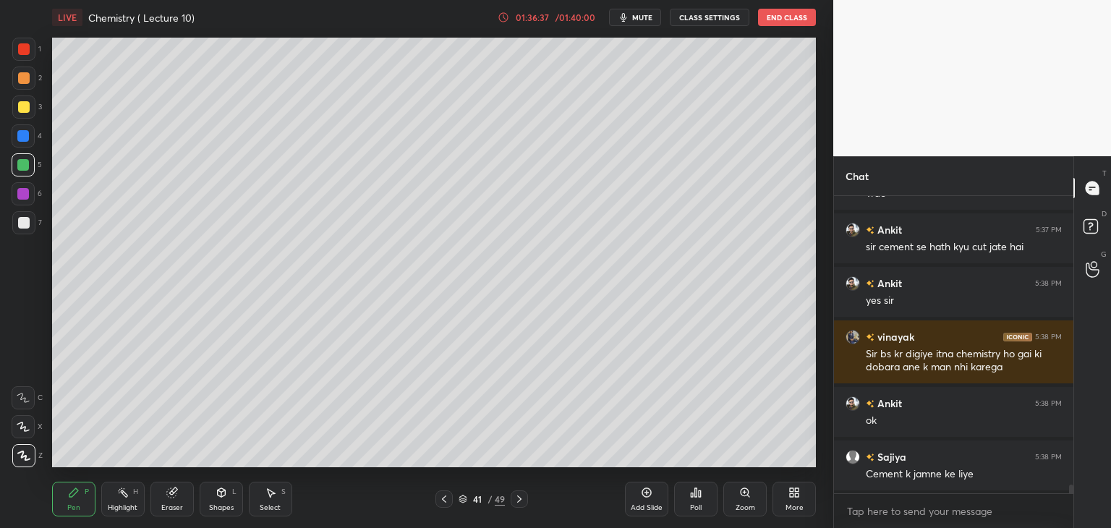
scroll to position [10123, 0]
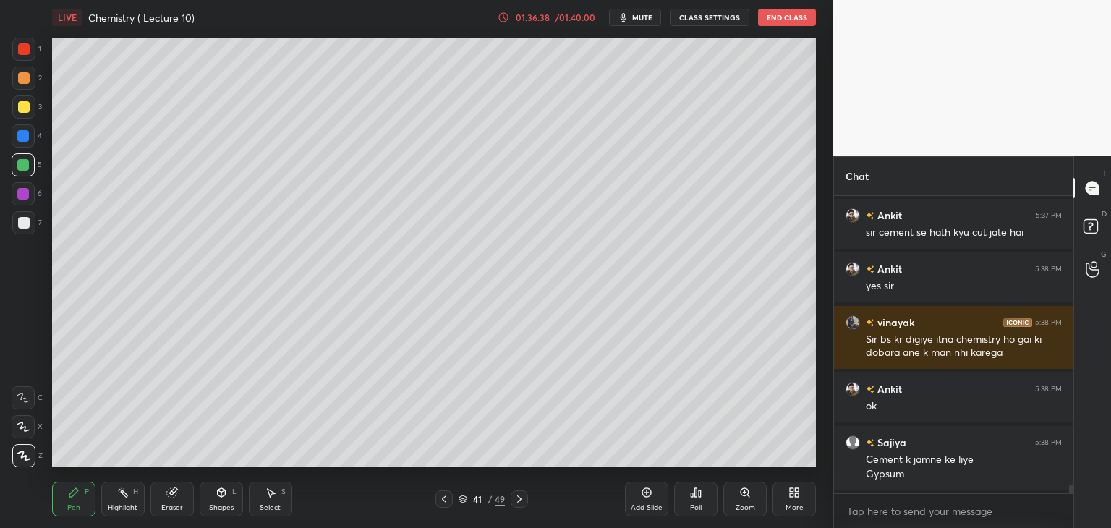
click at [517, 500] on icon at bounding box center [520, 499] width 12 height 12
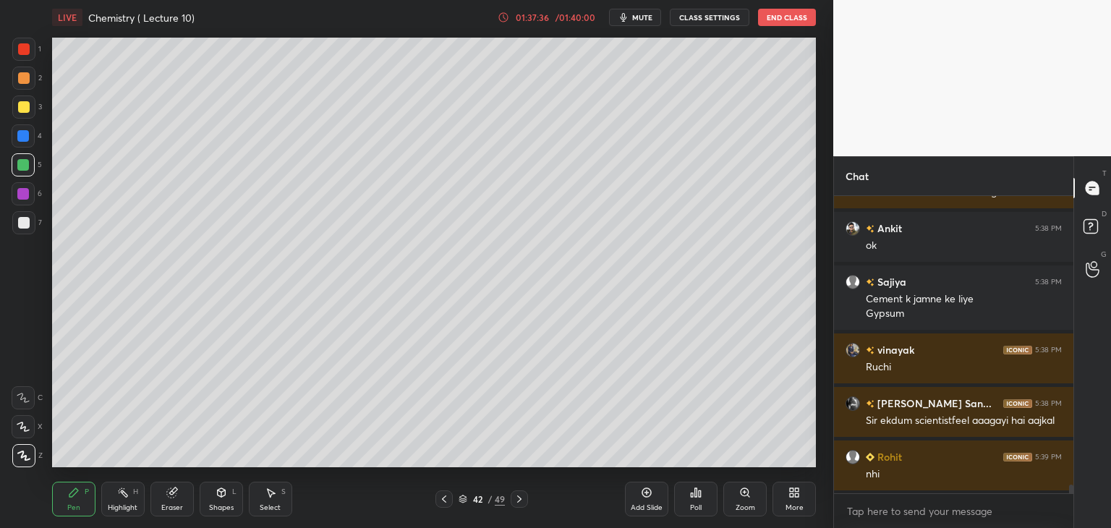
scroll to position [10337, 0]
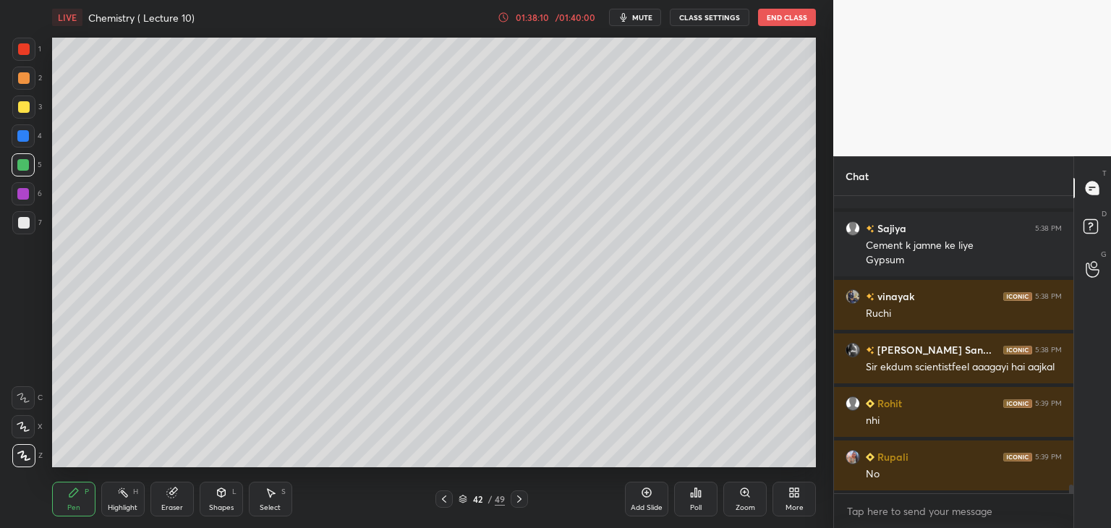
click at [647, 498] on icon at bounding box center [646, 492] width 9 height 9
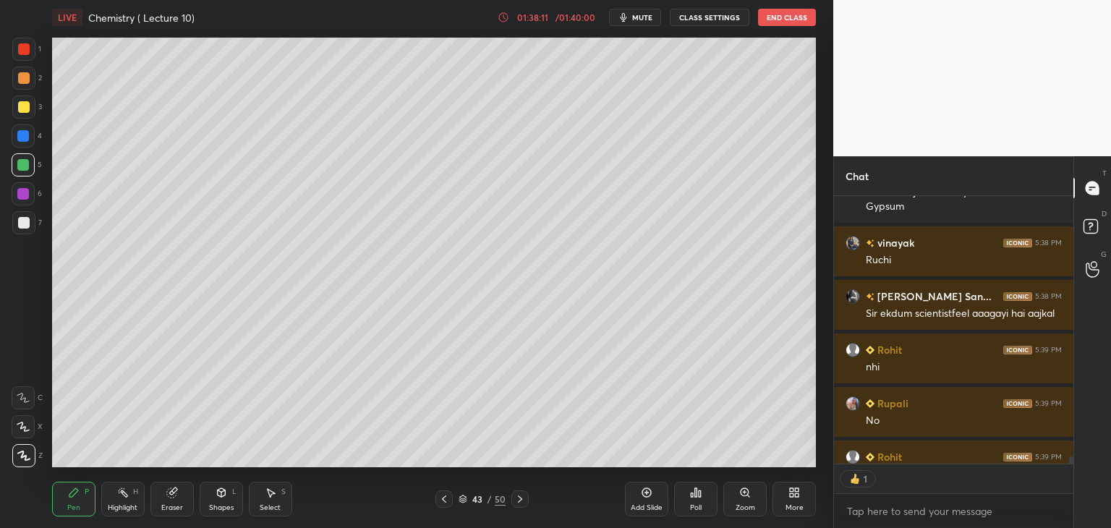
scroll to position [5, 4]
click at [24, 51] on div at bounding box center [24, 49] width 12 height 12
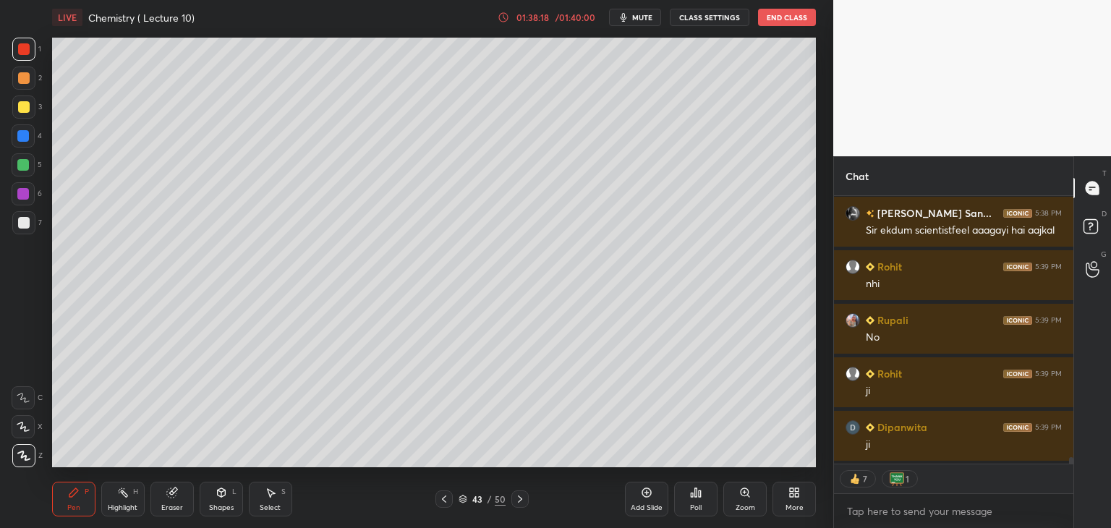
click at [23, 222] on div at bounding box center [24, 223] width 12 height 12
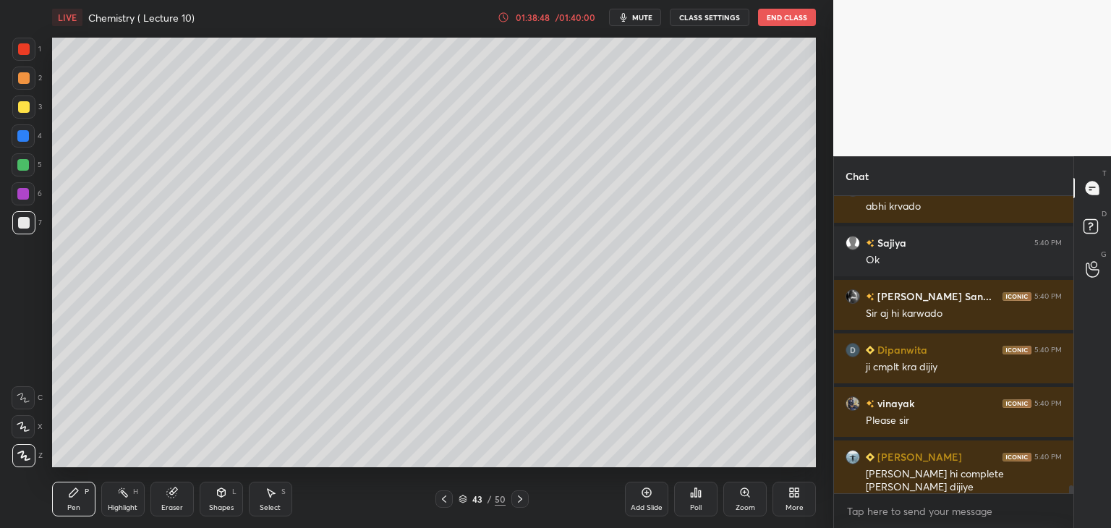
scroll to position [10873, 0]
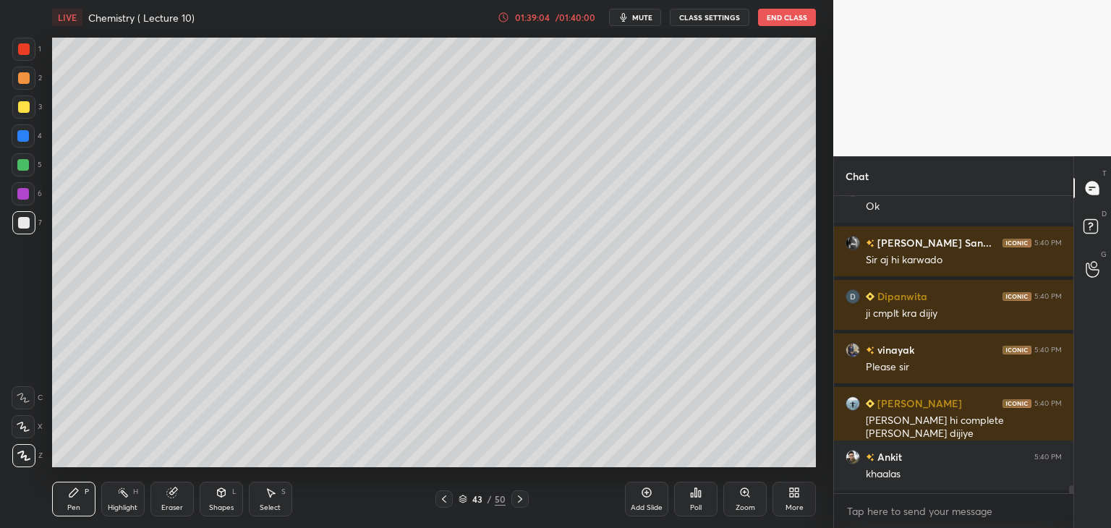
click at [20, 191] on div at bounding box center [23, 194] width 12 height 12
click at [26, 161] on div at bounding box center [23, 165] width 12 height 12
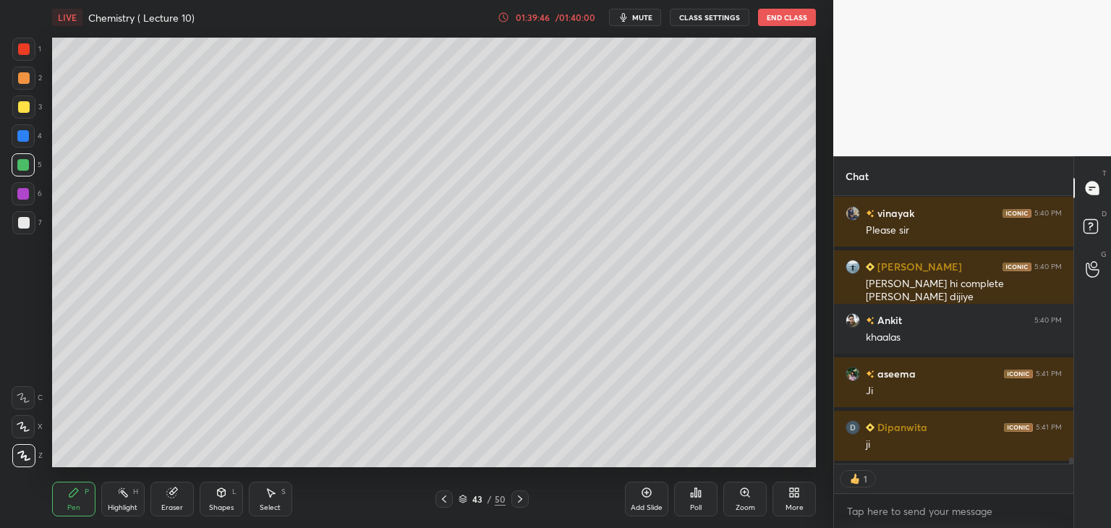
scroll to position [11062, 0]
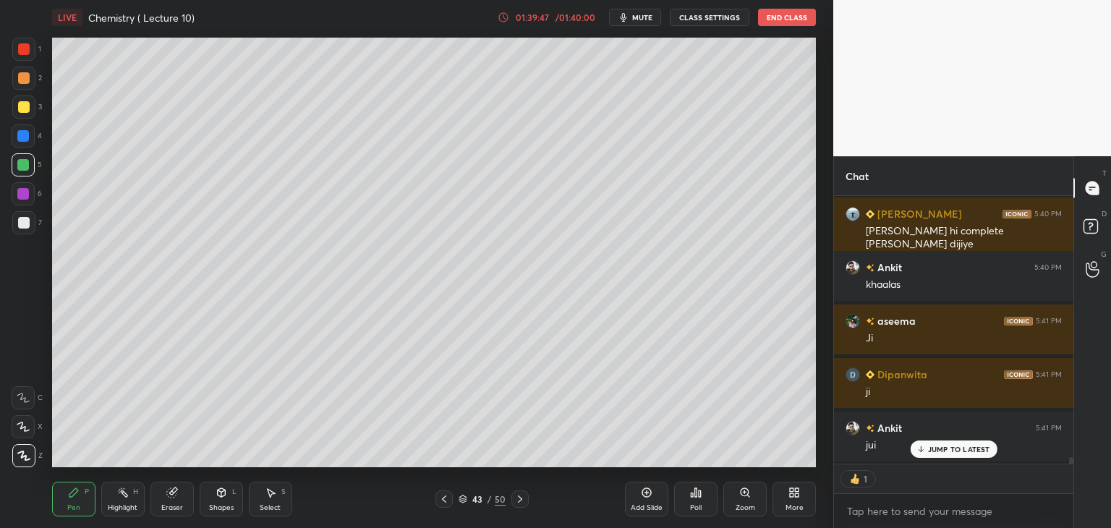
click at [645, 498] on icon at bounding box center [647, 493] width 12 height 12
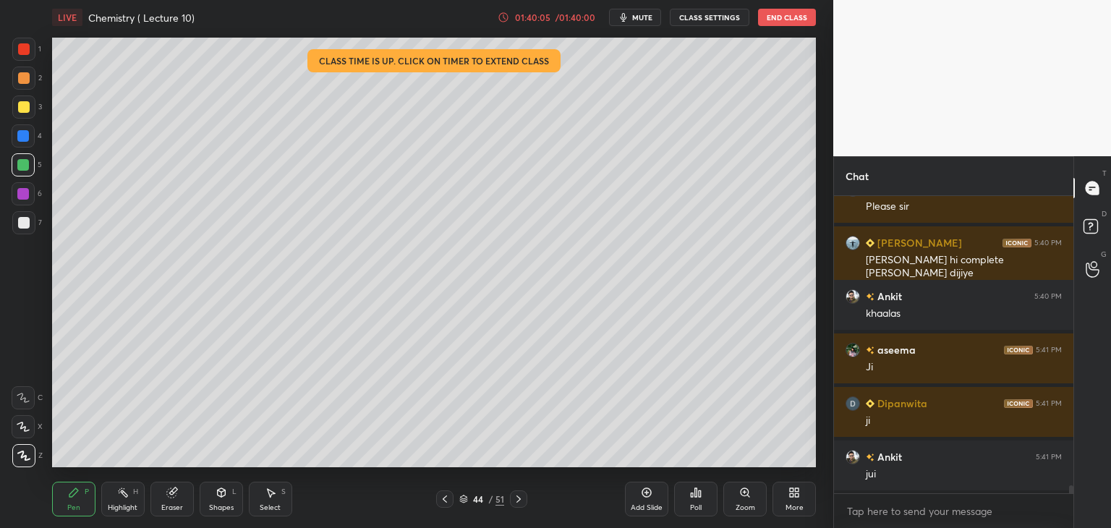
scroll to position [11087, 0]
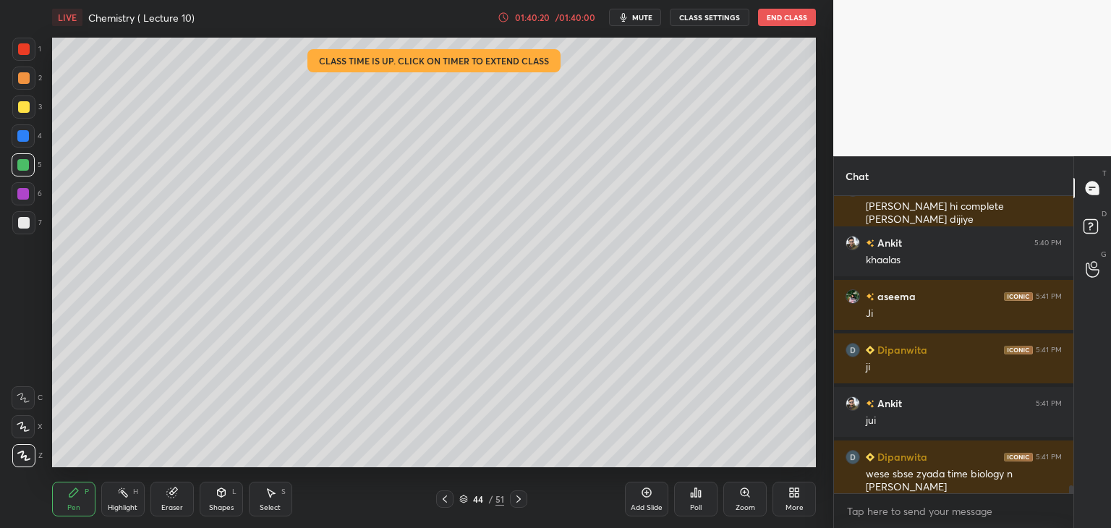
click at [25, 220] on div at bounding box center [24, 223] width 12 height 12
click at [443, 499] on icon at bounding box center [445, 499] width 4 height 7
click at [519, 501] on icon at bounding box center [519, 499] width 4 height 7
click at [20, 105] on div at bounding box center [24, 107] width 12 height 12
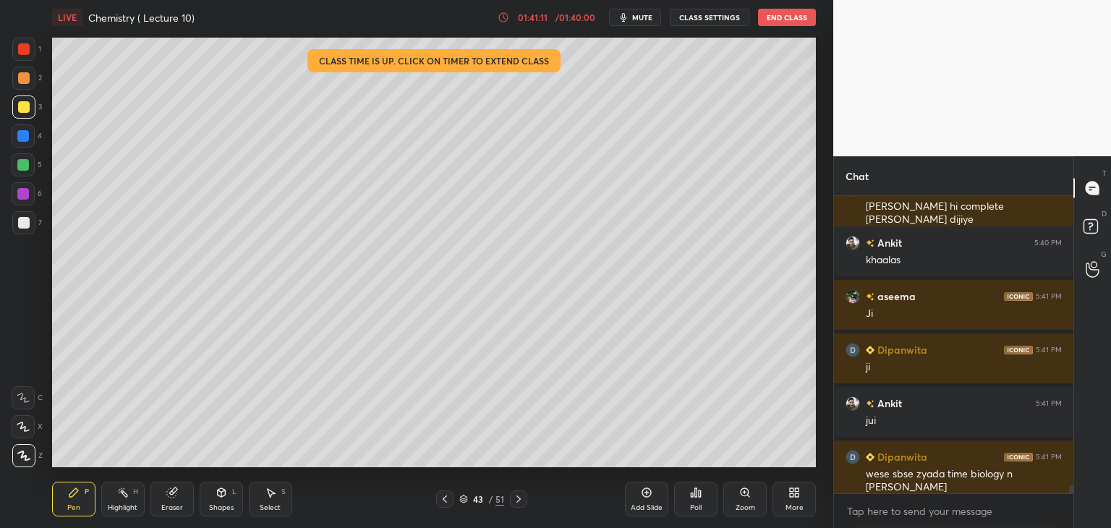
click at [521, 496] on icon at bounding box center [519, 499] width 12 height 12
click at [520, 497] on icon at bounding box center [519, 499] width 12 height 12
click at [446, 496] on icon at bounding box center [445, 499] width 12 height 12
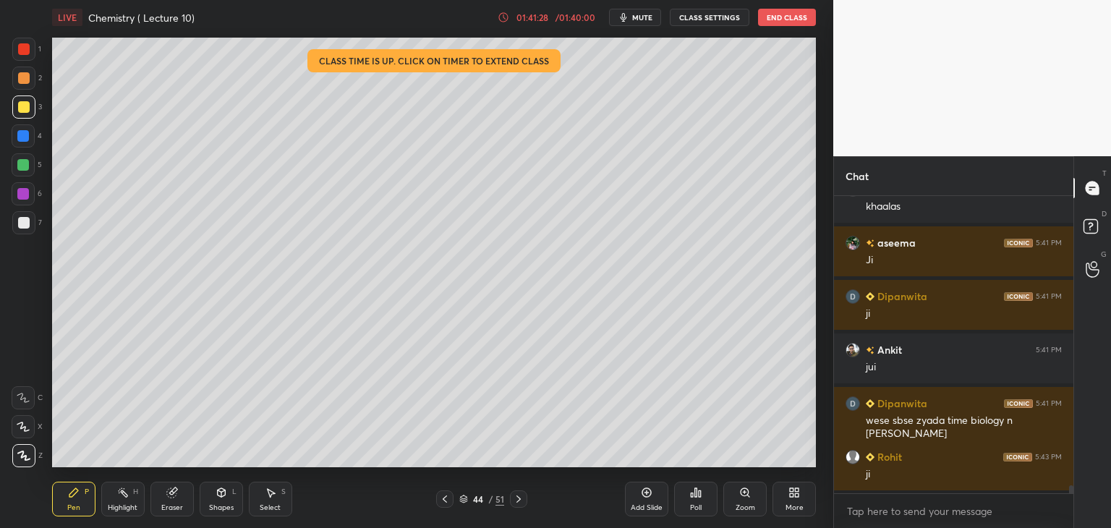
click at [647, 496] on icon at bounding box center [647, 493] width 12 height 12
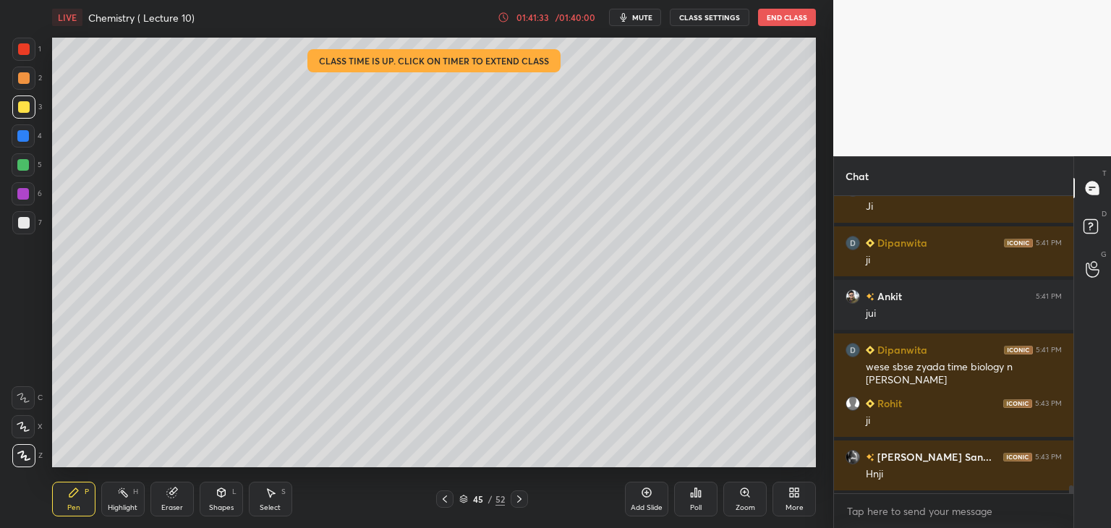
click at [19, 218] on div at bounding box center [24, 223] width 12 height 12
click at [17, 161] on div at bounding box center [23, 165] width 12 height 12
click at [503, 16] on icon at bounding box center [504, 18] width 12 height 12
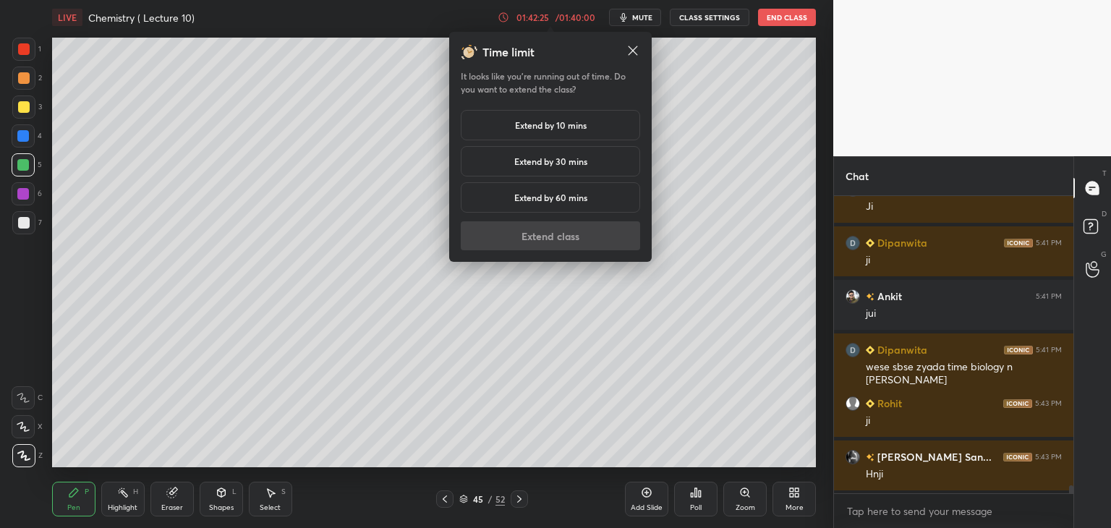
click at [544, 129] on h5 "Extend by 10 mins" at bounding box center [551, 125] width 72 height 13
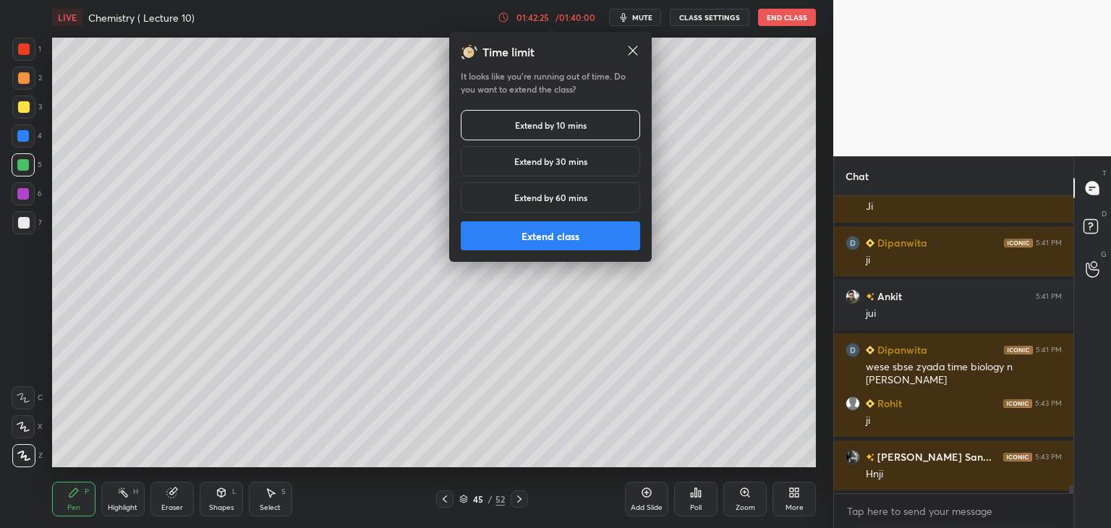
click at [550, 239] on button "Extend class" at bounding box center [550, 235] width 179 height 29
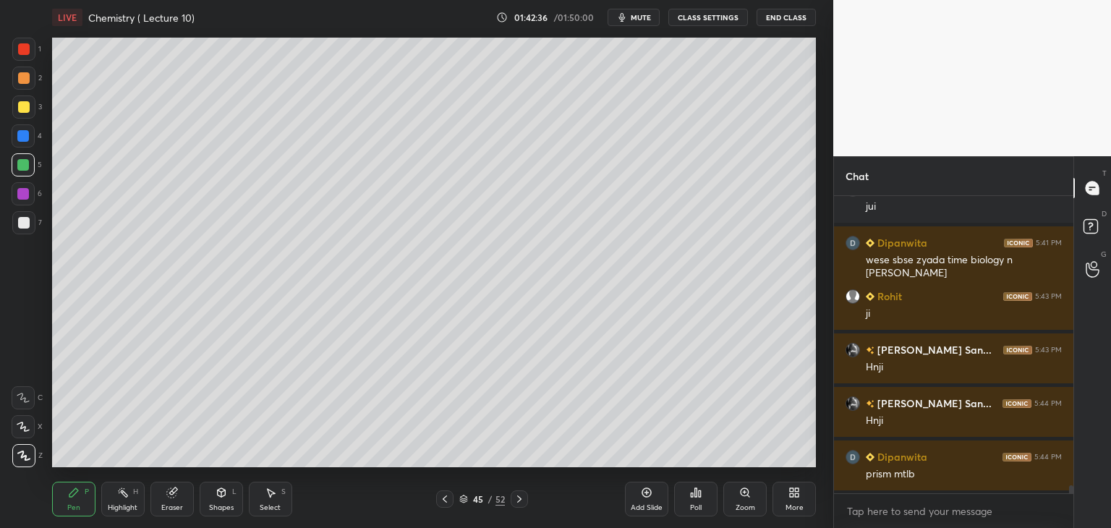
scroll to position [11354, 0]
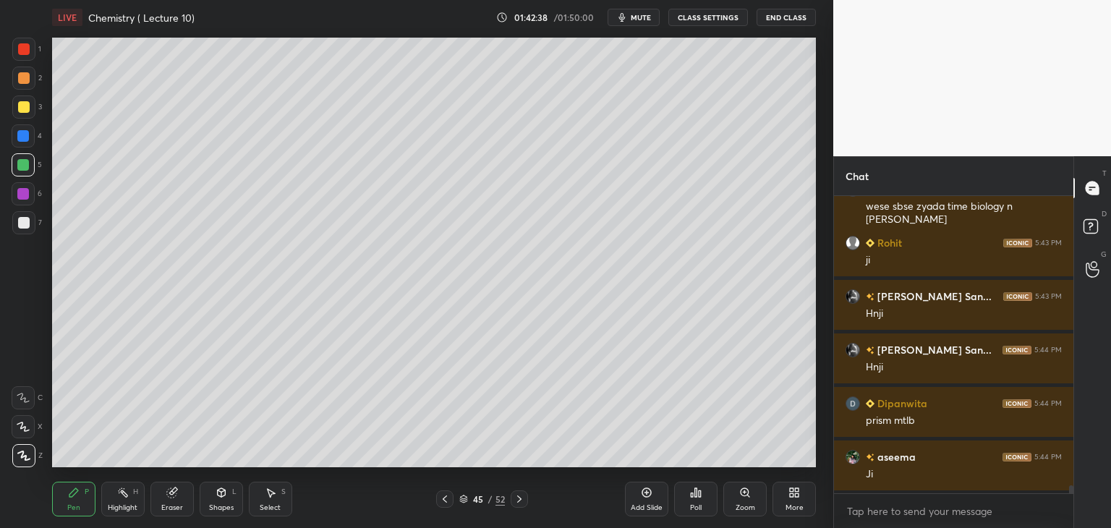
click at [648, 498] on icon at bounding box center [647, 493] width 12 height 12
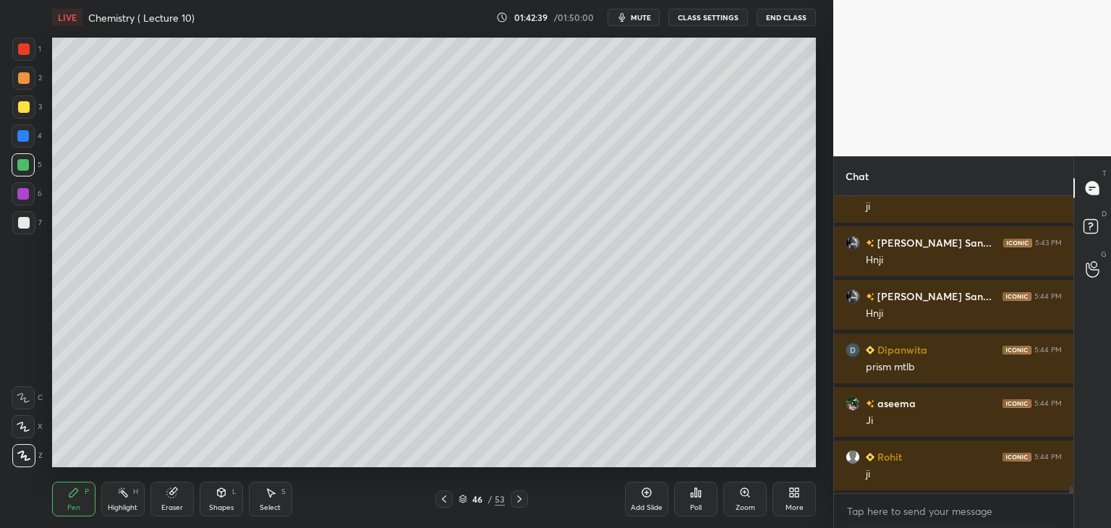
click at [226, 497] on icon at bounding box center [222, 493] width 12 height 12
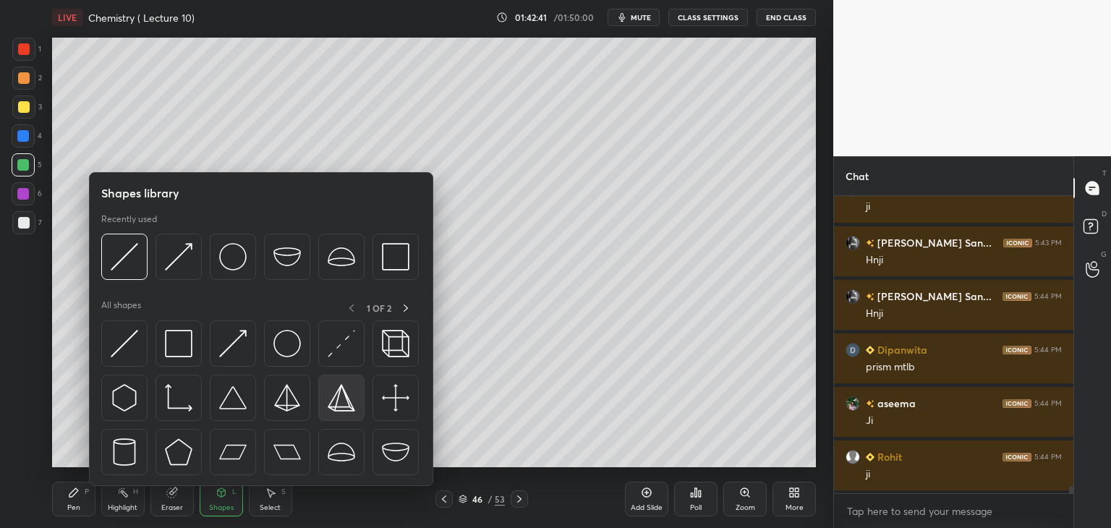
click at [348, 406] on img at bounding box center [341, 397] width 27 height 27
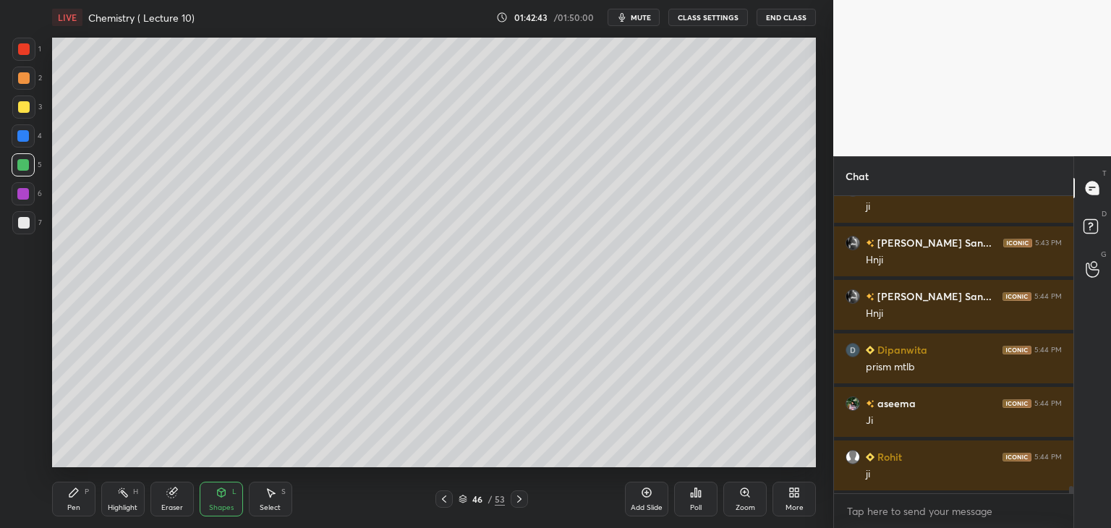
click at [167, 502] on div "Eraser" at bounding box center [171, 499] width 43 height 35
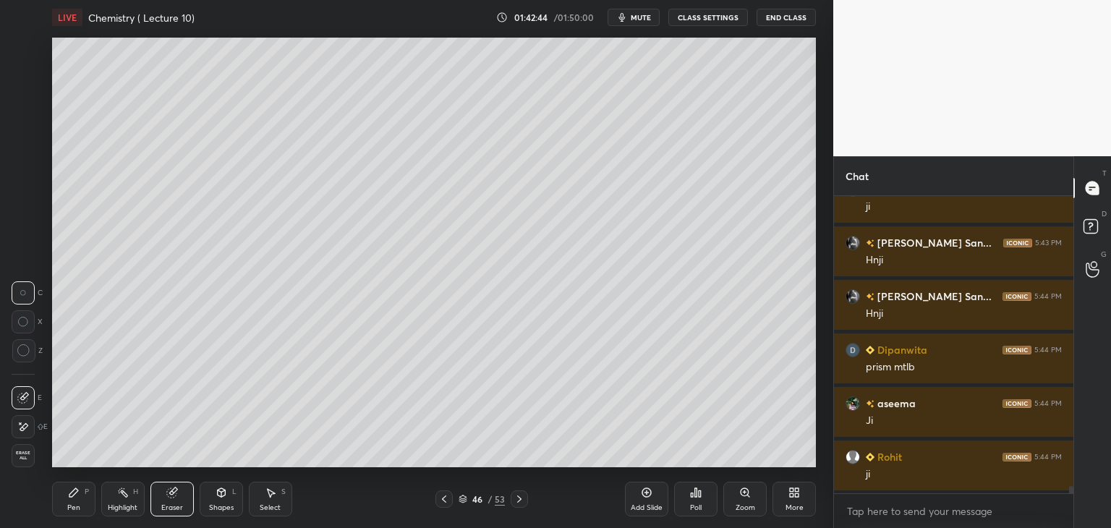
click at [73, 497] on icon at bounding box center [74, 493] width 12 height 12
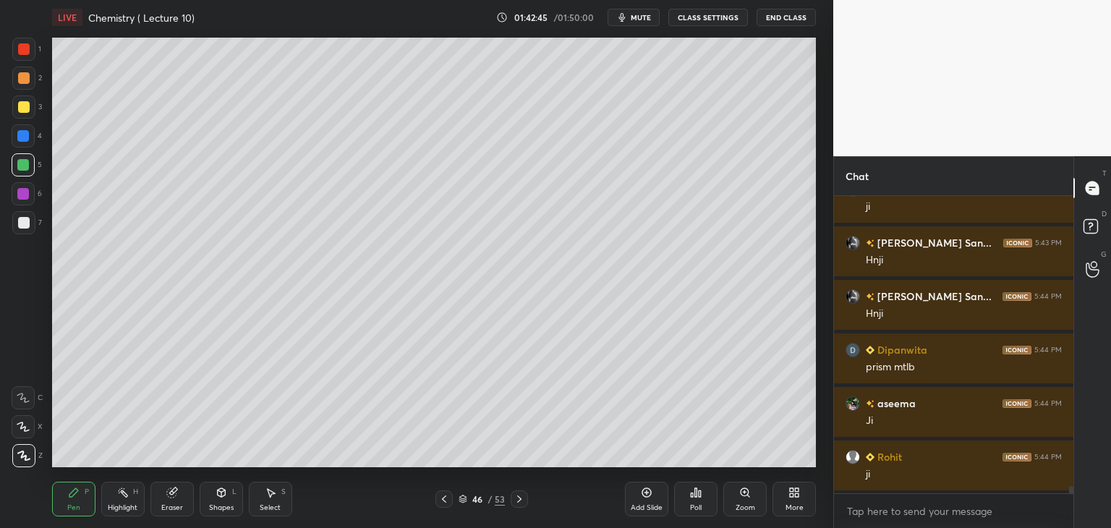
click at [23, 455] on icon at bounding box center [23, 456] width 13 height 10
click at [217, 498] on icon at bounding box center [222, 493] width 12 height 12
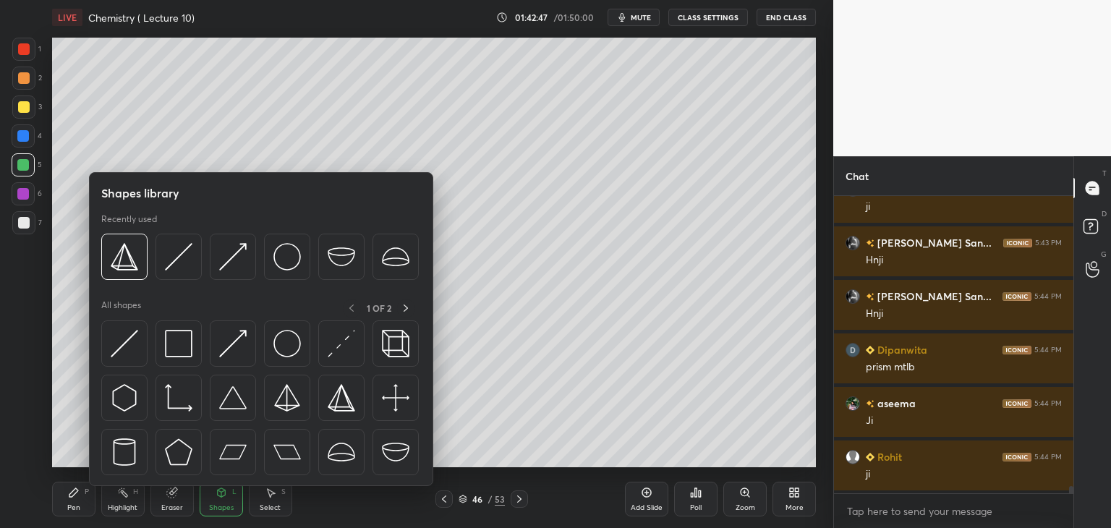
click at [175, 504] on div "Eraser" at bounding box center [172, 507] width 22 height 7
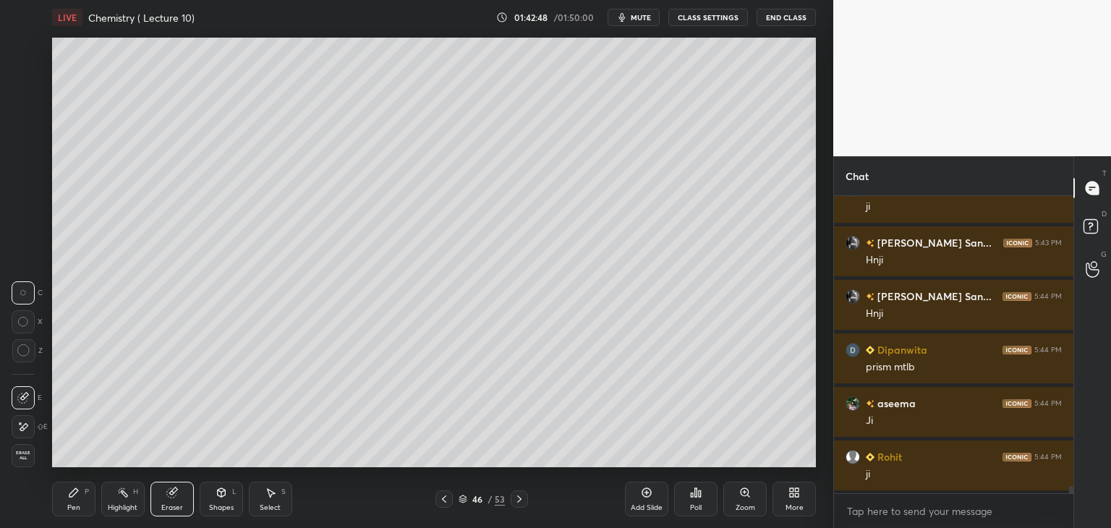
click at [647, 499] on div "Add Slide" at bounding box center [646, 499] width 43 height 35
click at [222, 496] on icon at bounding box center [222, 492] width 8 height 9
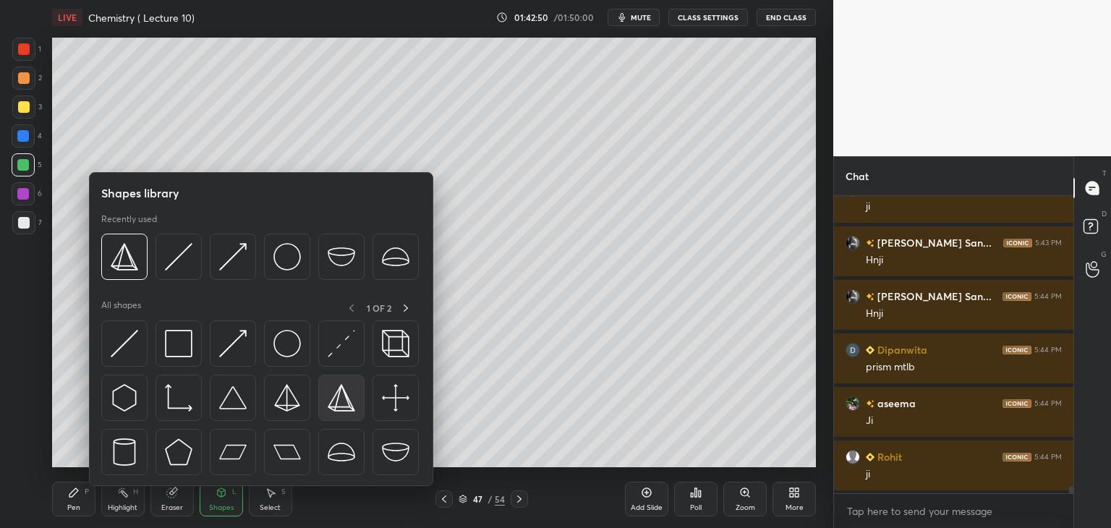
click at [333, 398] on img at bounding box center [341, 397] width 27 height 27
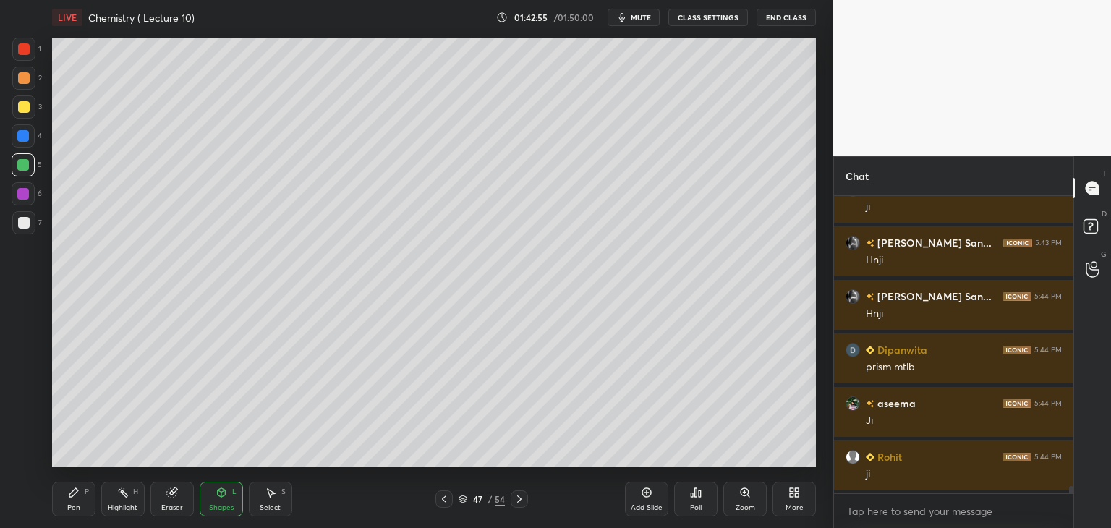
click at [23, 133] on div at bounding box center [23, 136] width 12 height 12
click at [82, 503] on div "Pen P" at bounding box center [73, 499] width 43 height 35
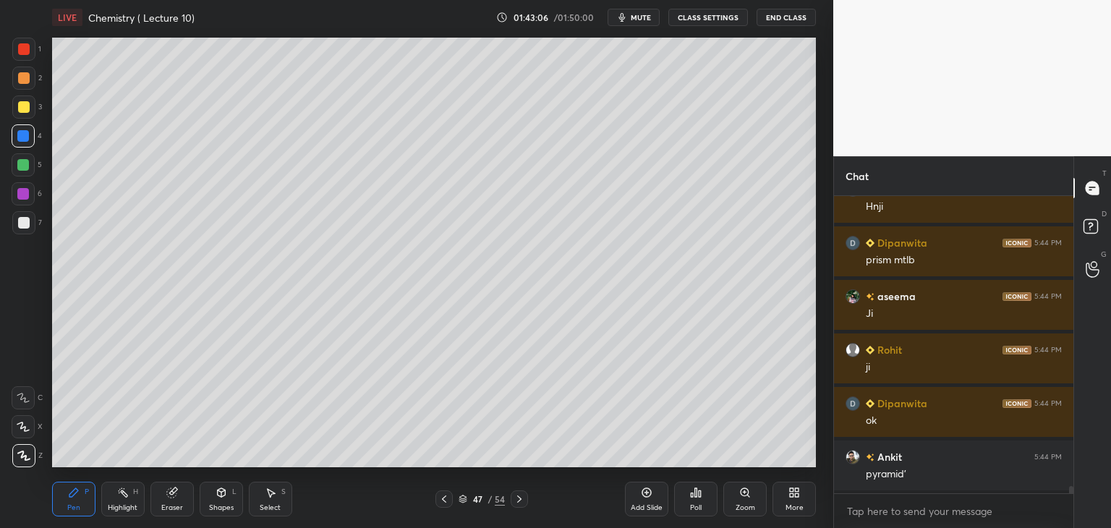
scroll to position [11569, 0]
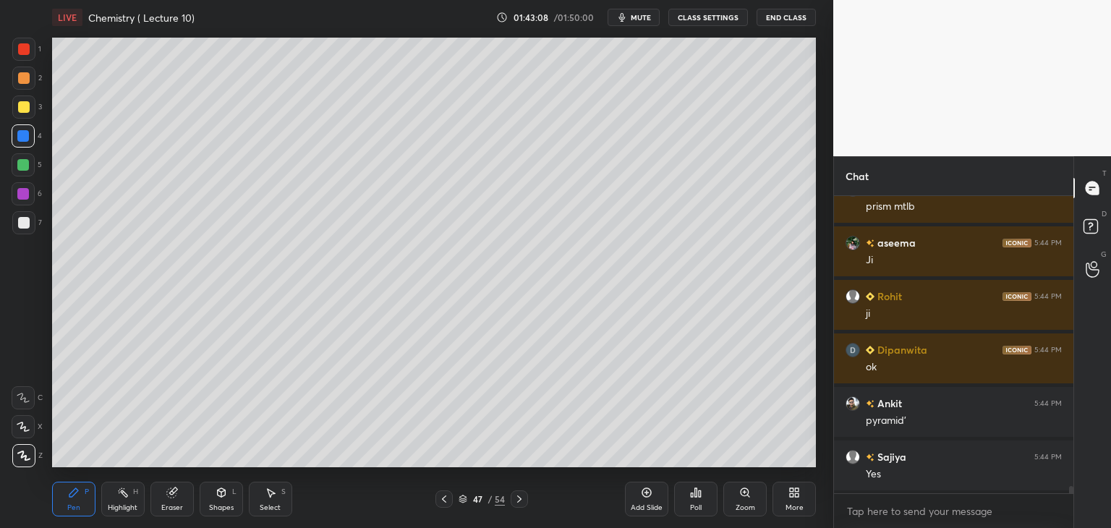
click at [645, 497] on icon at bounding box center [646, 492] width 9 height 9
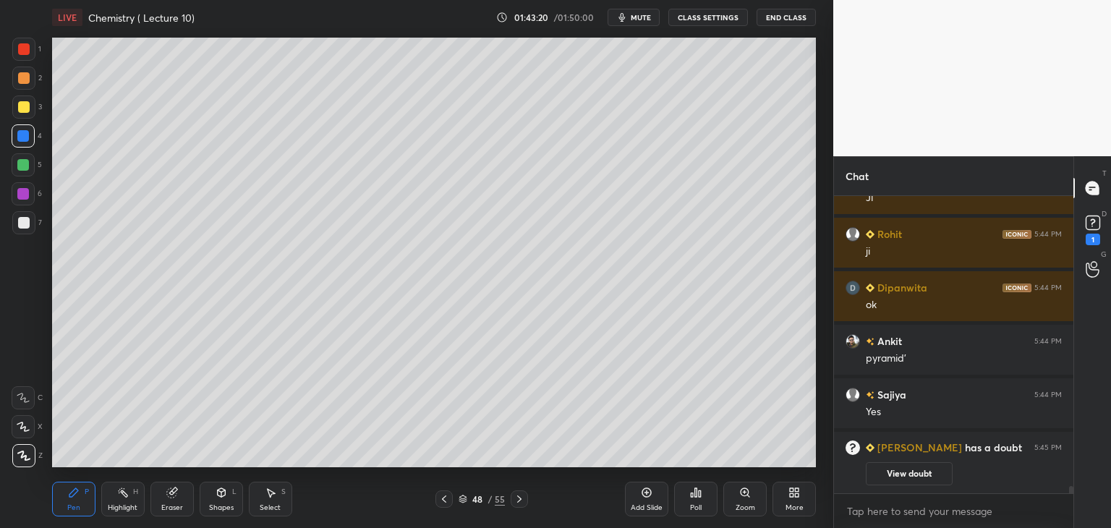
click at [885, 475] on button "View doubt" at bounding box center [909, 473] width 87 height 23
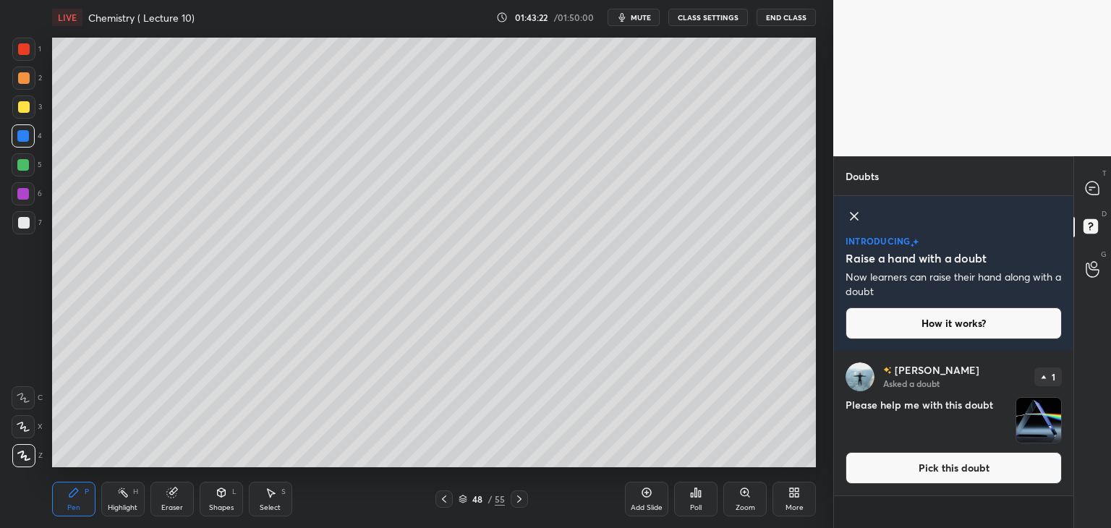
click at [1026, 417] on img "grid" at bounding box center [1038, 420] width 45 height 45
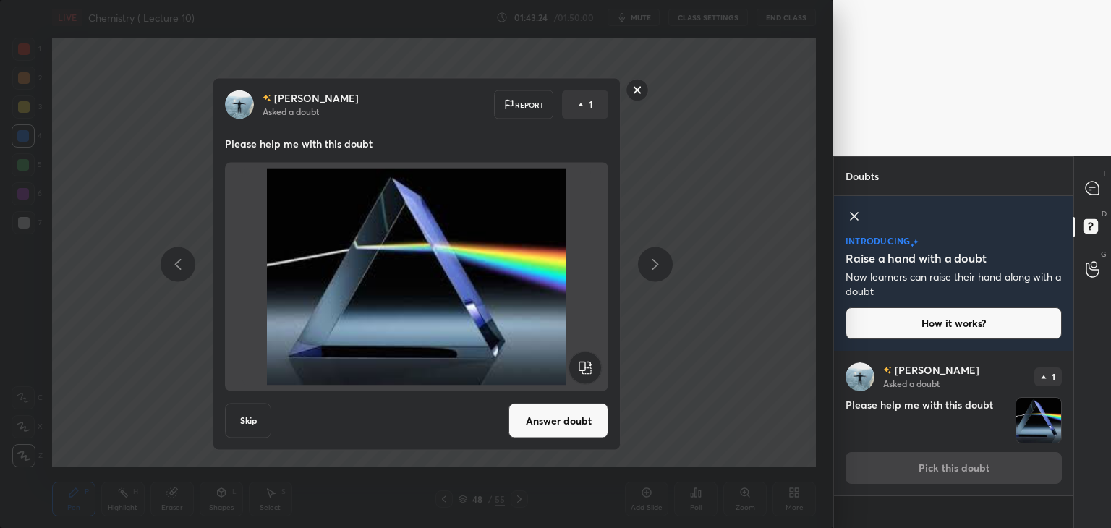
click at [553, 417] on button "Answer doubt" at bounding box center [559, 421] width 100 height 35
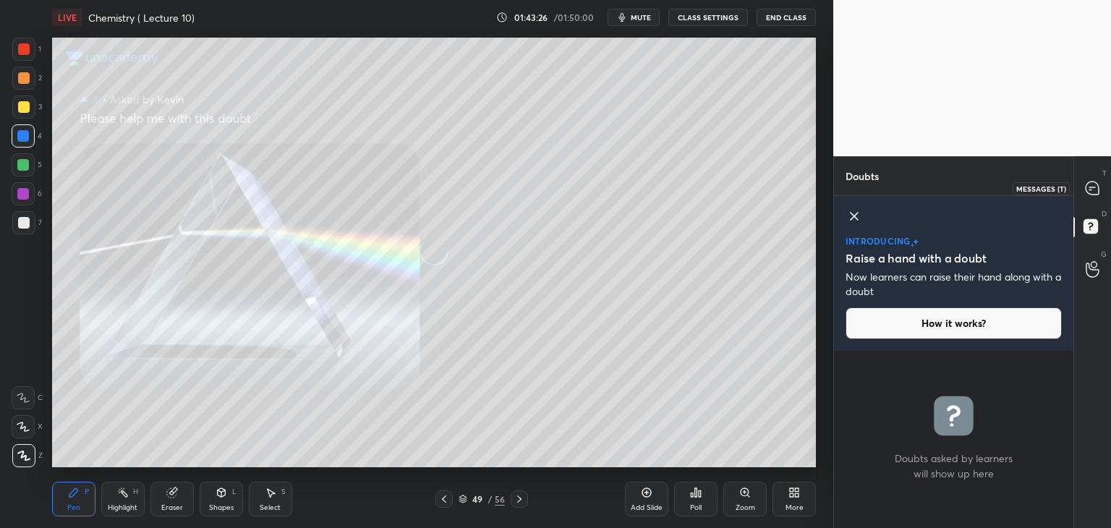
click at [1091, 190] on icon at bounding box center [1090, 190] width 2 height 0
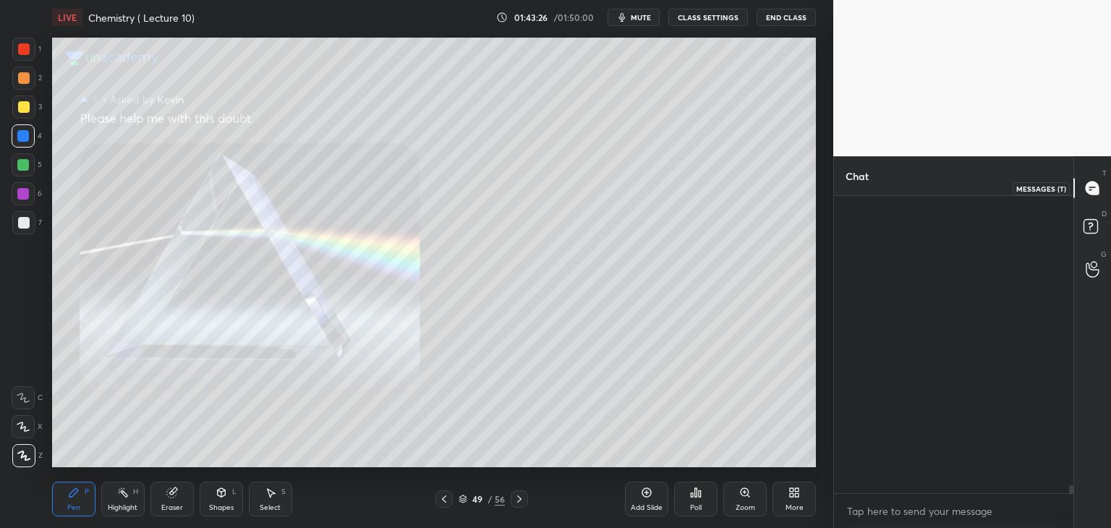
scroll to position [293, 235]
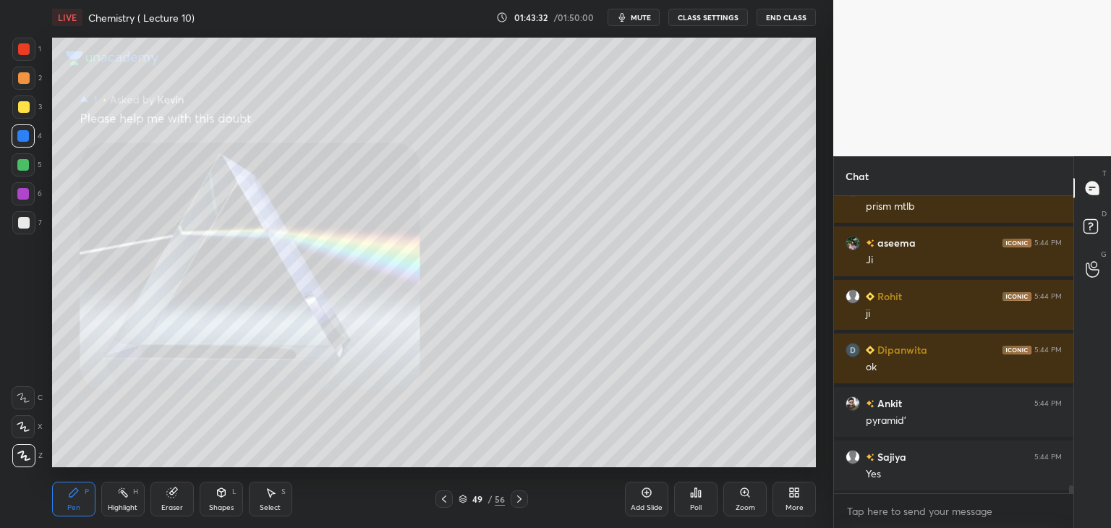
click at [443, 499] on icon at bounding box center [444, 499] width 4 height 7
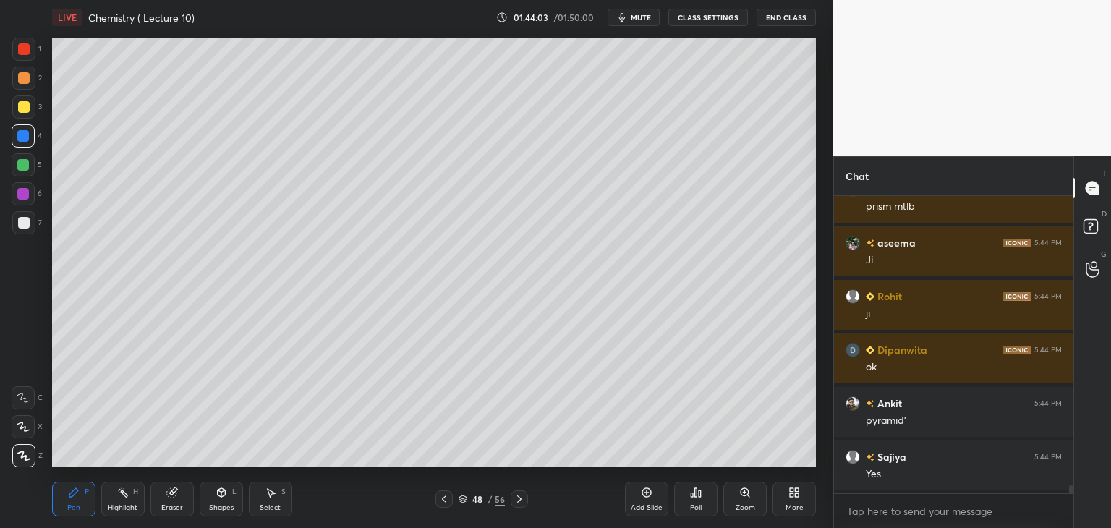
click at [449, 498] on icon at bounding box center [444, 499] width 12 height 12
click at [442, 501] on icon at bounding box center [444, 499] width 12 height 12
click at [443, 498] on icon at bounding box center [444, 499] width 12 height 12
click at [518, 499] on icon at bounding box center [520, 499] width 12 height 12
click at [518, 497] on icon at bounding box center [520, 499] width 12 height 12
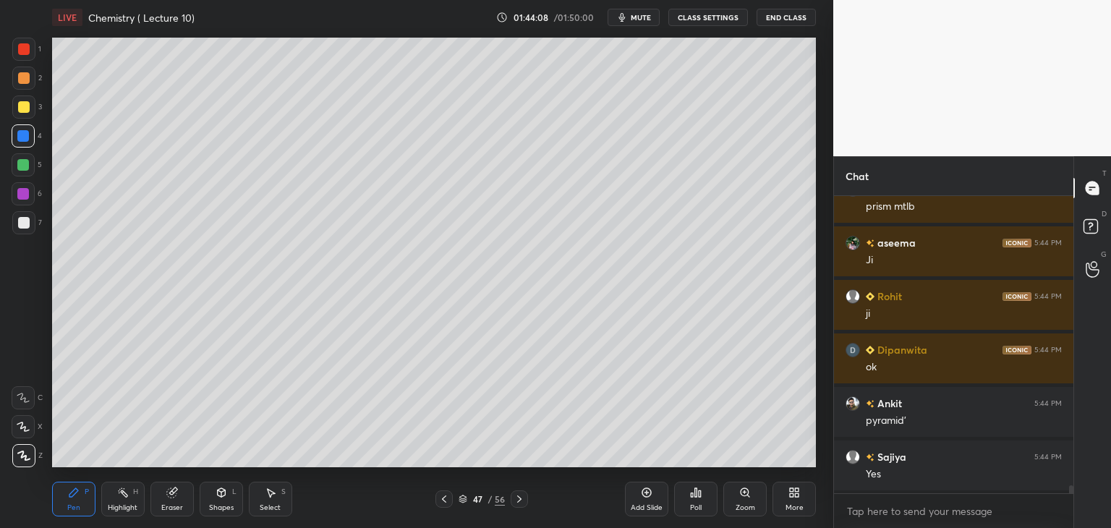
click at [518, 498] on icon at bounding box center [520, 499] width 12 height 12
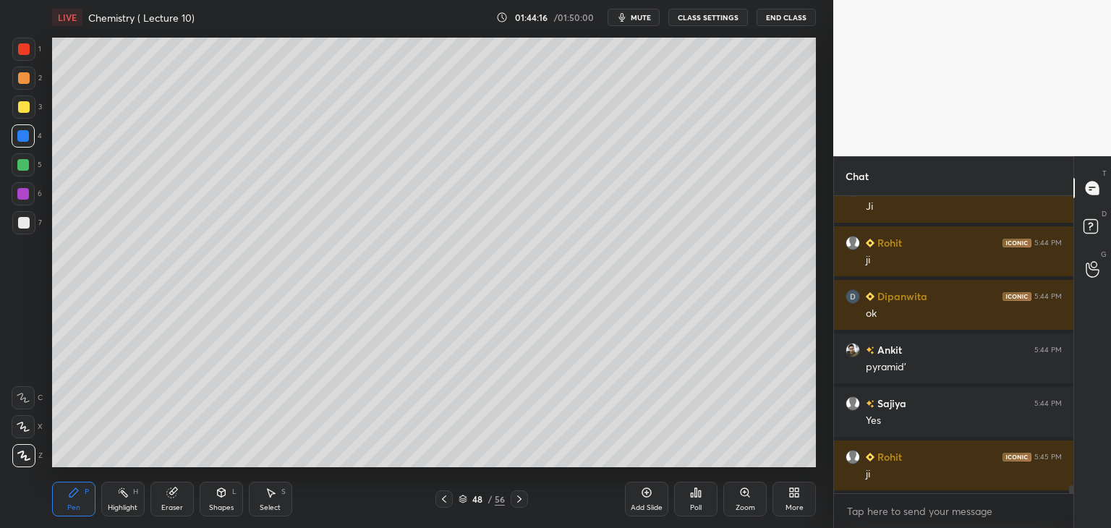
click at [645, 496] on icon at bounding box center [646, 492] width 9 height 9
click at [28, 216] on div at bounding box center [23, 222] width 23 height 23
click at [25, 54] on div at bounding box center [24, 49] width 12 height 12
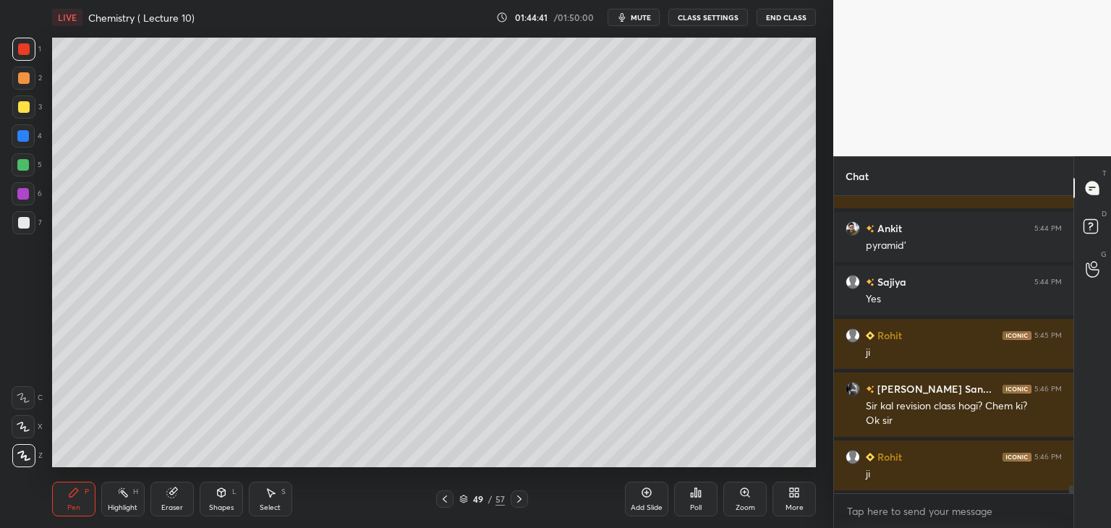
scroll to position [10904, 0]
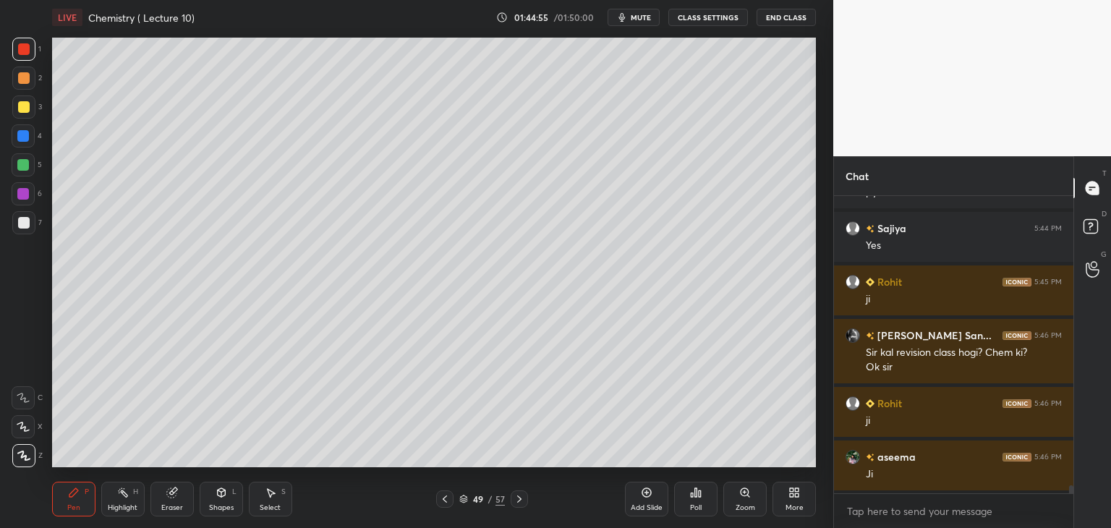
click at [31, 221] on div at bounding box center [23, 222] width 23 height 23
click at [30, 195] on div at bounding box center [23, 193] width 23 height 23
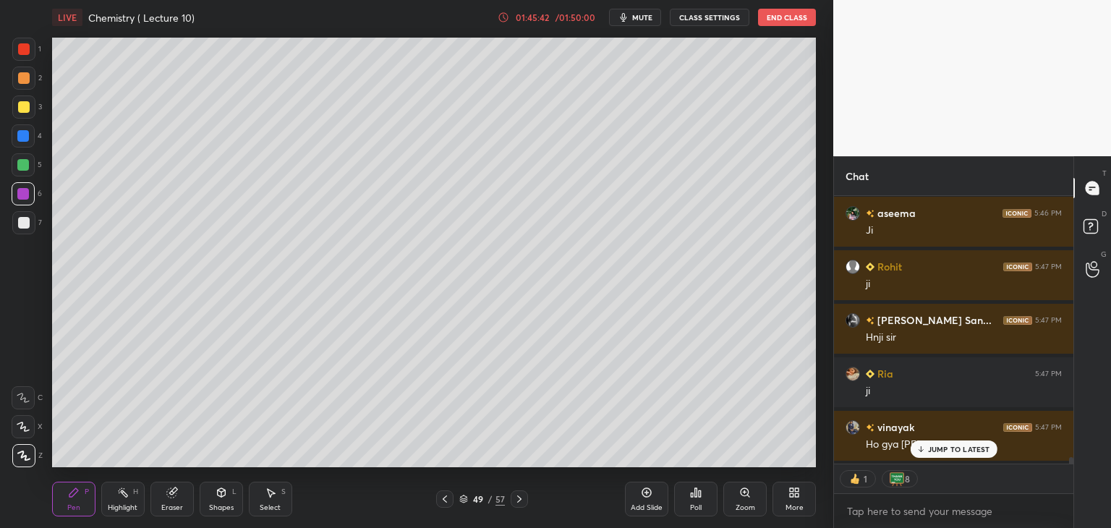
scroll to position [11201, 0]
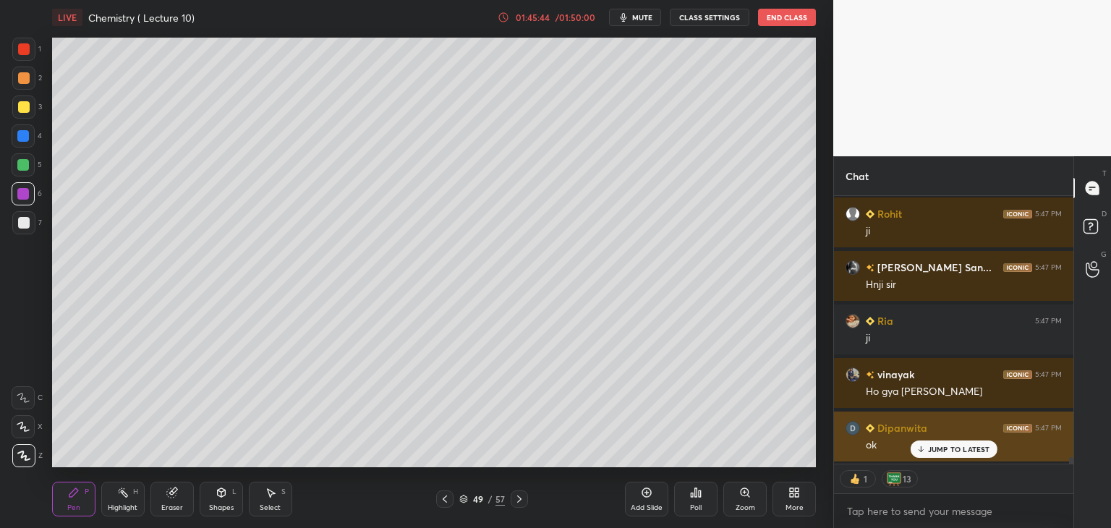
click at [931, 459] on div "[PERSON_NAME] 5:47 PM ok" at bounding box center [953, 437] width 239 height 50
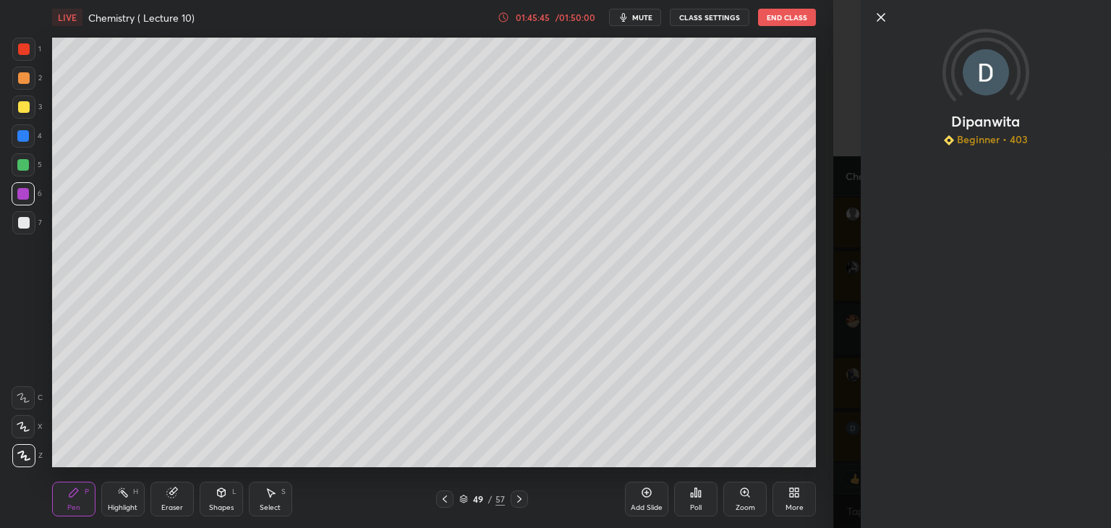
click at [879, 14] on icon at bounding box center [880, 17] width 7 height 7
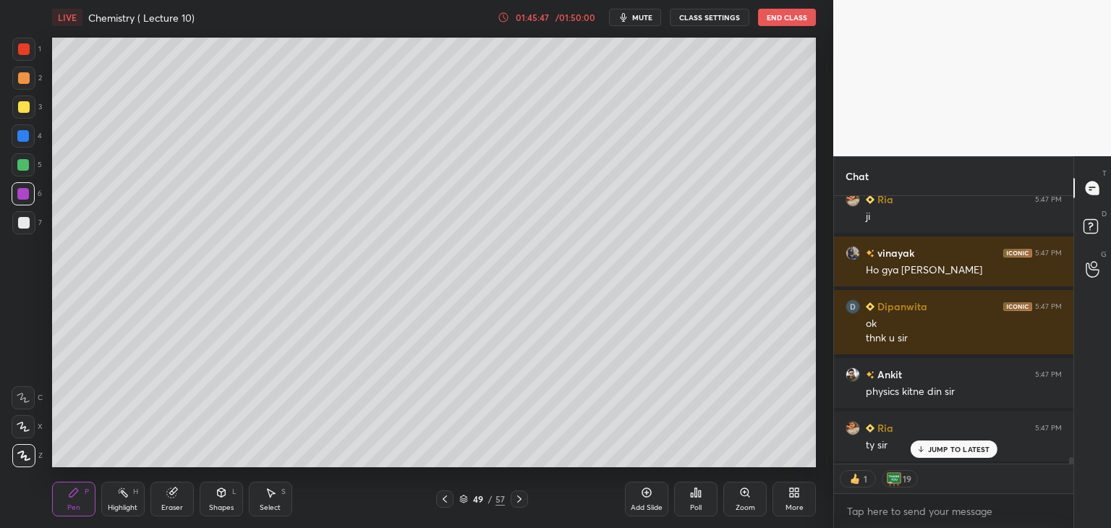
click at [647, 498] on icon at bounding box center [646, 492] width 9 height 9
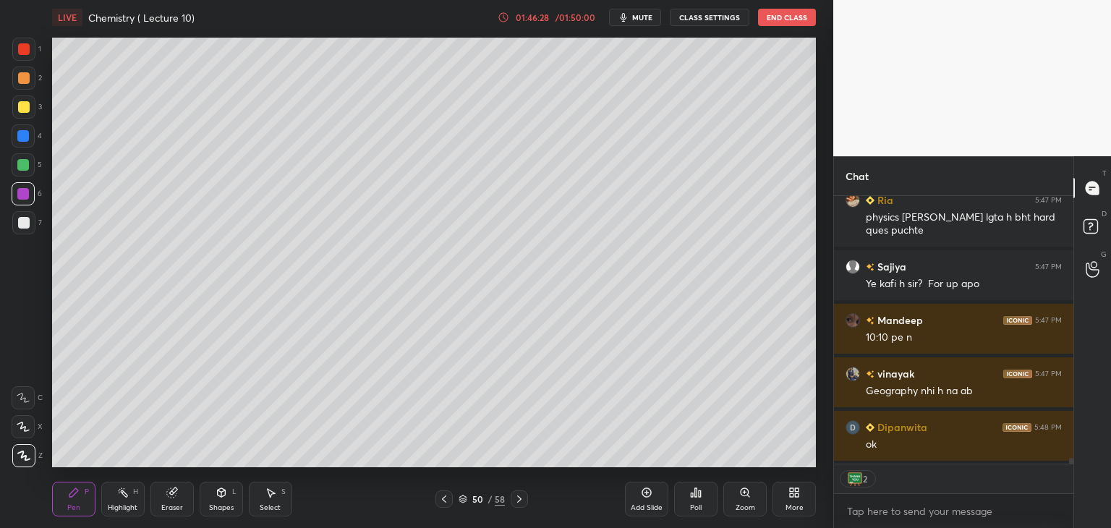
scroll to position [11846, 0]
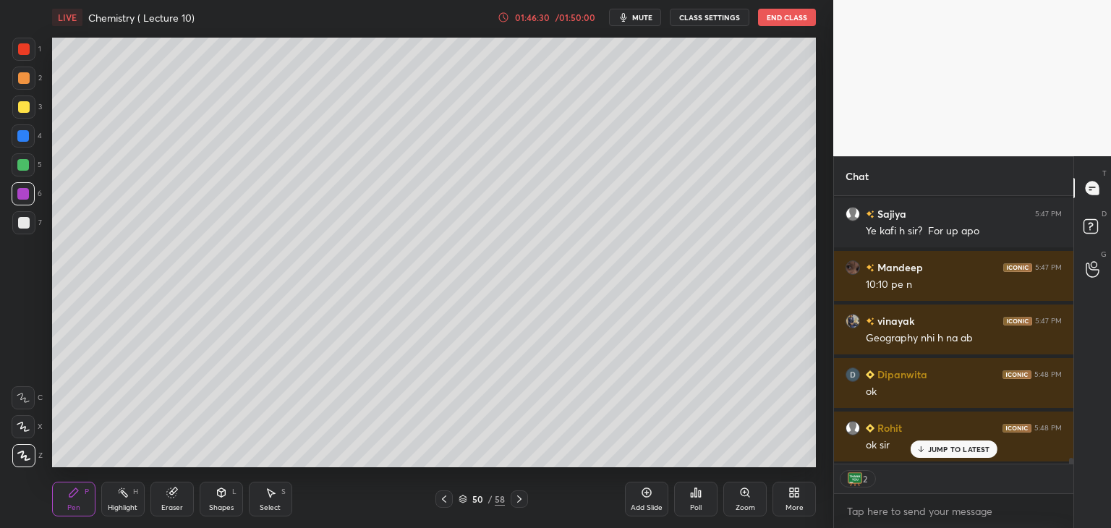
type textarea "x"
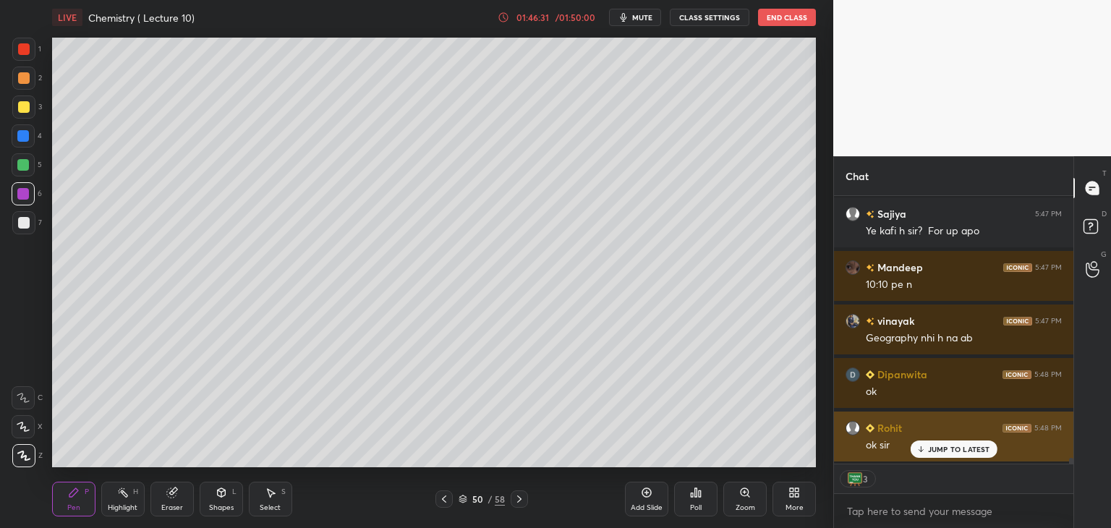
click at [932, 451] on p "JUMP TO LATEST" at bounding box center [959, 449] width 62 height 9
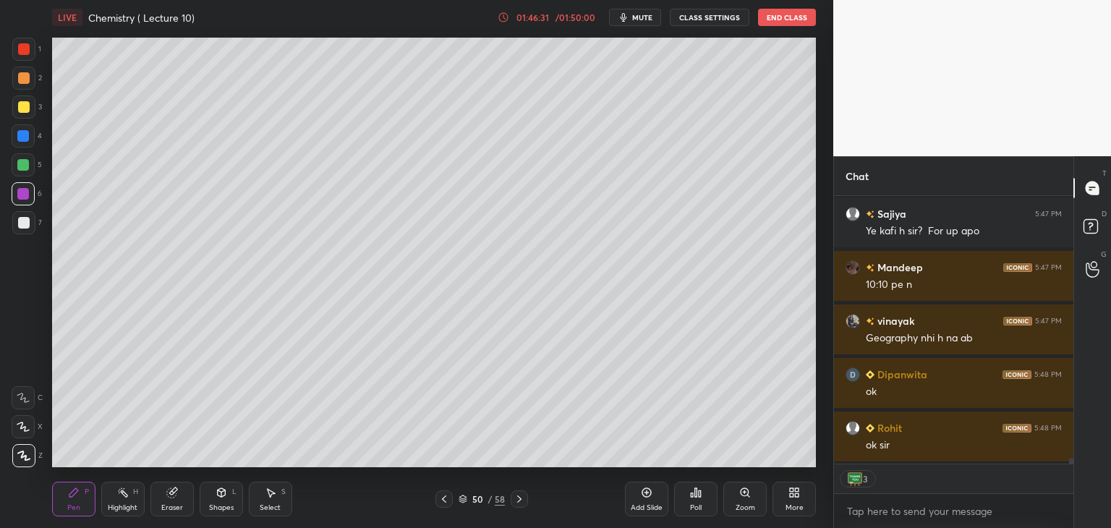
scroll to position [11901, 0]
